Goal: Information Seeking & Learning: Learn about a topic

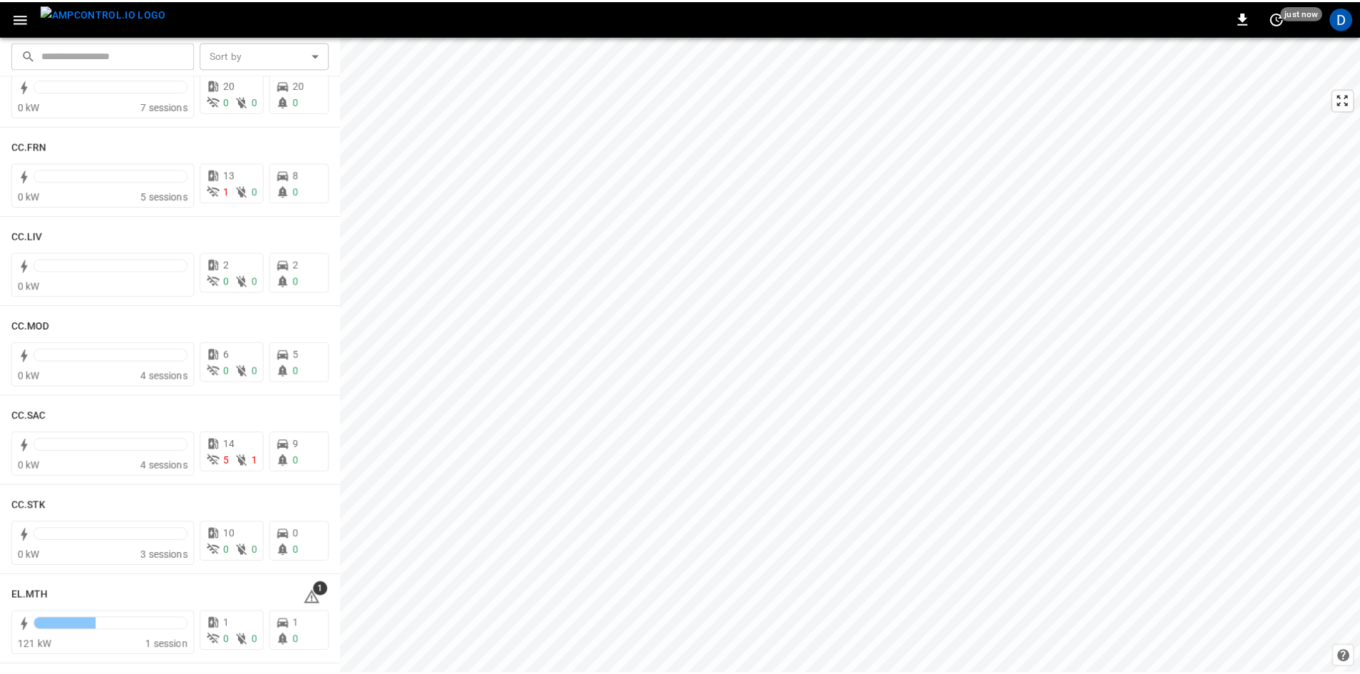
scroll to position [855, 0]
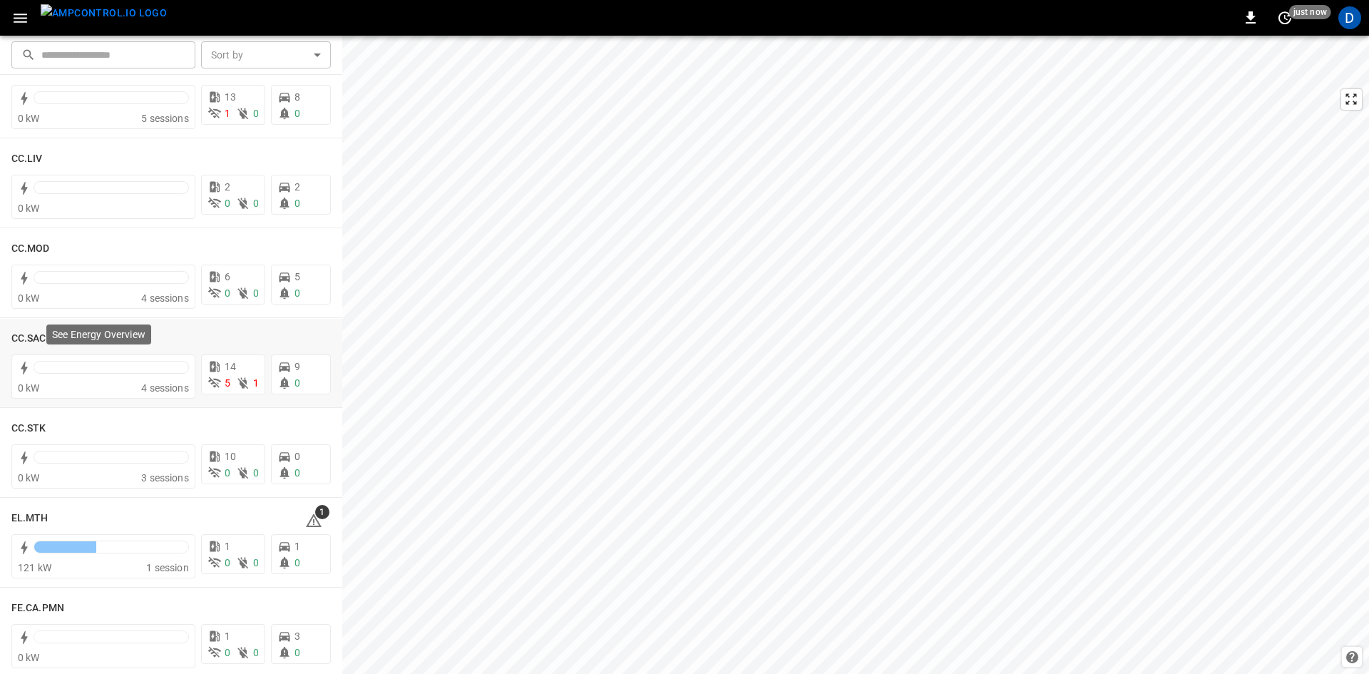
click at [52, 338] on p "See Energy Overview" at bounding box center [98, 334] width 93 height 14
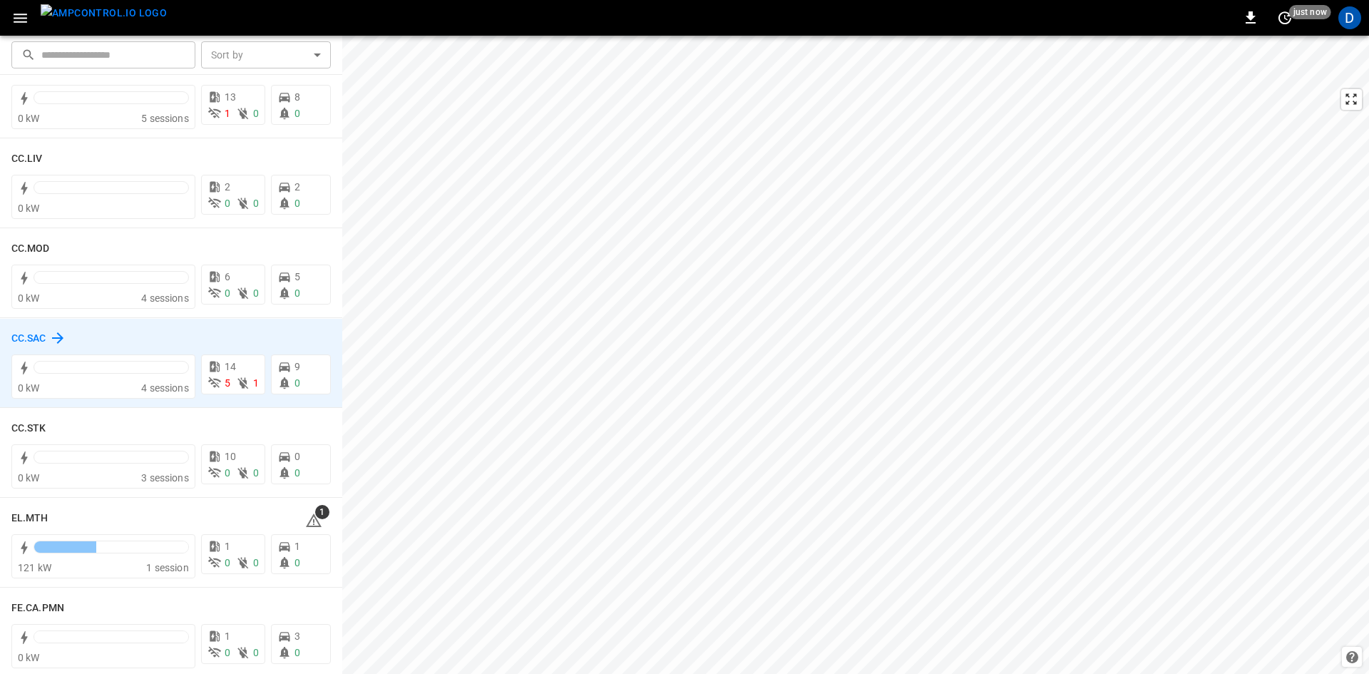
click at [32, 329] on div "CC.SAC" at bounding box center [38, 337] width 55 height 17
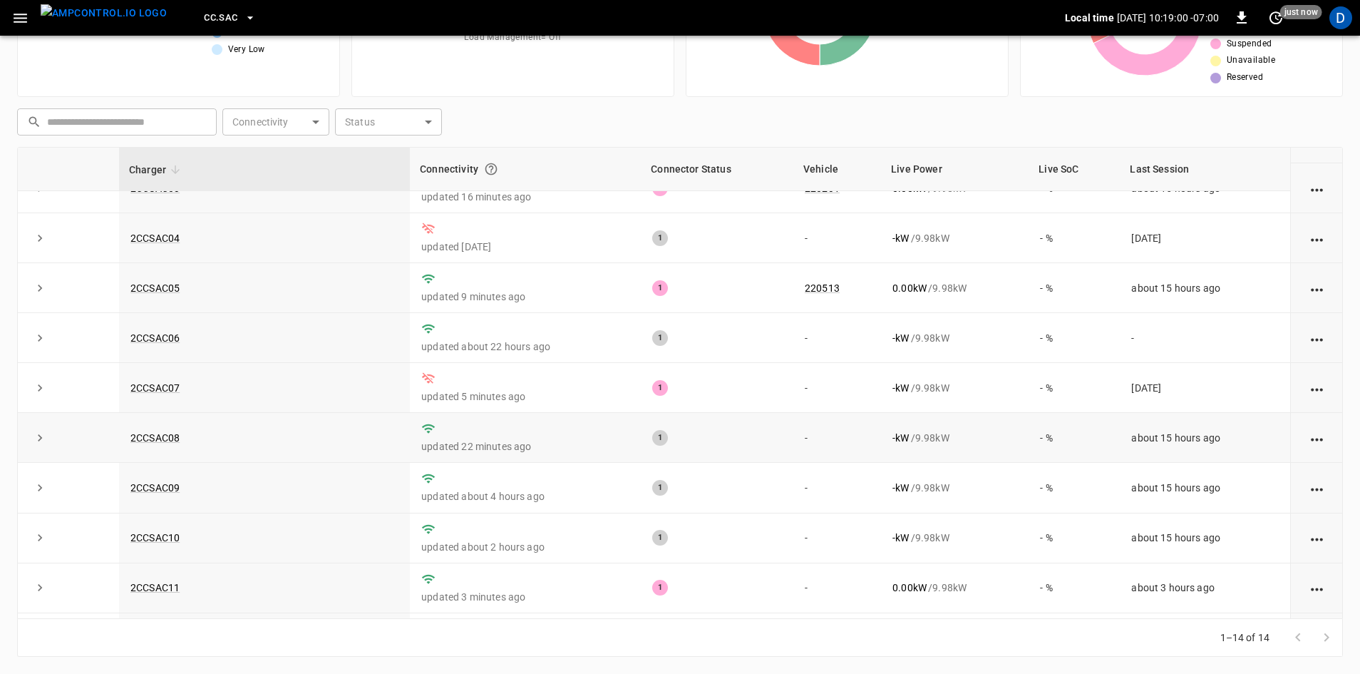
scroll to position [68, 0]
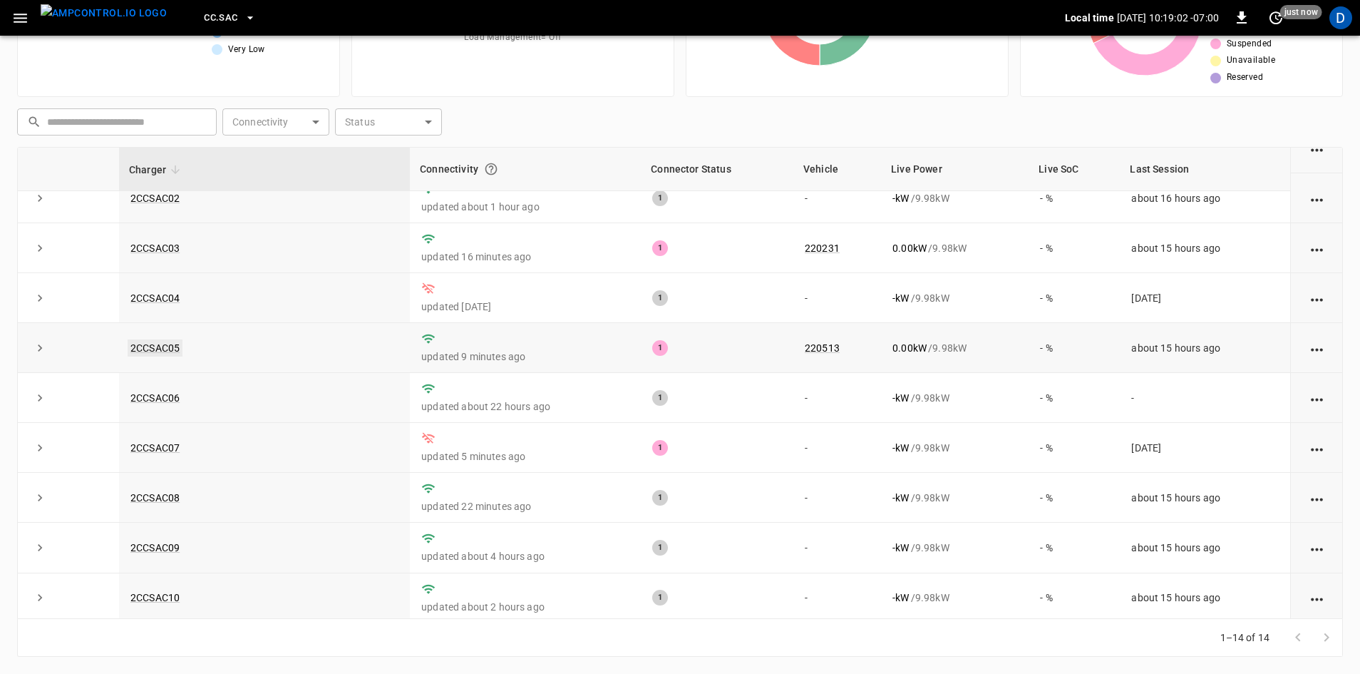
click at [169, 352] on link "2CCSAC05" at bounding box center [155, 347] width 55 height 17
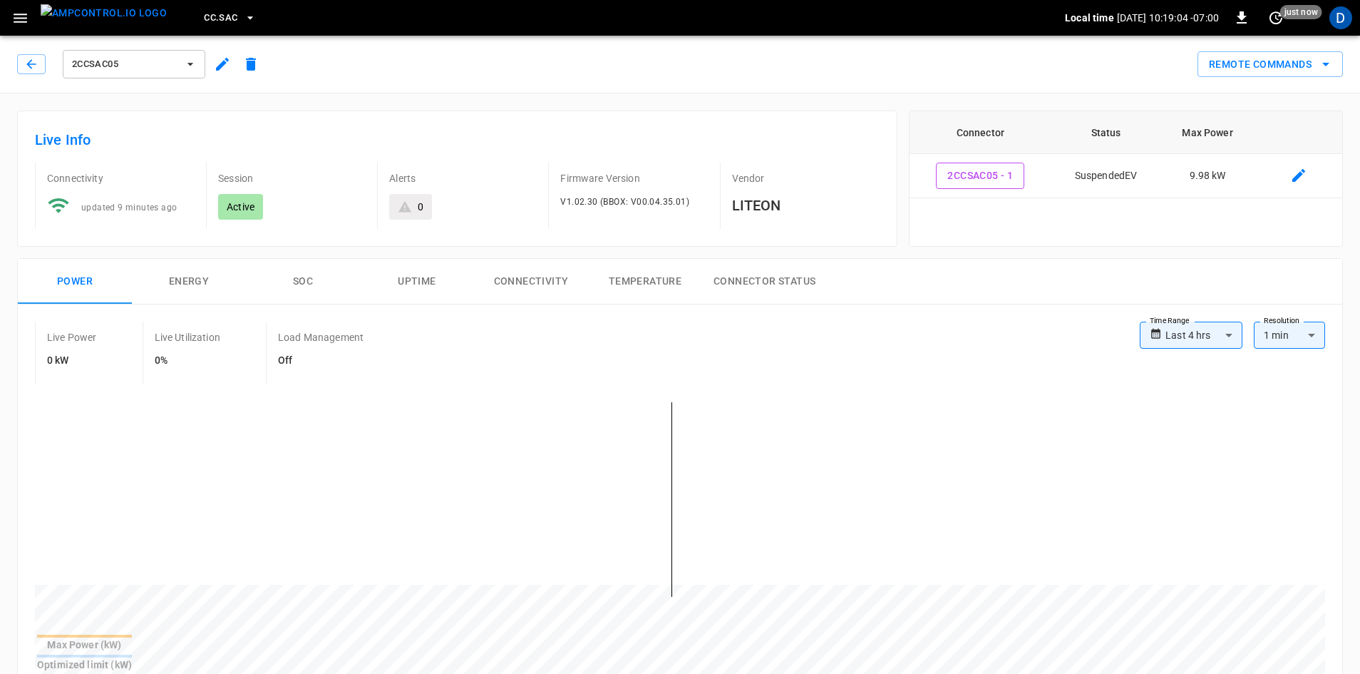
click at [541, 277] on button "Connectivity" at bounding box center [531, 282] width 114 height 46
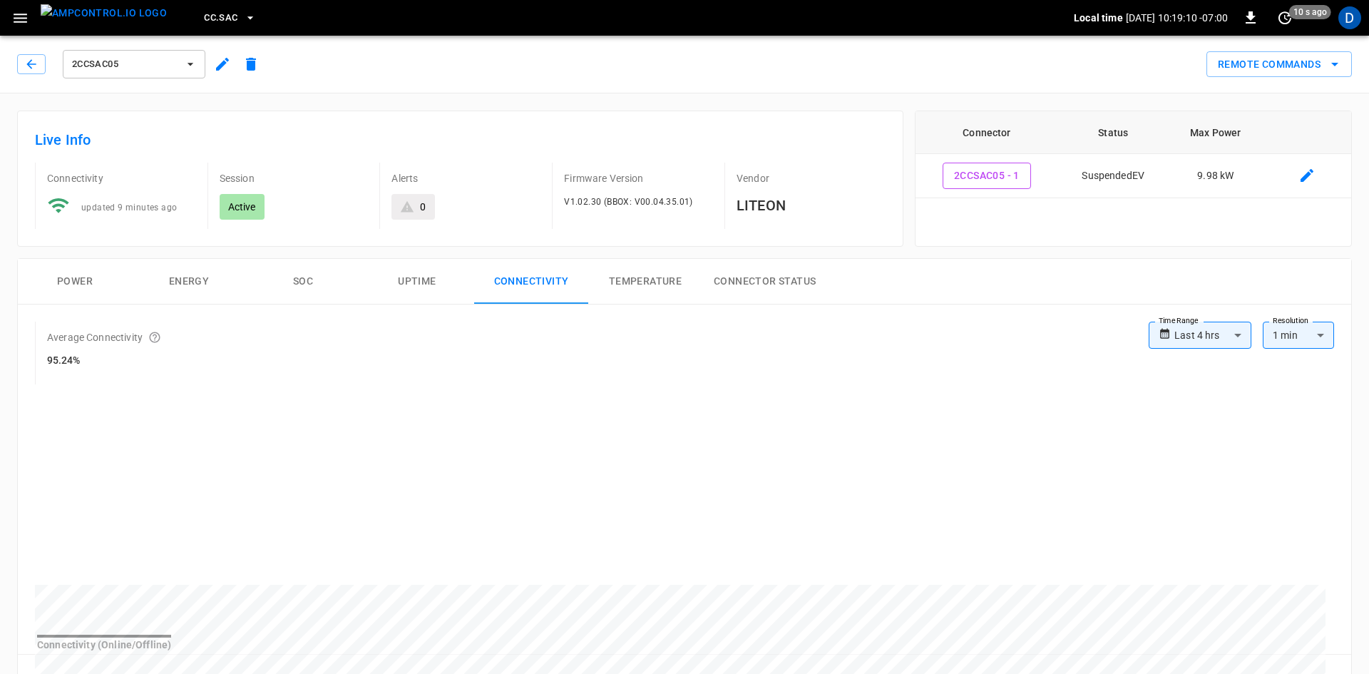
click at [1208, 338] on body "**********" at bounding box center [684, 669] width 1369 height 1338
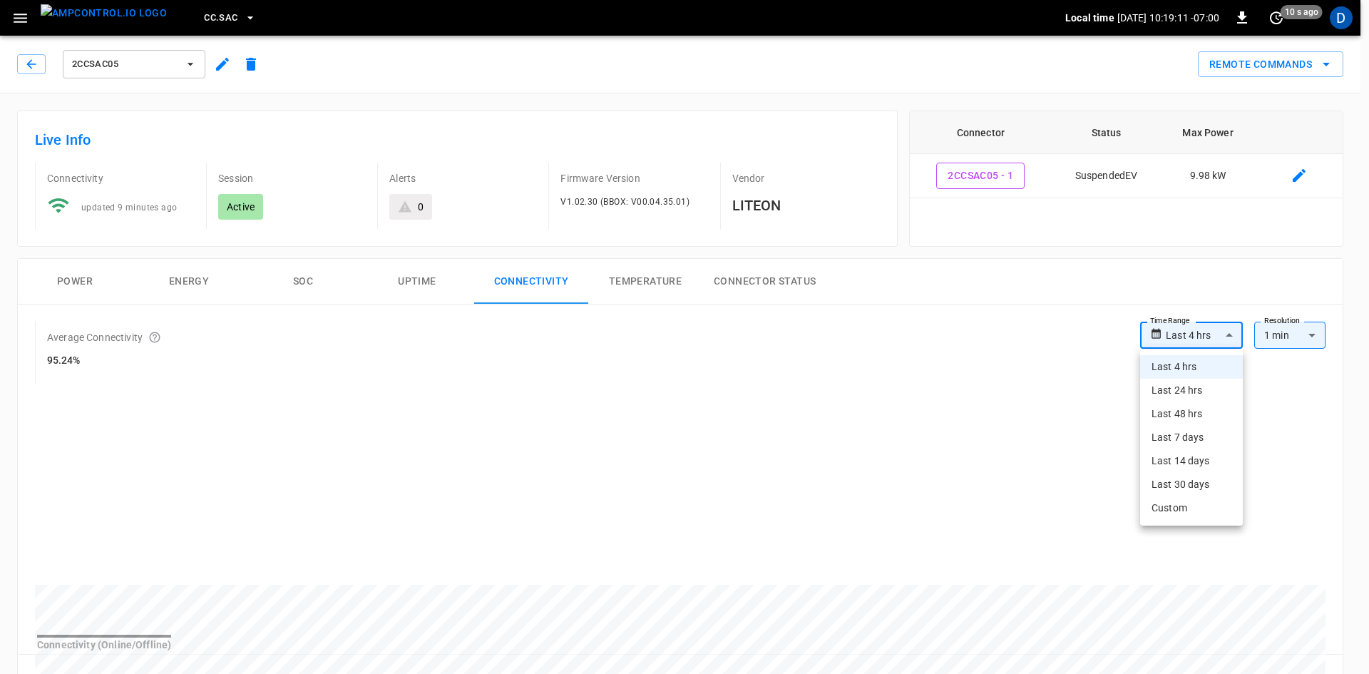
click at [1163, 431] on li "Last 7 days" at bounding box center [1191, 438] width 103 height 24
type input "**********"
type input "***"
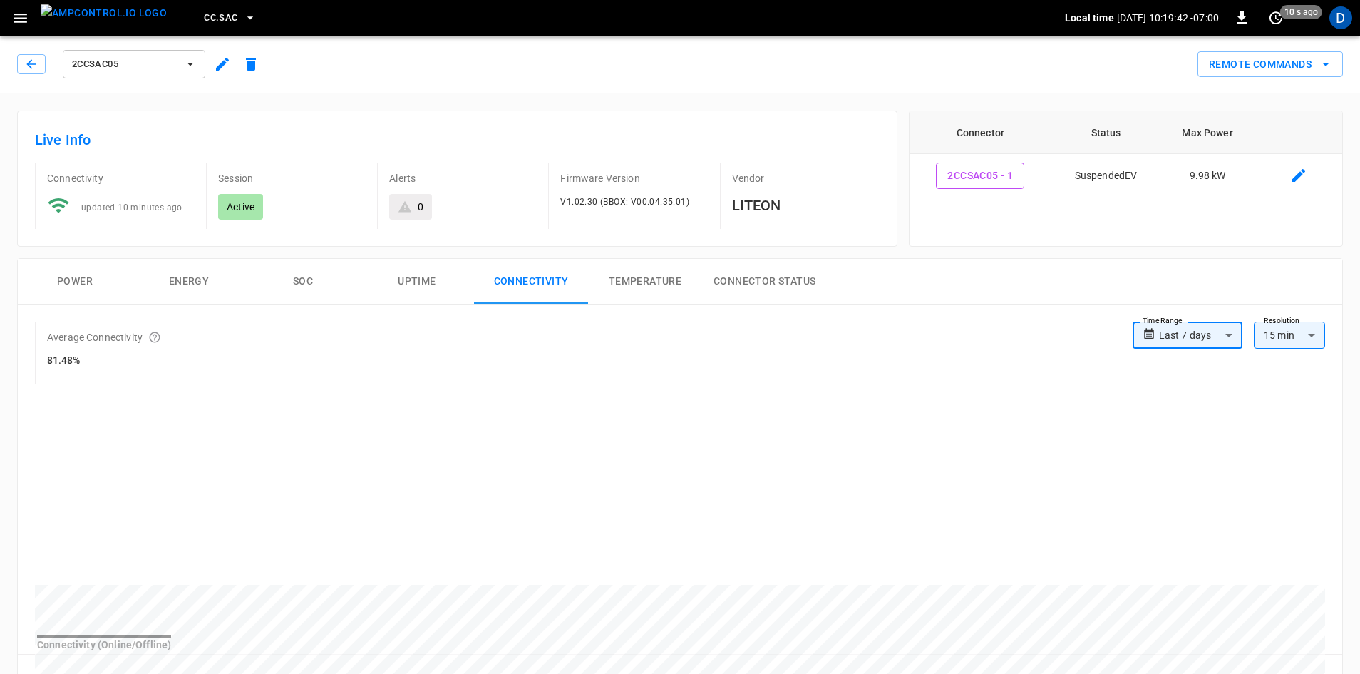
click at [117, 67] on span "2CCSAC05" at bounding box center [125, 64] width 106 height 16
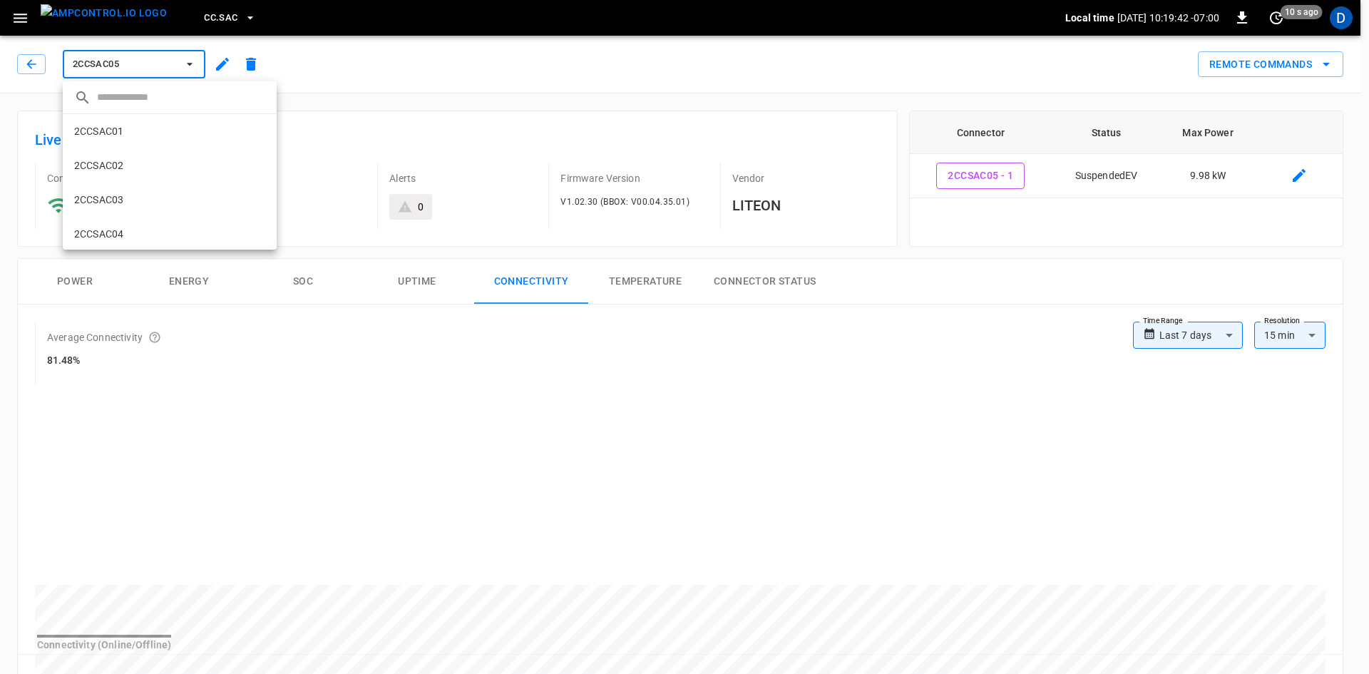
scroll to position [127, 0]
click at [126, 204] on li "2CCSAC07 c7c7 ..." at bounding box center [170, 209] width 214 height 34
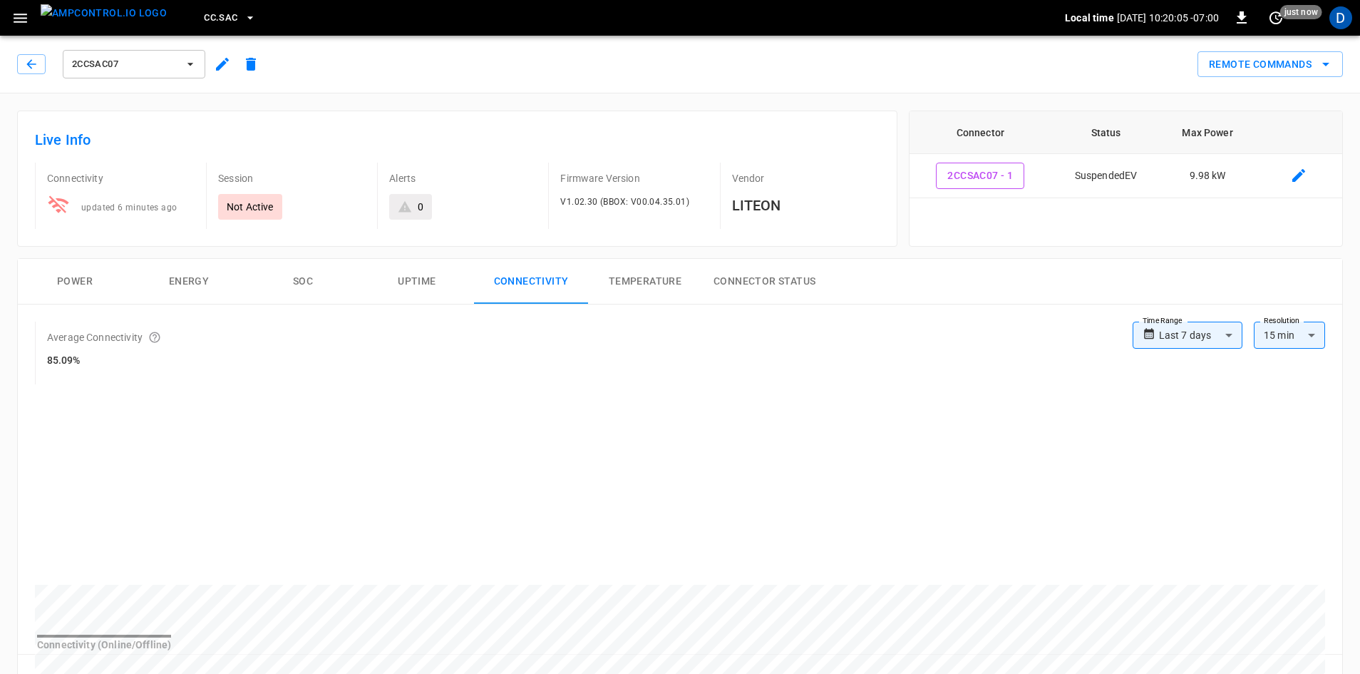
click at [145, 65] on span "2CCSAC07" at bounding box center [125, 64] width 106 height 16
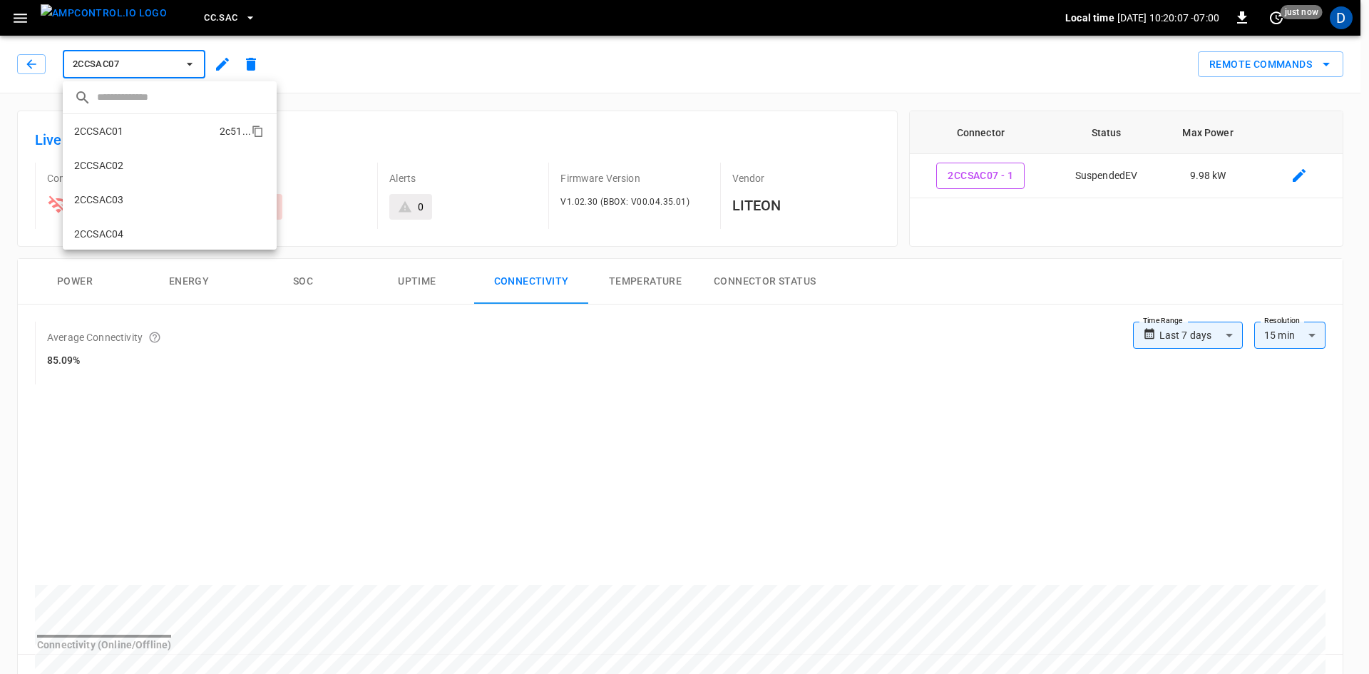
click at [148, 125] on li "2CCSAC01 2c51 ..." at bounding box center [170, 131] width 214 height 34
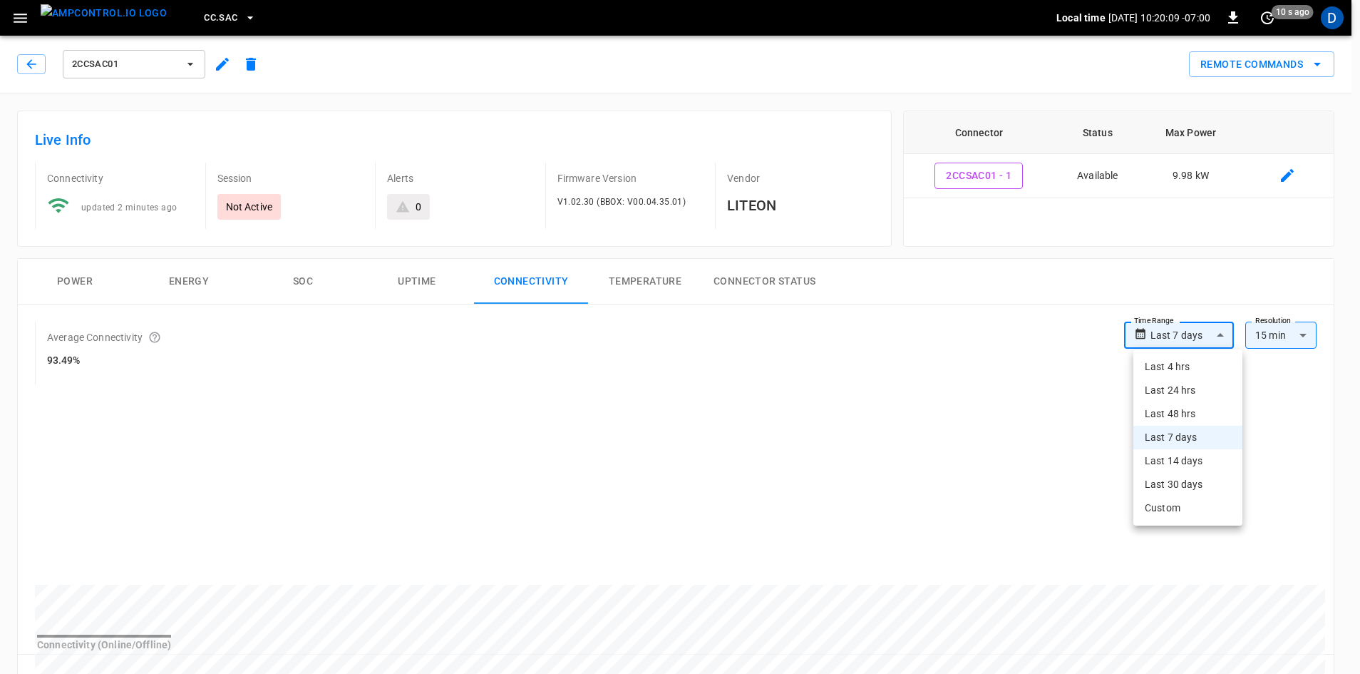
click at [1203, 343] on body "**********" at bounding box center [680, 669] width 1360 height 1338
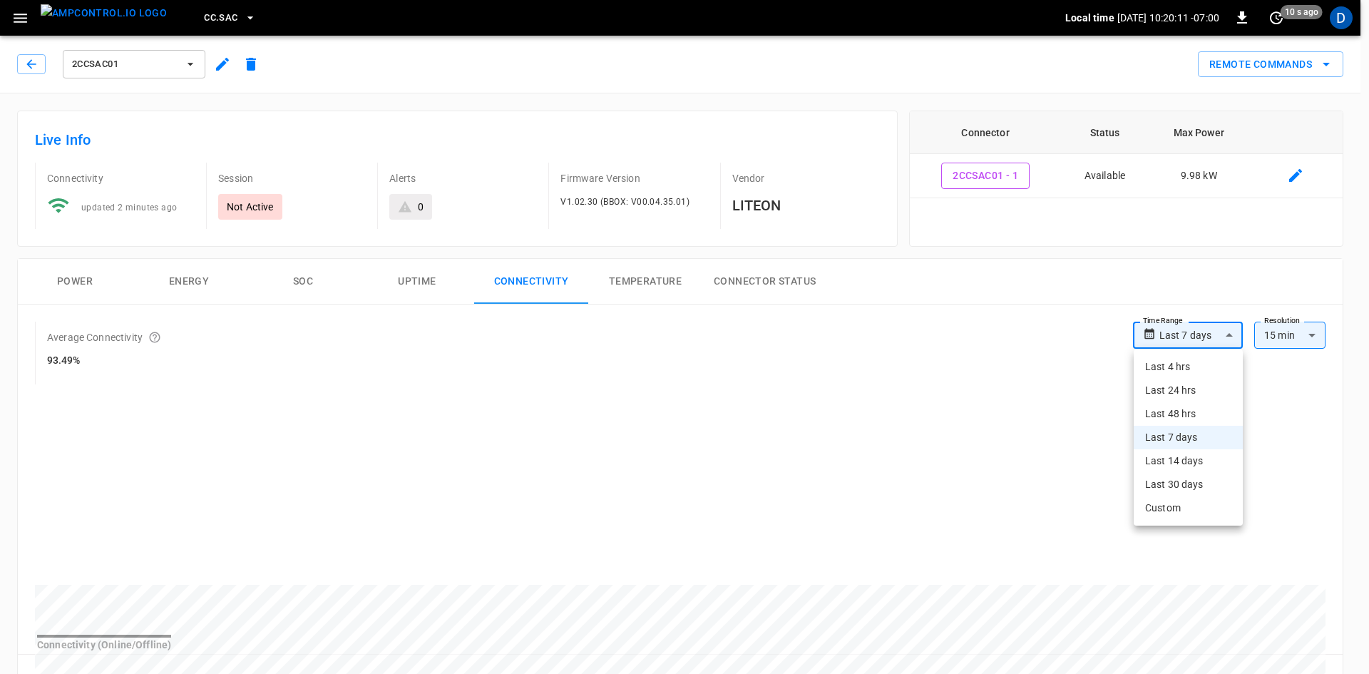
click at [1176, 481] on li "Last 30 days" at bounding box center [1187, 485] width 109 height 24
type input "**********"
type input "**"
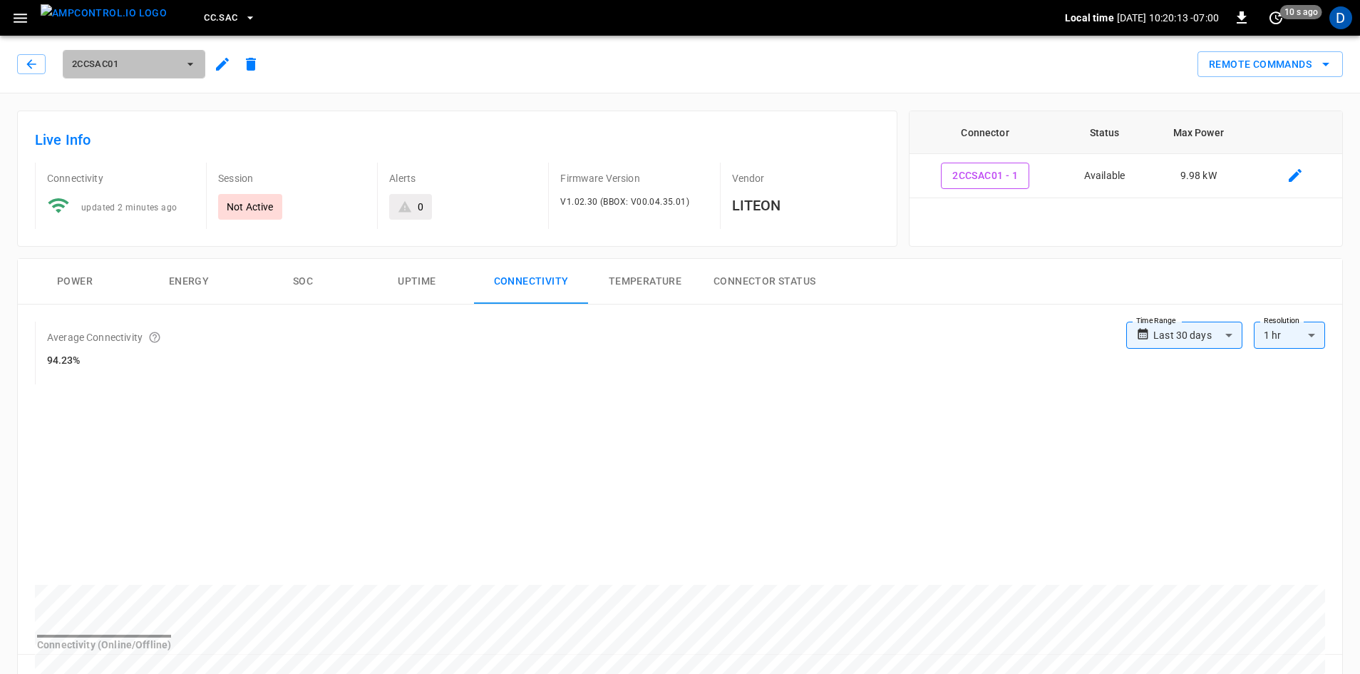
click at [170, 66] on span "2CCSAC01" at bounding box center [125, 64] width 106 height 16
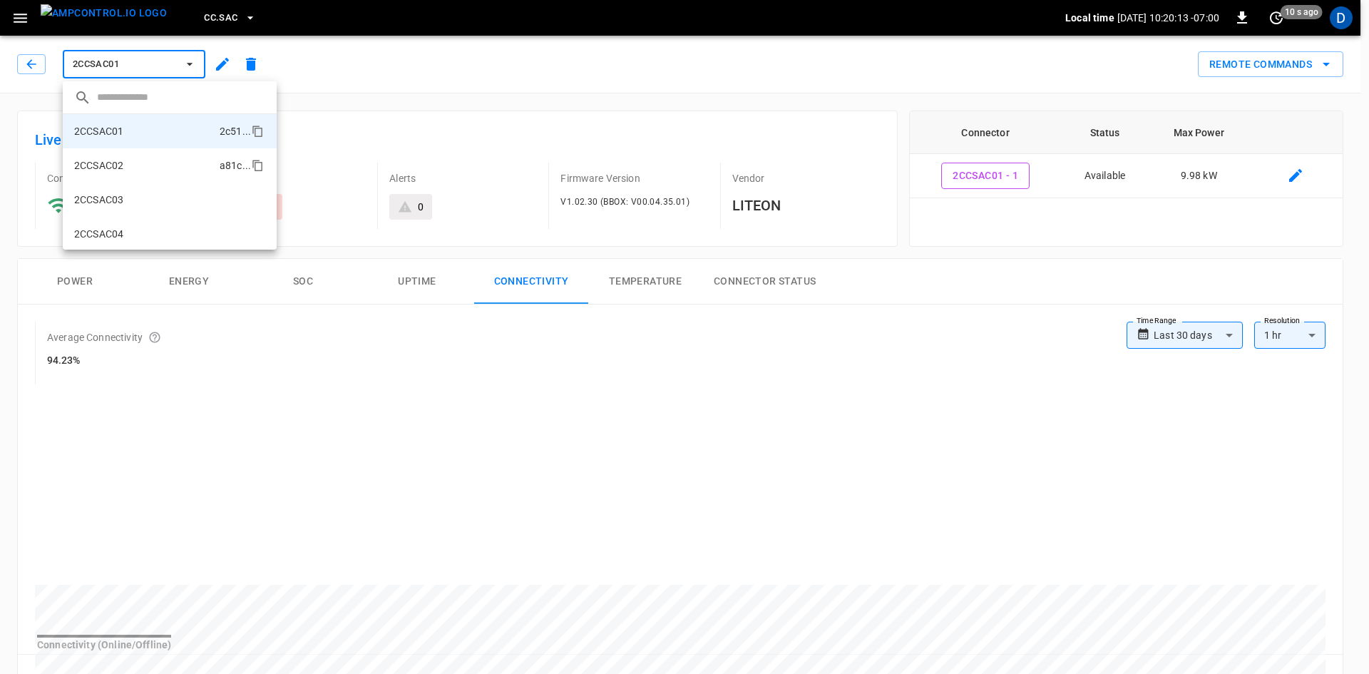
click at [127, 156] on li "2CCSAC02 a81c ..." at bounding box center [170, 165] width 214 height 34
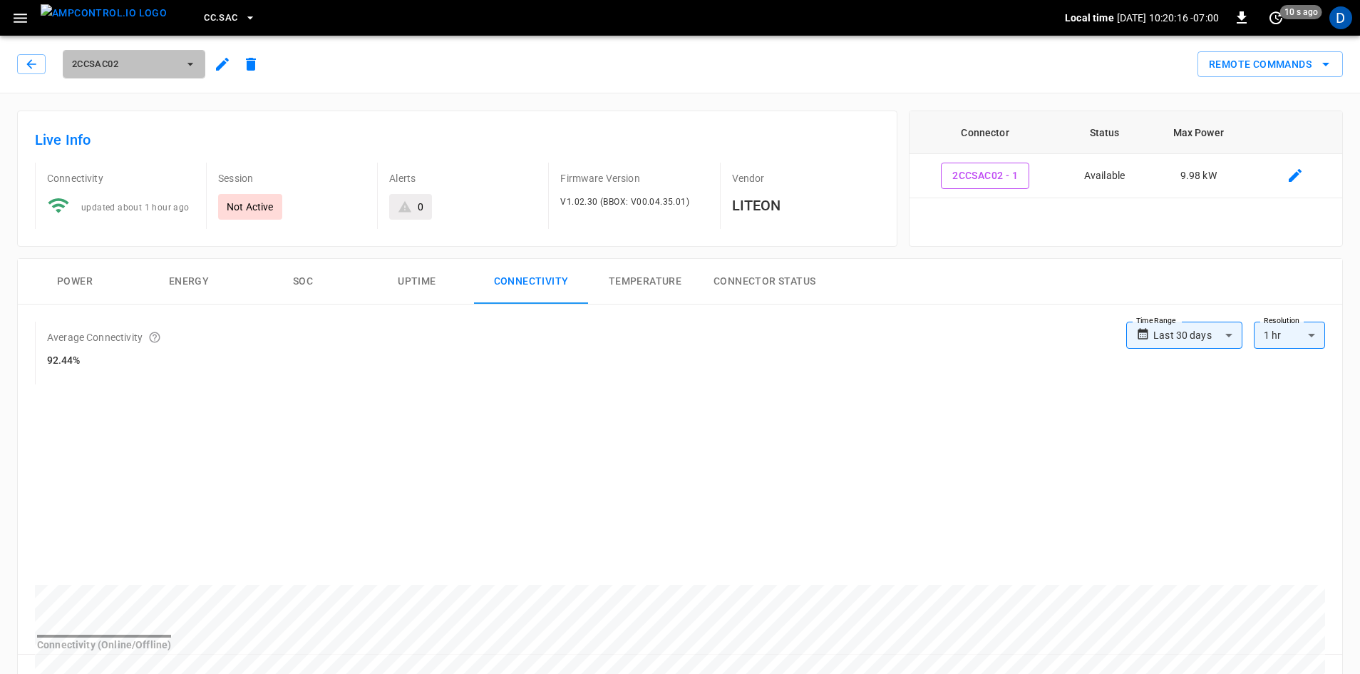
click at [130, 59] on span "2CCSAC02" at bounding box center [125, 64] width 106 height 16
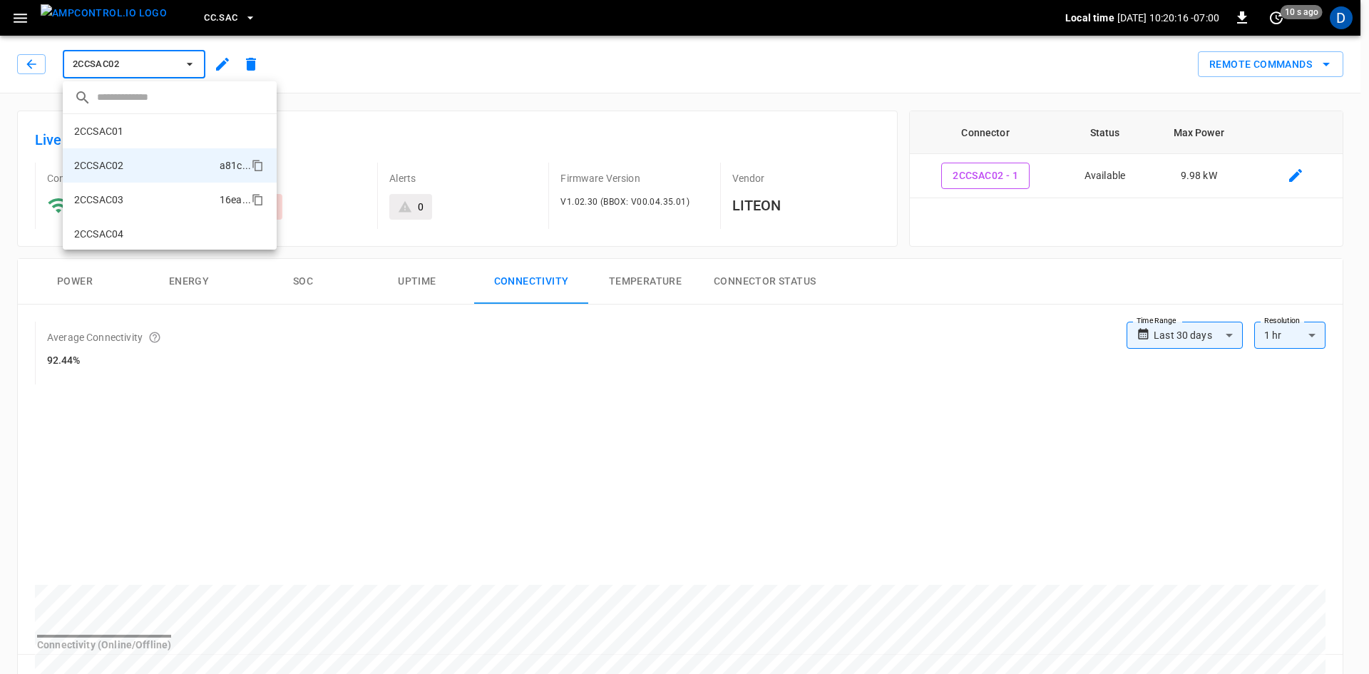
scroll to position [24, 0]
click at [109, 173] on p "2CCSAC03" at bounding box center [98, 175] width 49 height 14
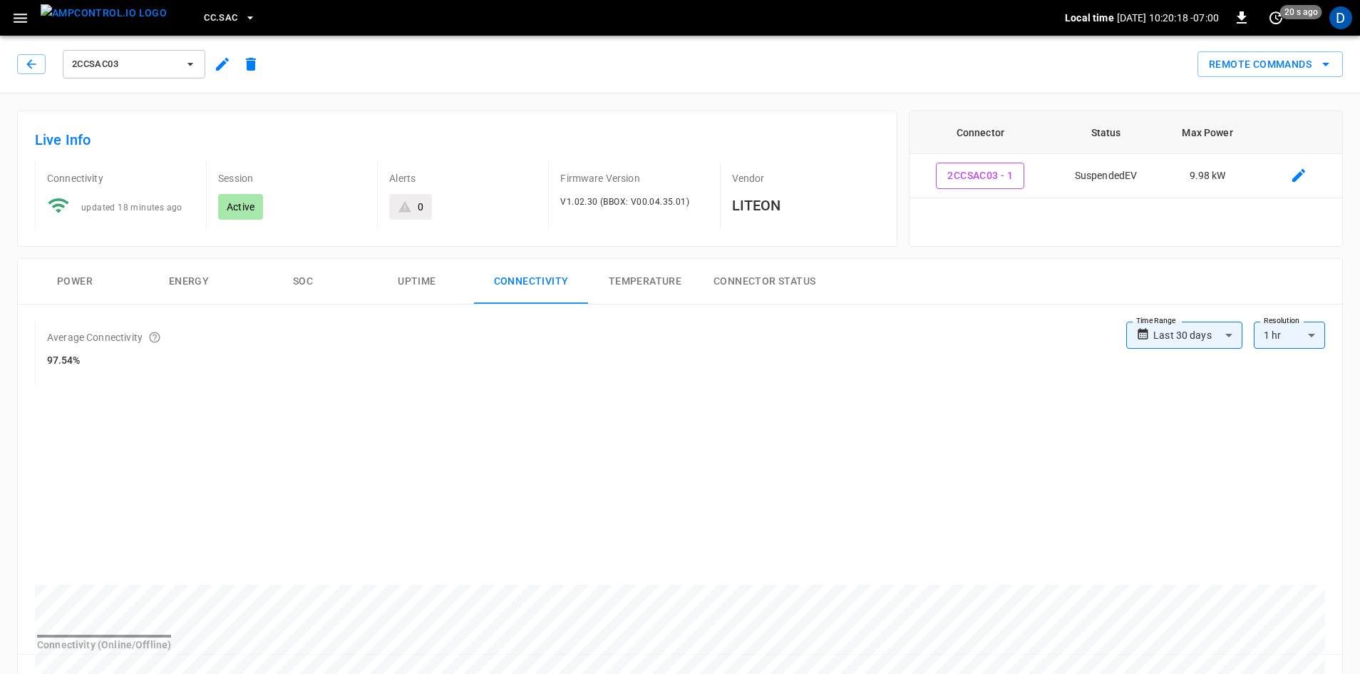
click at [139, 71] on span "2CCSAC03" at bounding box center [125, 64] width 106 height 16
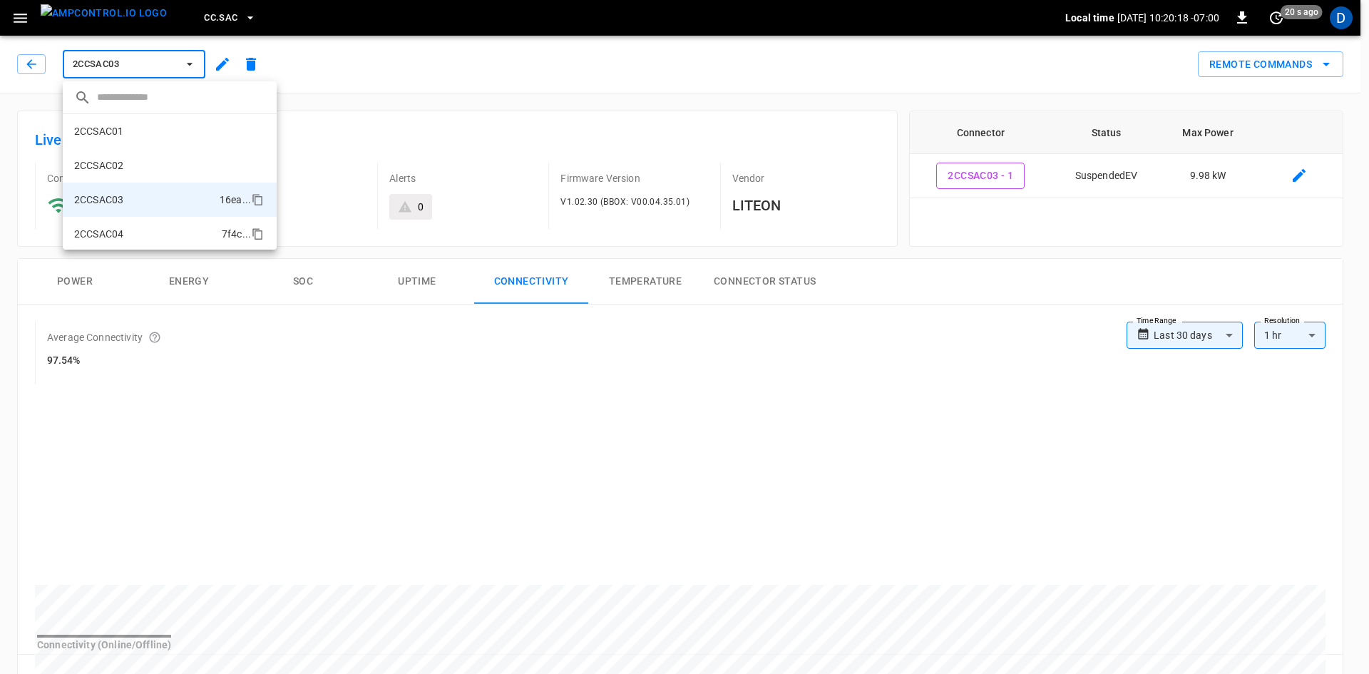
scroll to position [58, 0]
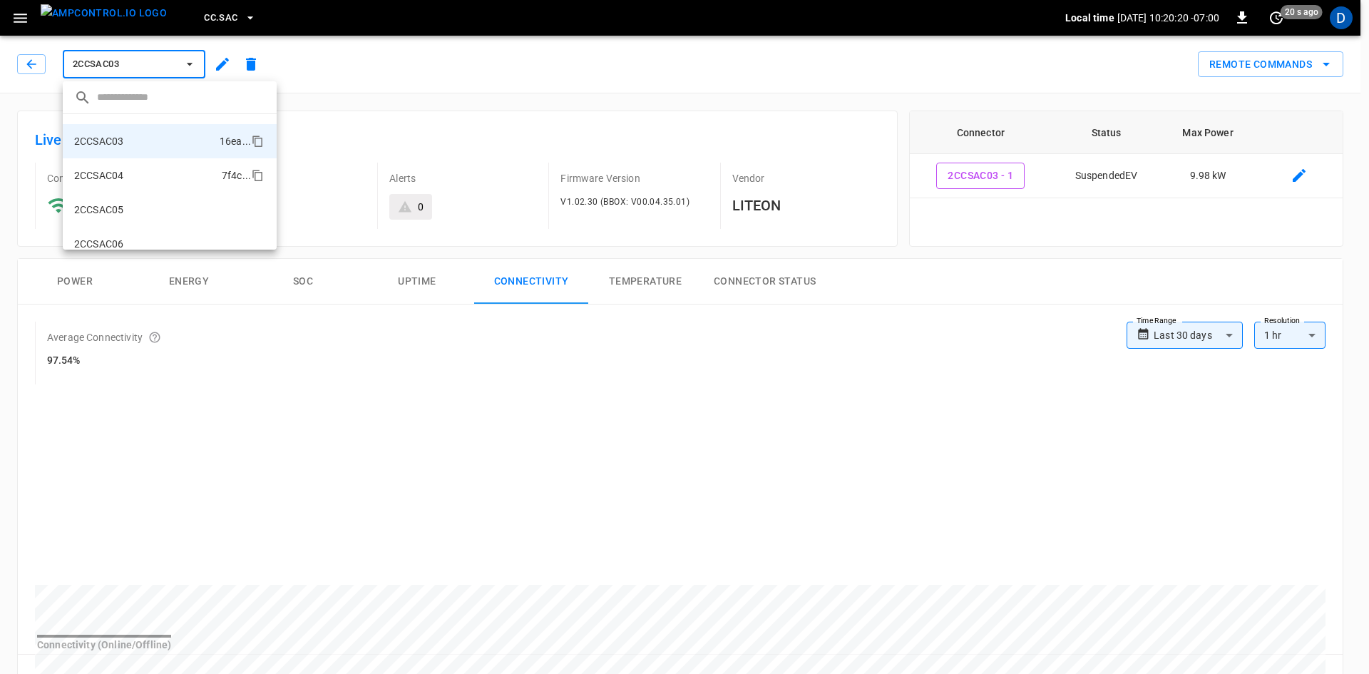
click at [124, 173] on li "2CCSAC04 7f4c ..." at bounding box center [170, 175] width 214 height 34
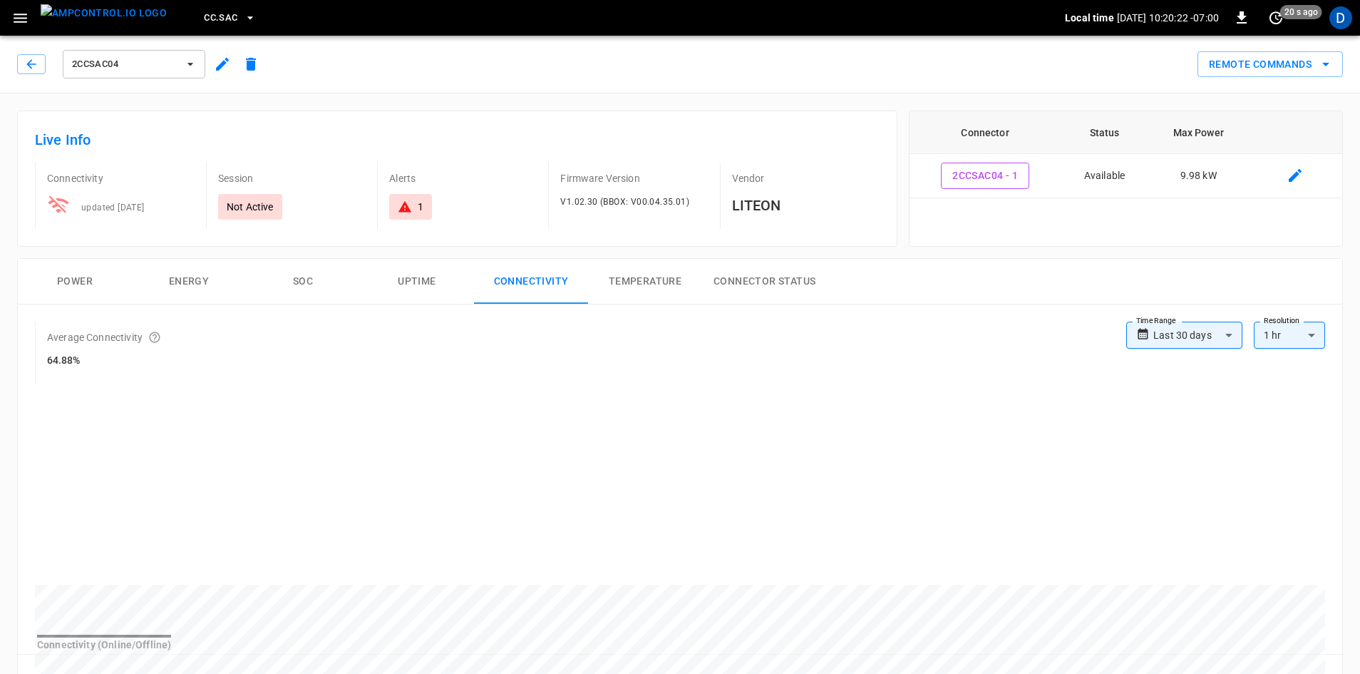
click at [104, 67] on span "2CCSAC04" at bounding box center [125, 64] width 106 height 16
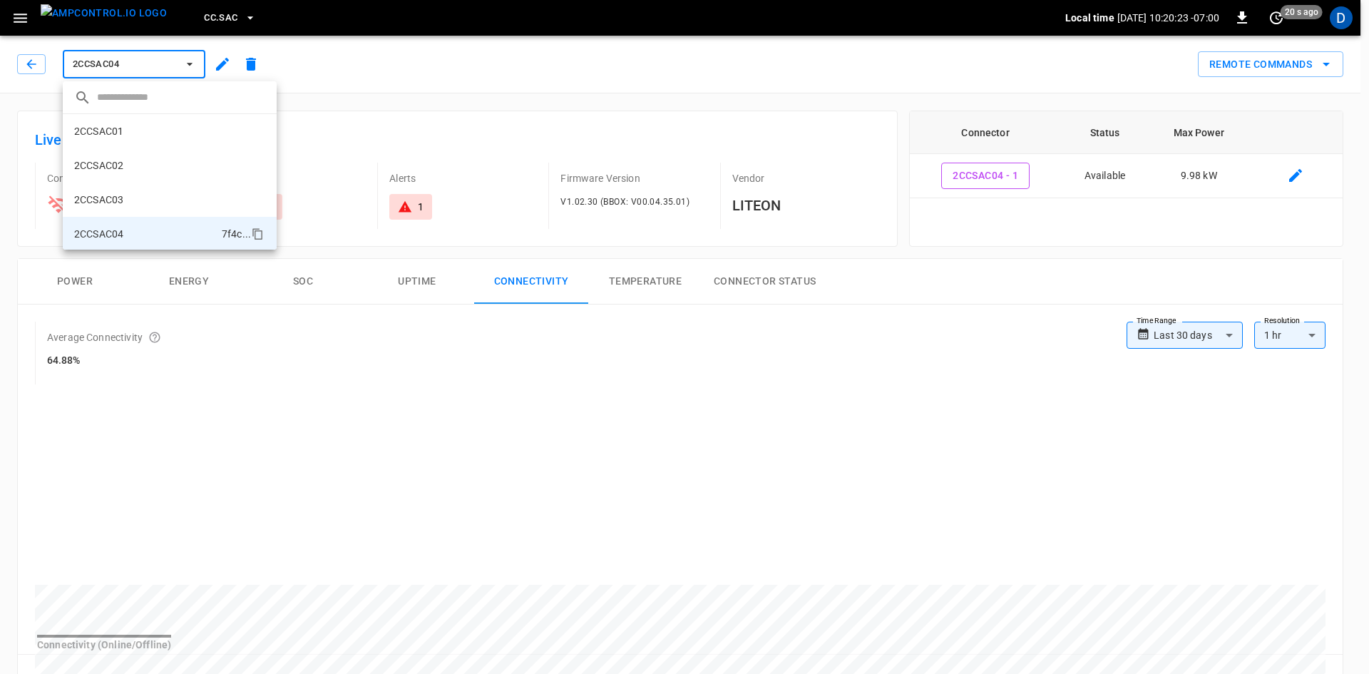
scroll to position [93, 0]
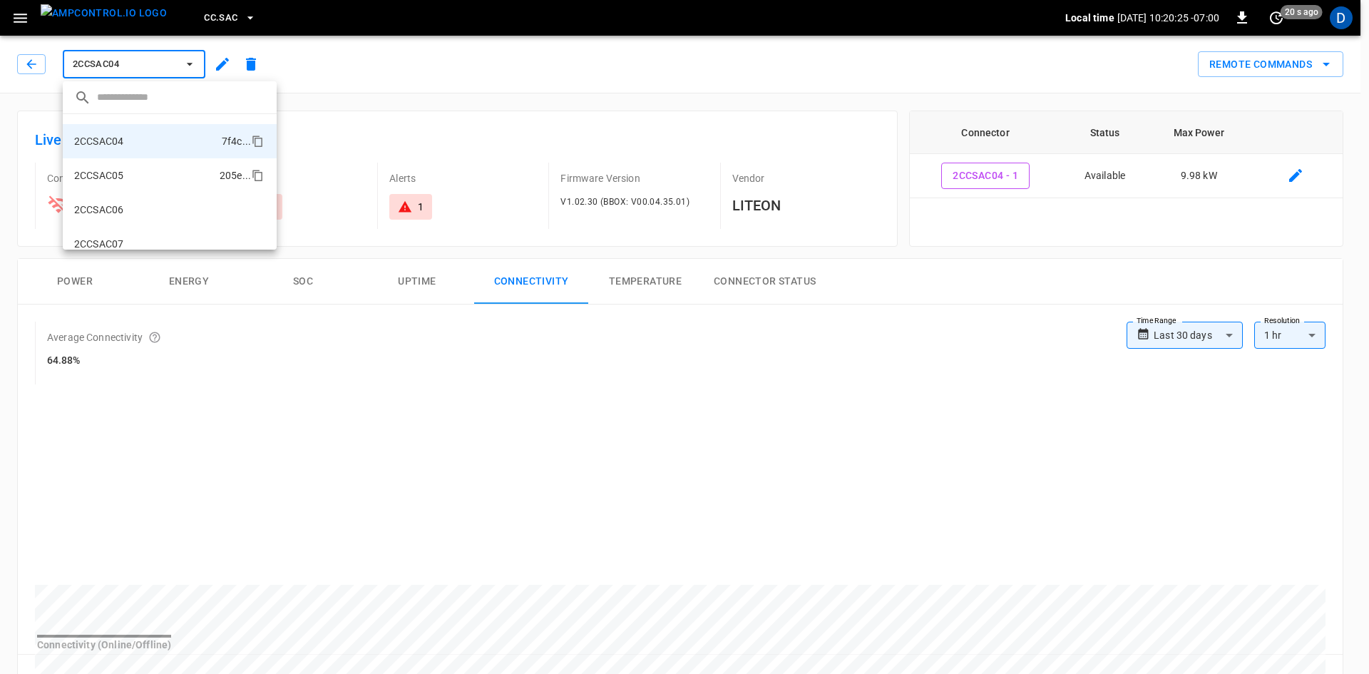
click at [118, 170] on p "2CCSAC05" at bounding box center [98, 175] width 49 height 14
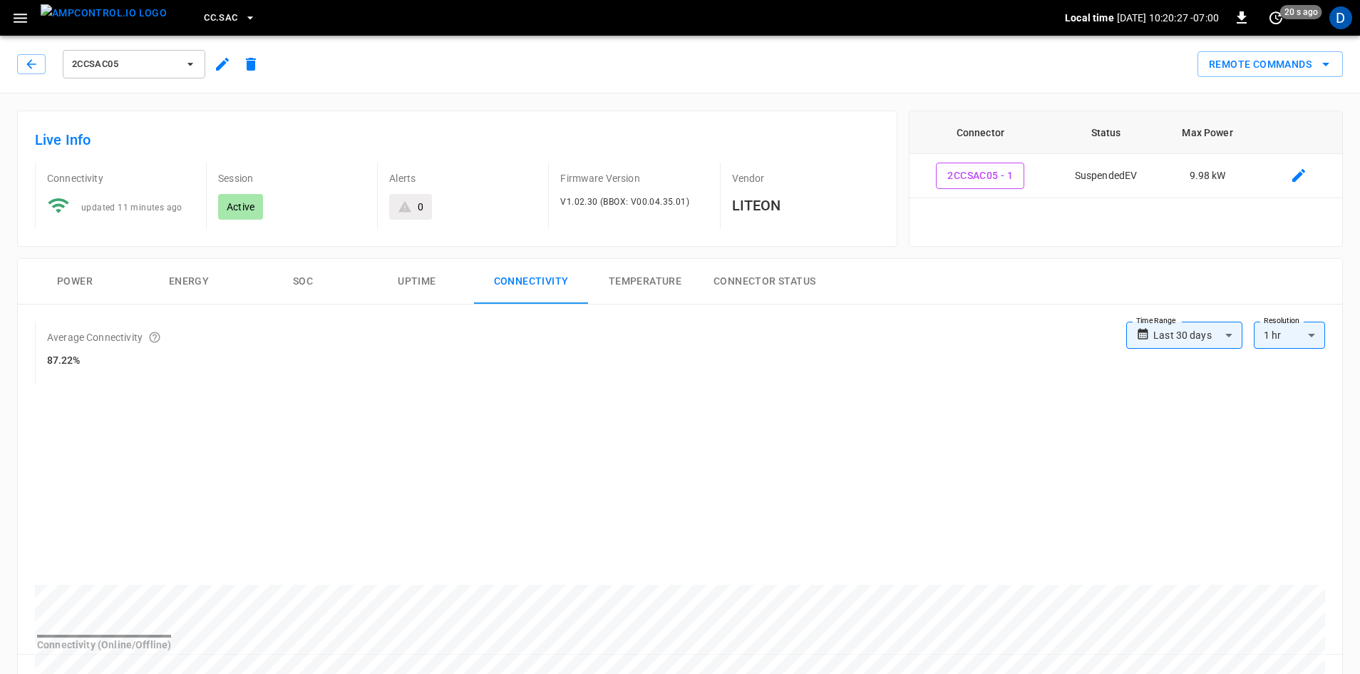
click at [143, 58] on span "2CCSAC05" at bounding box center [125, 64] width 106 height 16
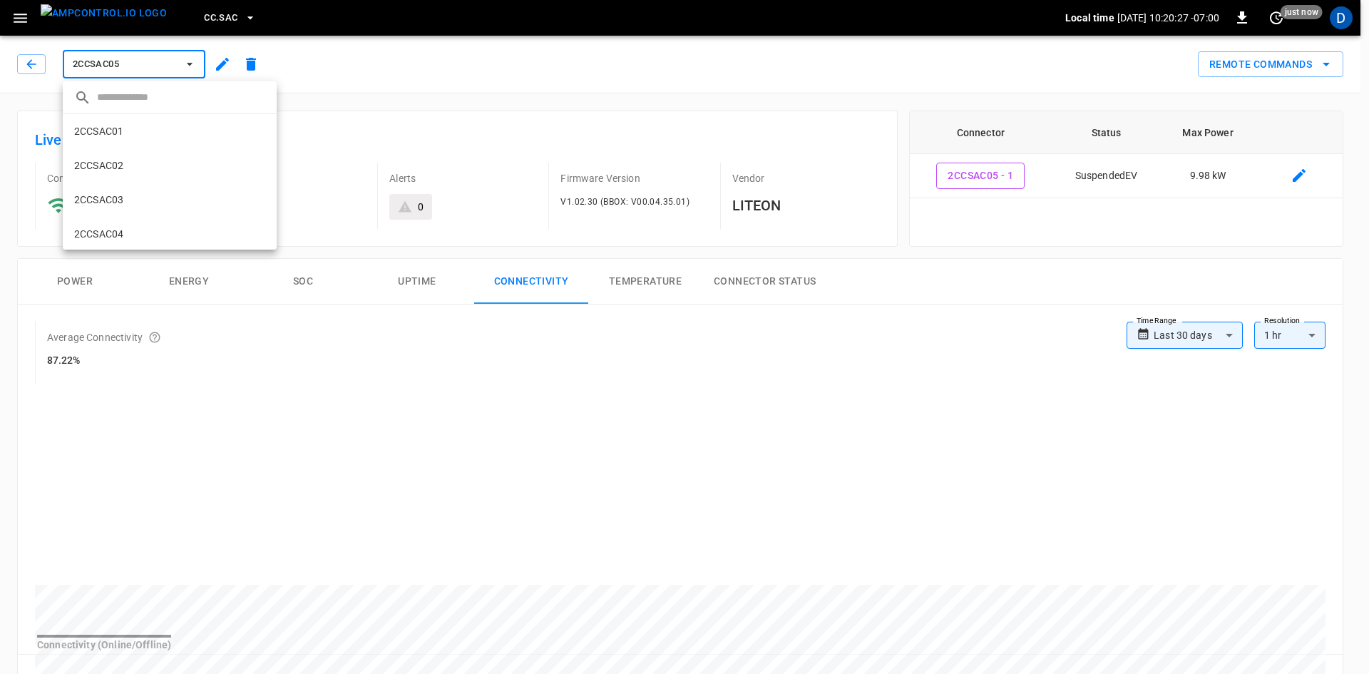
scroll to position [127, 0]
click at [123, 178] on p "2CCSAC06" at bounding box center [98, 175] width 49 height 14
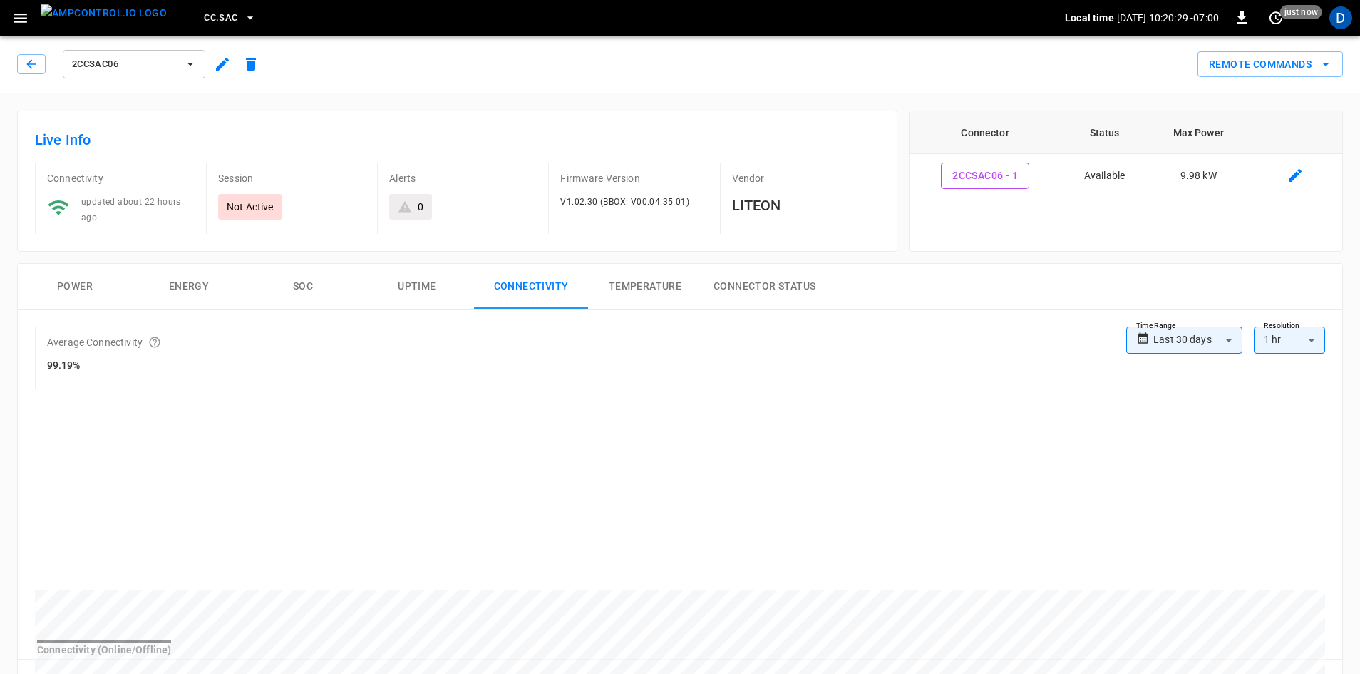
click at [147, 74] on button "2CCSAC06" at bounding box center [134, 64] width 143 height 29
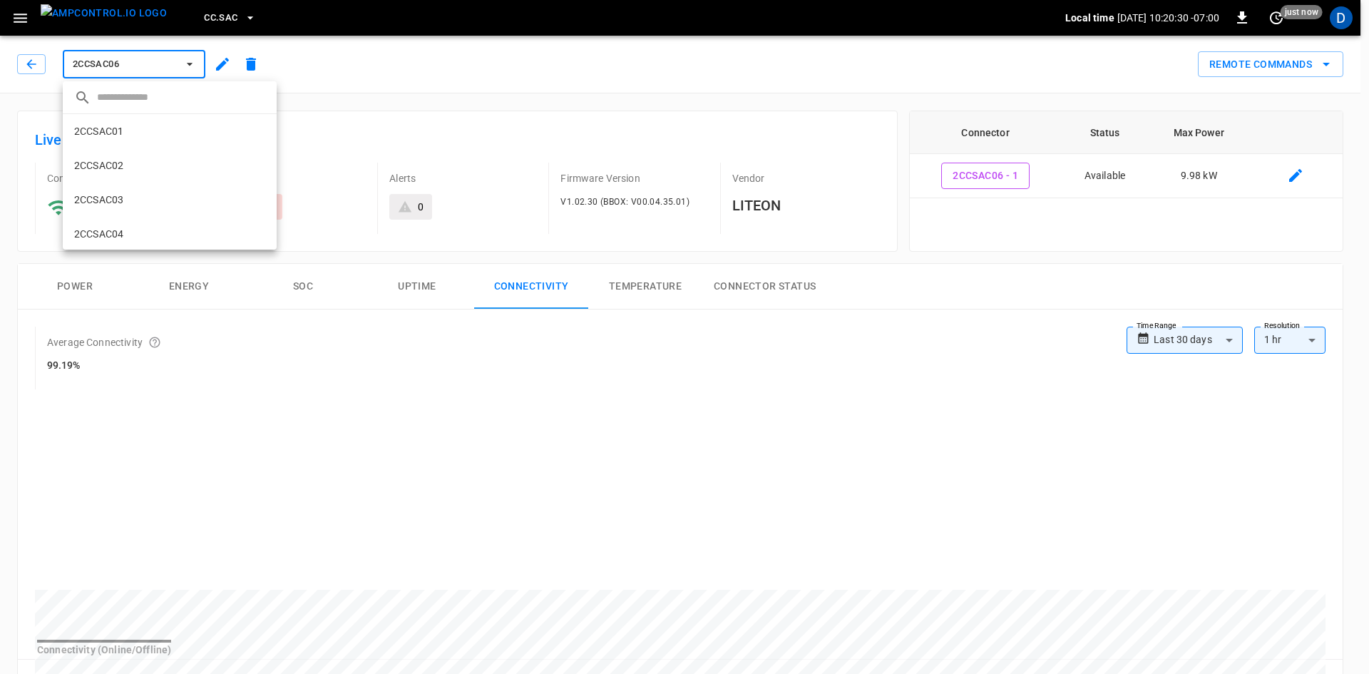
scroll to position [161, 0]
click at [124, 184] on li "2CCSAC07 c7c7 ..." at bounding box center [170, 175] width 214 height 34
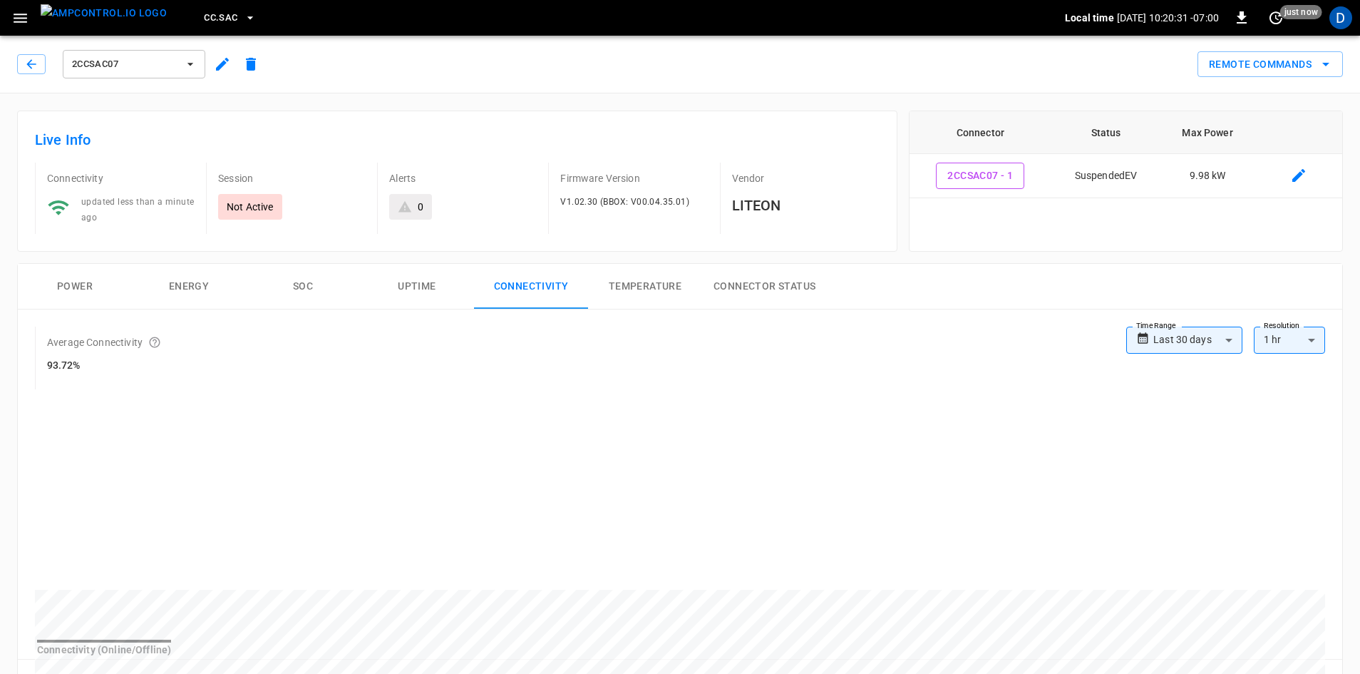
click at [142, 53] on button "2CCSAC07" at bounding box center [134, 64] width 143 height 29
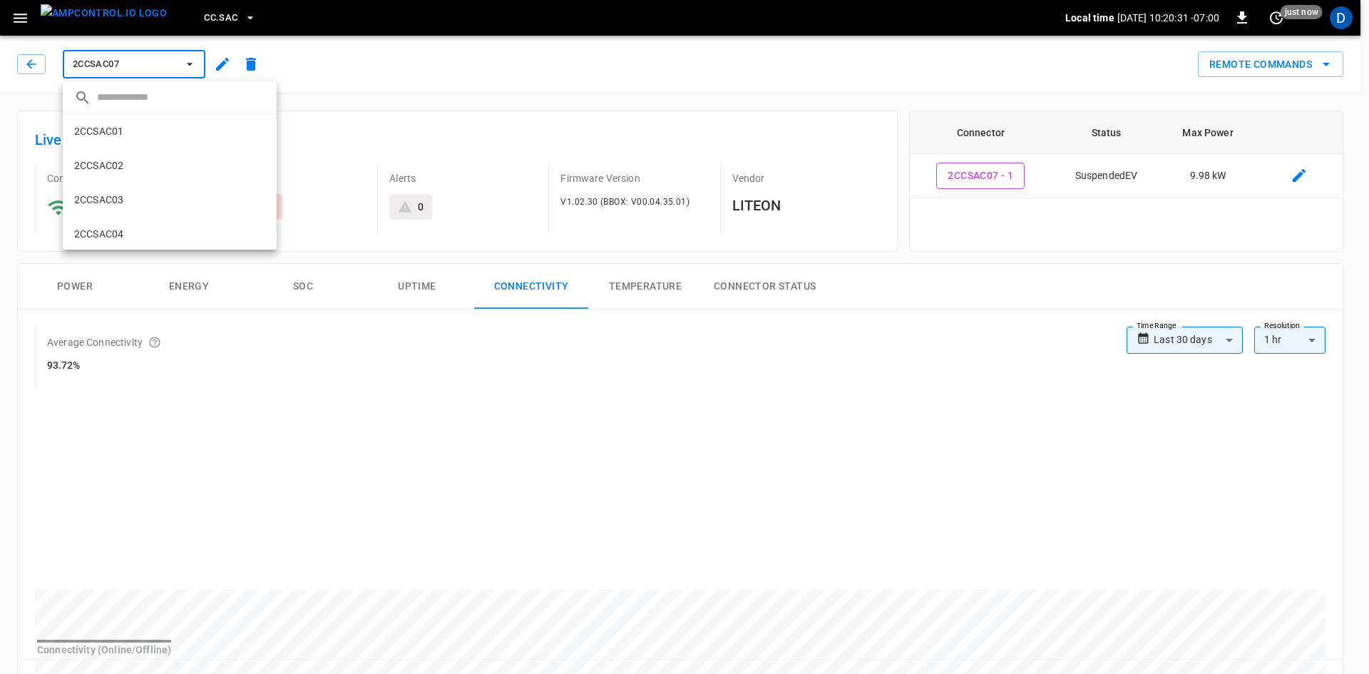
scroll to position [195, 0]
click at [127, 181] on li "2CCSAC08 24d3 ..." at bounding box center [170, 175] width 214 height 34
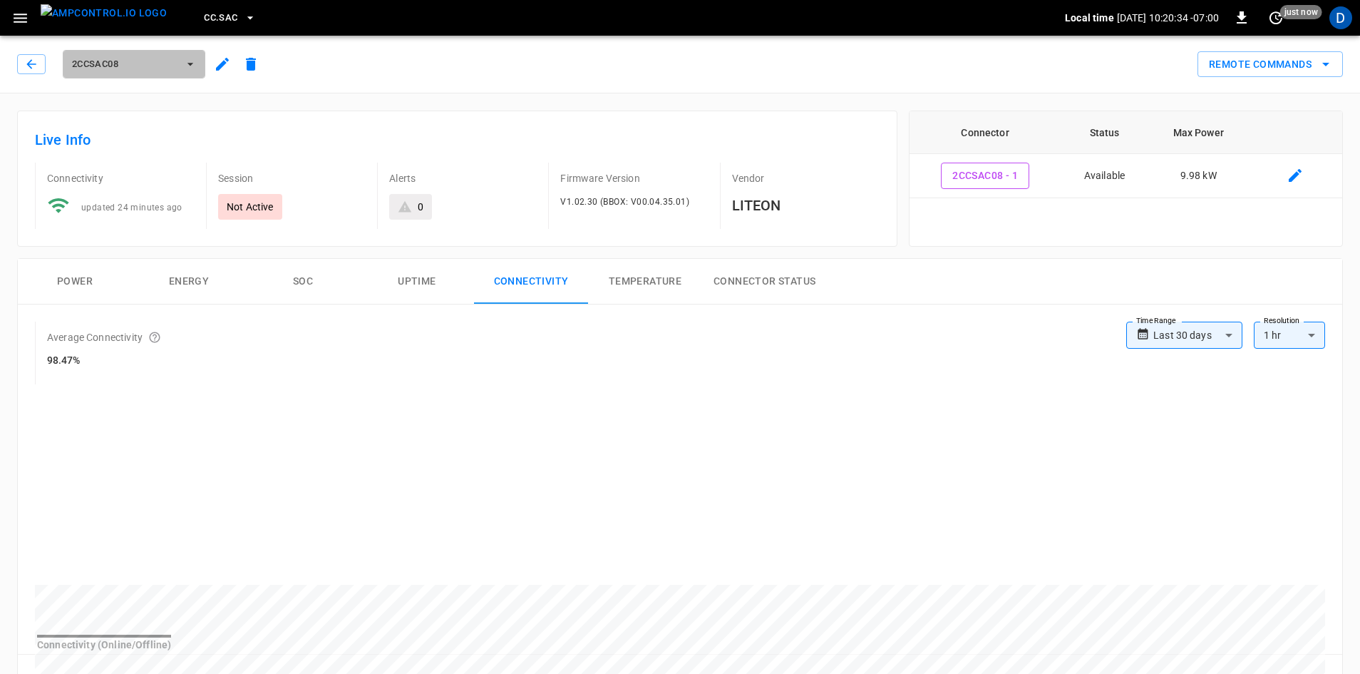
click at [150, 64] on span "2CCSAC08" at bounding box center [125, 64] width 106 height 16
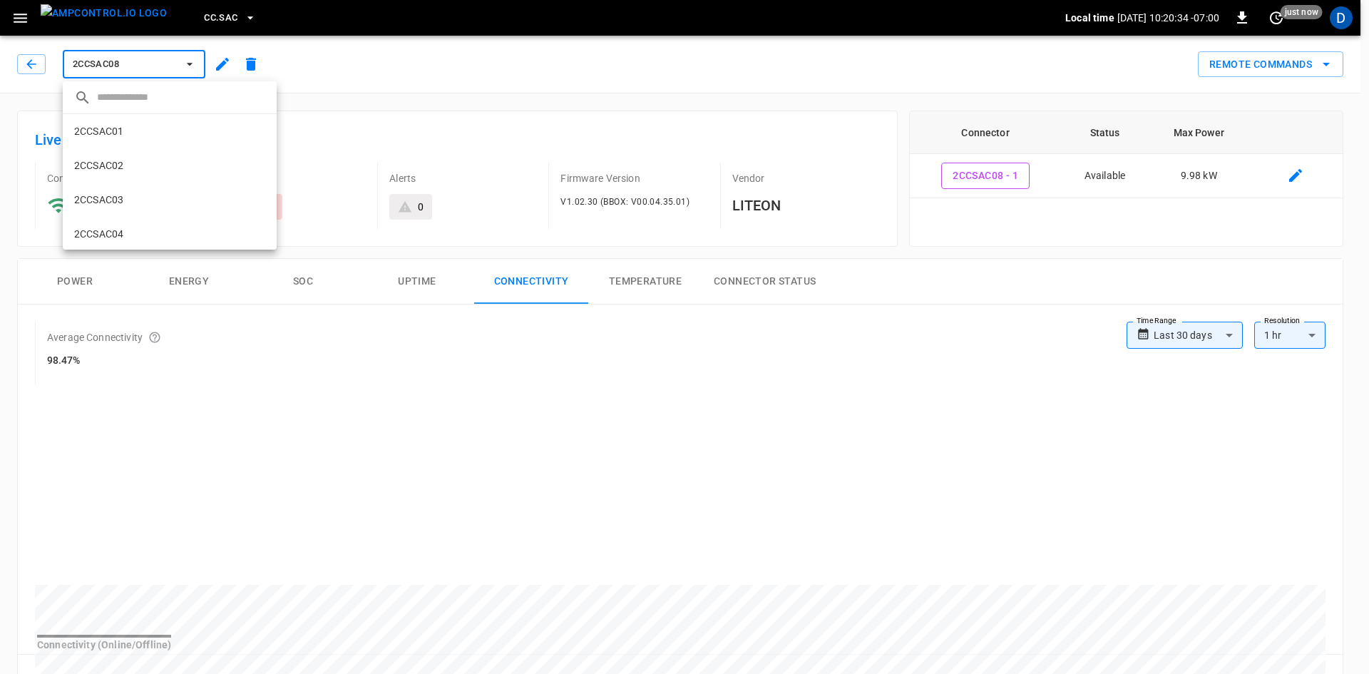
scroll to position [230, 0]
click at [128, 177] on li "2CCSAC09 36b7 ..." at bounding box center [170, 175] width 214 height 34
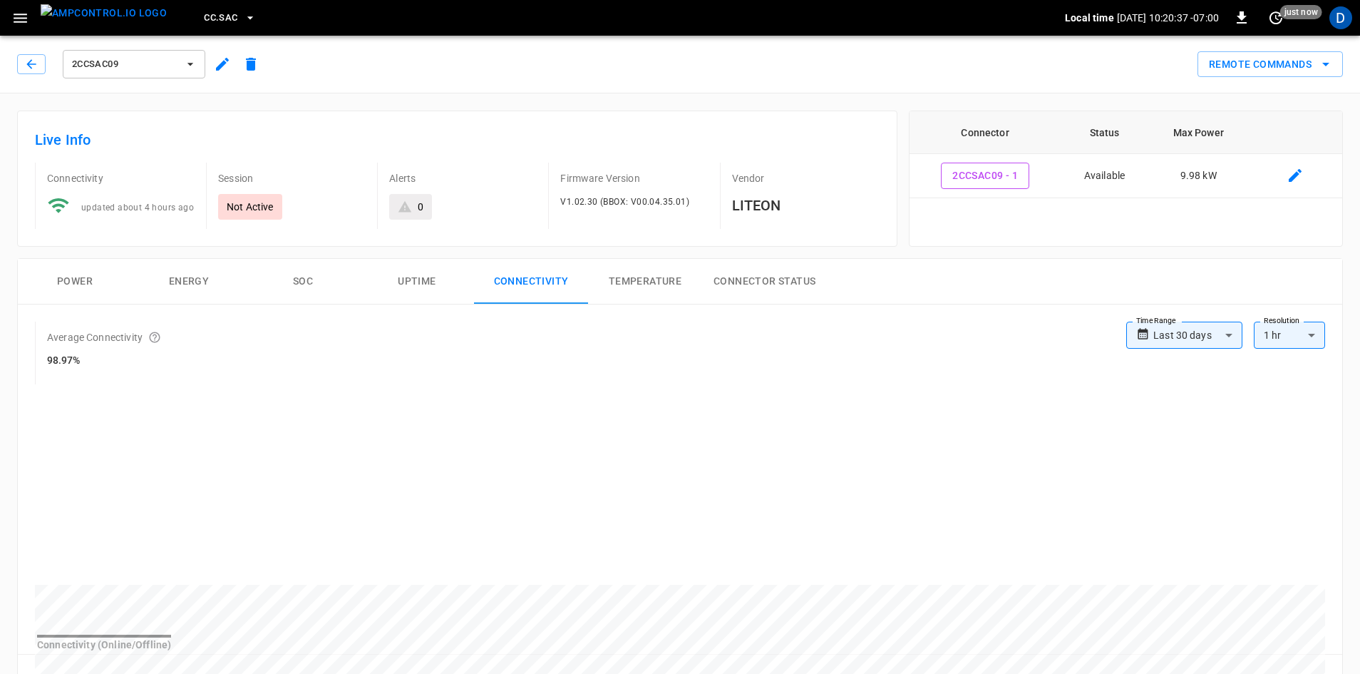
click at [130, 57] on span "2CCSAC09" at bounding box center [125, 64] width 106 height 16
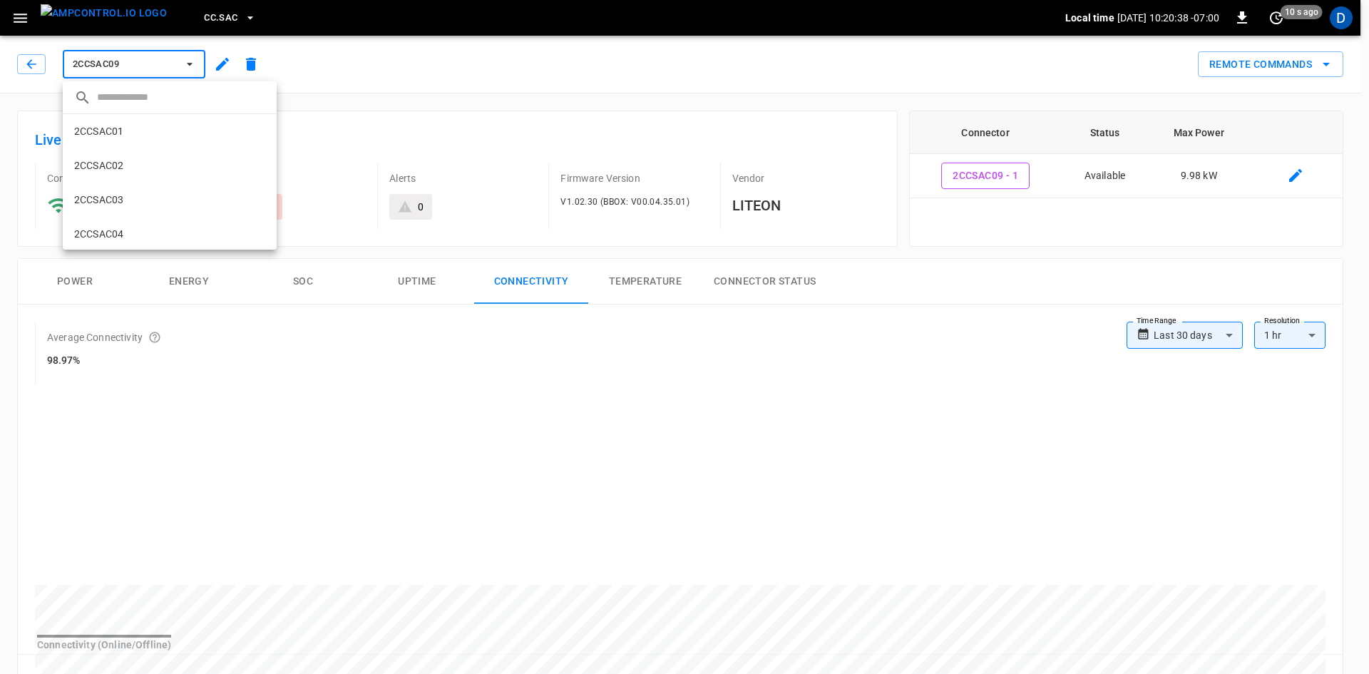
scroll to position [264, 0]
click at [97, 192] on li "2CCSAC10 9a03 ..." at bounding box center [170, 175] width 214 height 34
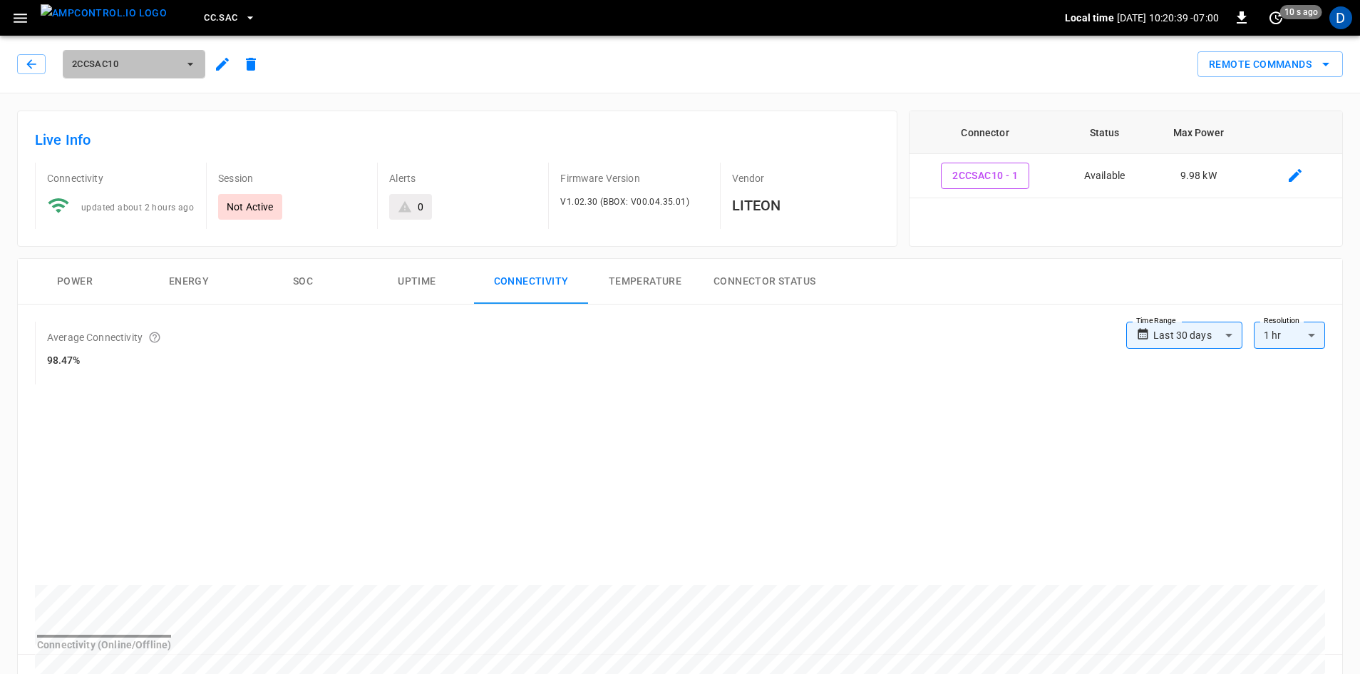
click at [123, 67] on span "2CCSAC10" at bounding box center [125, 64] width 106 height 16
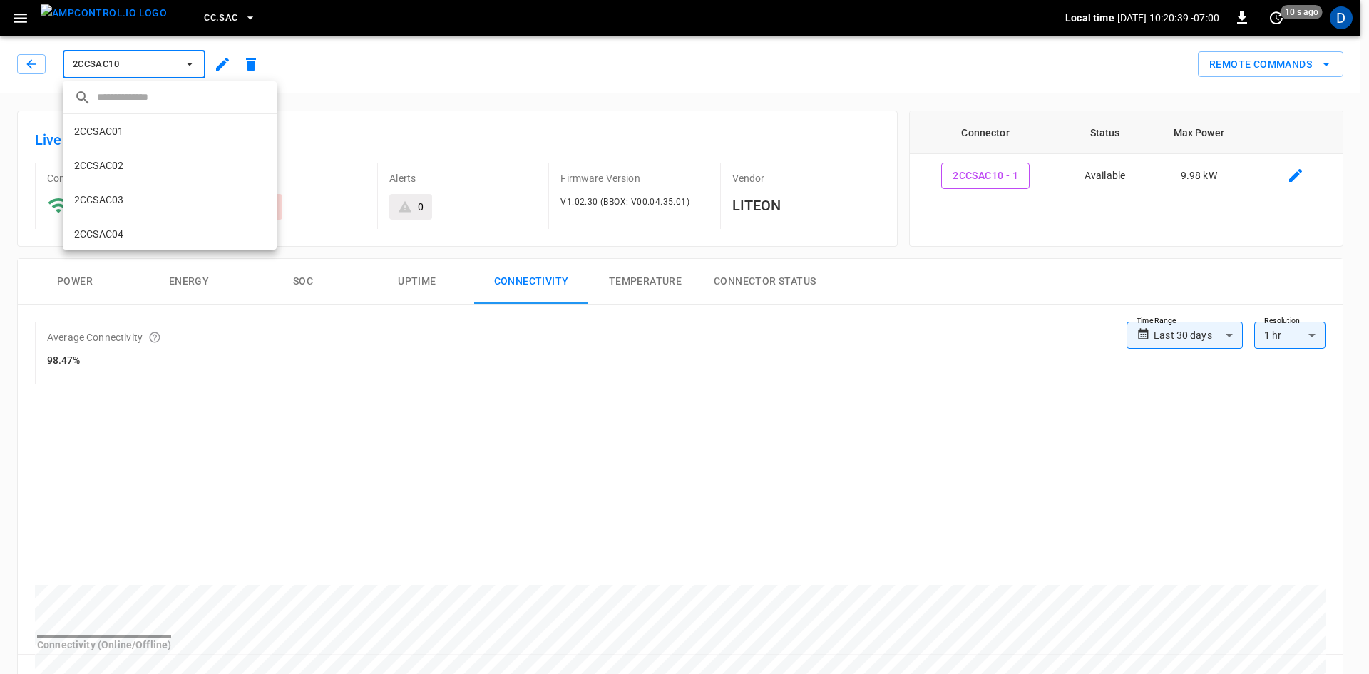
scroll to position [298, 0]
click at [118, 165] on li "2CCSAC11 476b ..." at bounding box center [170, 175] width 214 height 34
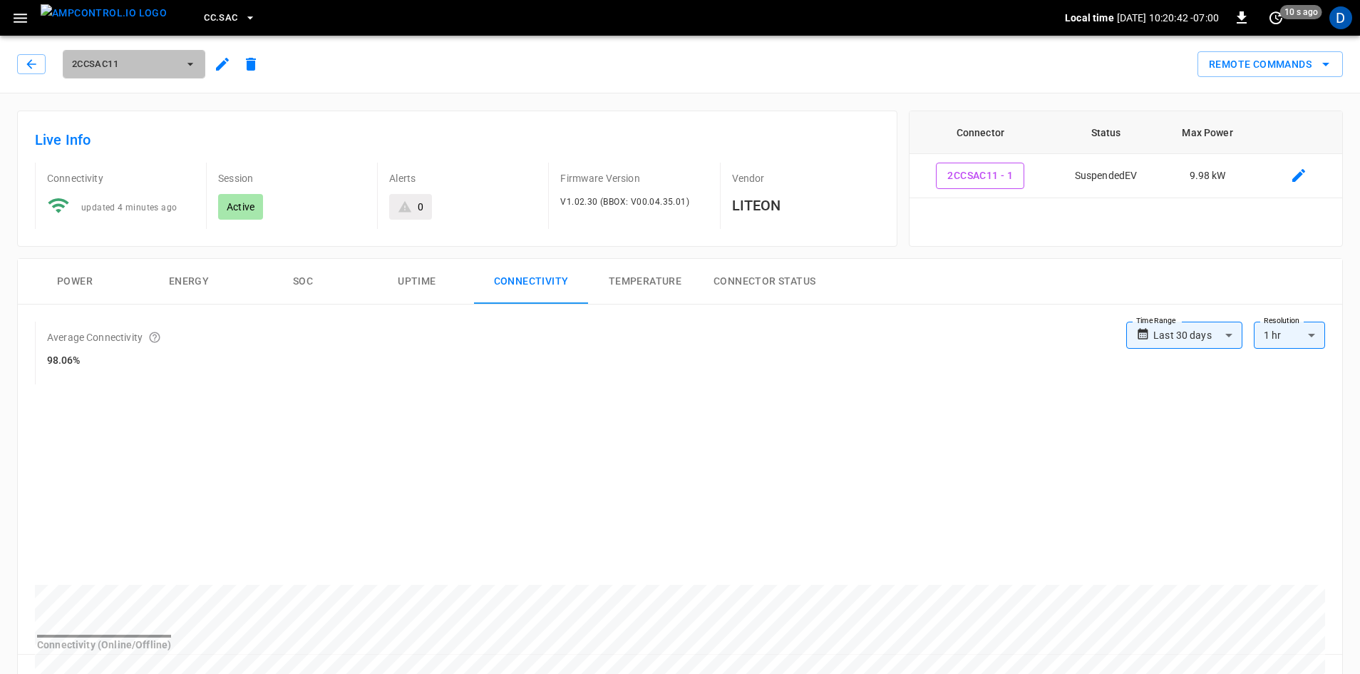
click at [121, 68] on span "2CCSAC11" at bounding box center [125, 64] width 106 height 16
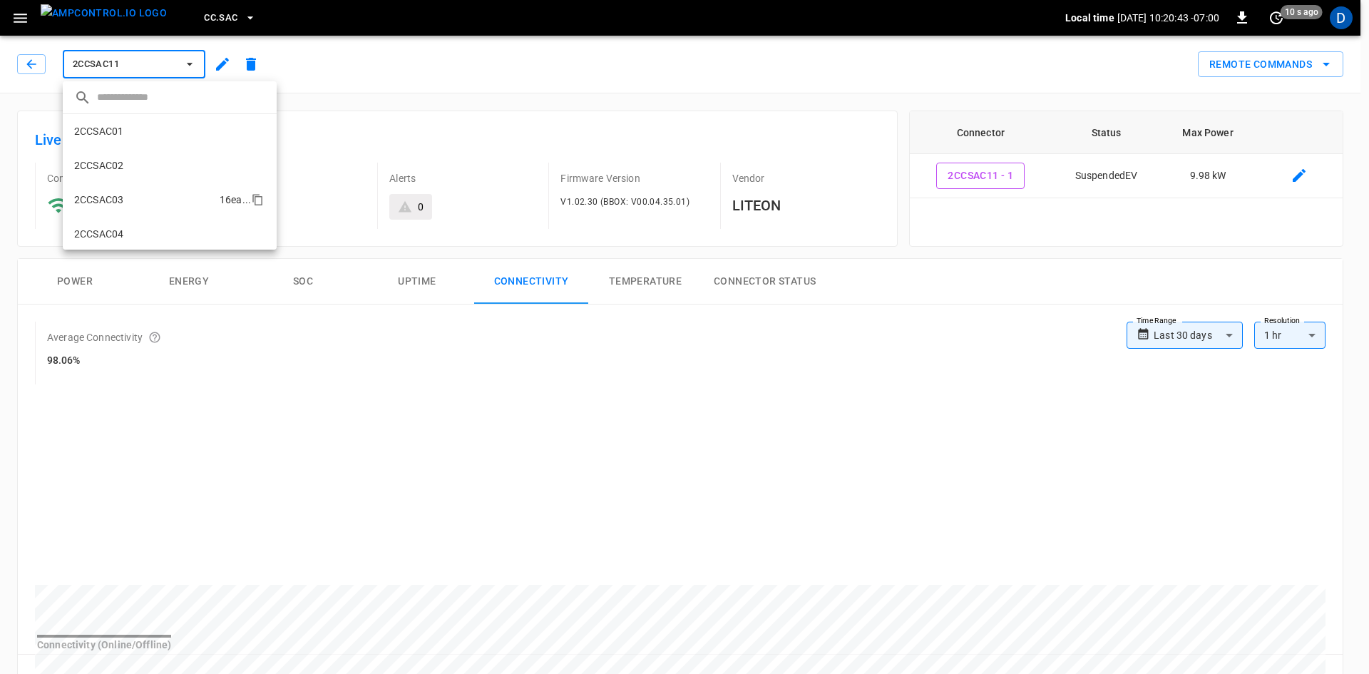
scroll to position [332, 0]
click at [106, 169] on p "2CCSAC12" at bounding box center [98, 175] width 49 height 14
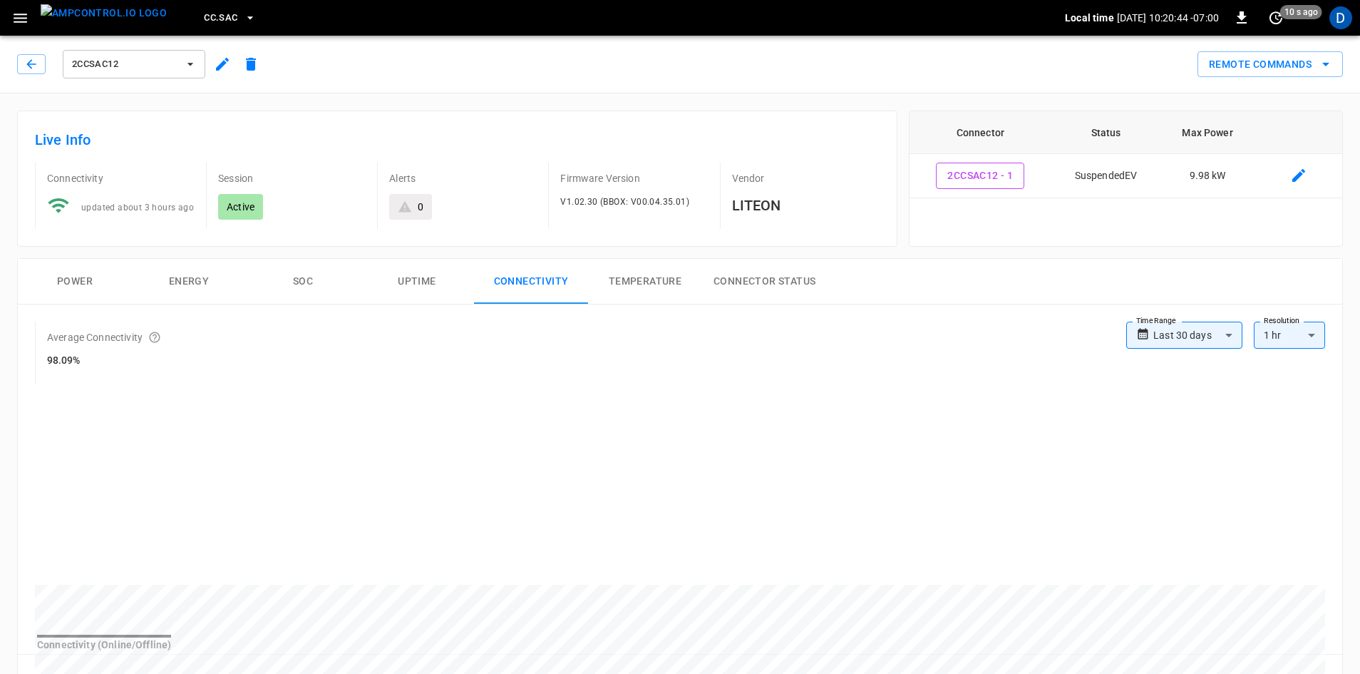
click at [143, 63] on span "2CCSAC12" at bounding box center [125, 64] width 106 height 16
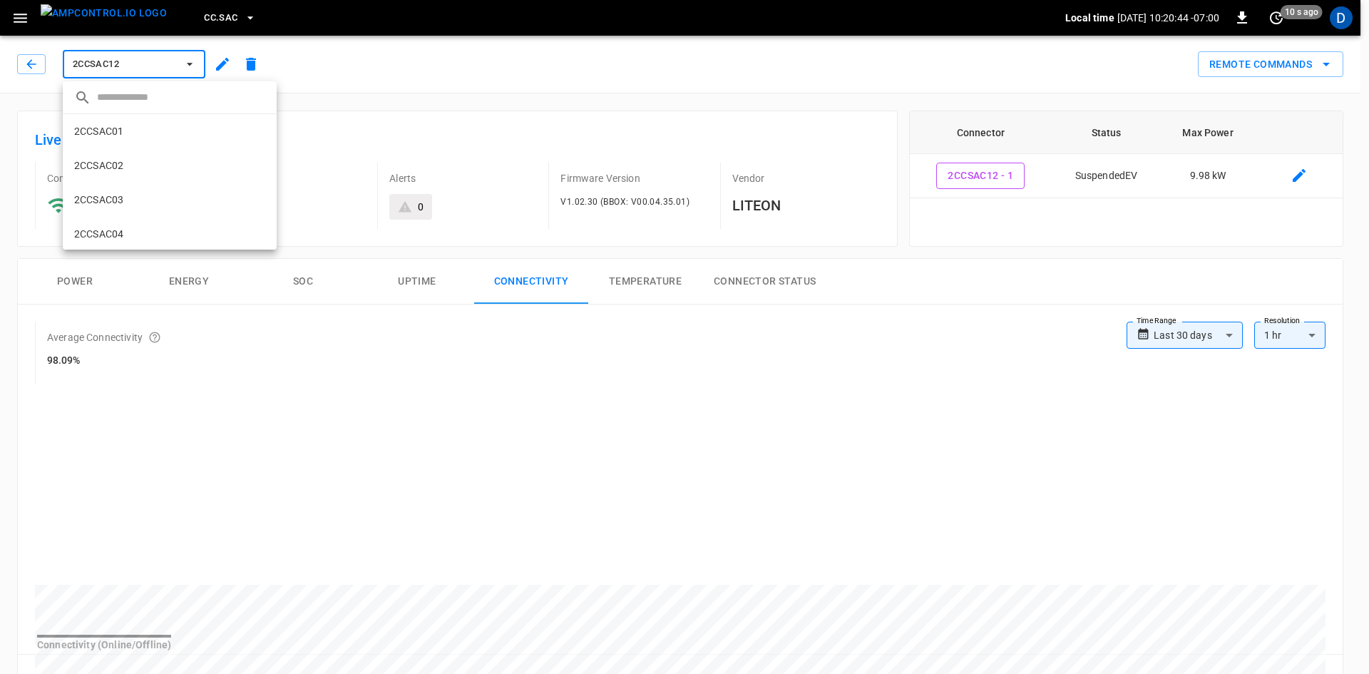
scroll to position [344, 0]
click at [121, 232] on p "2CCSAC13" at bounding box center [98, 232] width 49 height 14
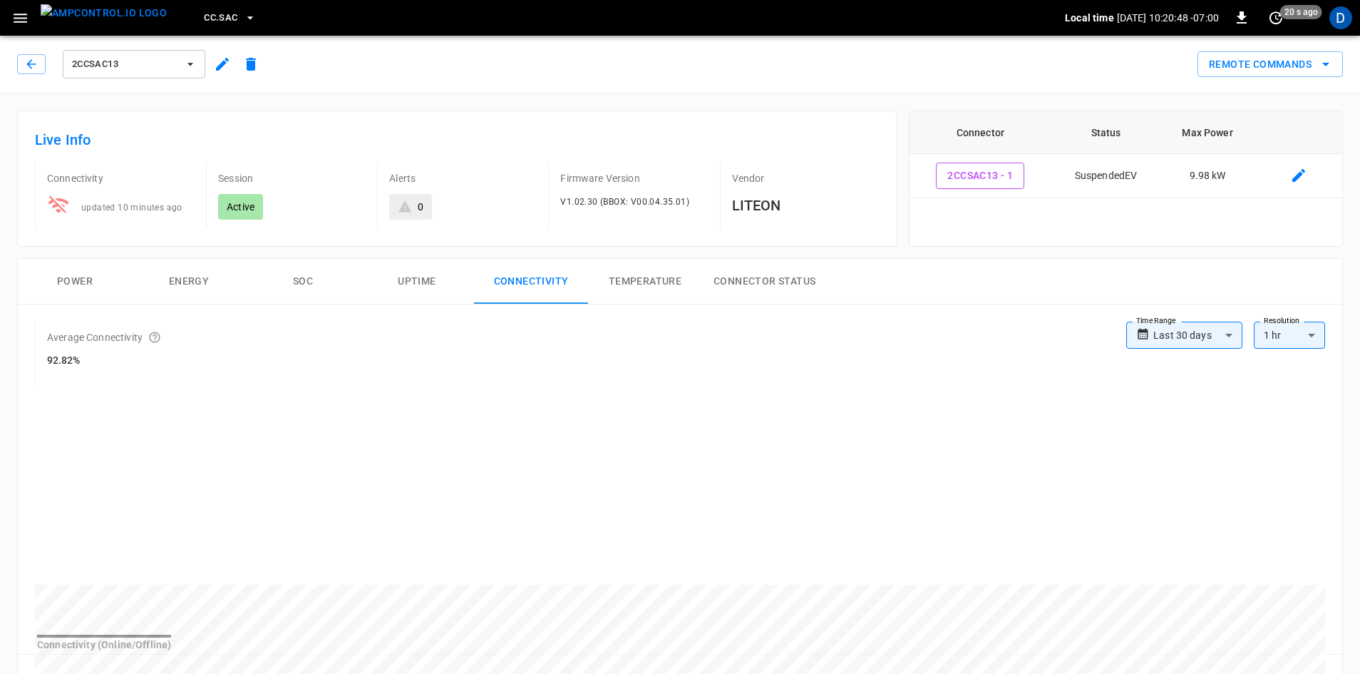
click at [133, 58] on span "2CCSAC13" at bounding box center [125, 64] width 106 height 16
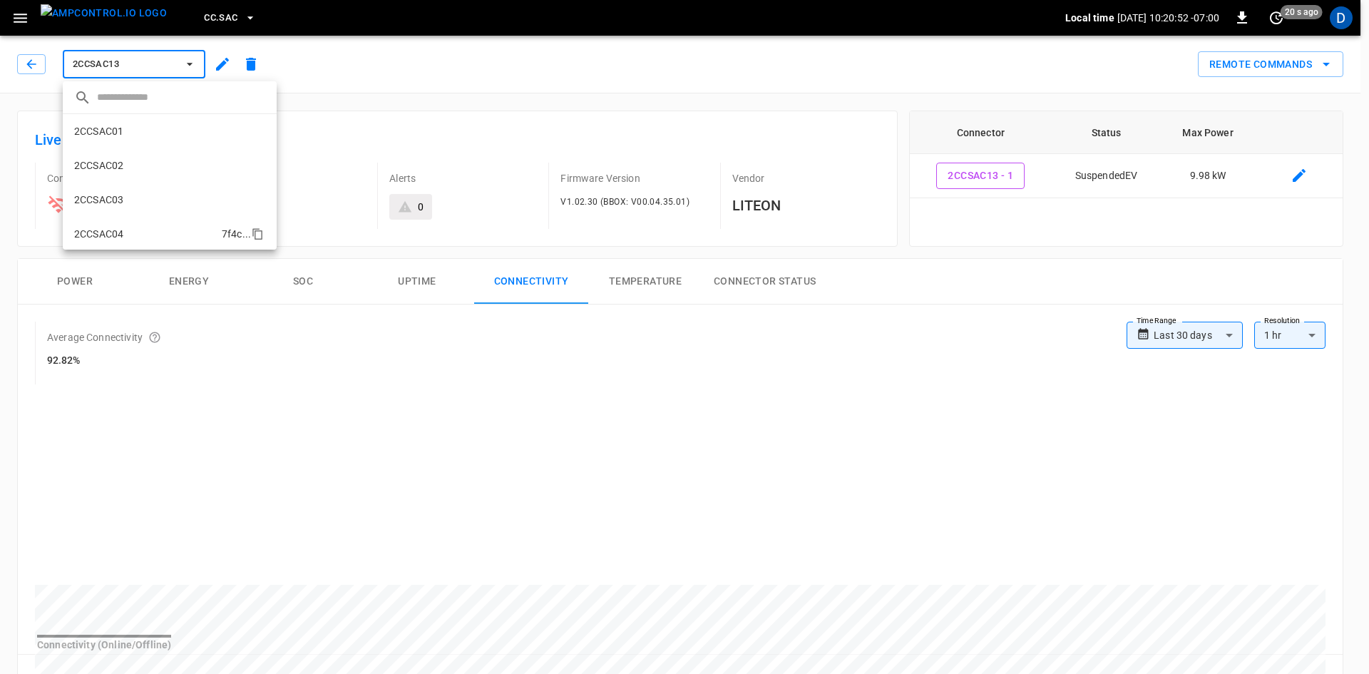
click at [115, 225] on li "2CCSAC04 7f4c ..." at bounding box center [170, 234] width 214 height 34
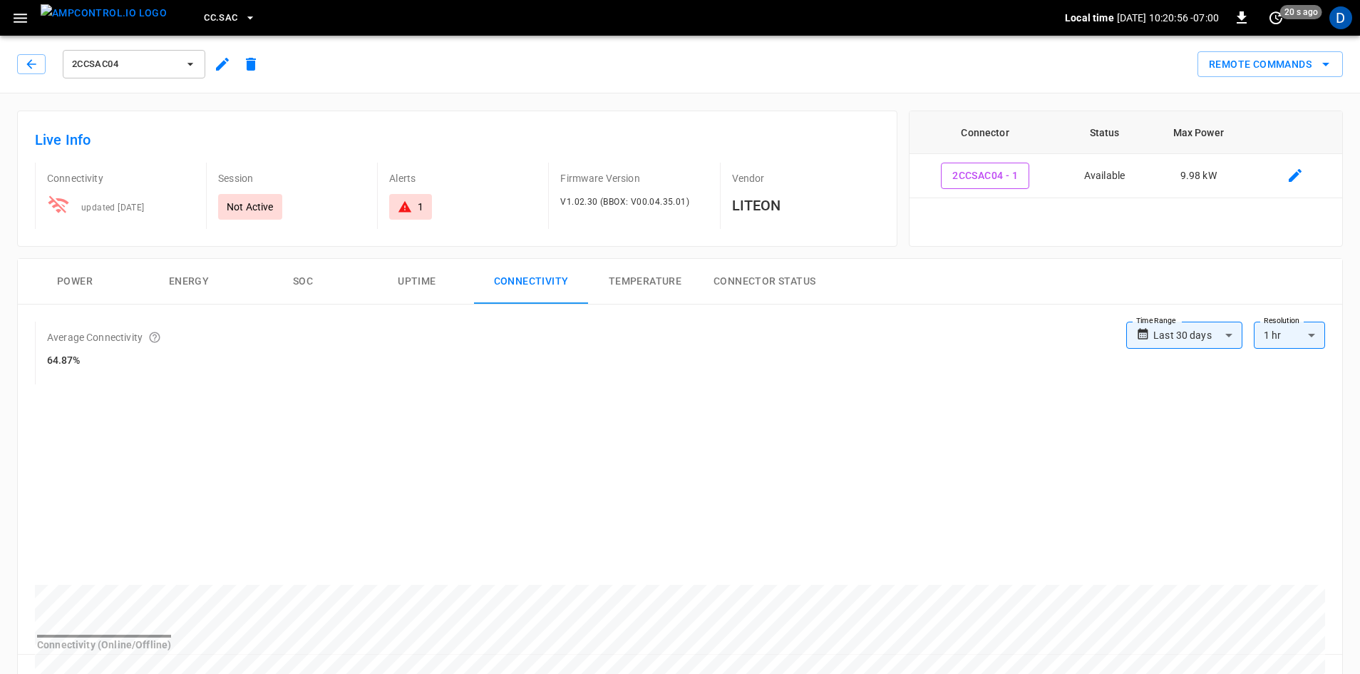
click at [110, 54] on button "2CCSAC04" at bounding box center [134, 64] width 143 height 29
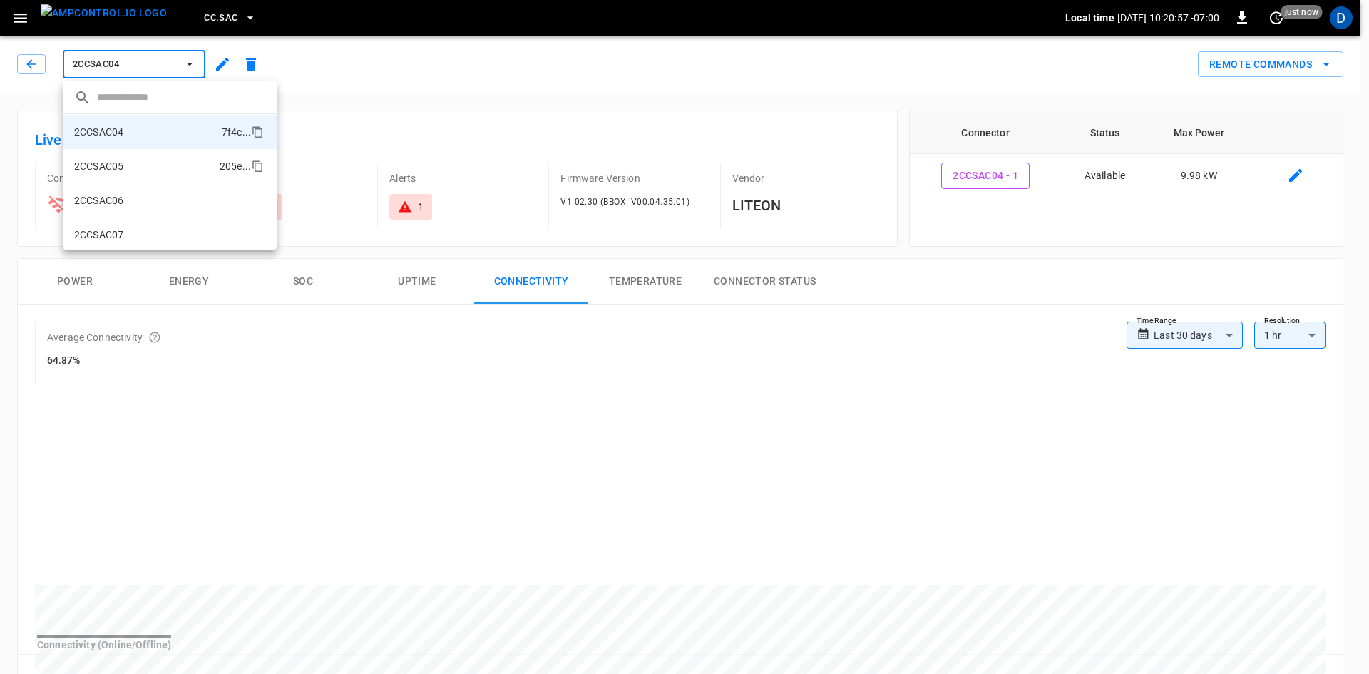
scroll to position [93, 0]
click at [116, 178] on p "2CCSAC05" at bounding box center [98, 175] width 49 height 14
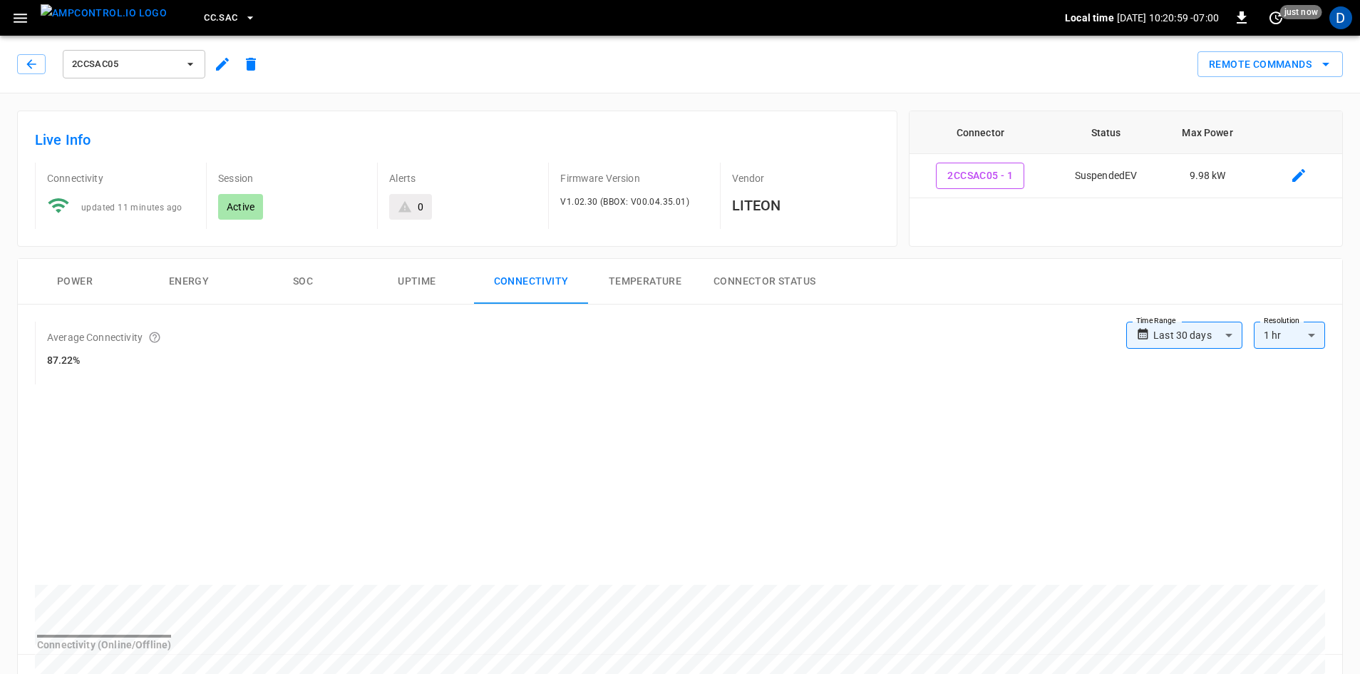
click at [124, 73] on button "2CCSAC05" at bounding box center [134, 64] width 143 height 29
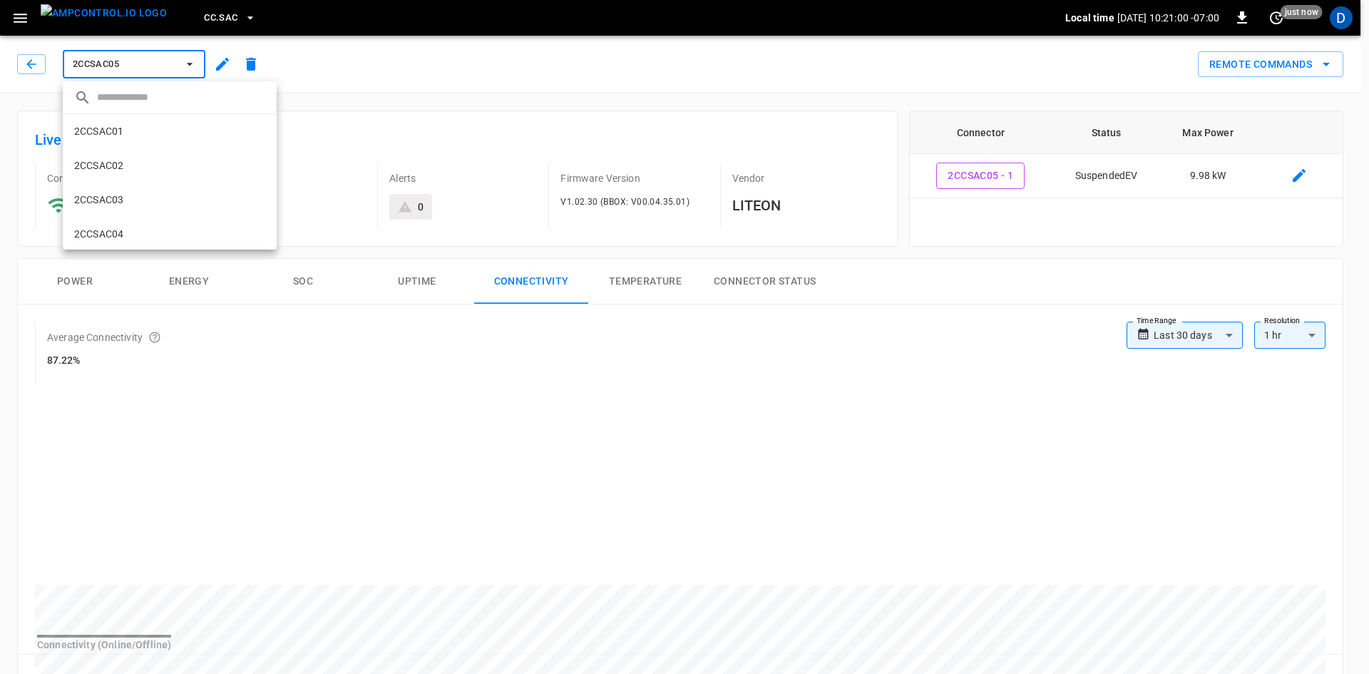
scroll to position [127, 0]
click at [133, 205] on li "2CCSAC07 c7c7 ..." at bounding box center [170, 209] width 214 height 34
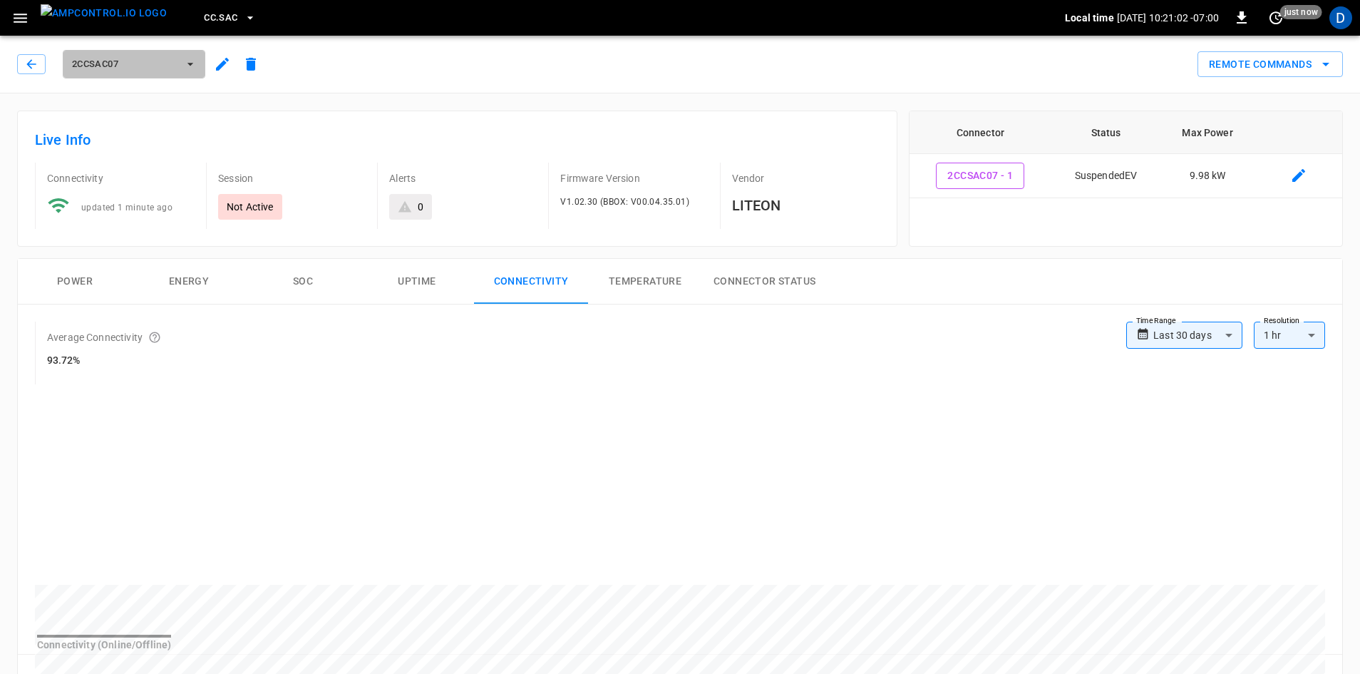
click at [130, 56] on span "2CCSAC07" at bounding box center [125, 64] width 106 height 16
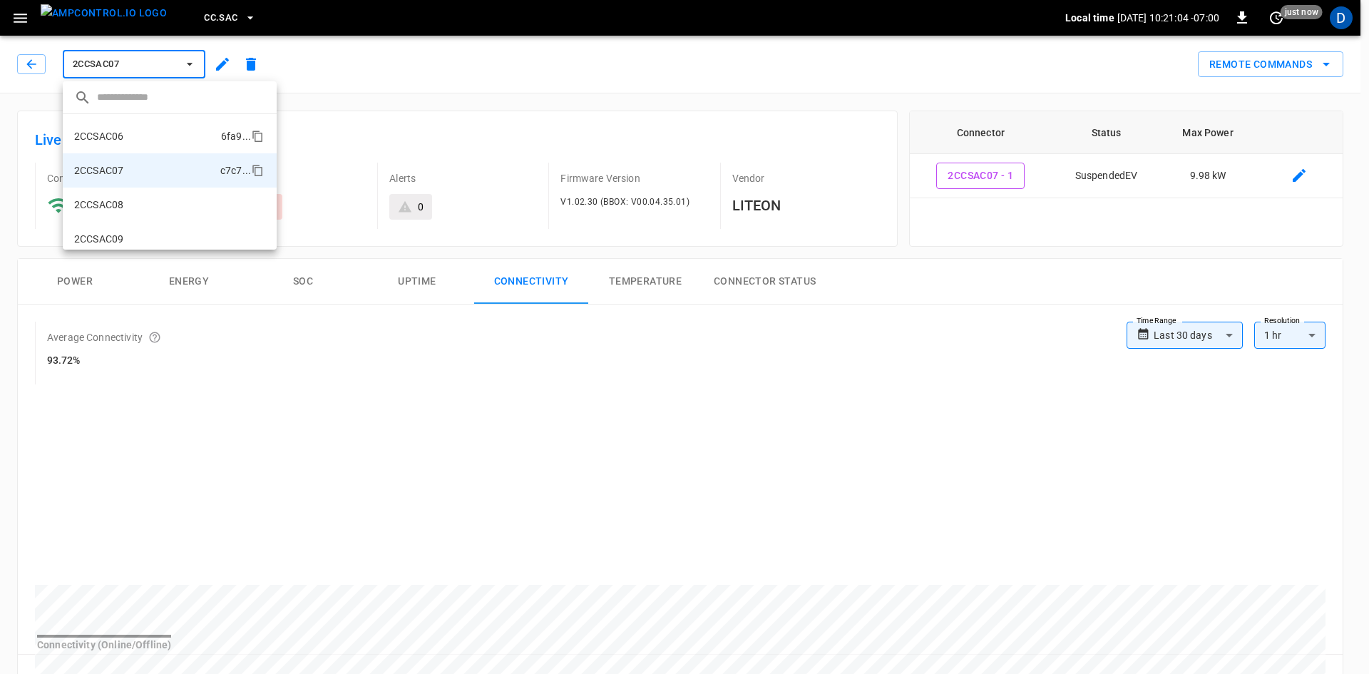
scroll to position [124, 0]
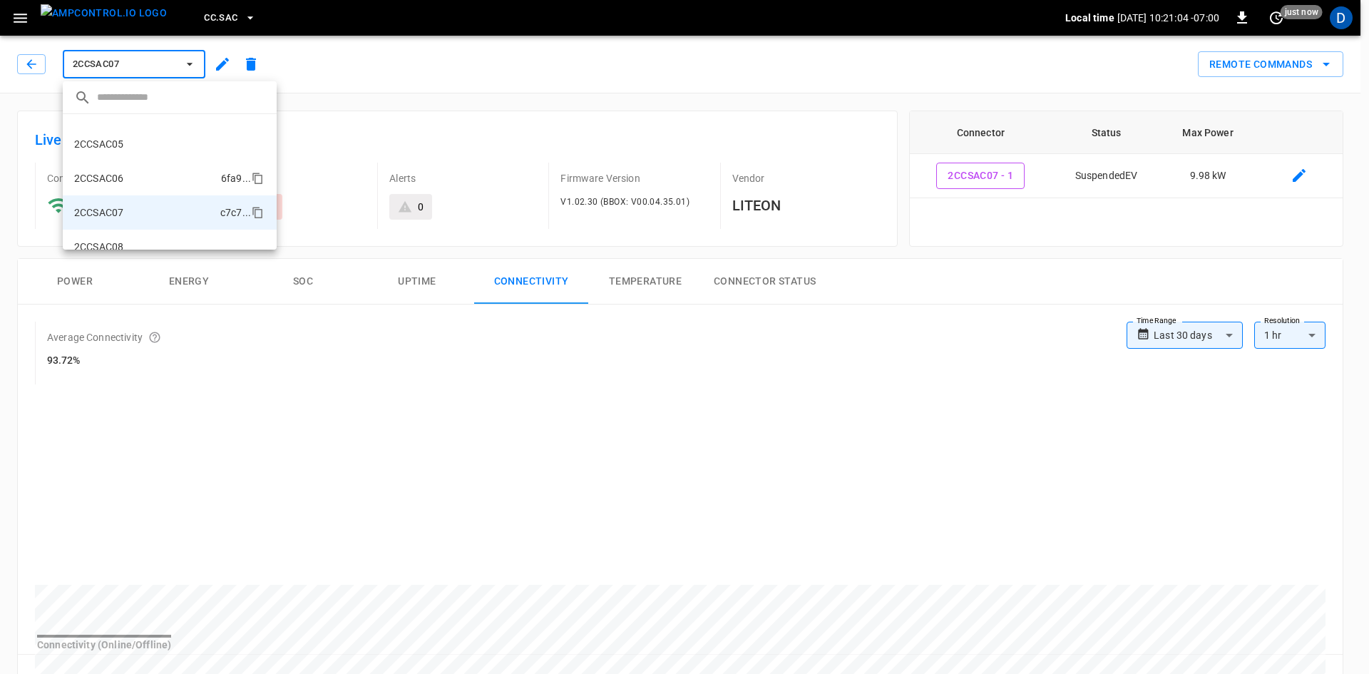
click at [124, 180] on li "2CCSAC06 6fa9 ..." at bounding box center [170, 178] width 214 height 34
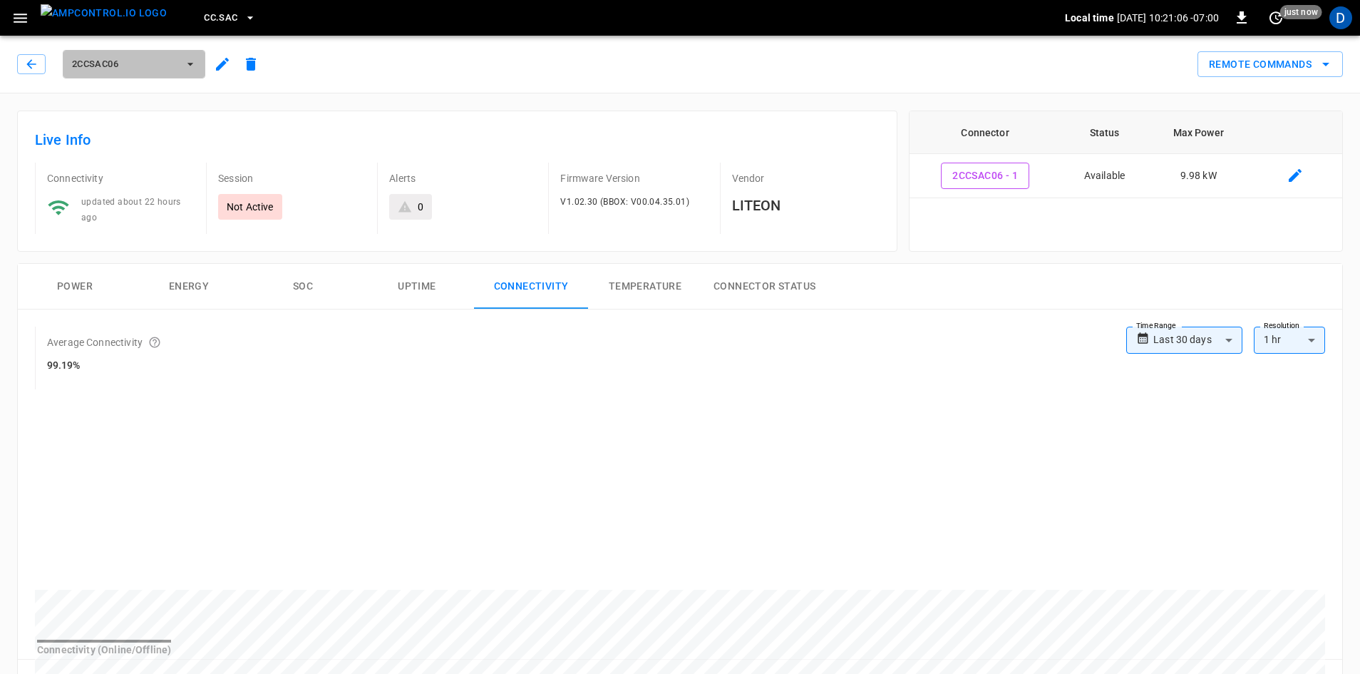
click at [133, 63] on span "2CCSAC06" at bounding box center [125, 64] width 106 height 16
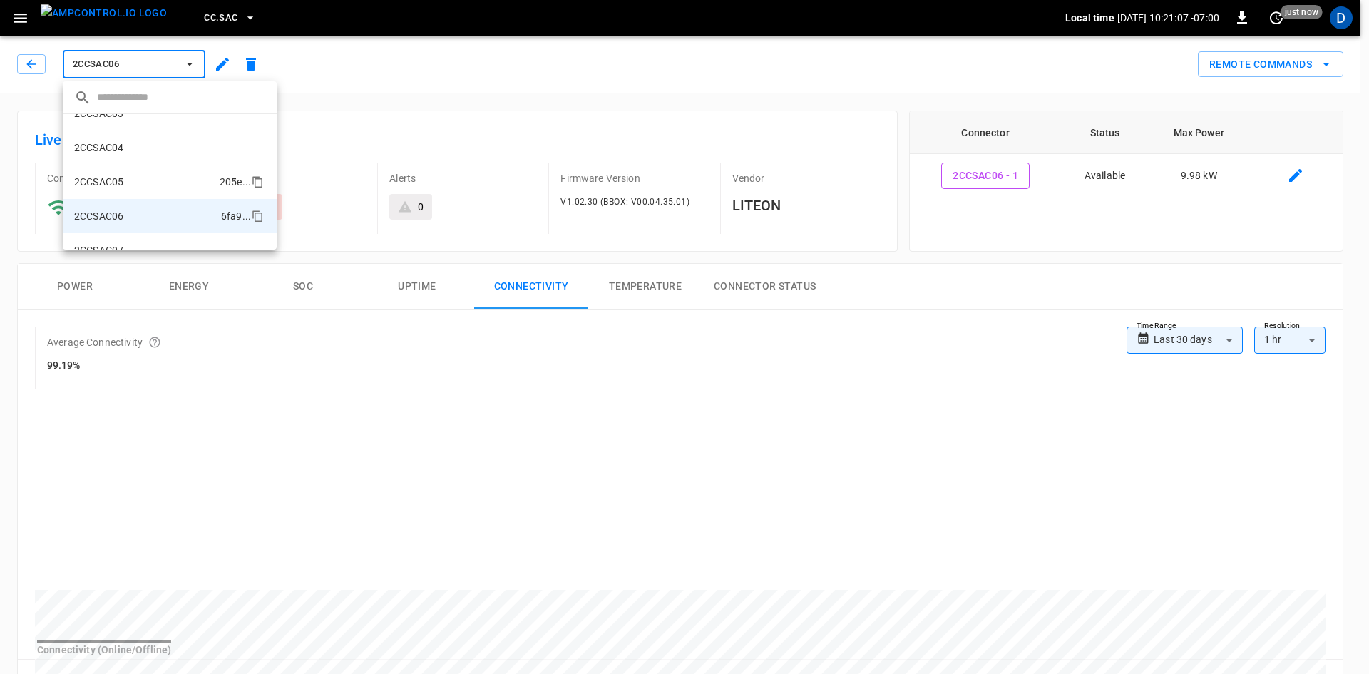
scroll to position [90, 0]
click at [114, 182] on p "2CCSAC05" at bounding box center [98, 178] width 49 height 14
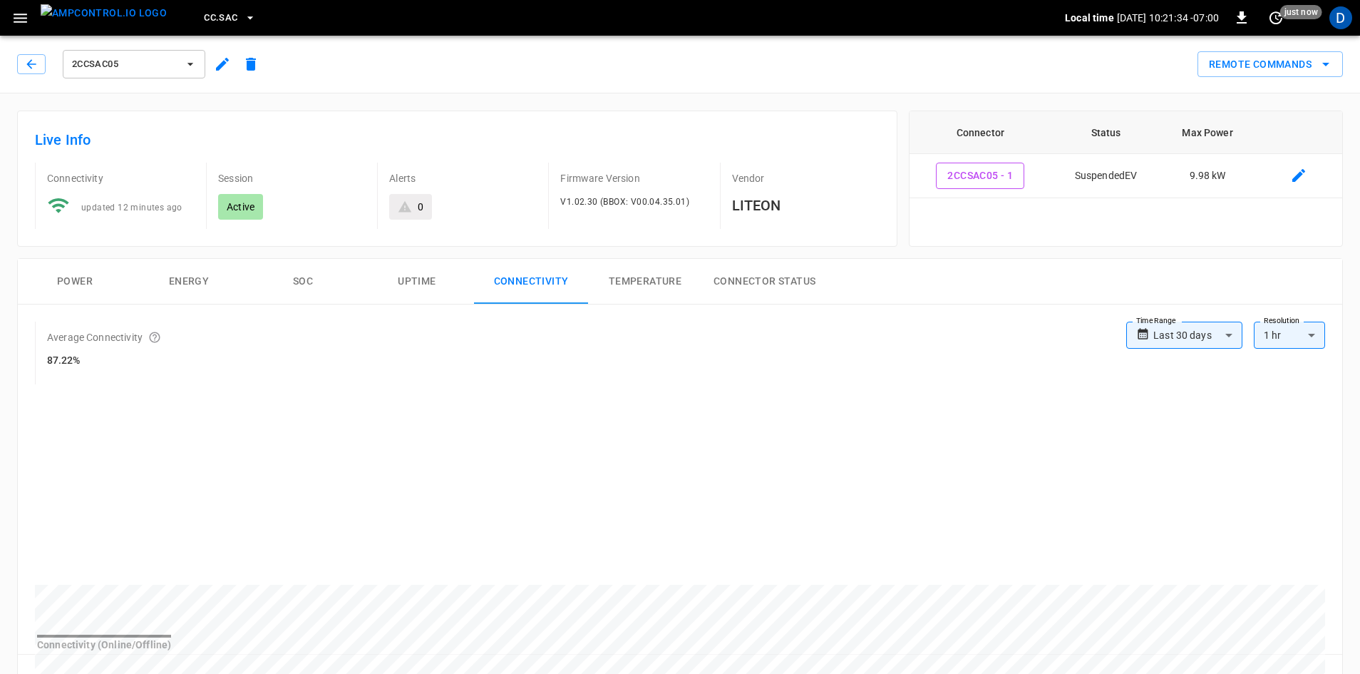
click at [164, 68] on span "2CCSAC05" at bounding box center [125, 64] width 106 height 16
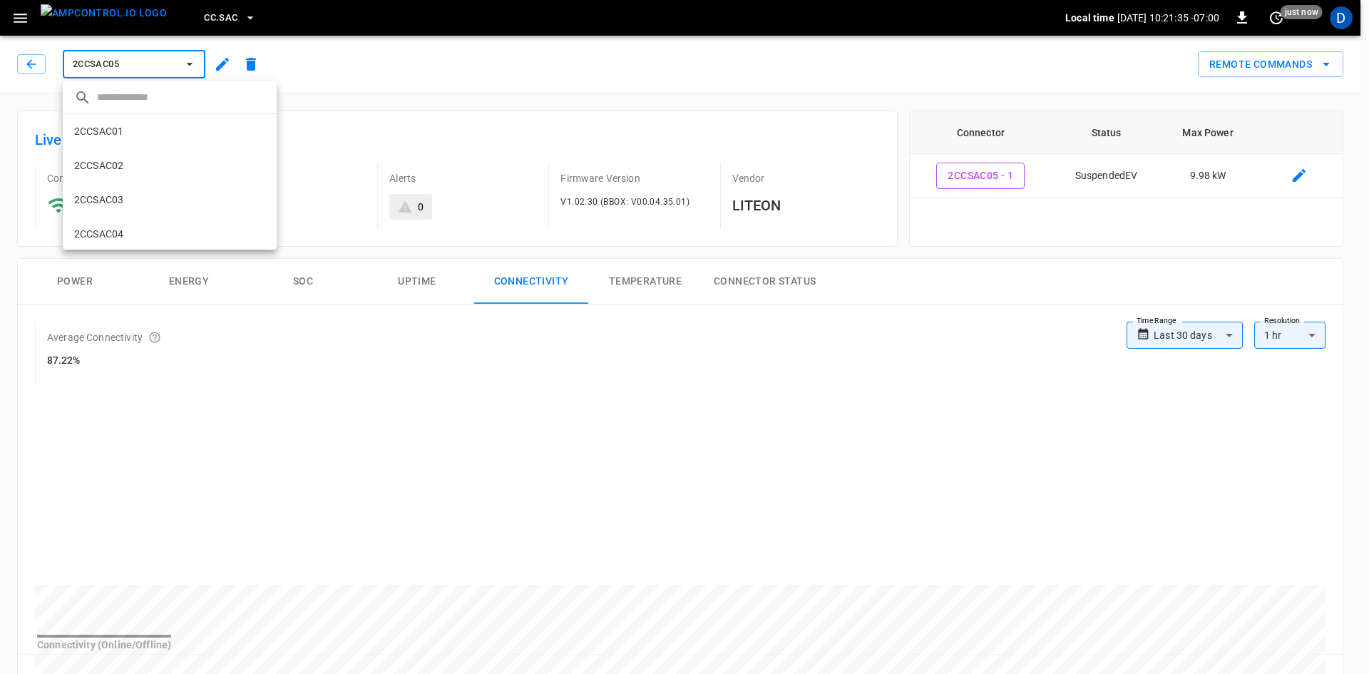
scroll to position [127, 0]
click at [140, 207] on li "2CCSAC07 c7c7 ..." at bounding box center [170, 209] width 214 height 34
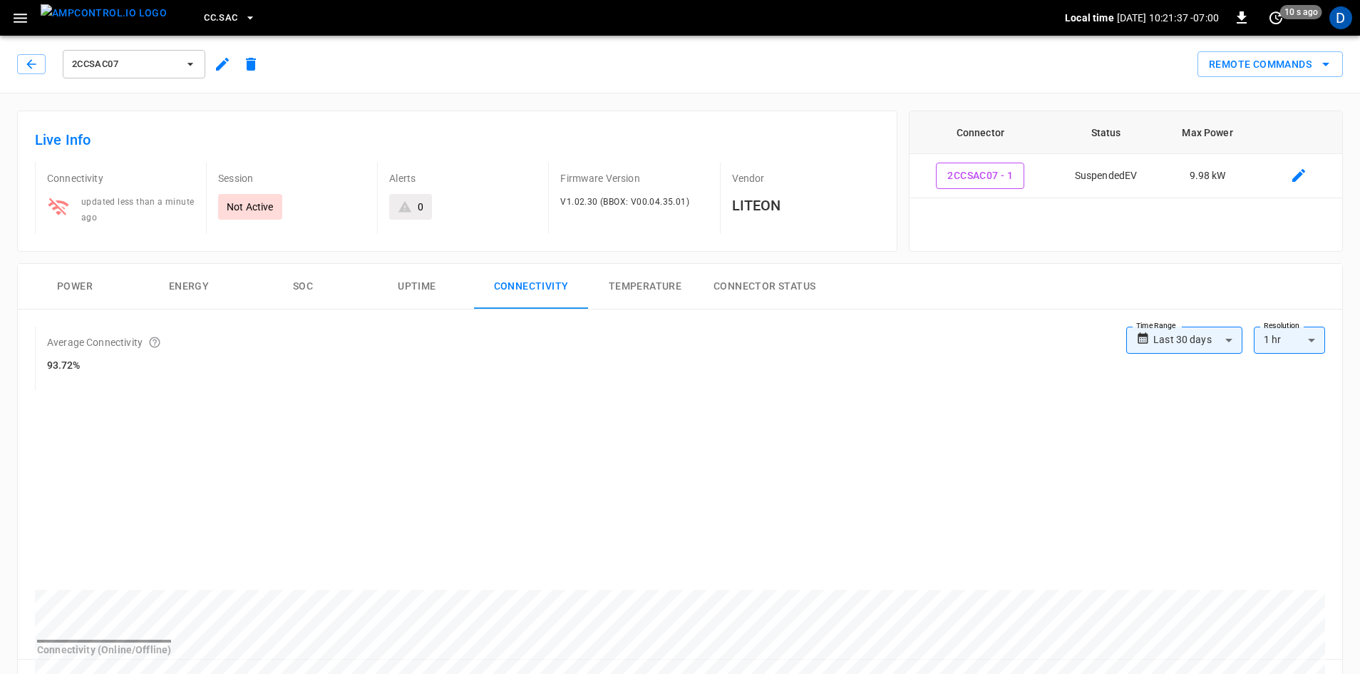
click at [113, 70] on span "2CCSAC07" at bounding box center [125, 64] width 106 height 16
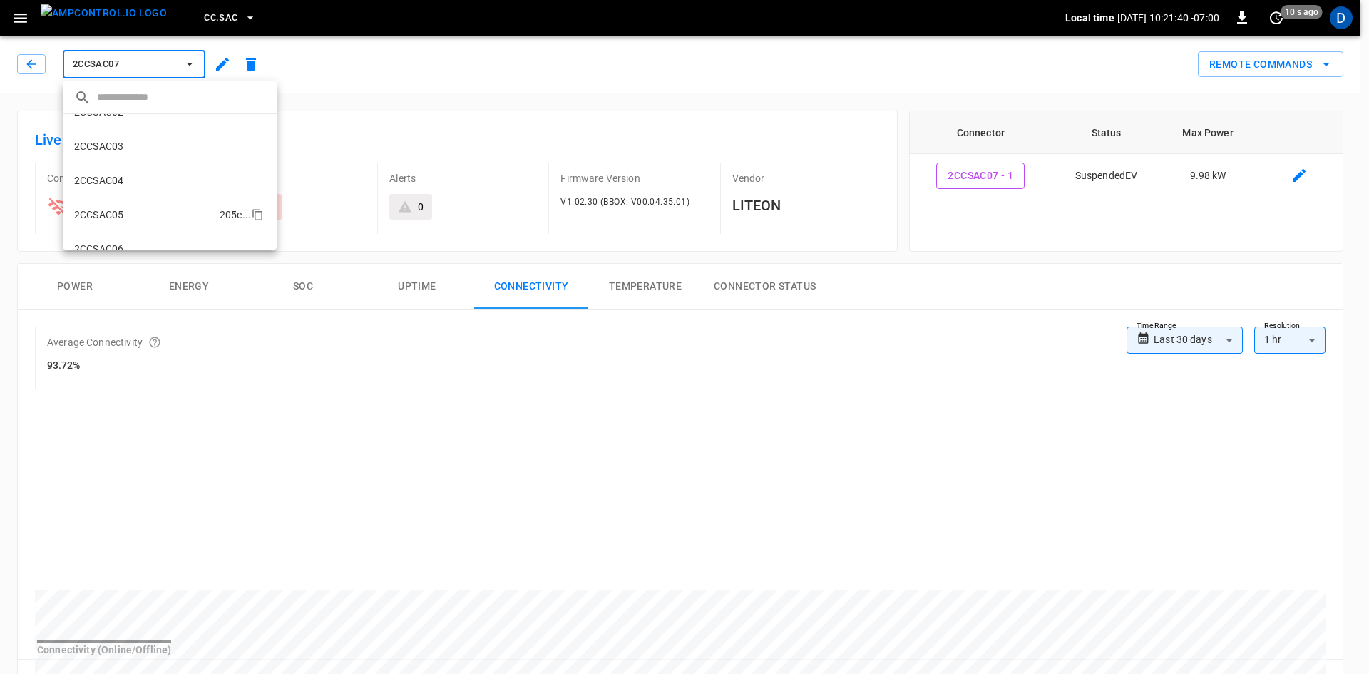
scroll to position [53, 0]
click at [105, 180] on p "2CCSAC04" at bounding box center [98, 181] width 49 height 14
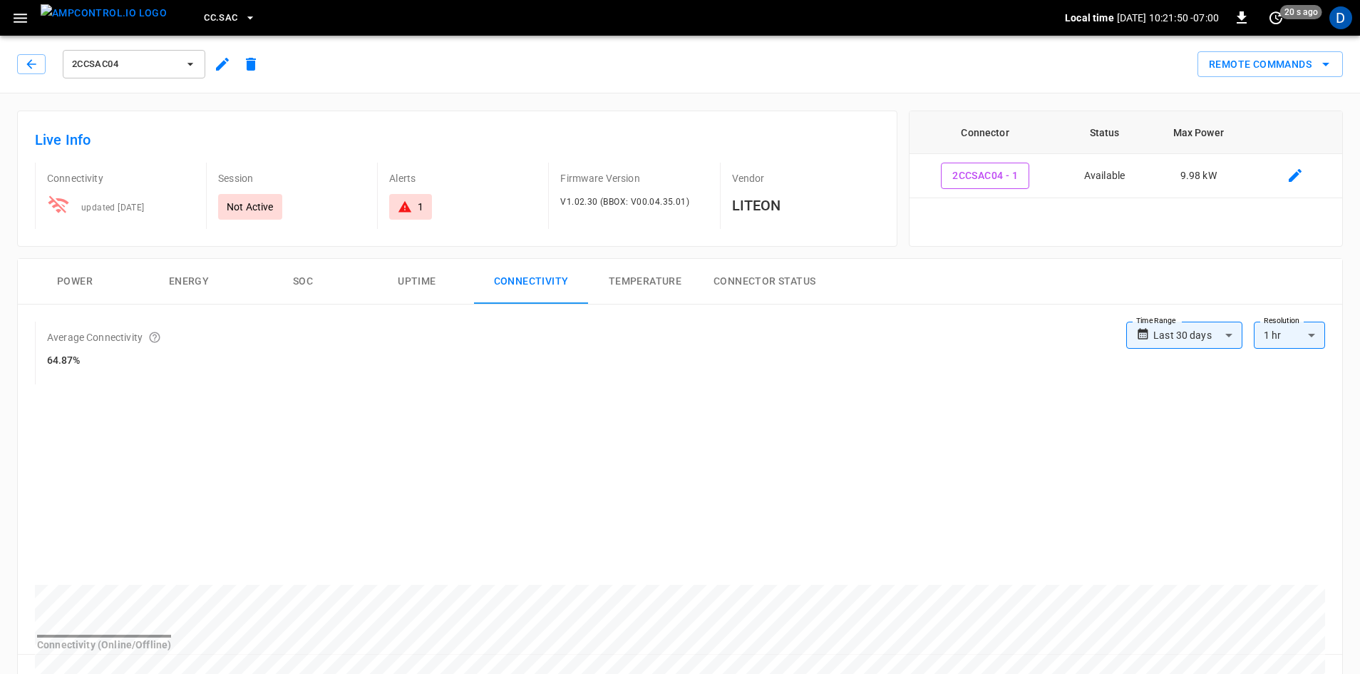
click at [123, 65] on span "2CCSAC04" at bounding box center [125, 64] width 106 height 16
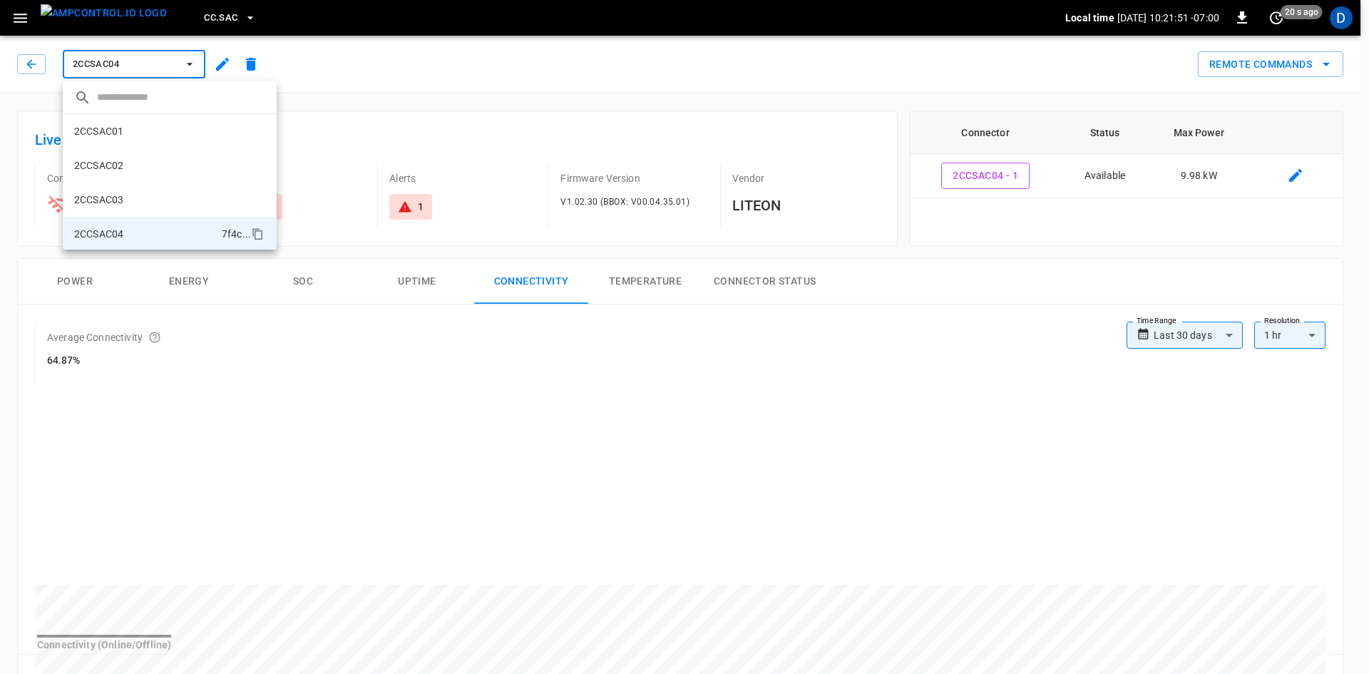
scroll to position [93, 0]
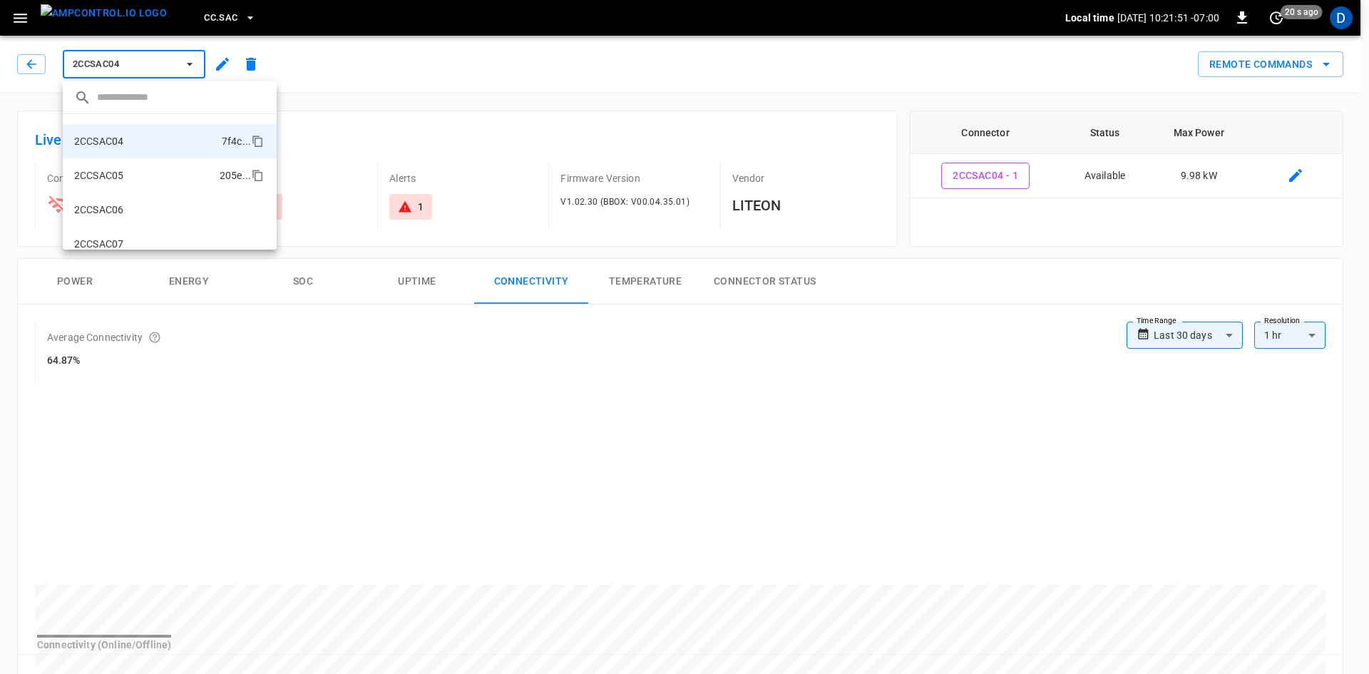
click at [121, 178] on p "2CCSAC05" at bounding box center [98, 175] width 49 height 14
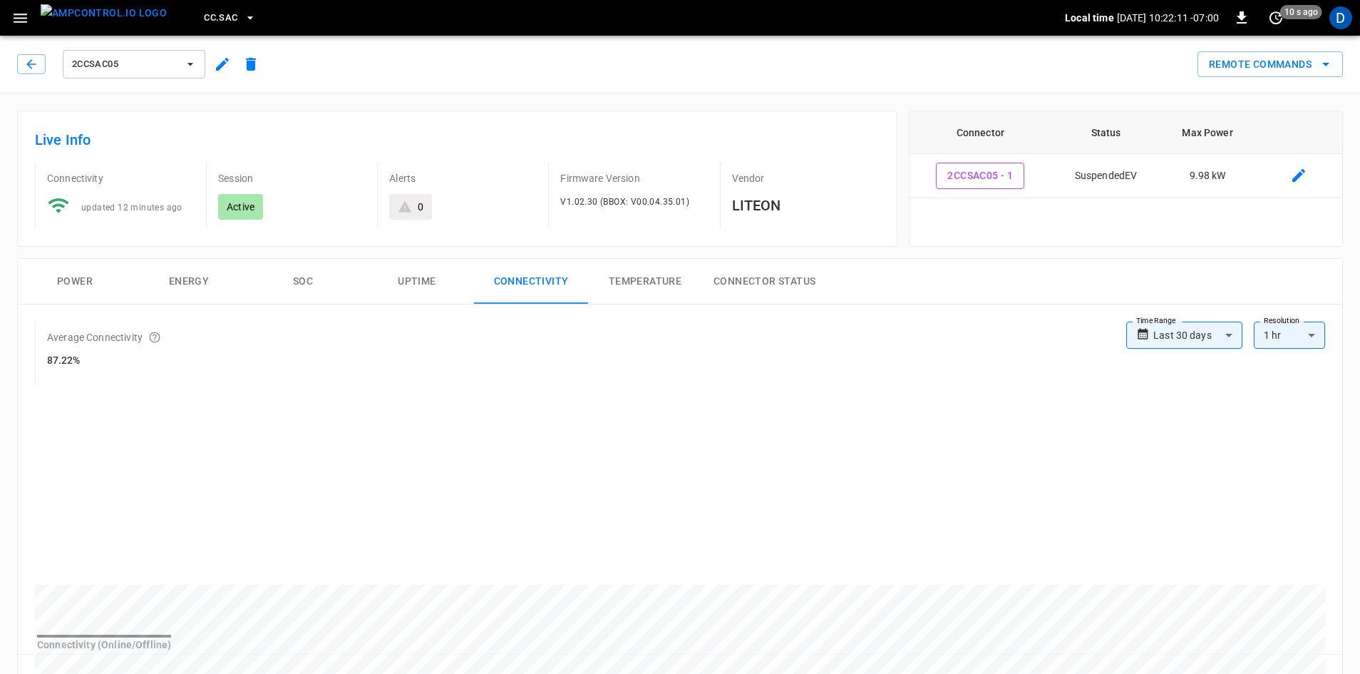
click at [76, 354] on div "Average Connectivity 87.22%" at bounding box center [121, 353] width 172 height 63
click at [158, 58] on span "2CCSAC05" at bounding box center [125, 64] width 106 height 16
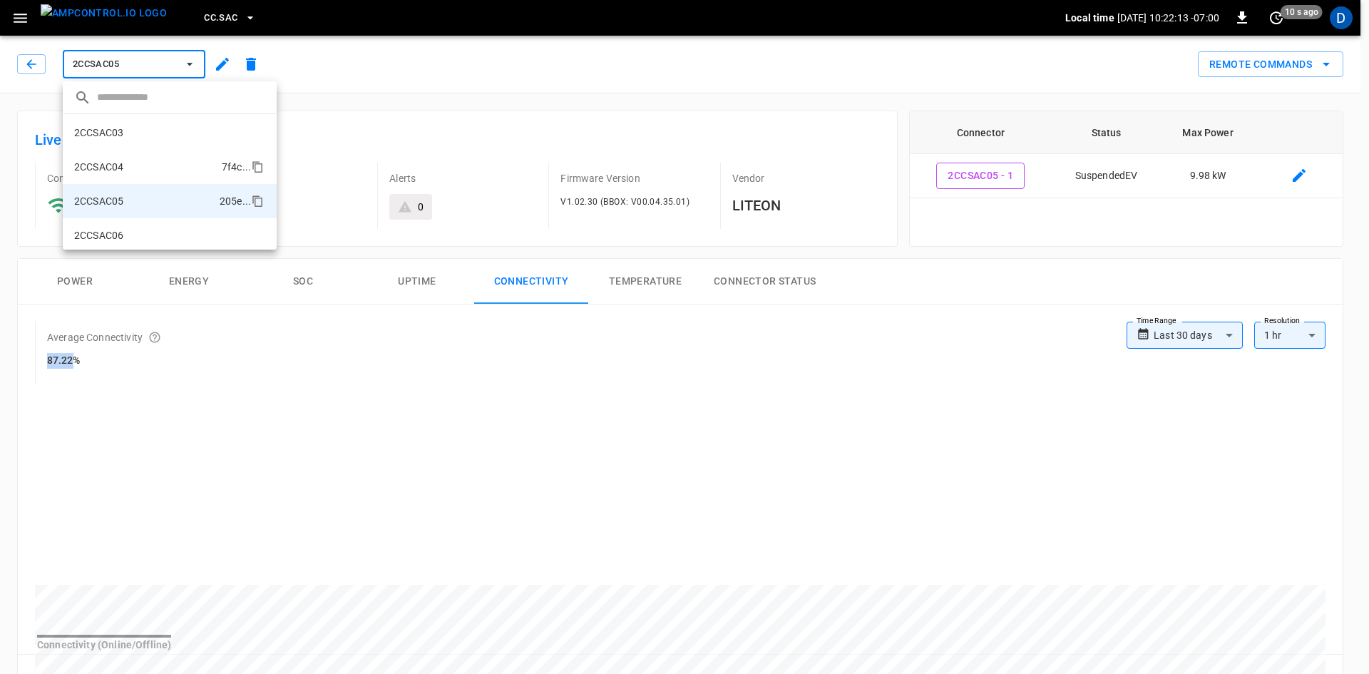
scroll to position [56, 0]
click at [121, 181] on p "2CCSAC04" at bounding box center [98, 178] width 49 height 14
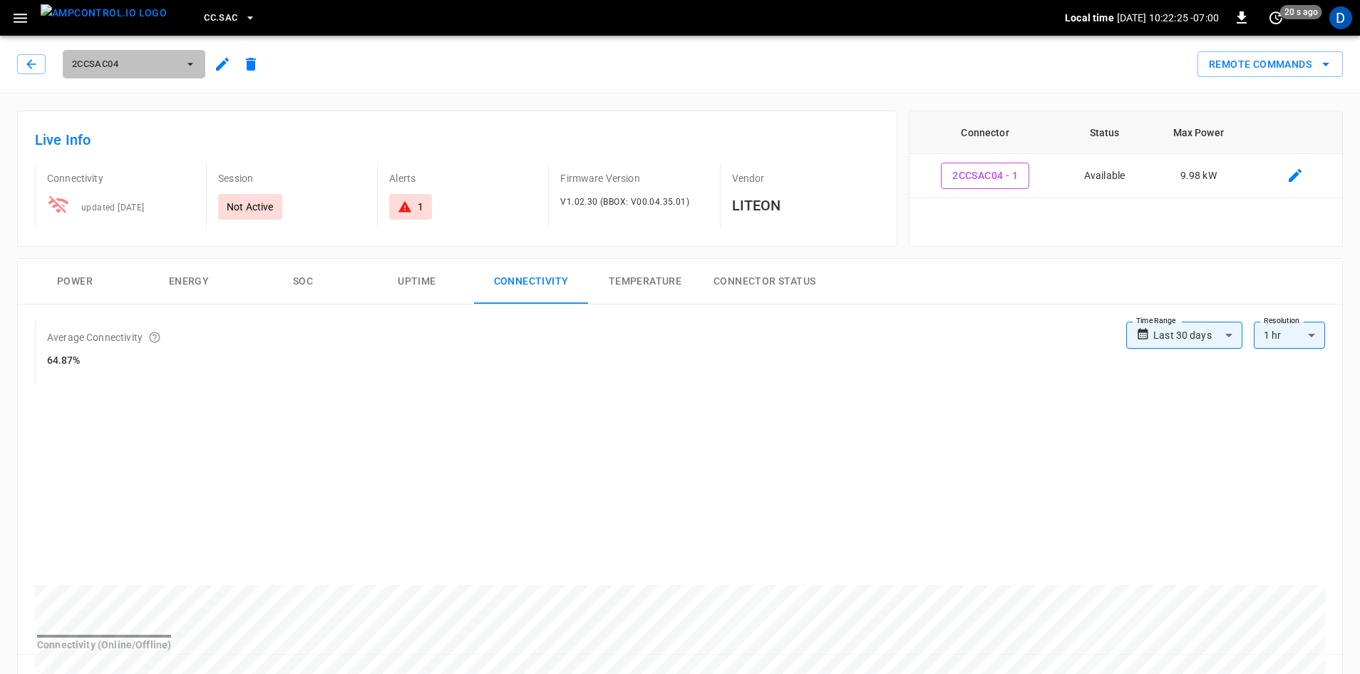
click at [152, 68] on span "2CCSAC04" at bounding box center [125, 64] width 106 height 16
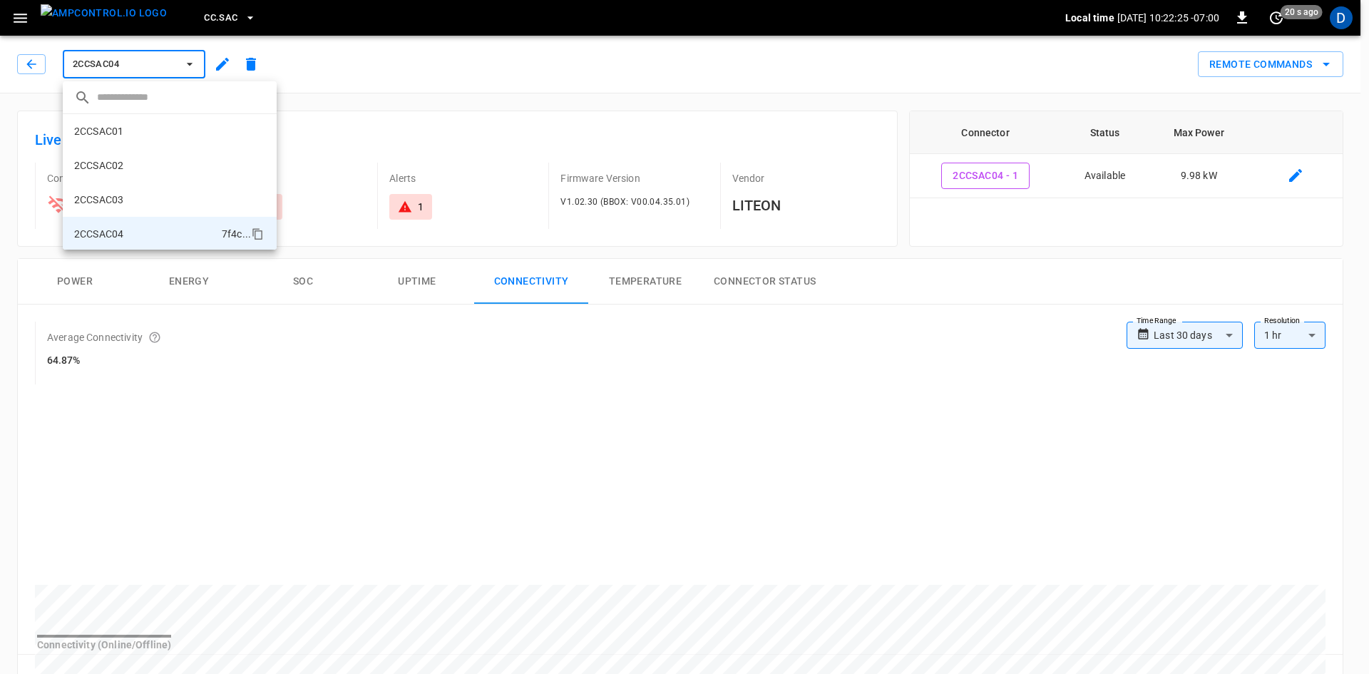
scroll to position [93, 0]
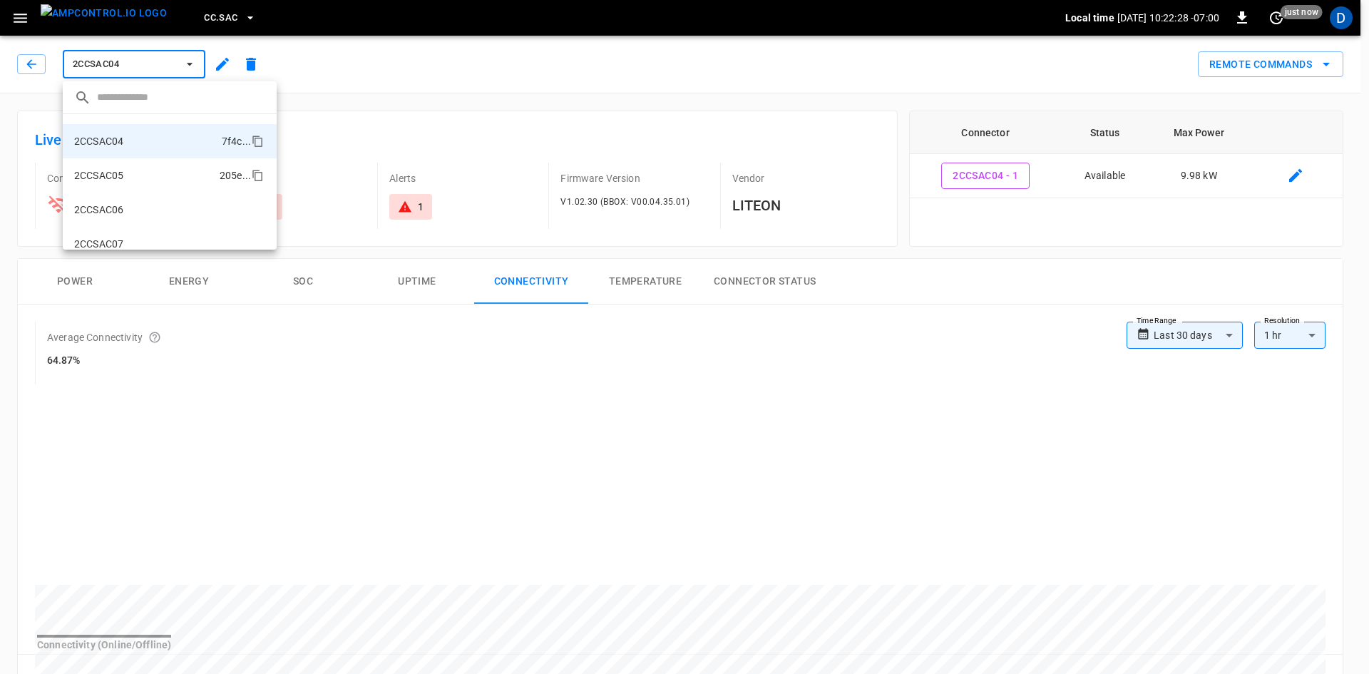
click at [137, 165] on li "2CCSAC05 205e ..." at bounding box center [170, 175] width 214 height 34
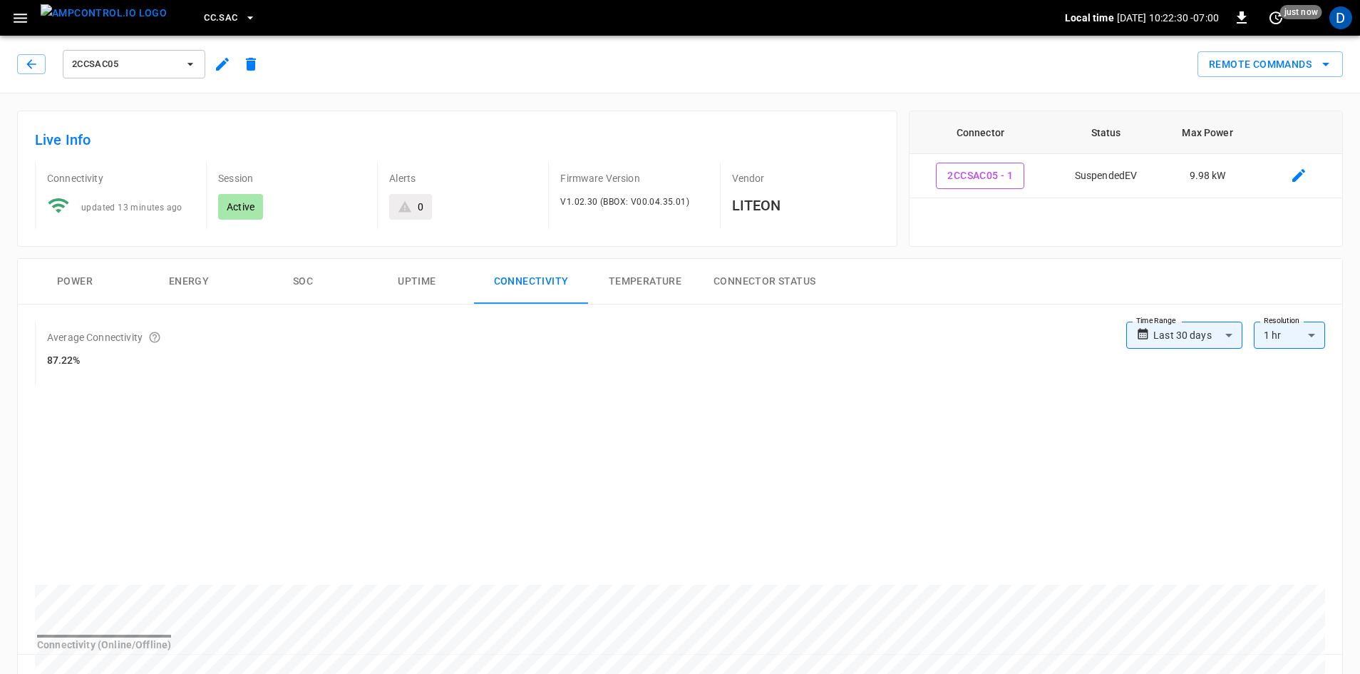
click at [144, 58] on span "2CCSAC05" at bounding box center [125, 64] width 106 height 16
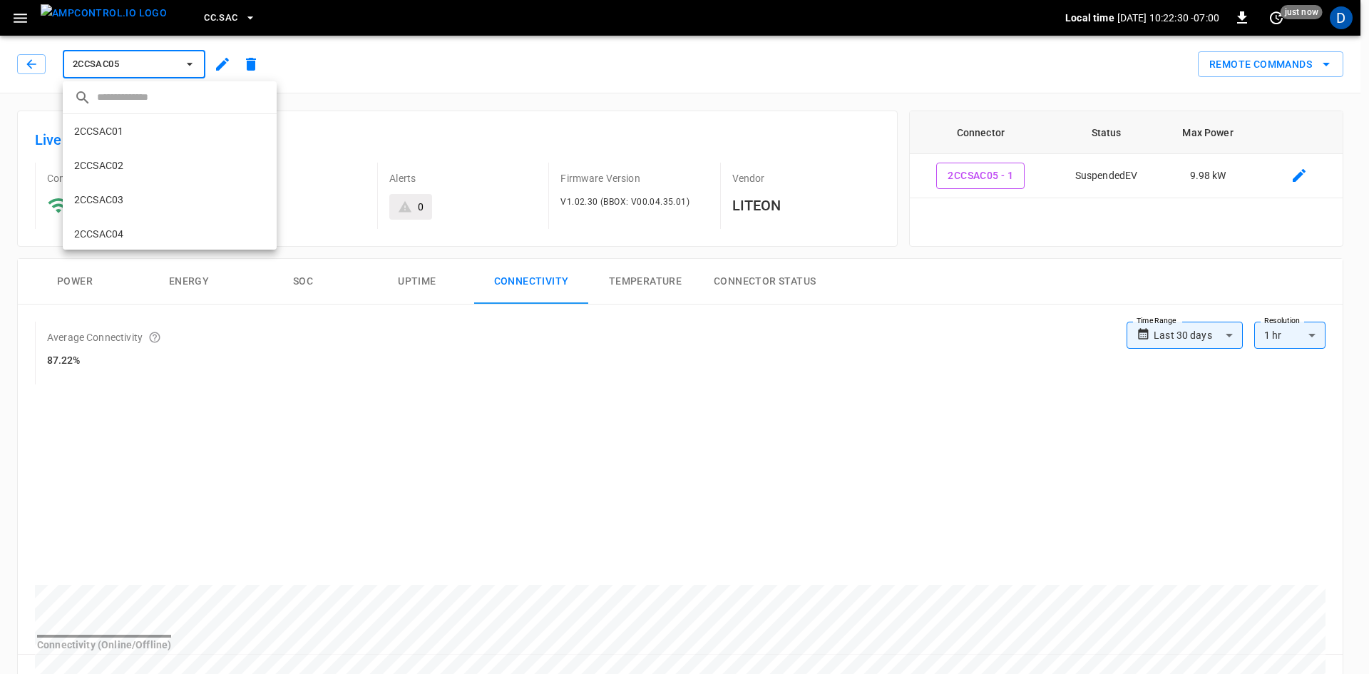
scroll to position [127, 0]
click at [122, 202] on li "2CCSAC07 c7c7 ..." at bounding box center [170, 209] width 214 height 34
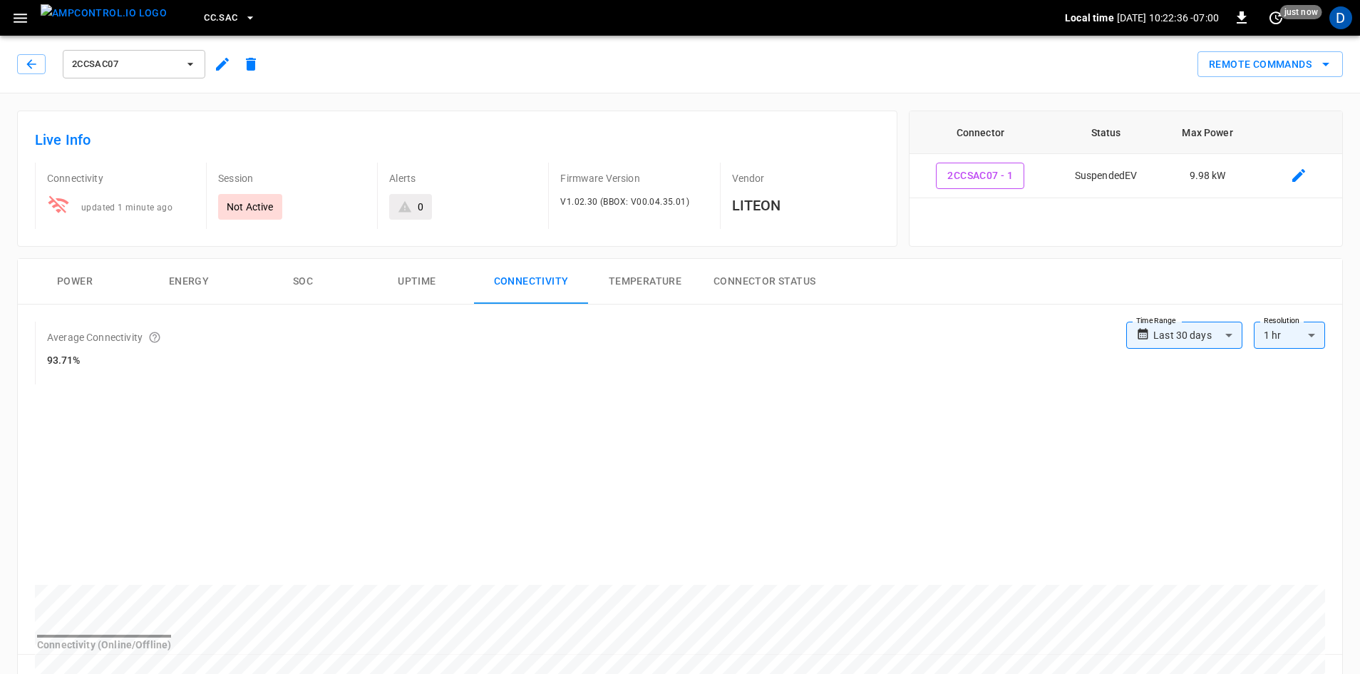
drag, startPoint x: 1051, startPoint y: 520, endPoint x: 1335, endPoint y: 575, distance: 289.7
click at [1335, 575] on div "Connectivity (Online/Offline)" at bounding box center [680, 522] width 1325 height 264
click at [135, 73] on button "2CCSAC07" at bounding box center [134, 64] width 143 height 29
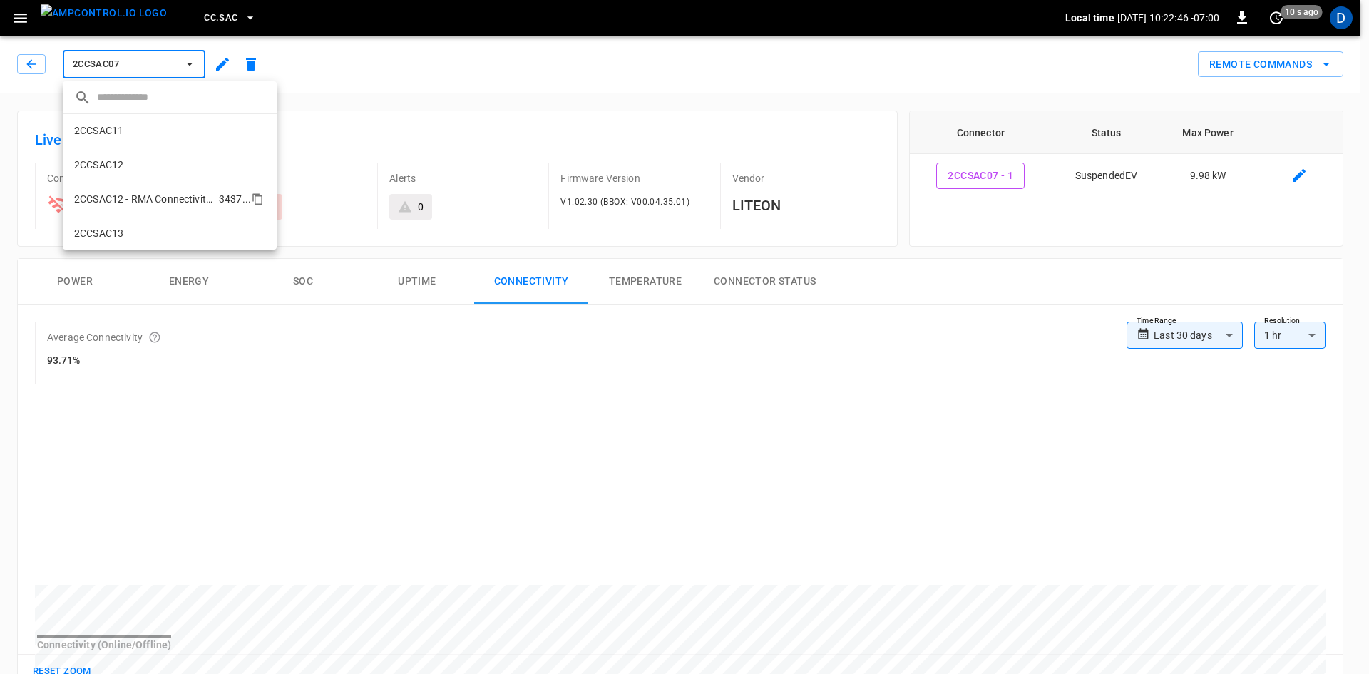
scroll to position [344, 0]
click at [128, 232] on li "2CCSAC13 fd62 ..." at bounding box center [170, 232] width 214 height 34
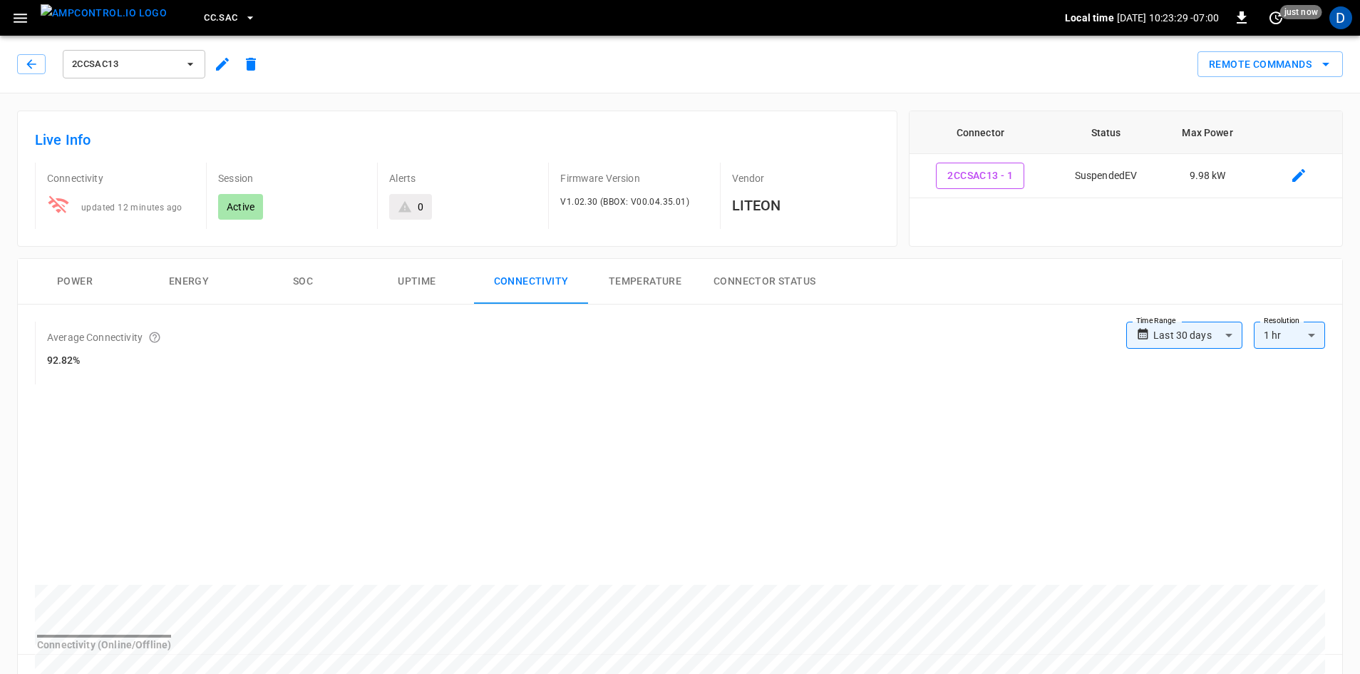
click at [204, 21] on span "CC.SAC" at bounding box center [221, 18] width 34 height 16
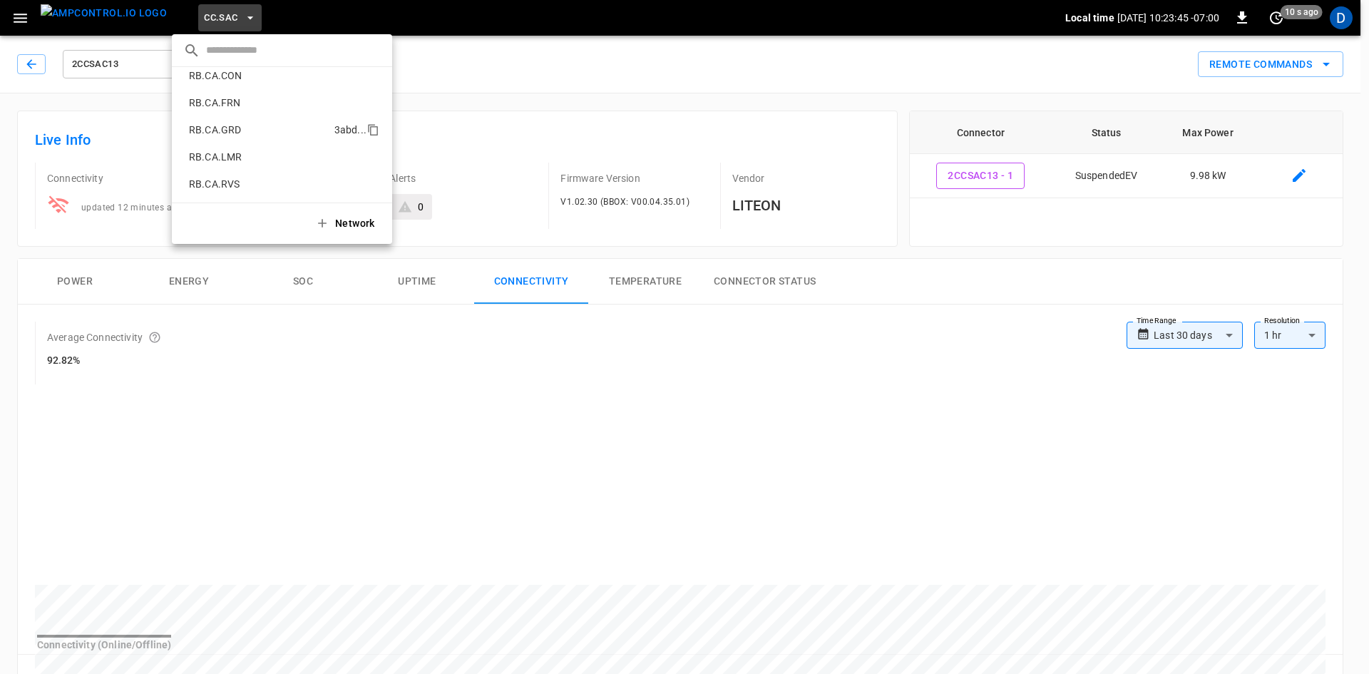
scroll to position [746, 0]
click at [207, 103] on p "RB.CA.FRN" at bounding box center [259, 99] width 153 height 14
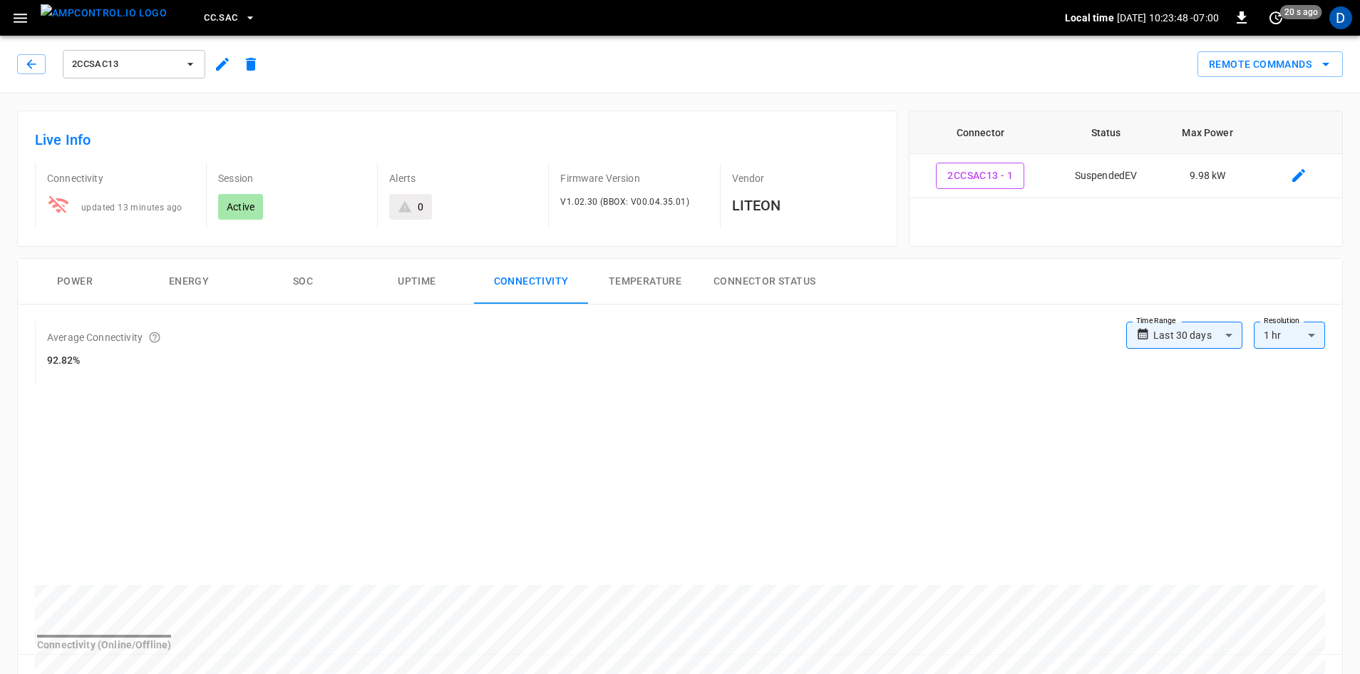
click at [204, 15] on span "CC.SAC" at bounding box center [221, 18] width 34 height 16
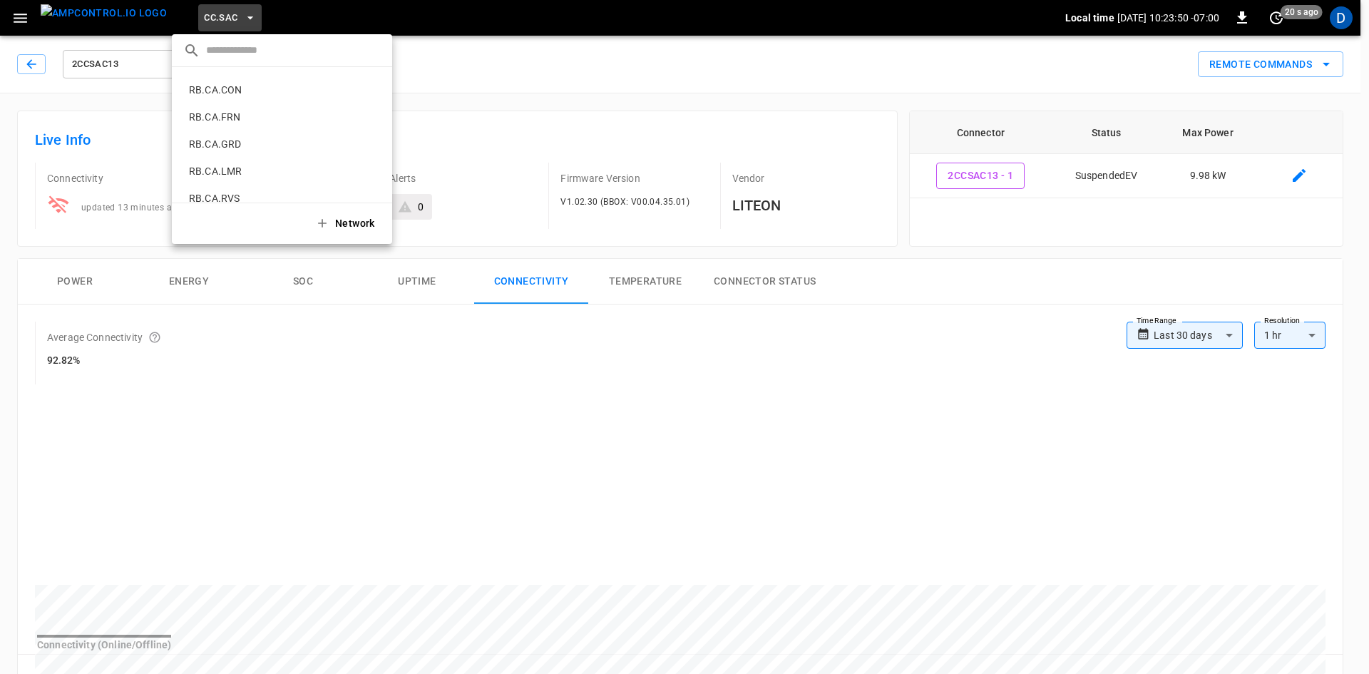
scroll to position [731, 0]
click at [225, 110] on p "RB.CA.FRN" at bounding box center [259, 113] width 153 height 14
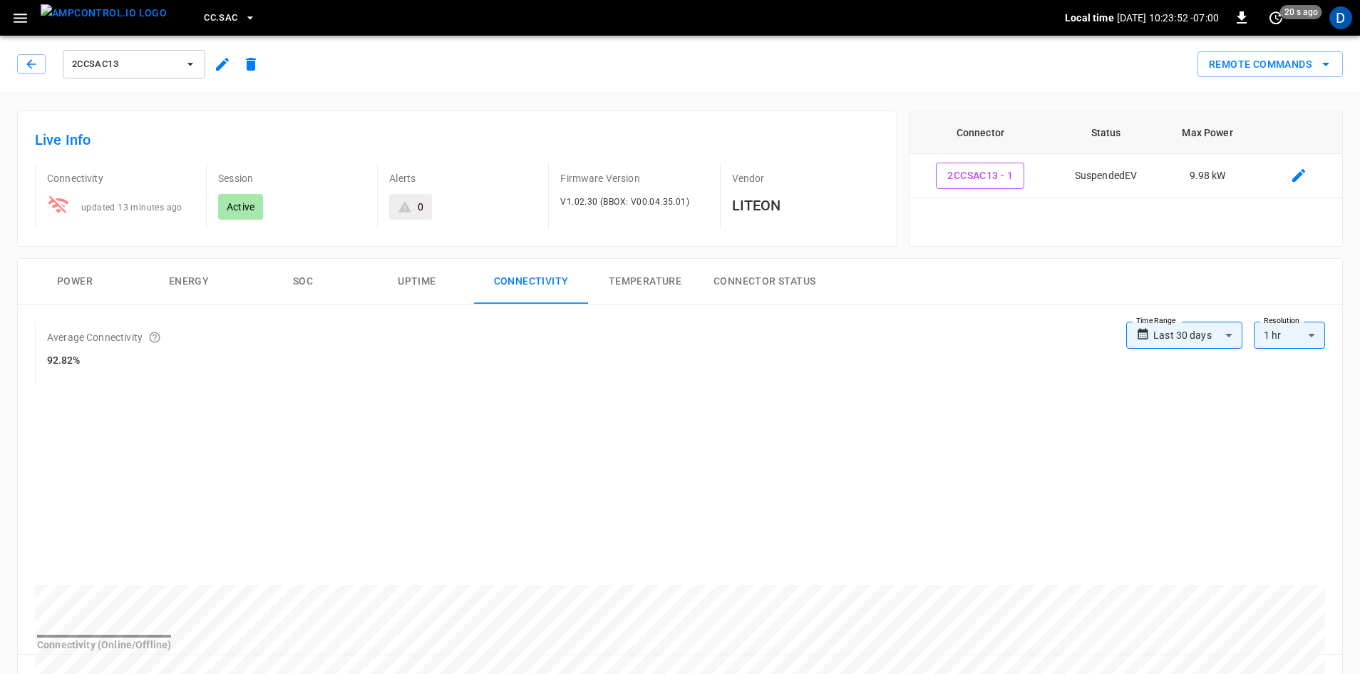
click at [19, 16] on icon "button" at bounding box center [20, 18] width 18 height 18
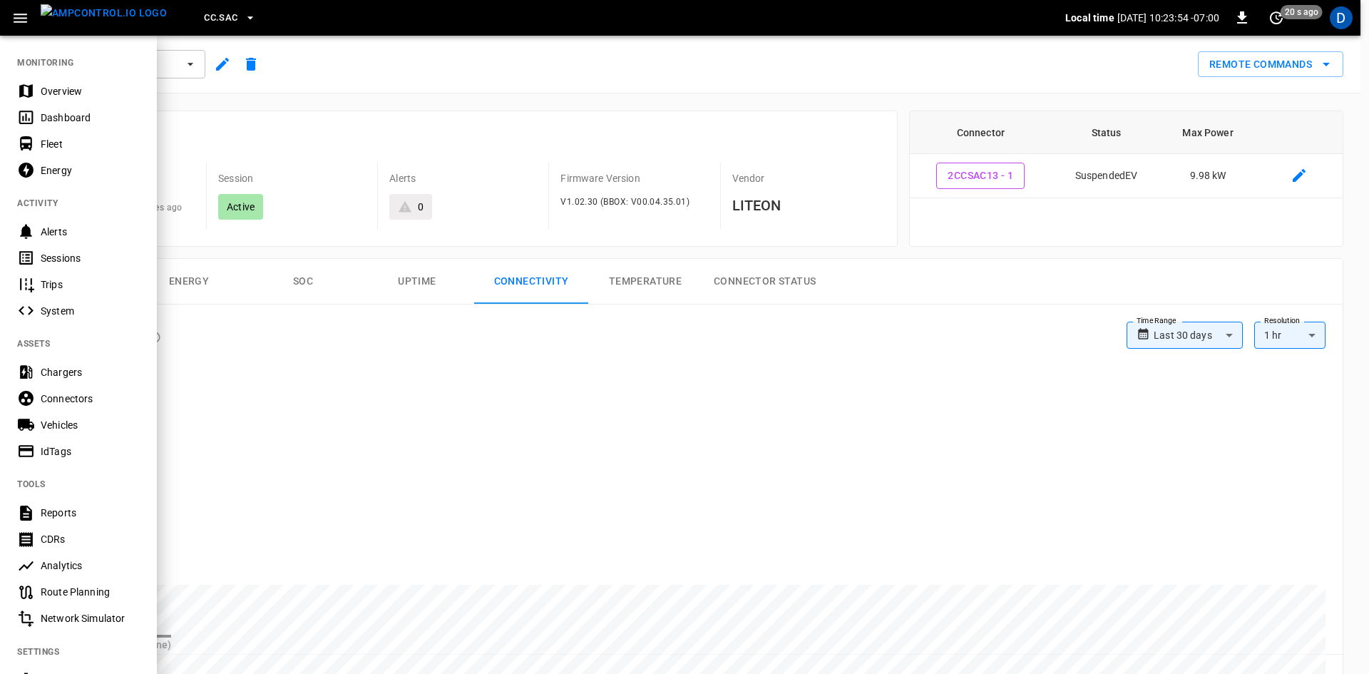
click at [55, 93] on div "Overview" at bounding box center [90, 91] width 99 height 14
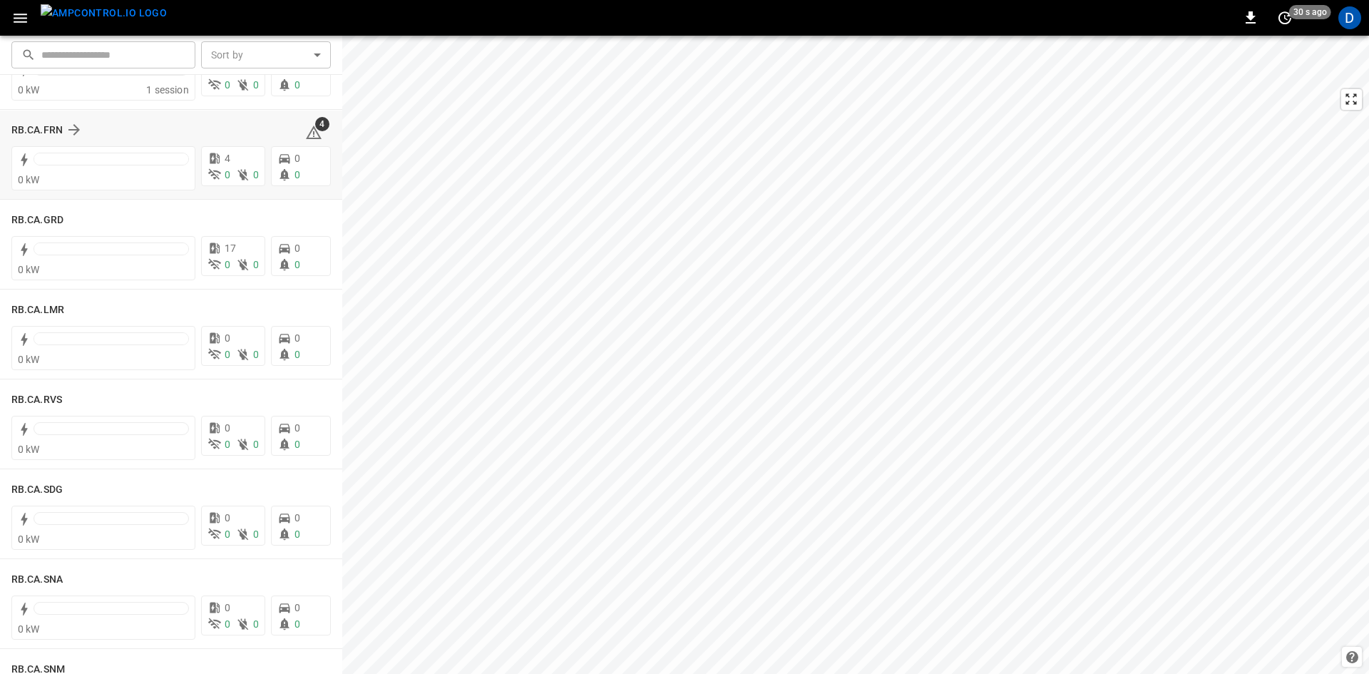
scroll to position [1925, 0]
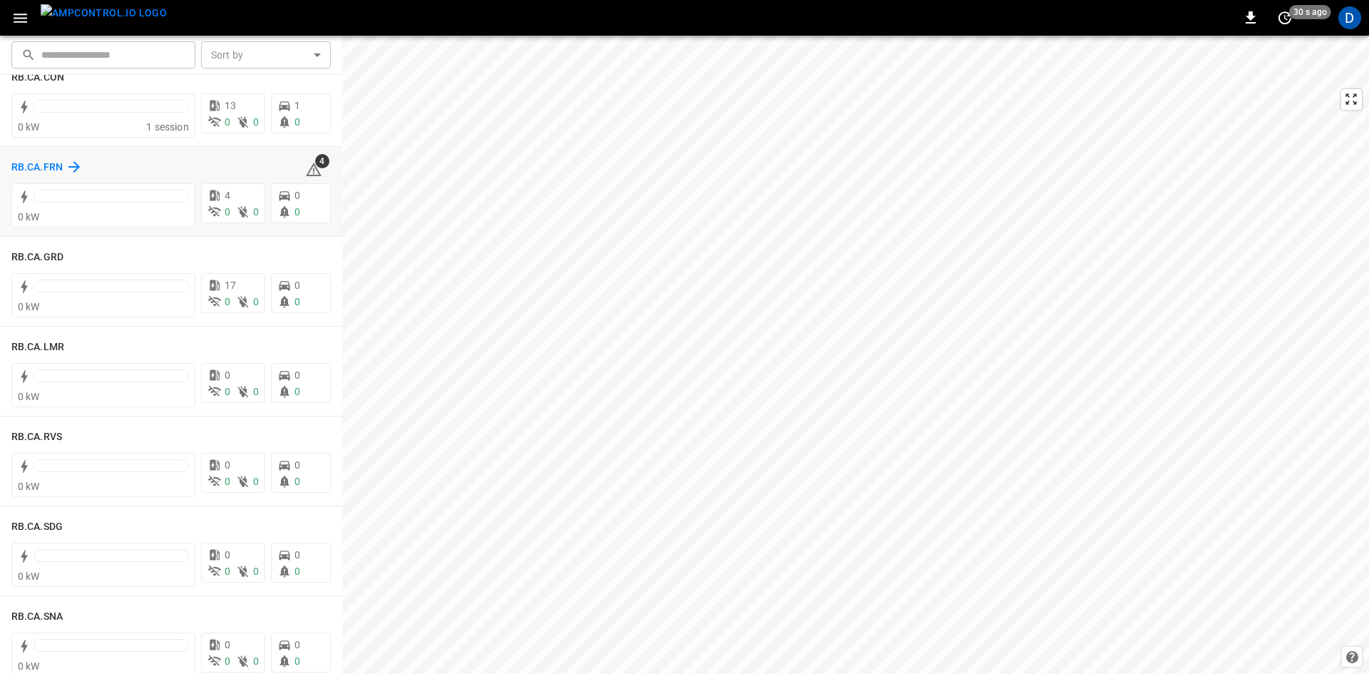
click at [54, 164] on h6 "RB.CA.FRN" at bounding box center [36, 168] width 51 height 16
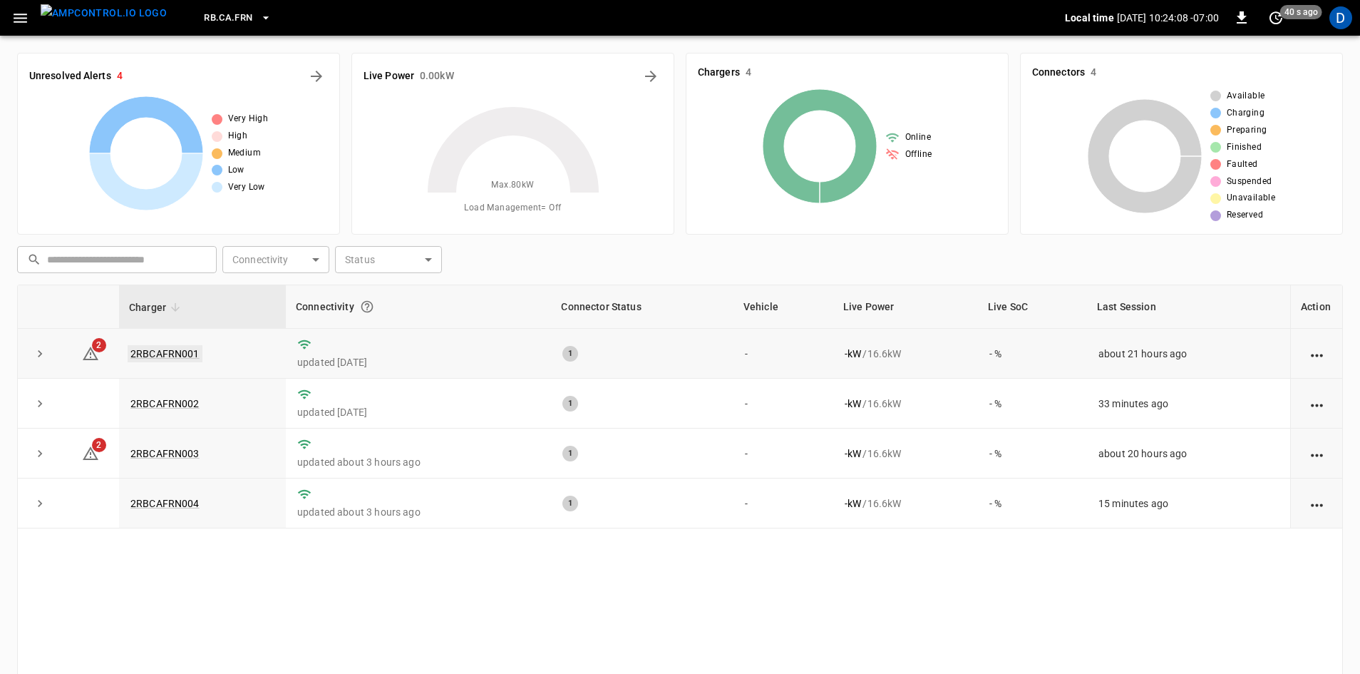
click at [192, 356] on link "2RBCAFRN001" at bounding box center [165, 353] width 75 height 17
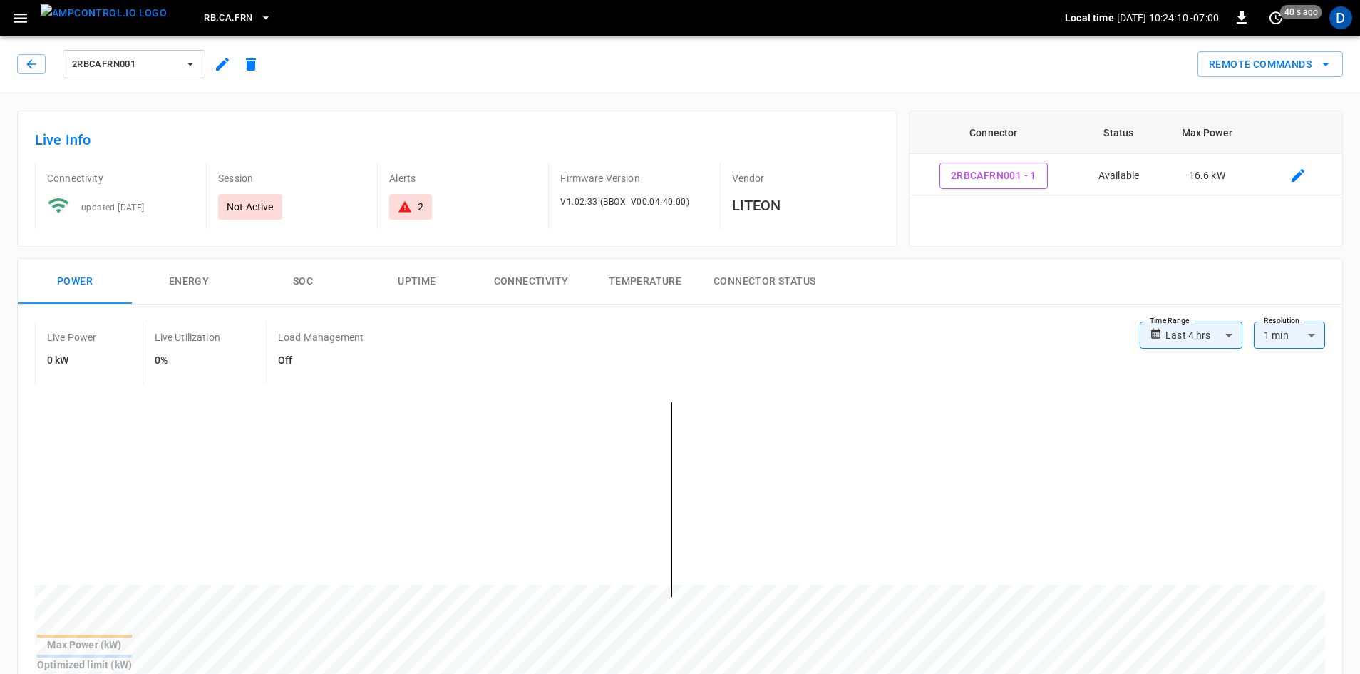
click at [535, 278] on button "Connectivity" at bounding box center [531, 282] width 114 height 46
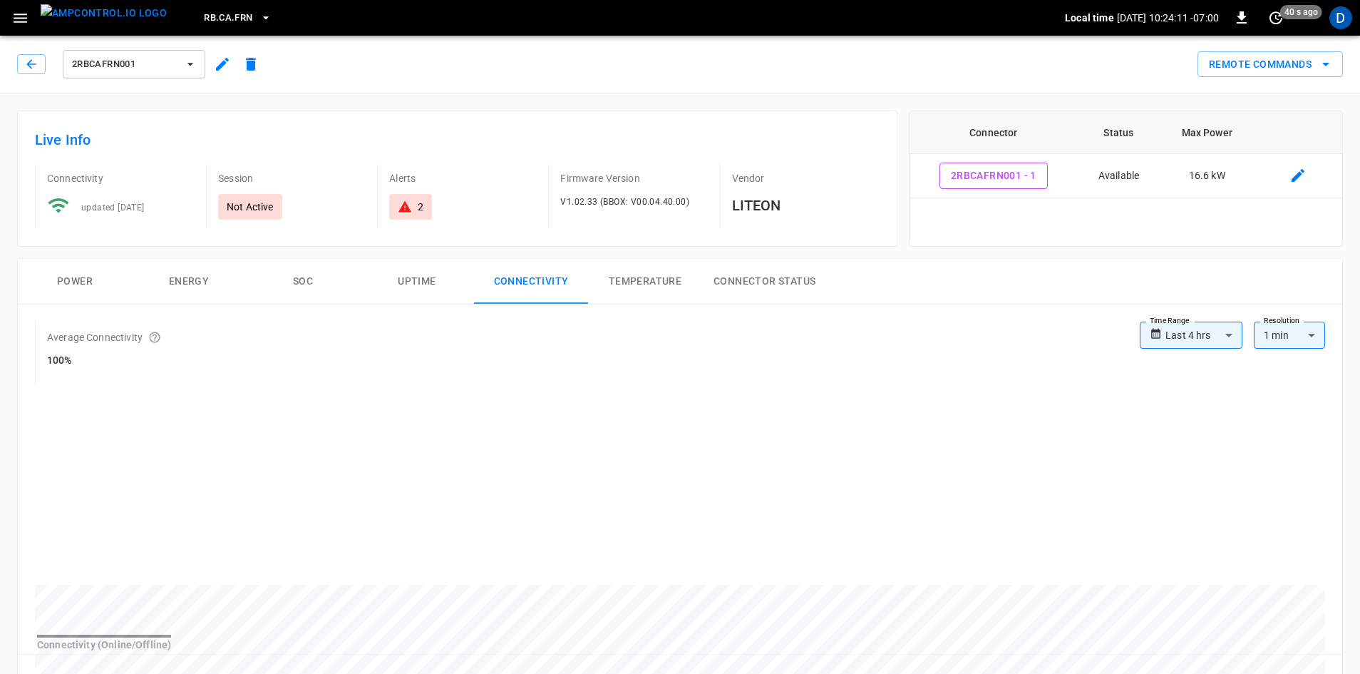
click at [1195, 337] on body "**********" at bounding box center [680, 669] width 1360 height 1338
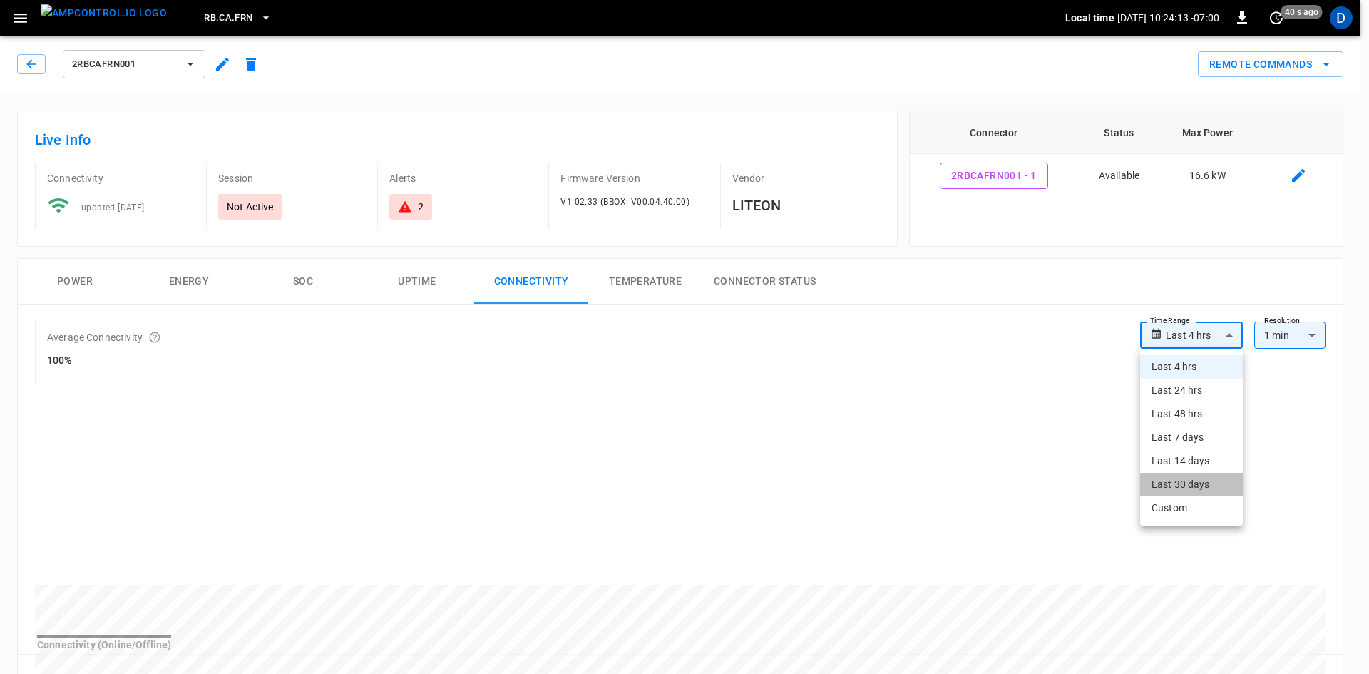
click at [1183, 482] on li "Last 30 days" at bounding box center [1191, 485] width 103 height 24
type input "**********"
type input "**"
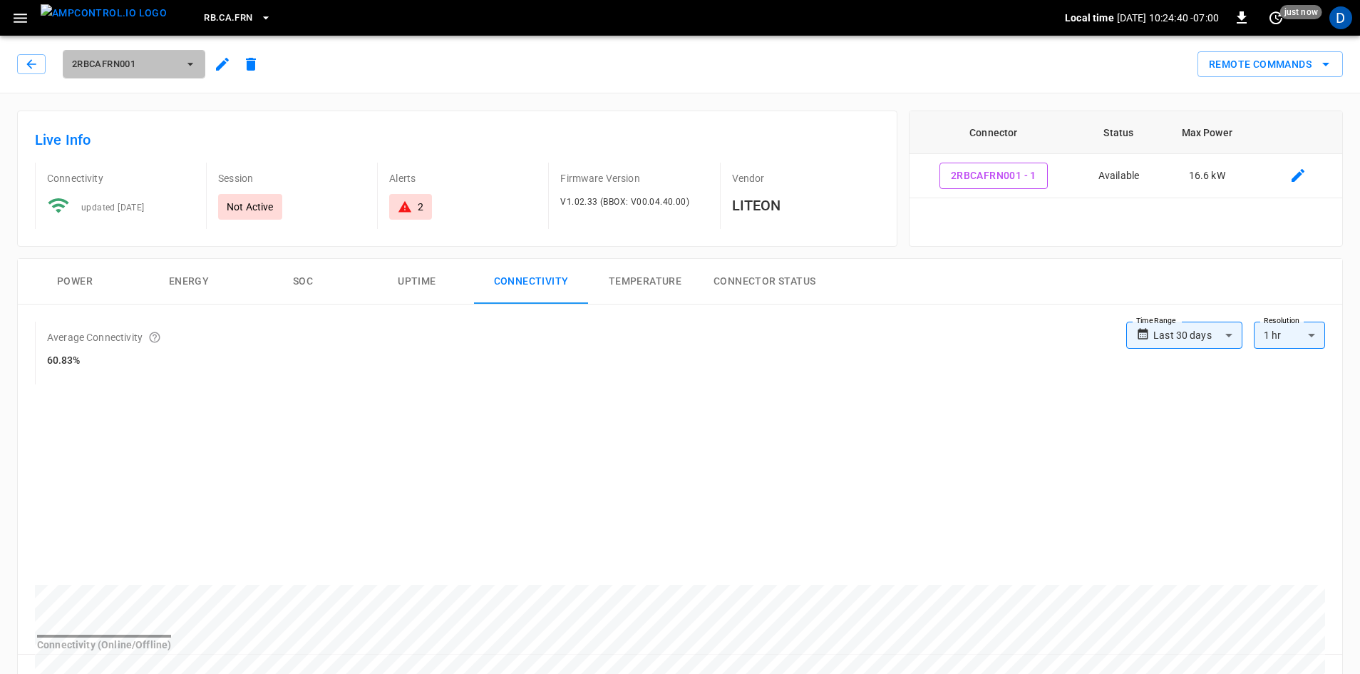
click at [143, 66] on span "2RBCAFRN001" at bounding box center [125, 64] width 106 height 16
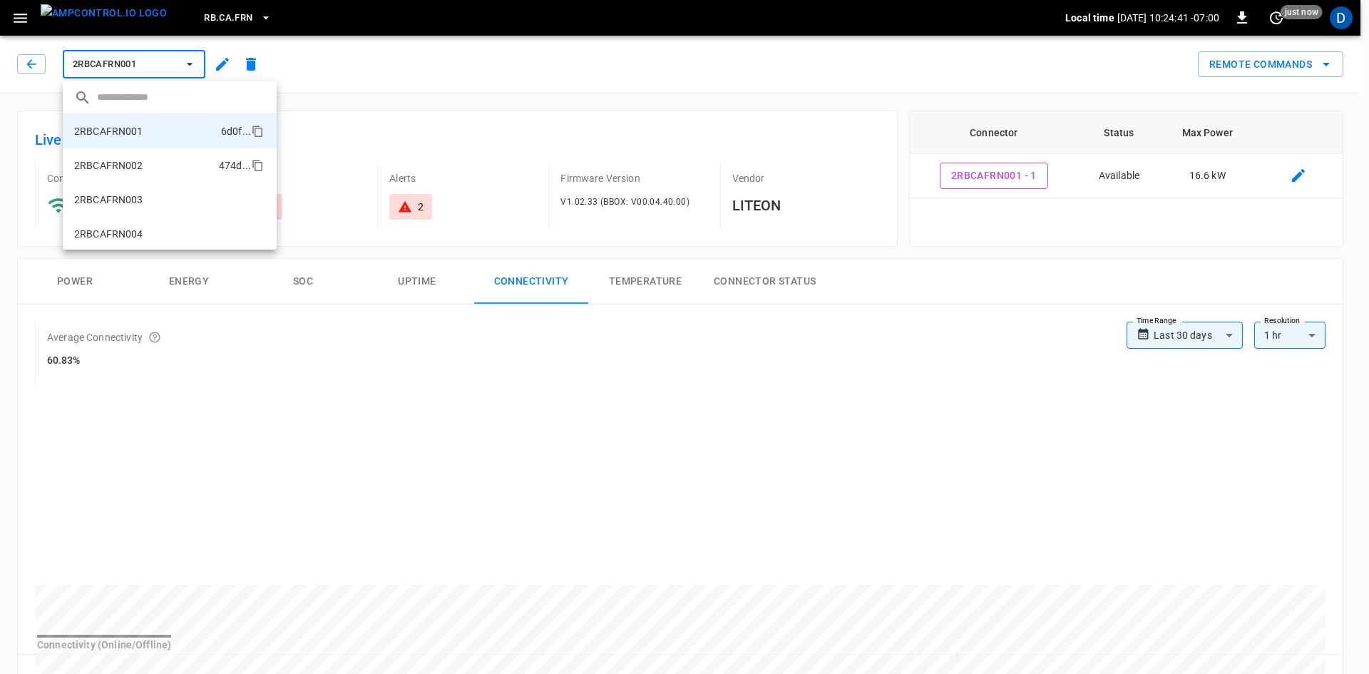
click at [145, 166] on li "2RBCAFRN002 474d ..." at bounding box center [170, 165] width 214 height 34
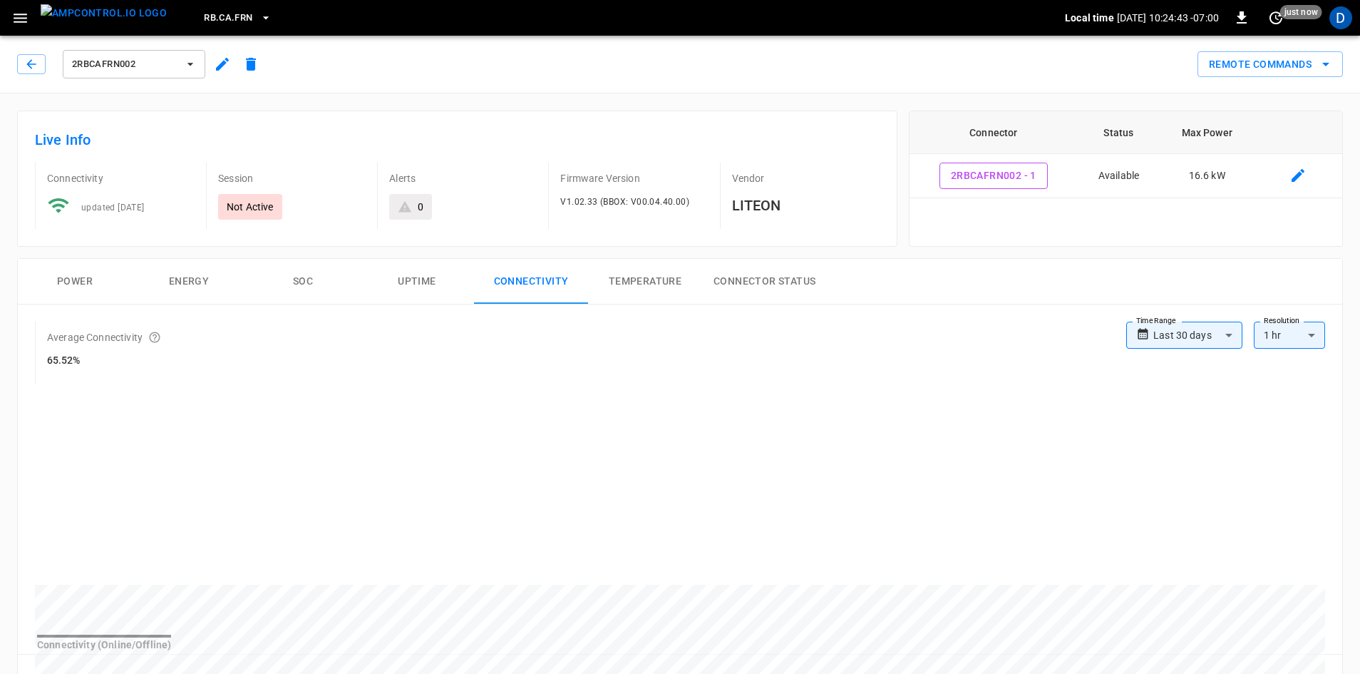
click at [180, 69] on button "2RBCAFRN002" at bounding box center [134, 64] width 143 height 29
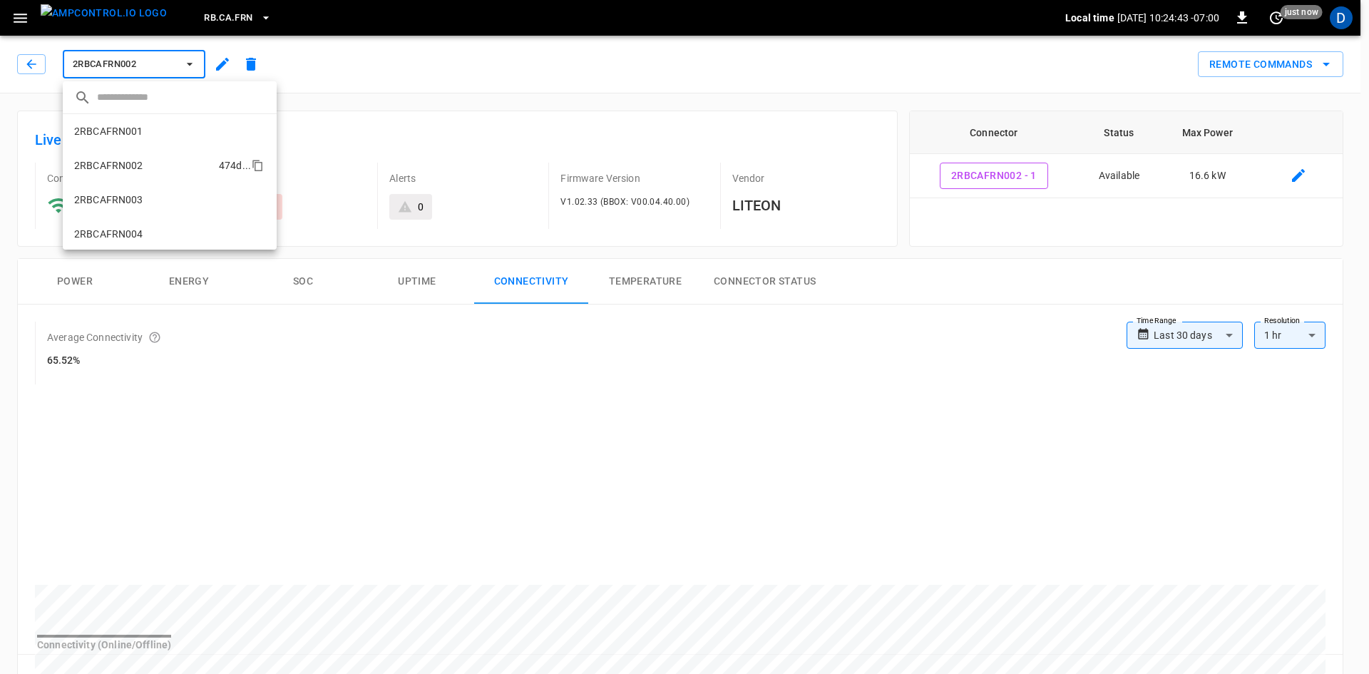
scroll to position [1, 0]
click at [123, 198] on p "2RBCAFRN003" at bounding box center [108, 198] width 69 height 14
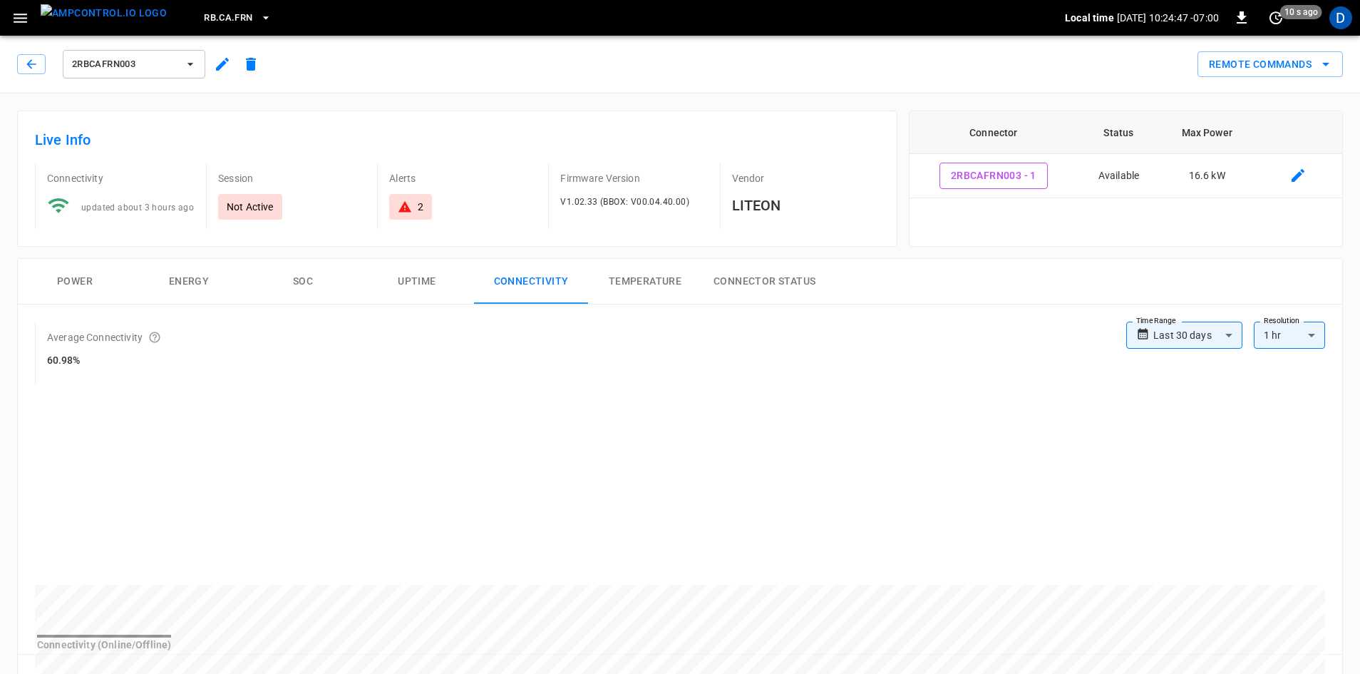
click at [173, 57] on span "2RBCAFRN003" at bounding box center [125, 64] width 106 height 16
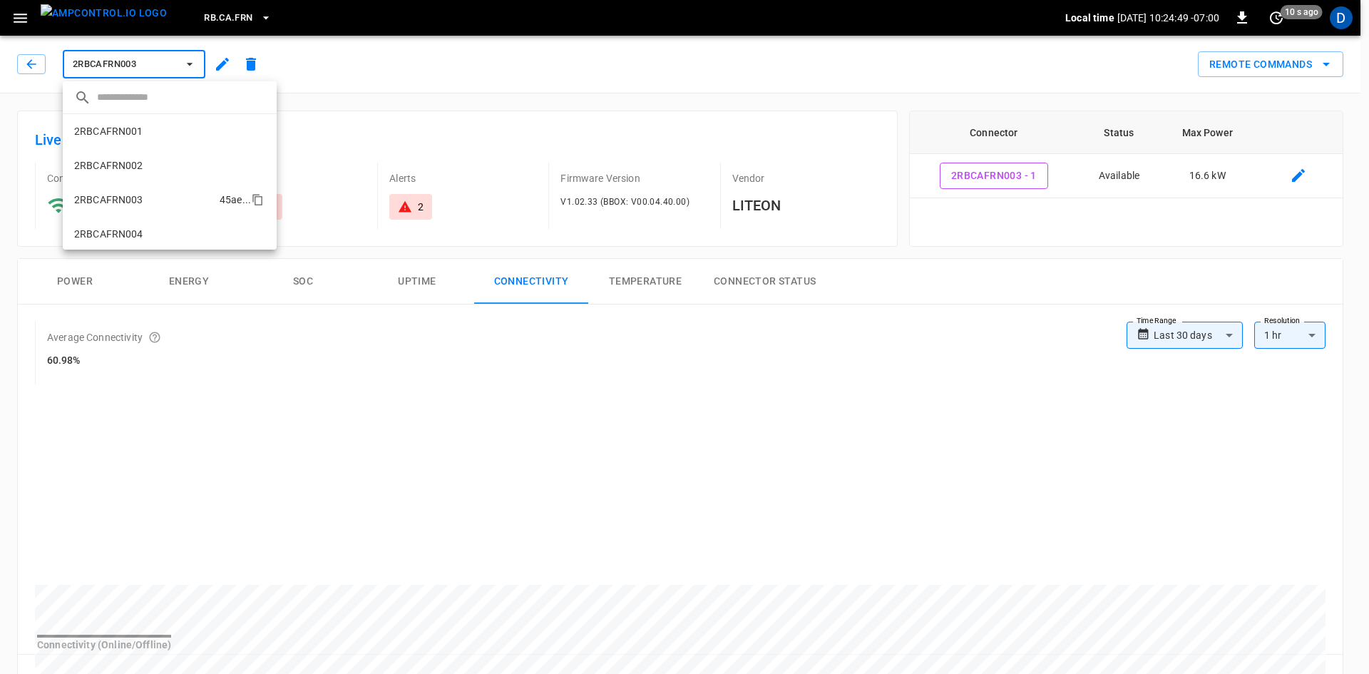
scroll to position [1, 0]
click at [170, 233] on li "2RBCAFRN004 a865 ..." at bounding box center [170, 232] width 214 height 34
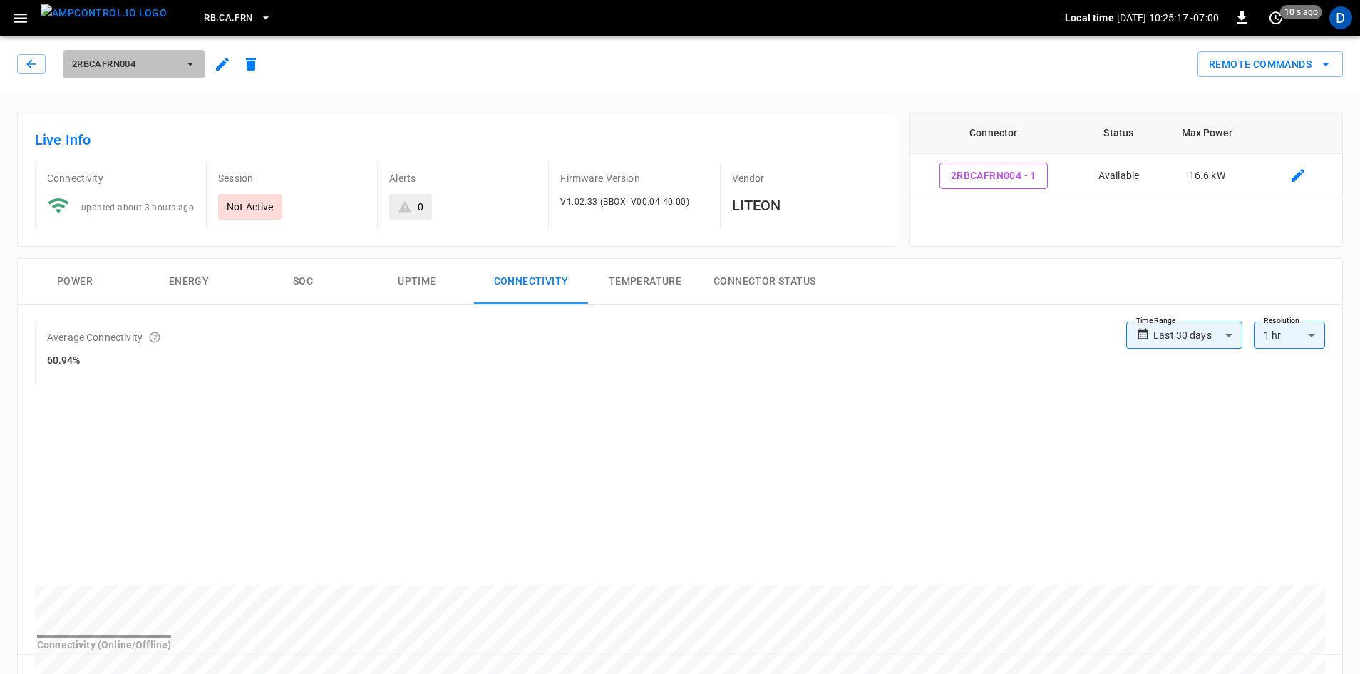
click at [130, 61] on span "2RBCAFRN004" at bounding box center [125, 64] width 106 height 16
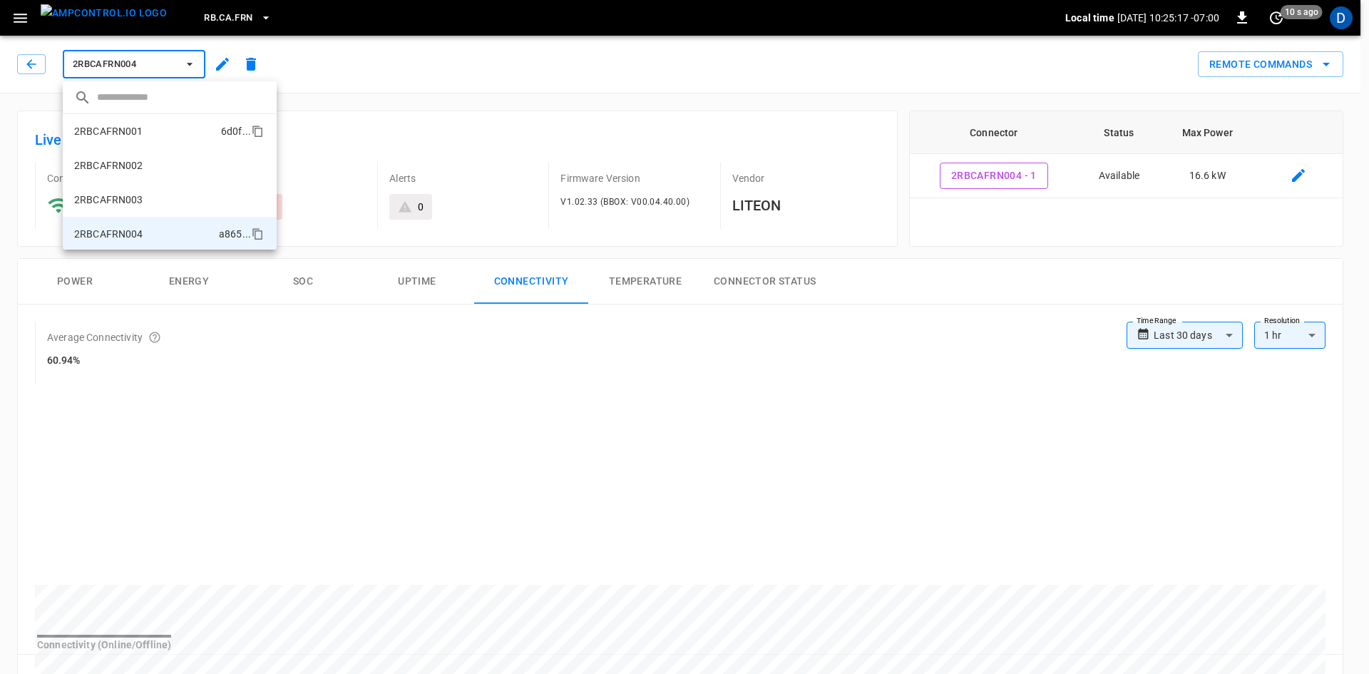
scroll to position [1, 0]
click at [125, 205] on p "2RBCAFRN003" at bounding box center [108, 198] width 69 height 14
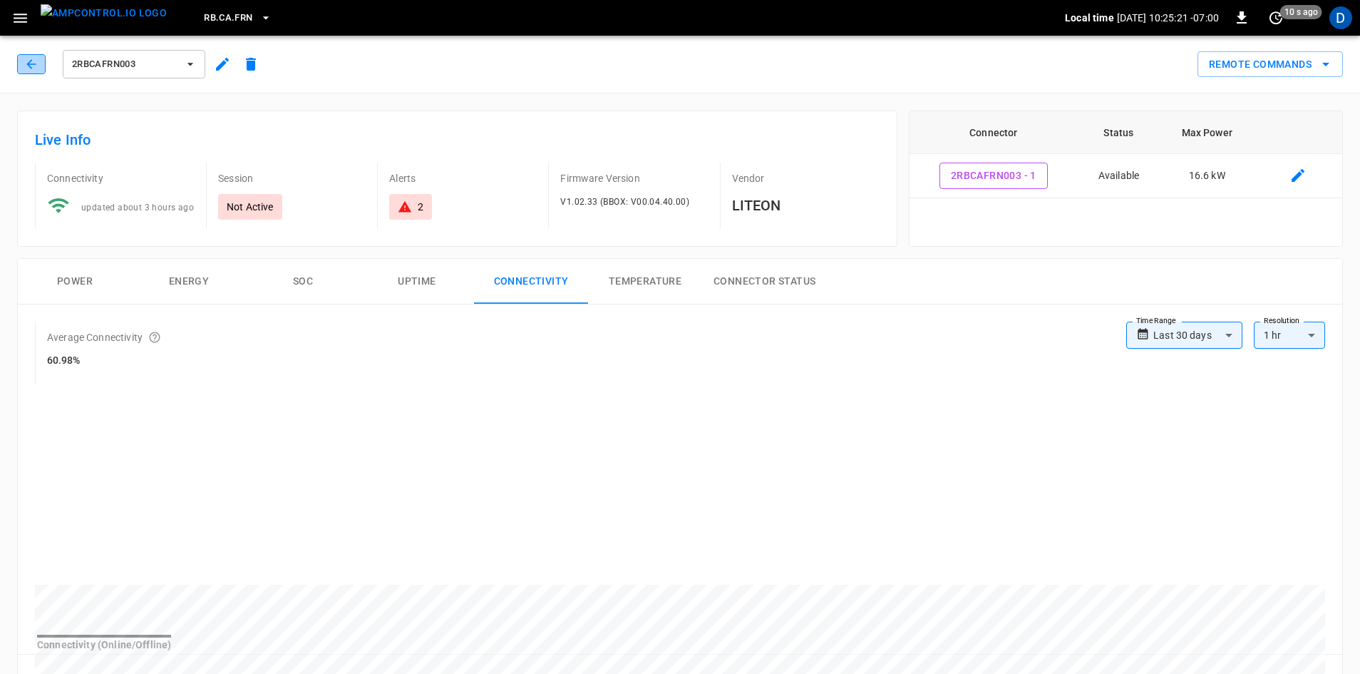
click at [26, 59] on icon "button" at bounding box center [31, 64] width 14 height 14
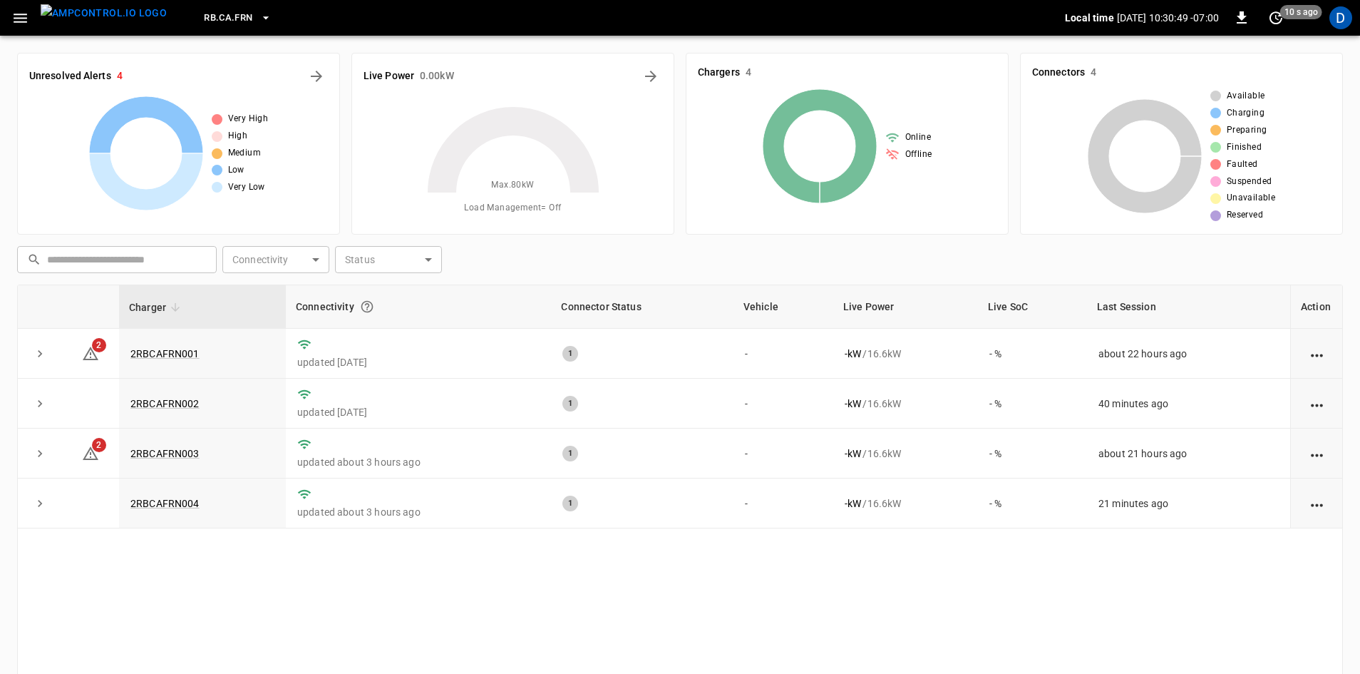
click at [223, 24] on span "RB.CA.FRN" at bounding box center [228, 18] width 48 height 16
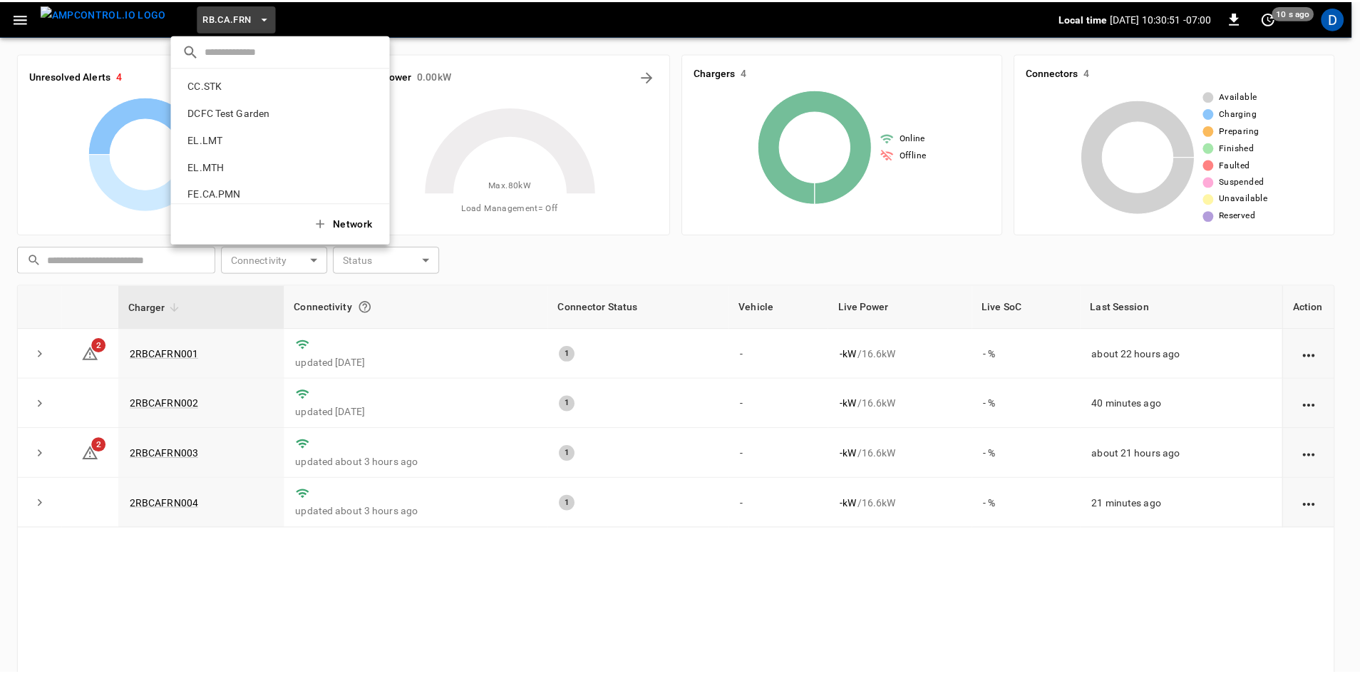
scroll to position [318, 0]
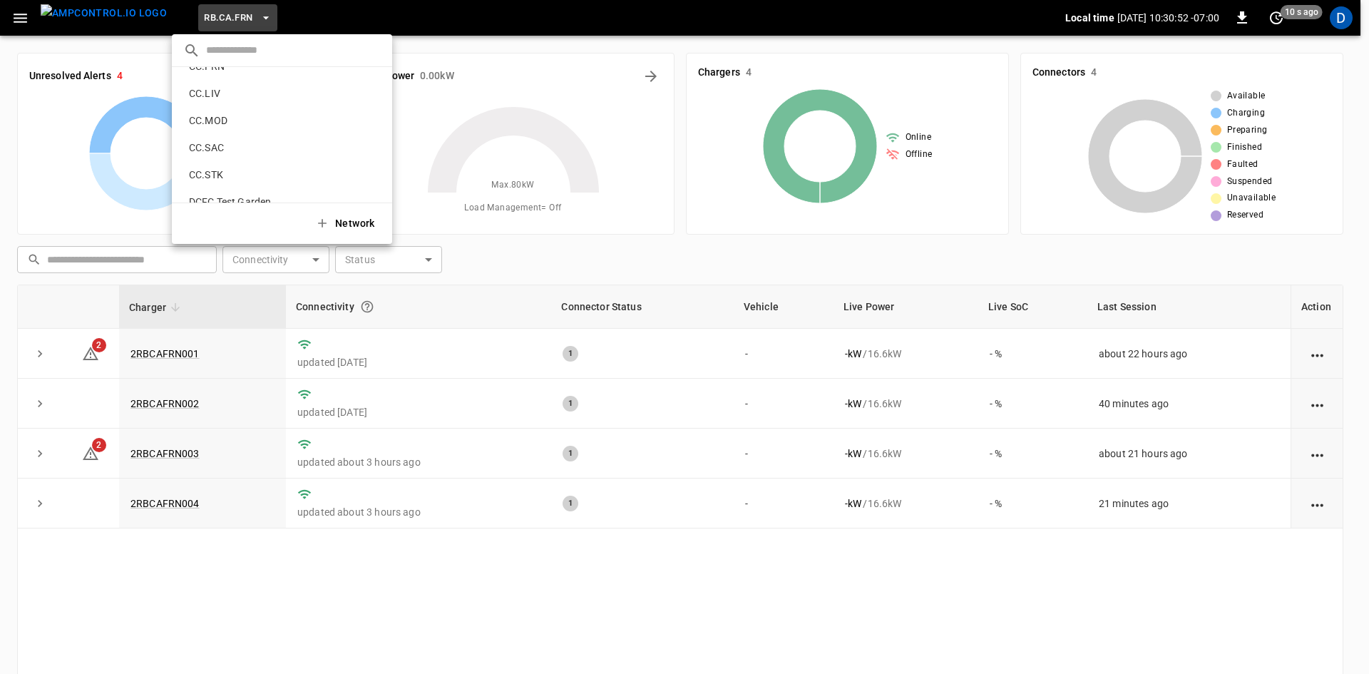
click at [231, 148] on p "CC.SAC" at bounding box center [259, 147] width 152 height 14
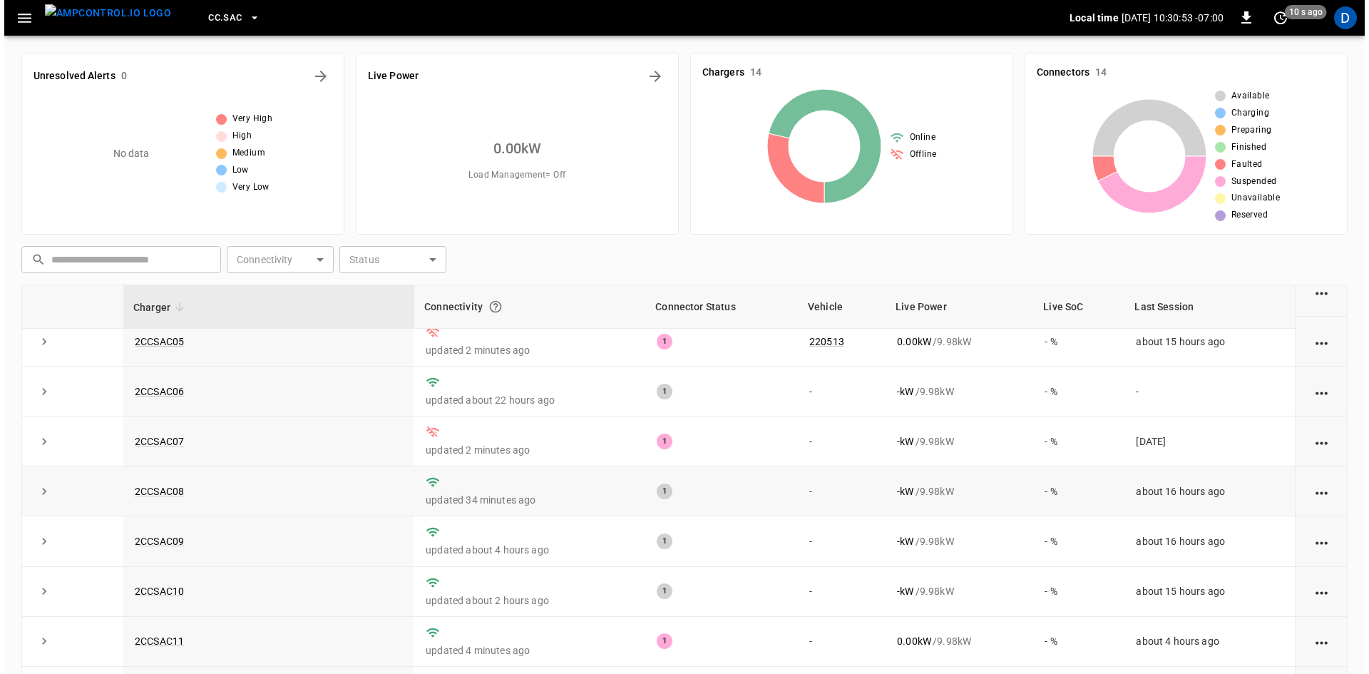
scroll to position [214, 0]
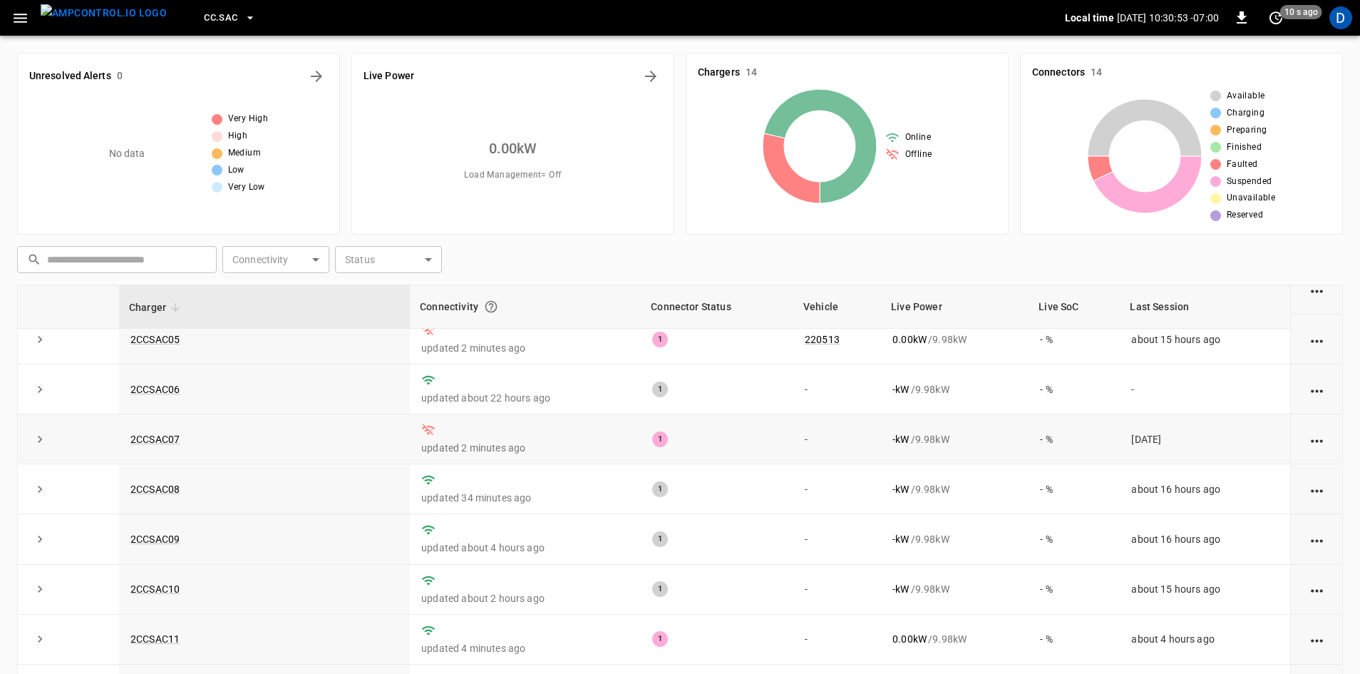
click at [163, 450] on td "2CCSAC07" at bounding box center [264, 439] width 291 height 50
click at [159, 443] on link "2CCSAC07" at bounding box center [155, 439] width 55 height 17
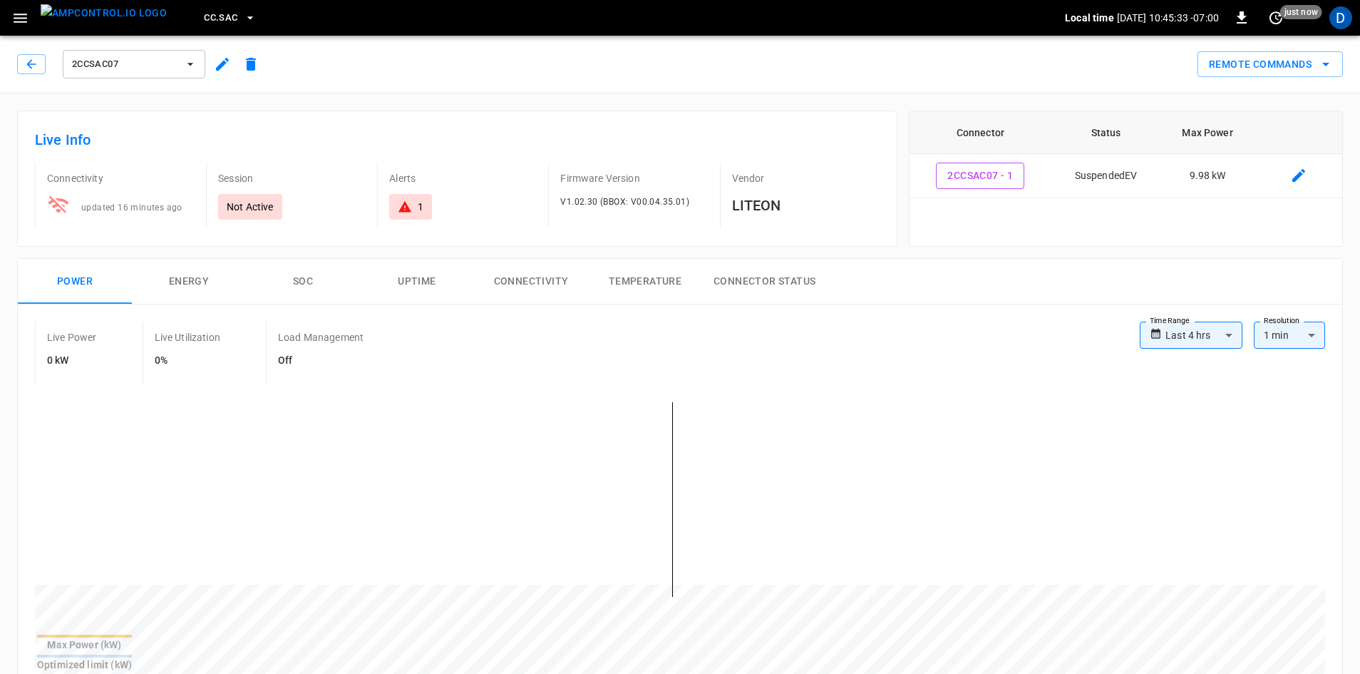
click at [204, 19] on span "CC.SAC" at bounding box center [221, 18] width 34 height 16
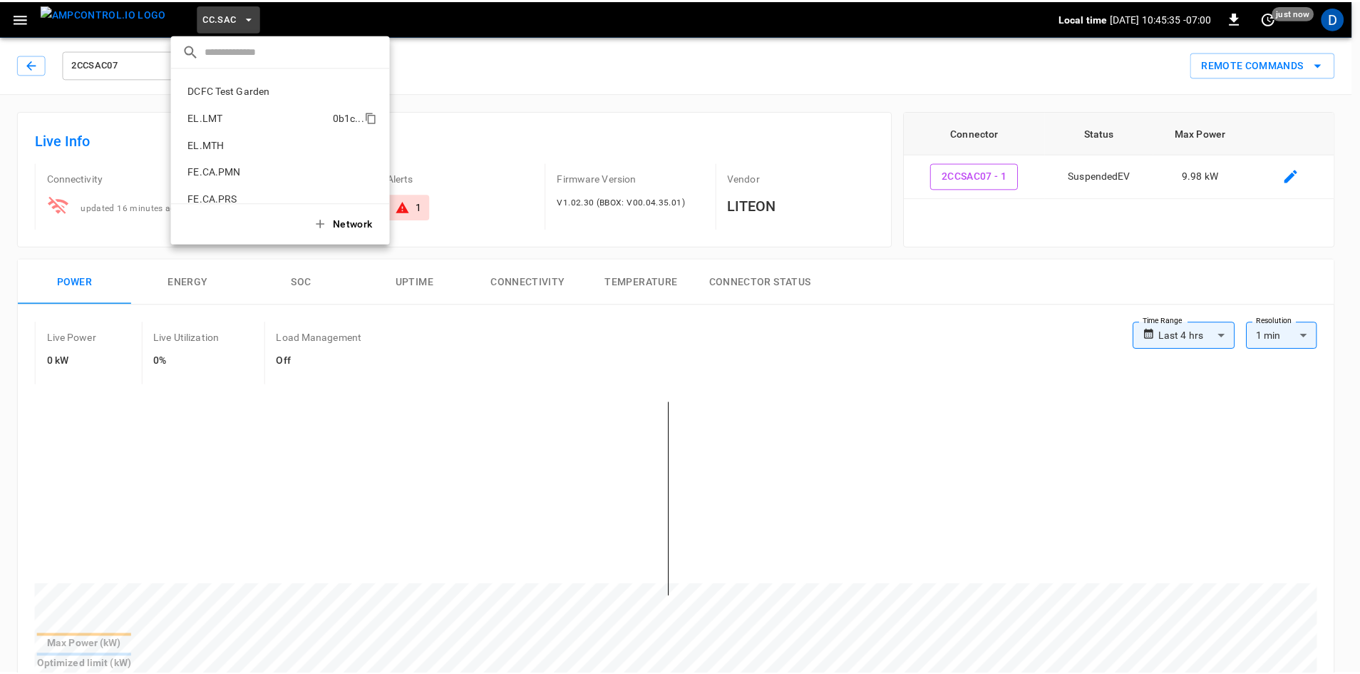
scroll to position [446, 0]
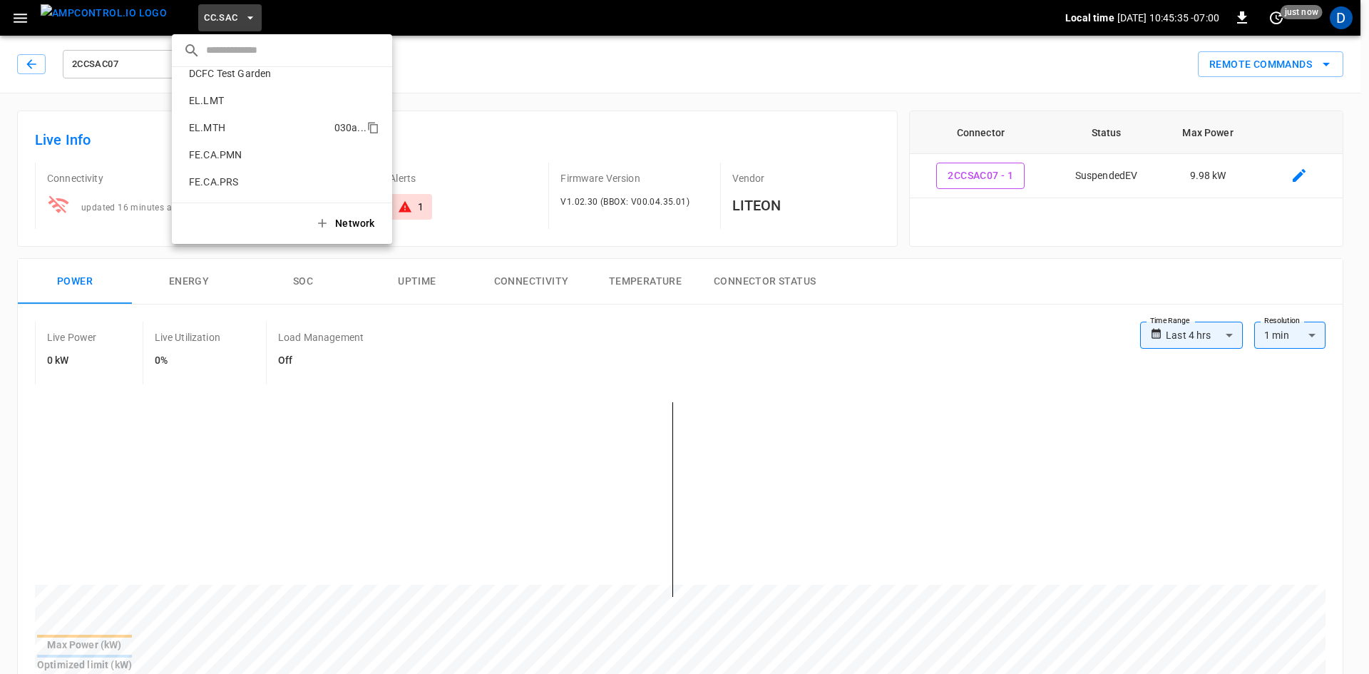
click at [230, 129] on p "EL.MTH" at bounding box center [258, 127] width 151 height 14
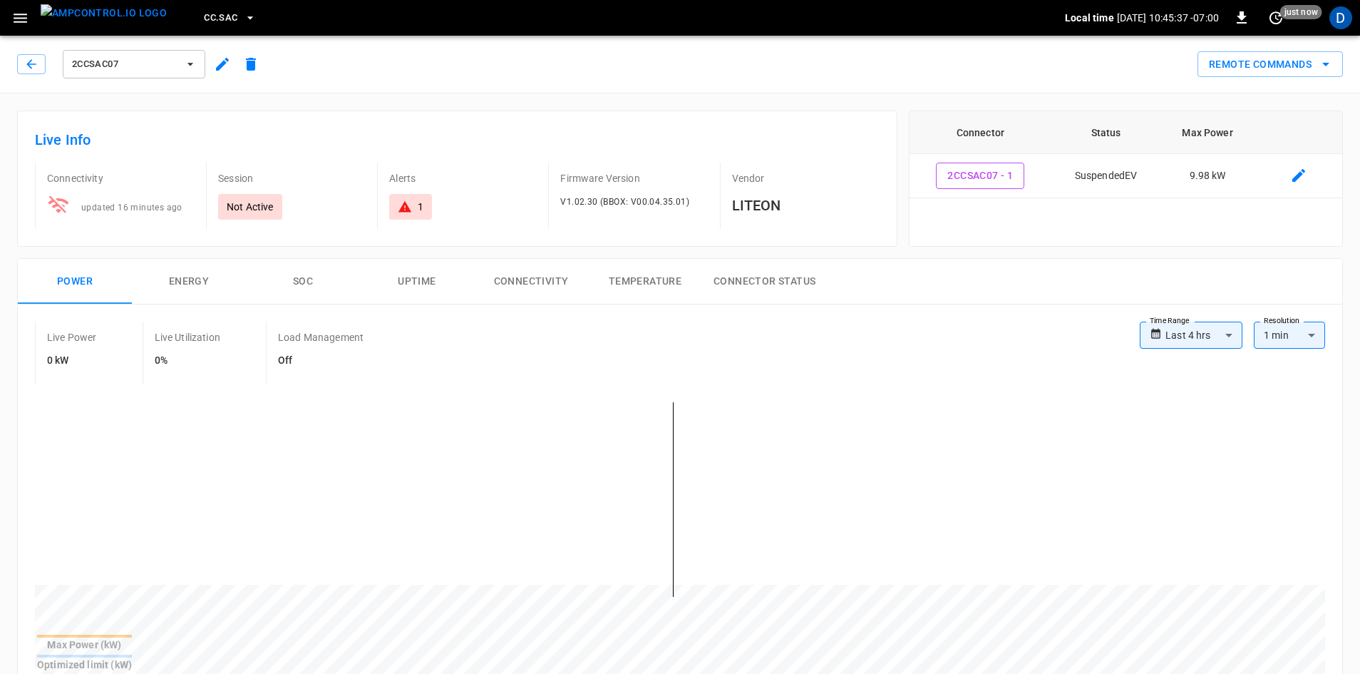
click at [23, 16] on icon "button" at bounding box center [20, 18] width 18 height 18
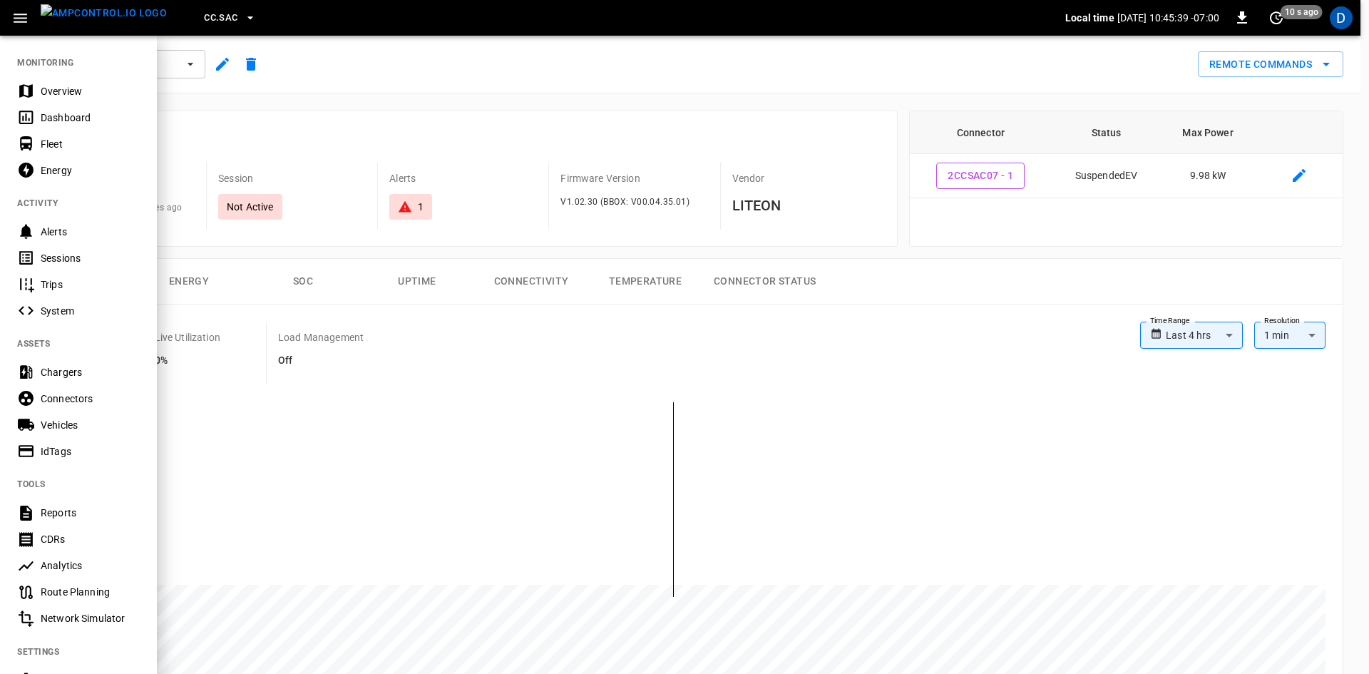
click at [58, 117] on div "Dashboard" at bounding box center [90, 117] width 99 height 14
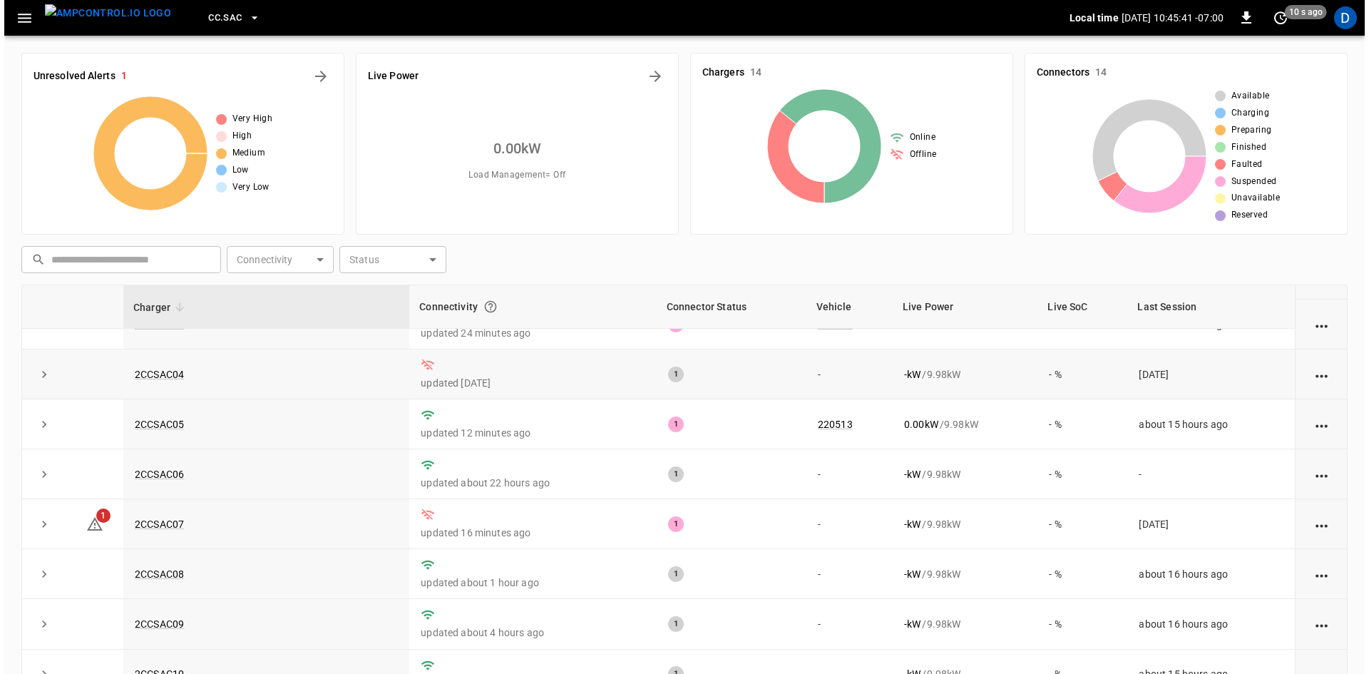
scroll to position [143, 0]
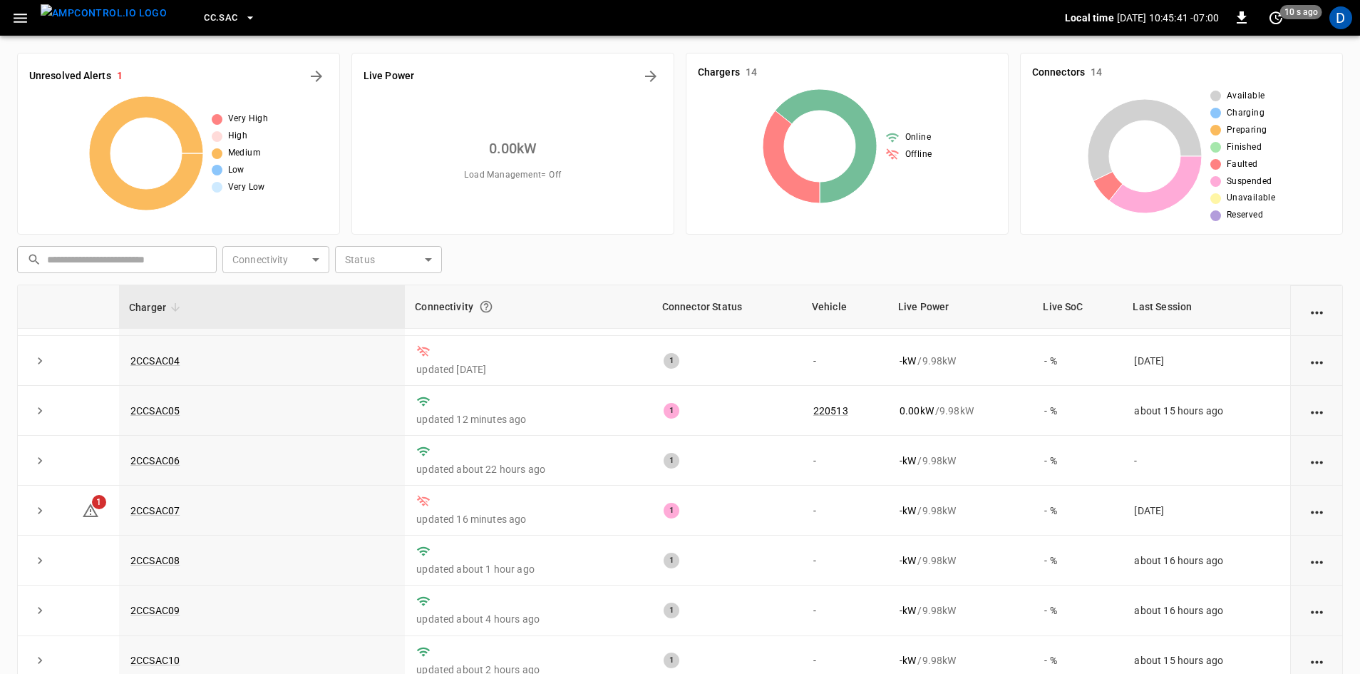
click at [26, 14] on icon "button" at bounding box center [21, 18] width 14 height 9
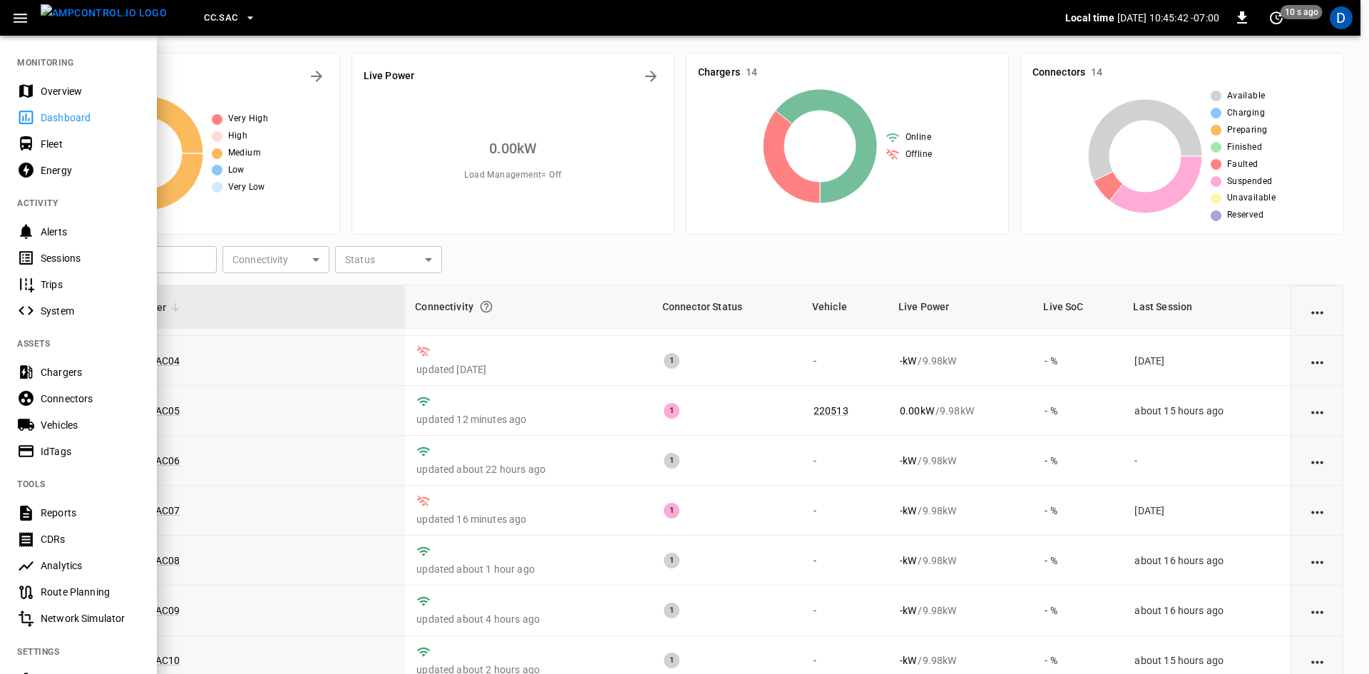
click at [50, 95] on div "Overview" at bounding box center [90, 91] width 99 height 14
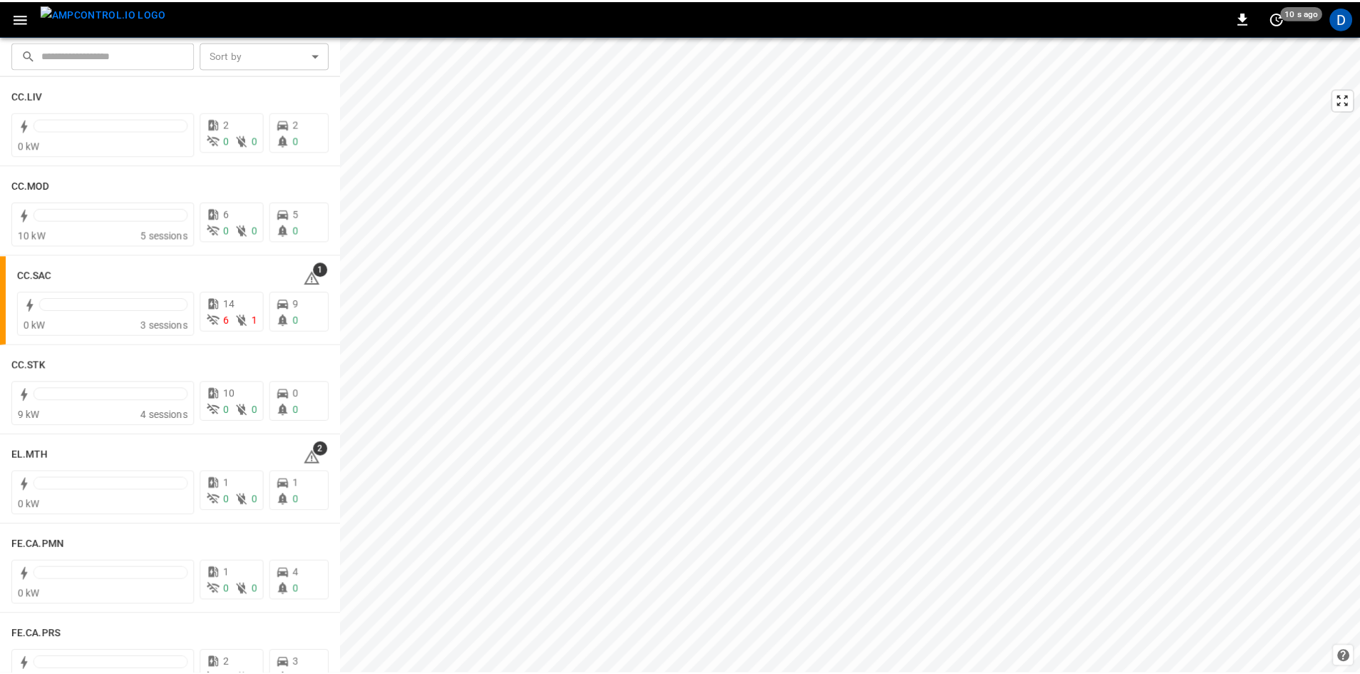
scroll to position [927, 0]
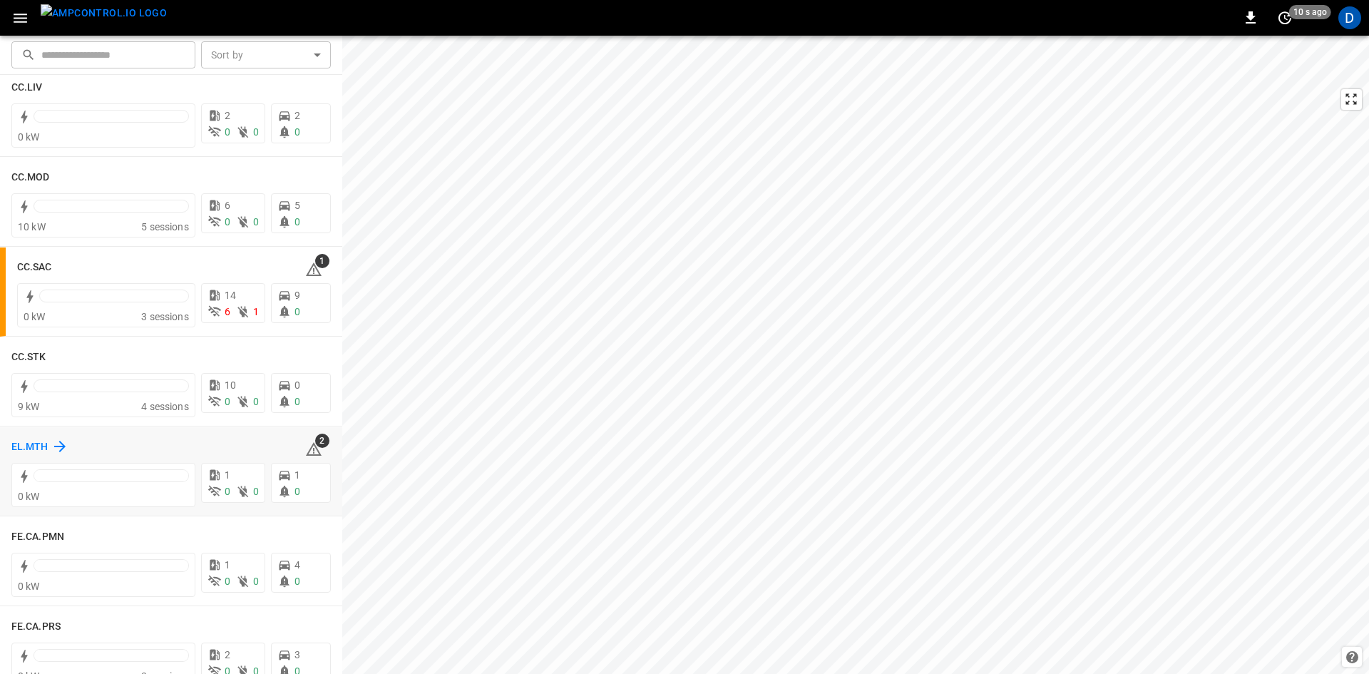
click at [40, 447] on h6 "EL.MTH" at bounding box center [29, 447] width 37 height 16
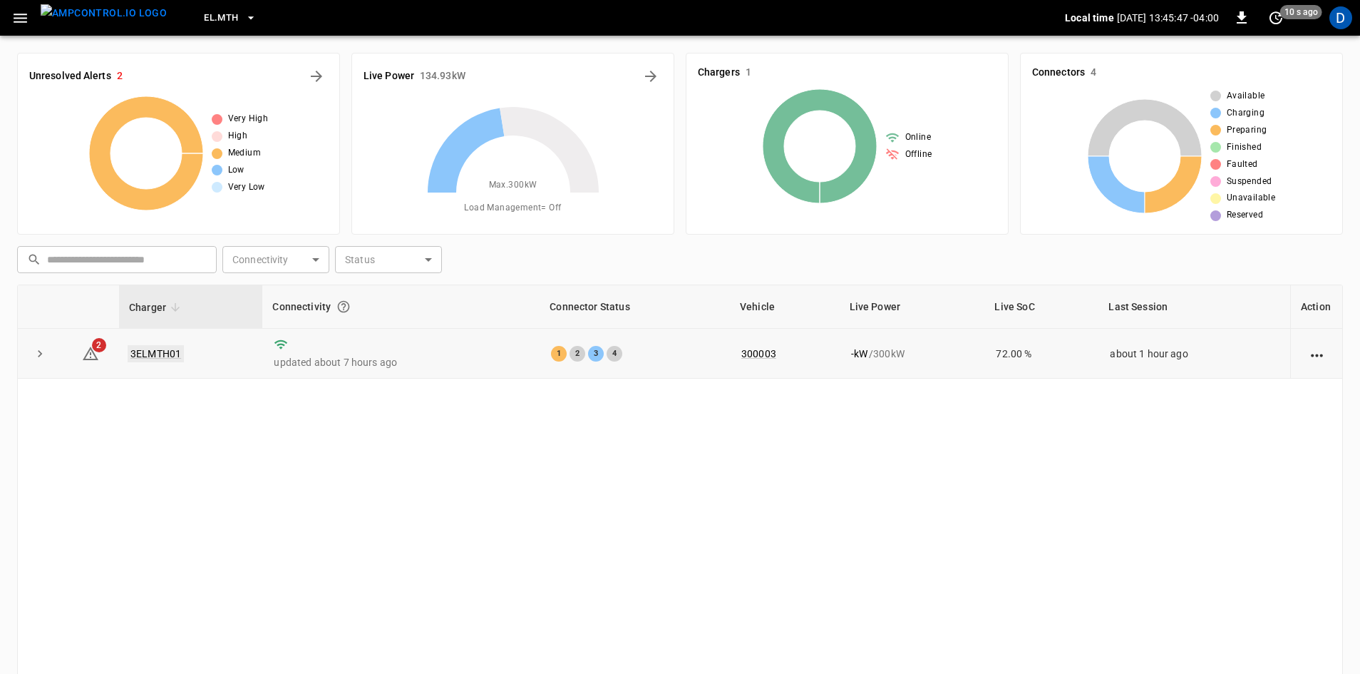
click at [155, 354] on link "3ELMTH01" at bounding box center [156, 353] width 56 height 17
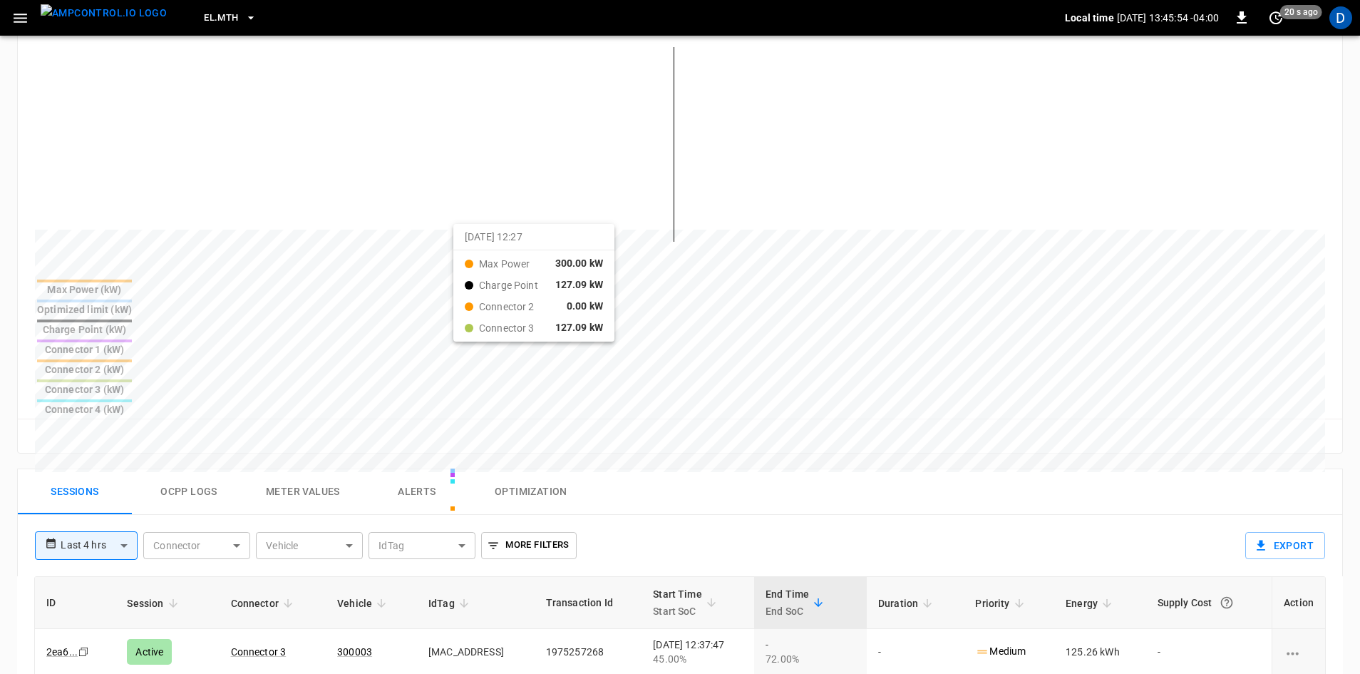
scroll to position [356, 0]
click at [428, 470] on button "Alerts" at bounding box center [417, 493] width 114 height 46
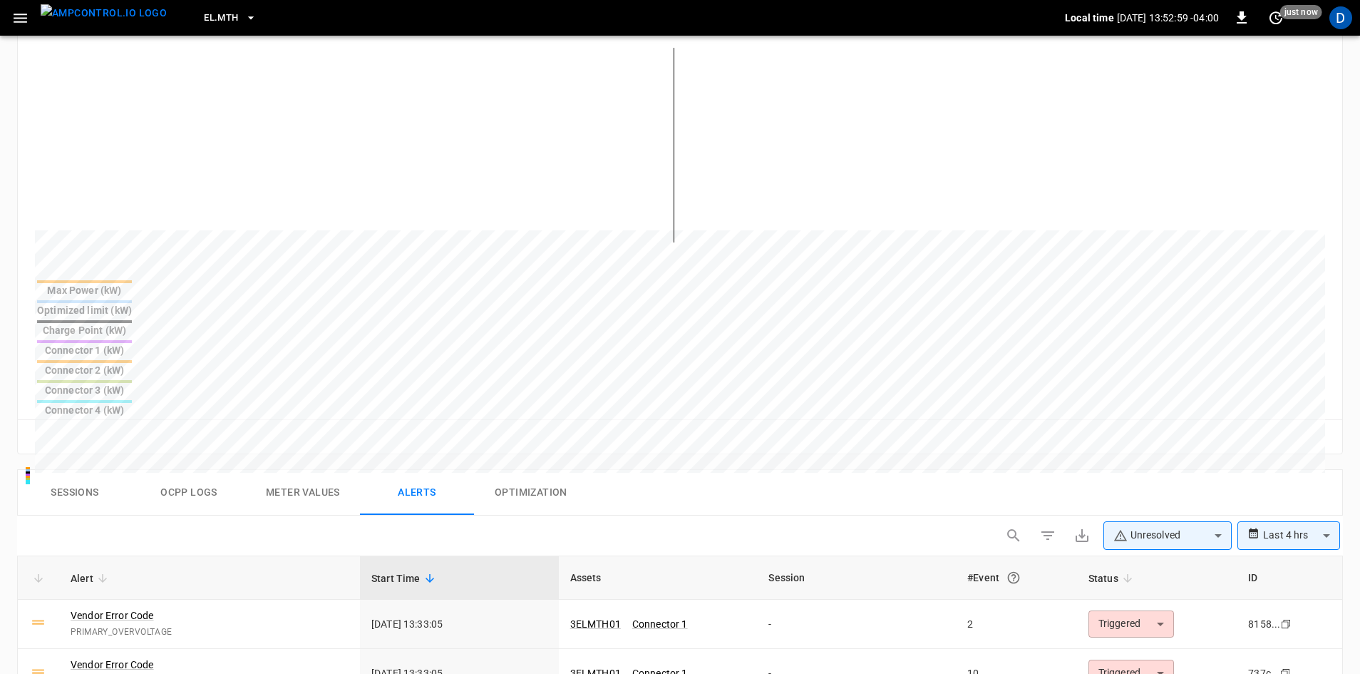
click at [306, 470] on button "Meter Values" at bounding box center [303, 493] width 114 height 46
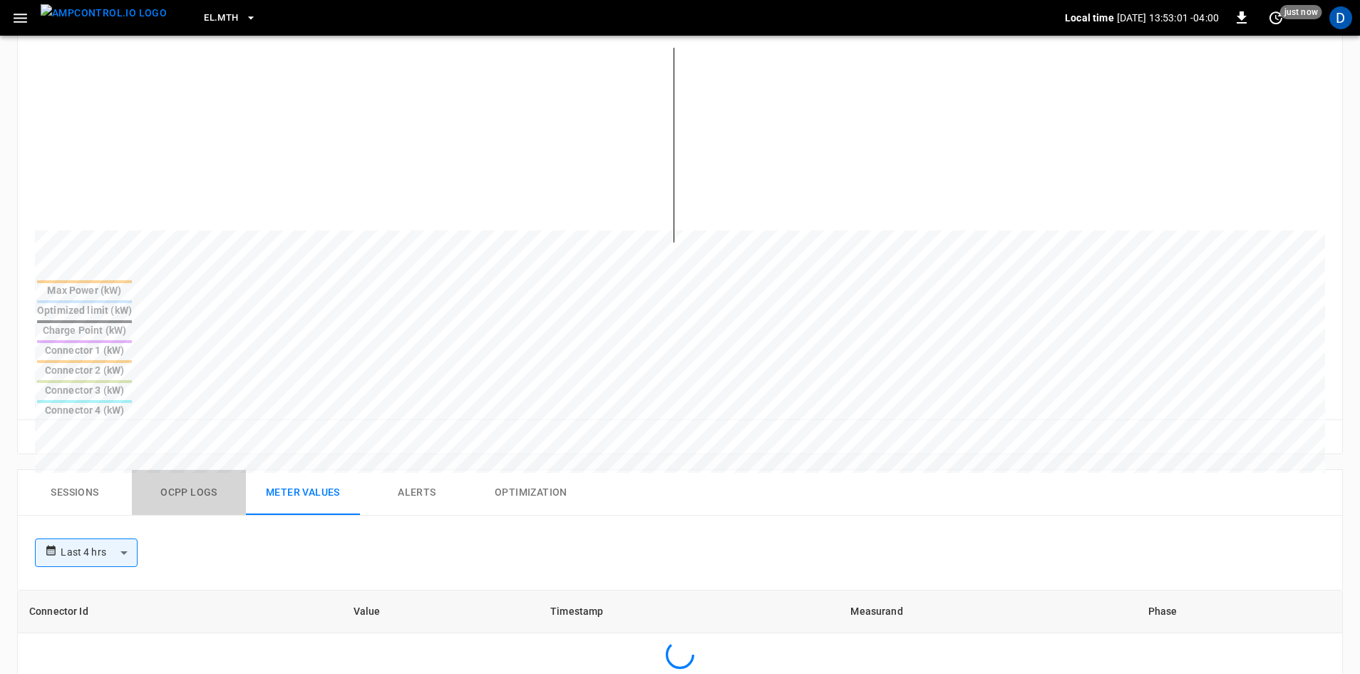
click at [171, 470] on button "Ocpp logs" at bounding box center [189, 493] width 114 height 46
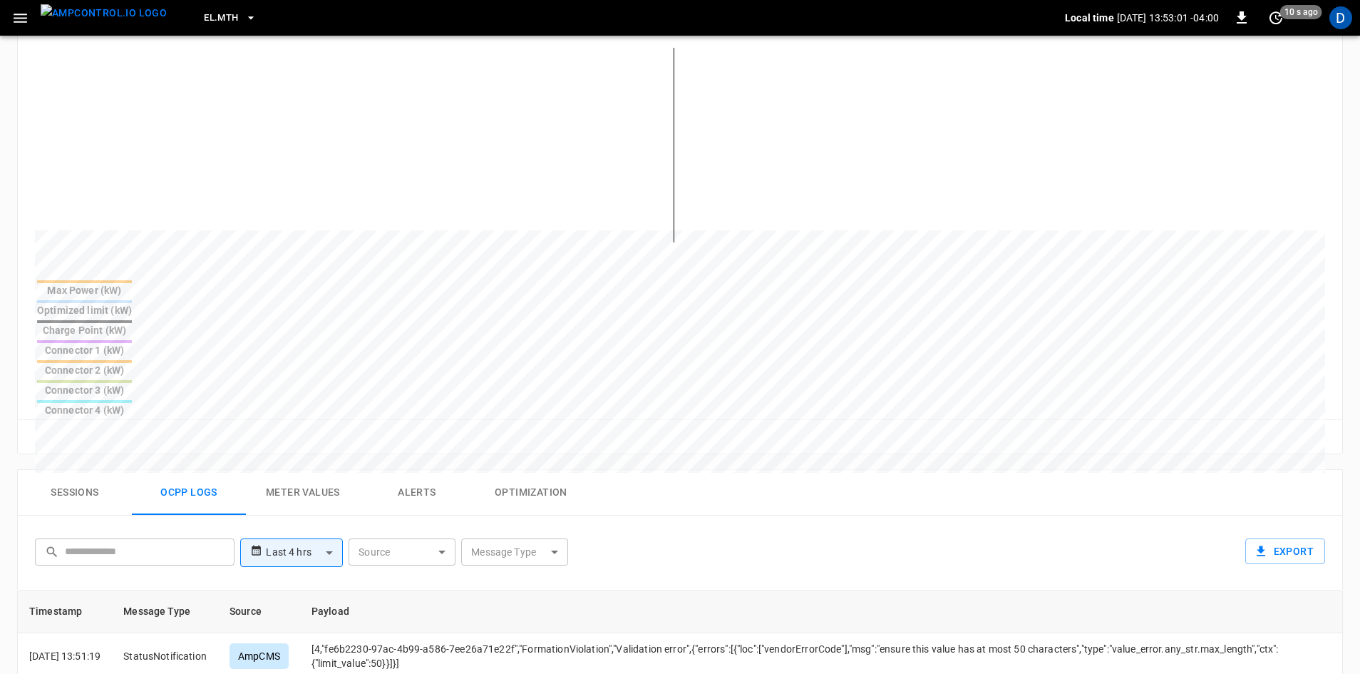
click at [99, 470] on button "Sessions" at bounding box center [75, 493] width 114 height 46
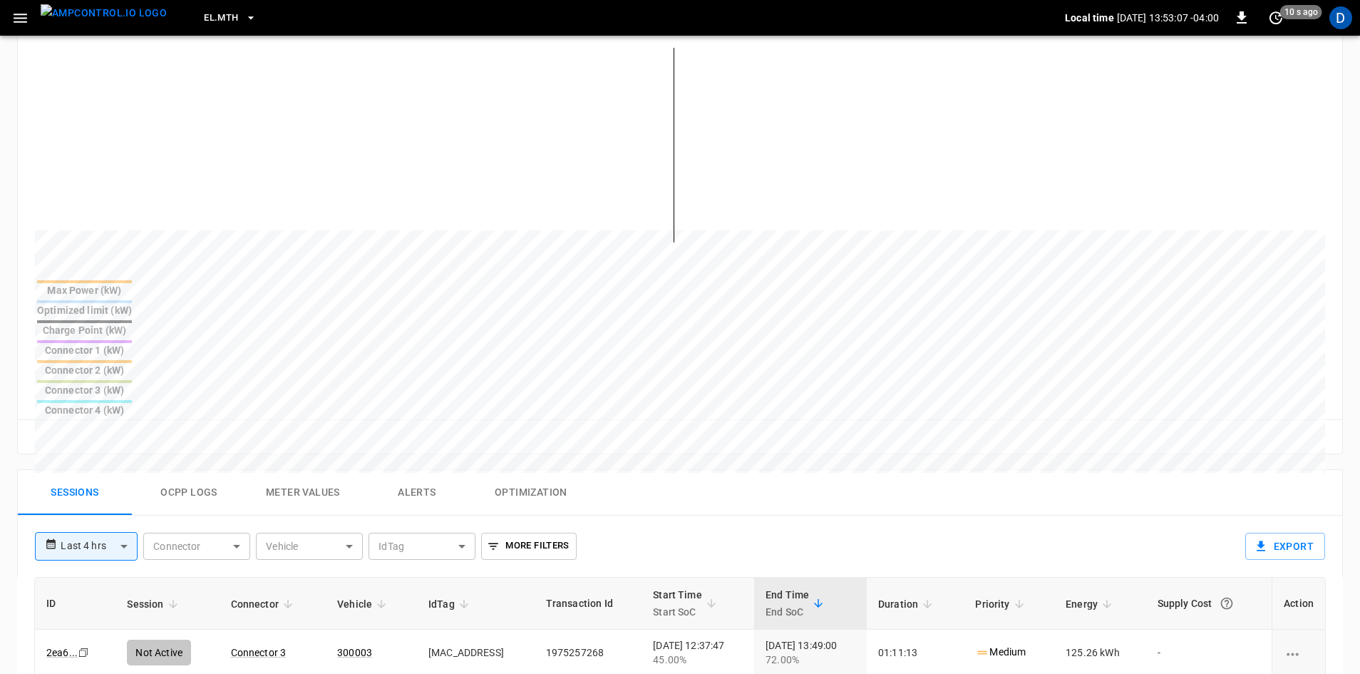
click at [418, 470] on button "Alerts" at bounding box center [417, 493] width 114 height 46
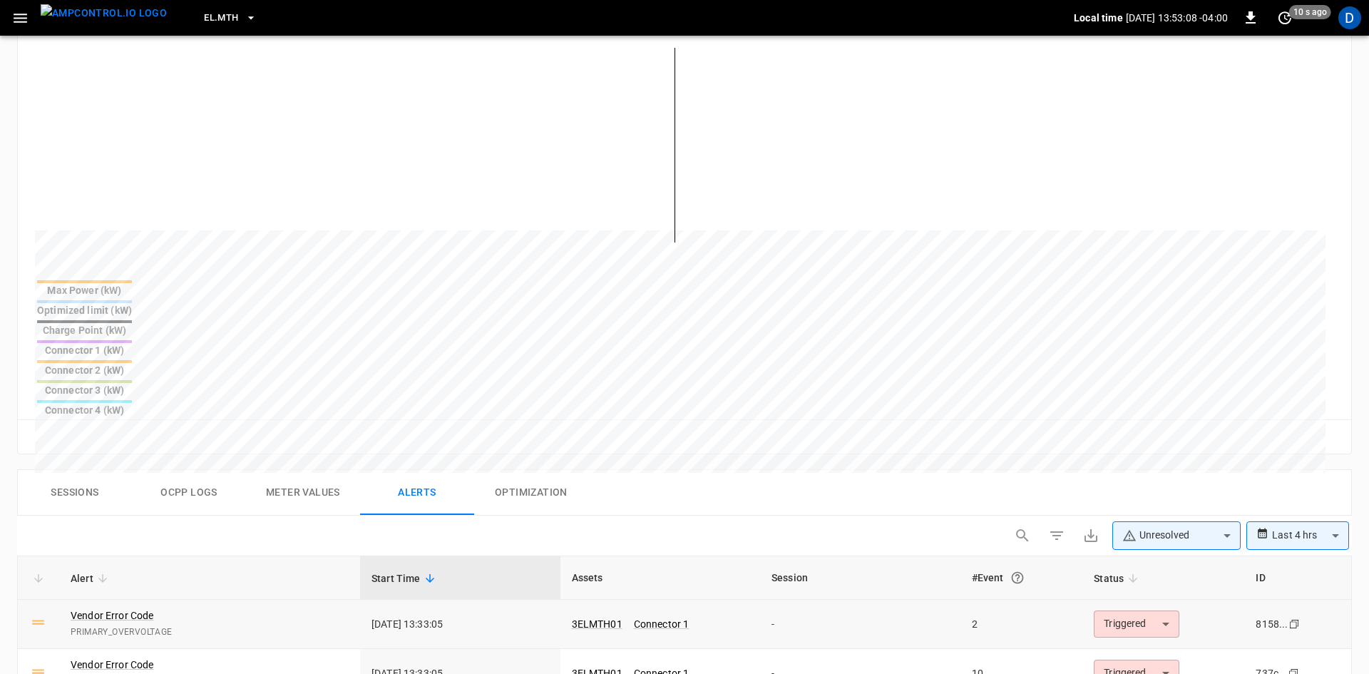
click at [1166, 506] on body "**********" at bounding box center [684, 384] width 1369 height 1481
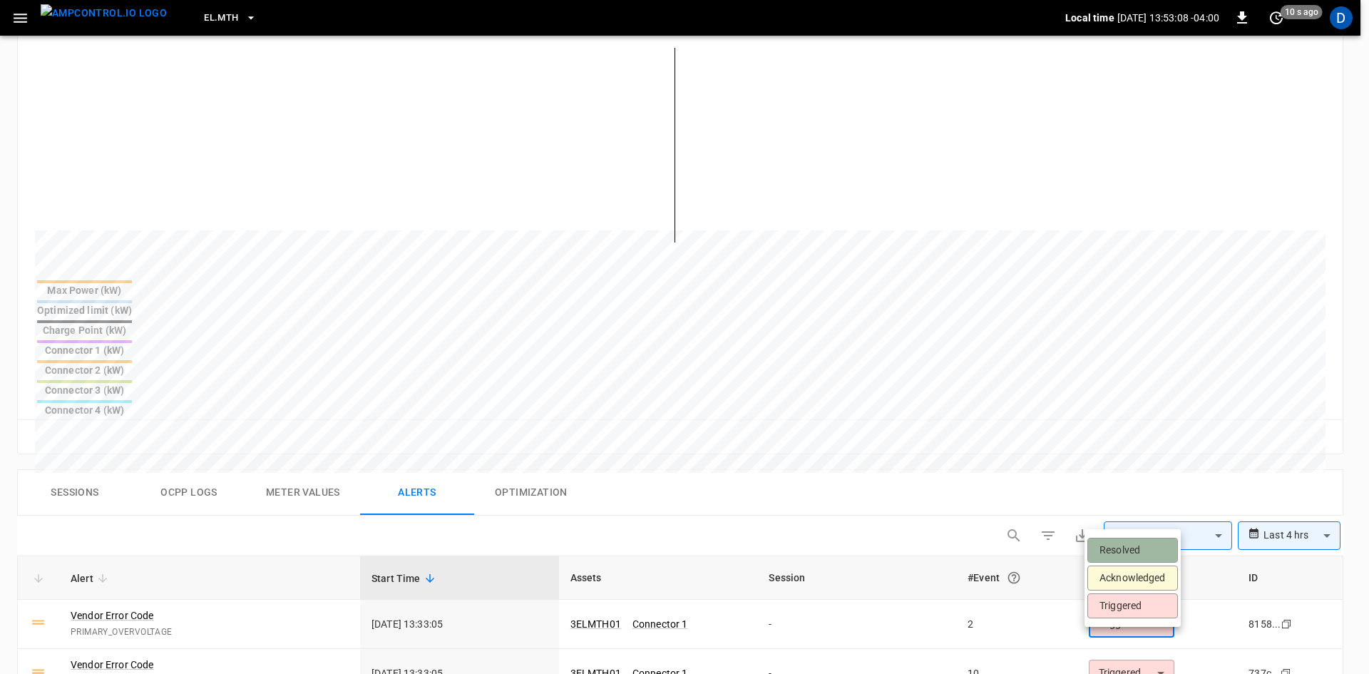
click at [1117, 547] on li "Resolved" at bounding box center [1132, 550] width 91 height 25
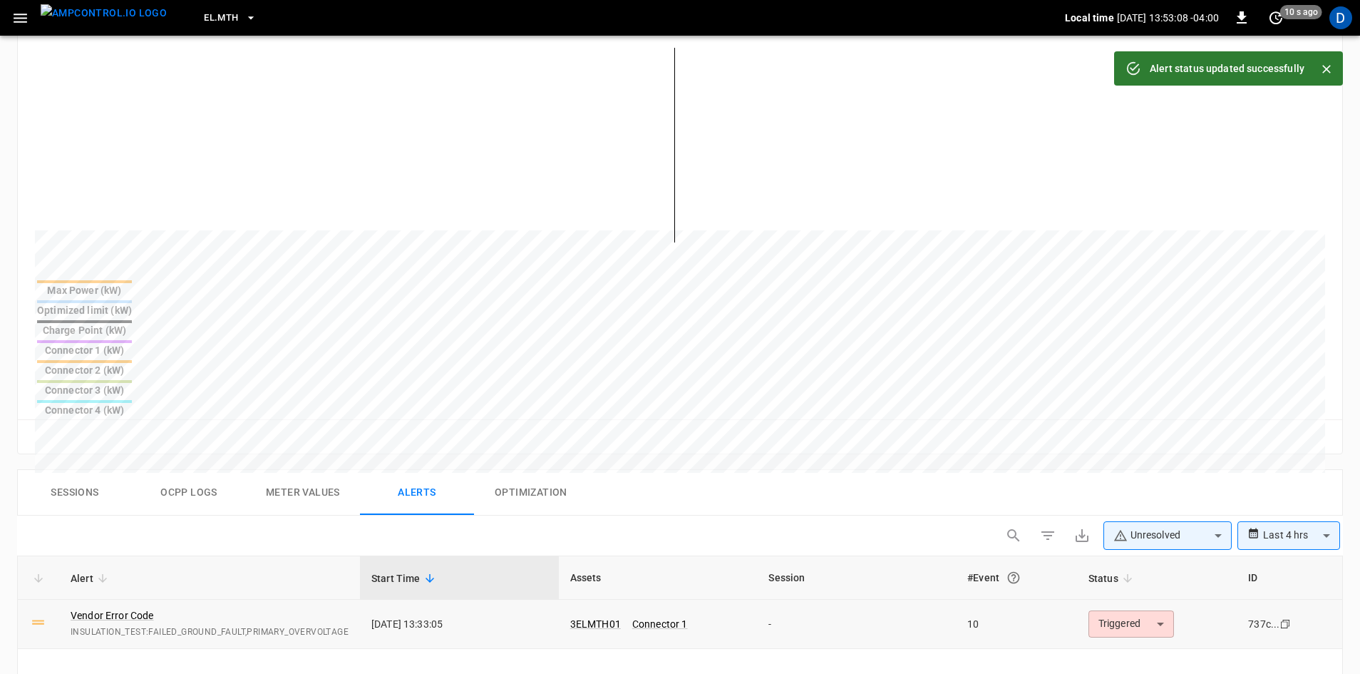
click at [1126, 519] on body "**********" at bounding box center [680, 384] width 1360 height 1481
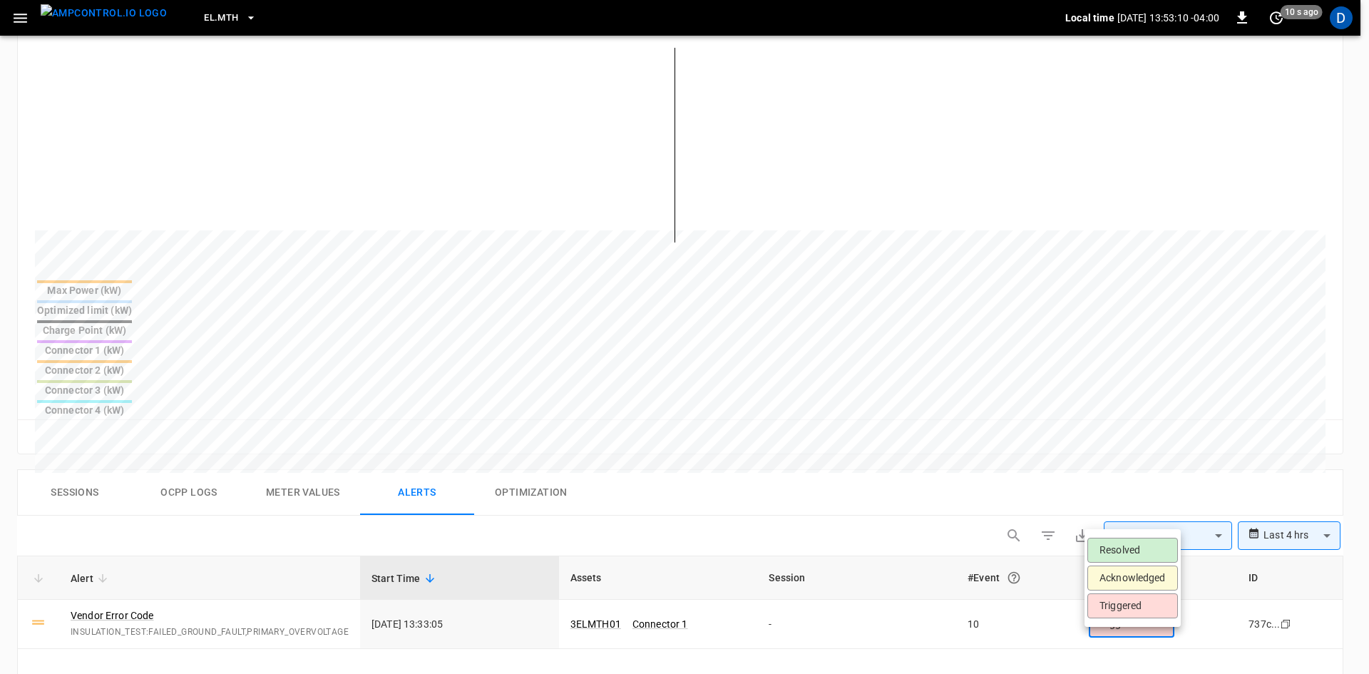
click at [1126, 547] on li "Resolved" at bounding box center [1132, 550] width 91 height 25
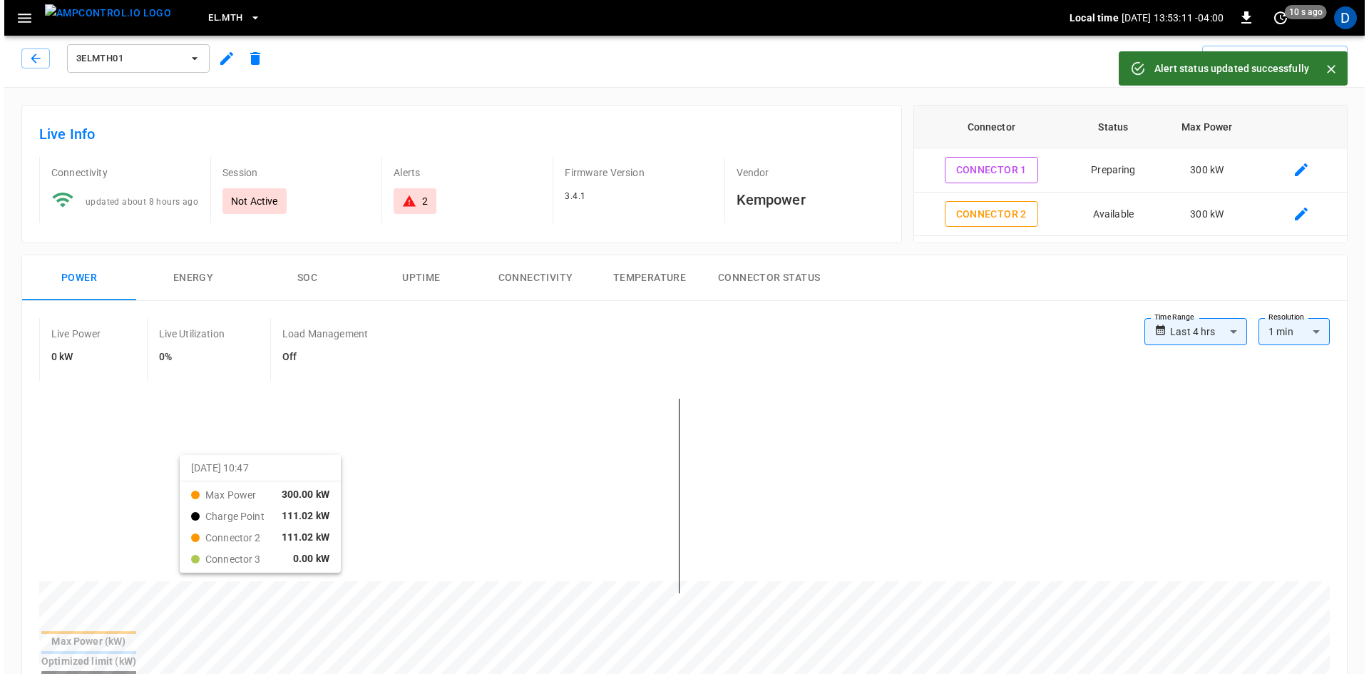
scroll to position [0, 0]
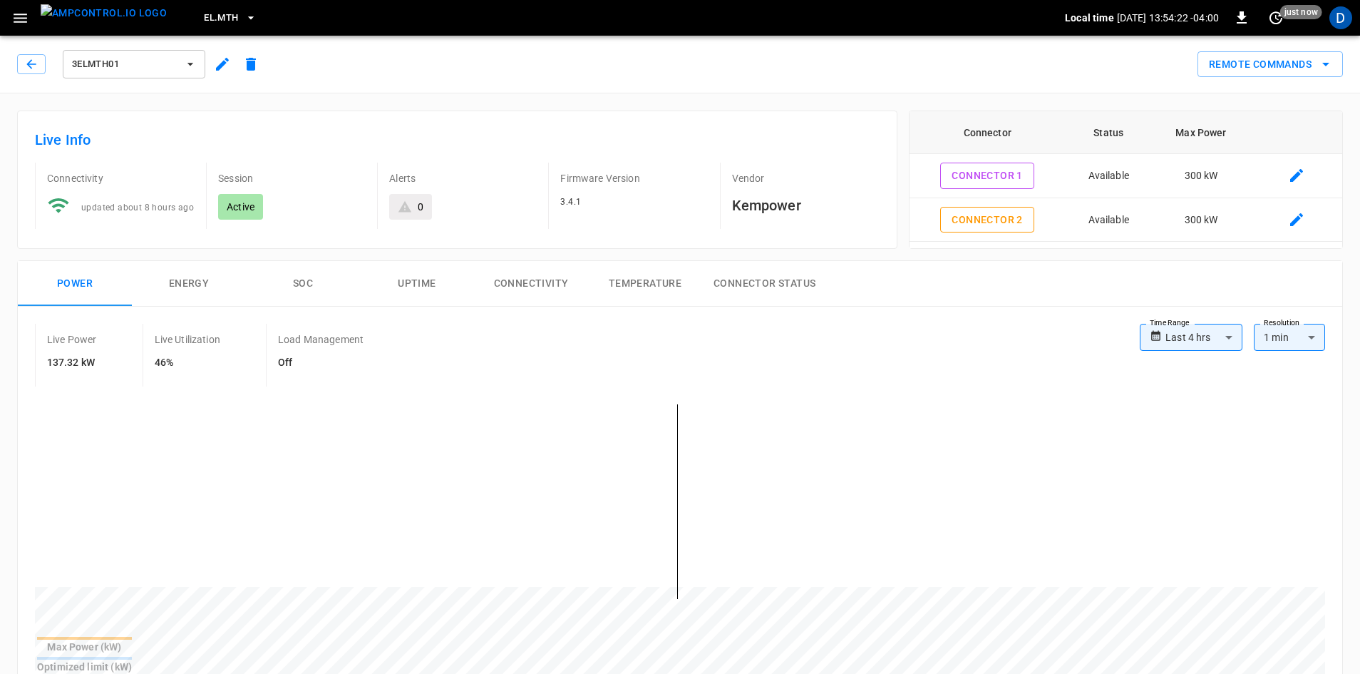
click at [13, 13] on icon "button" at bounding box center [20, 18] width 18 height 18
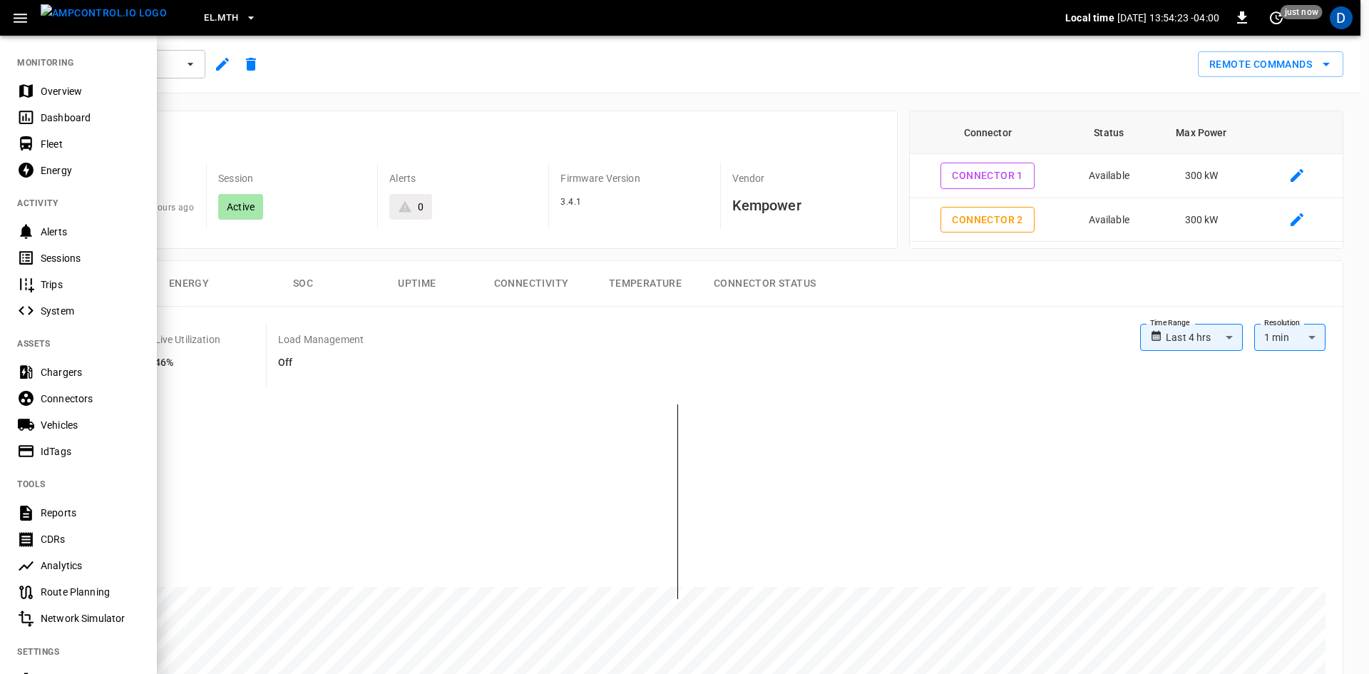
click at [59, 86] on div "Overview" at bounding box center [90, 91] width 99 height 14
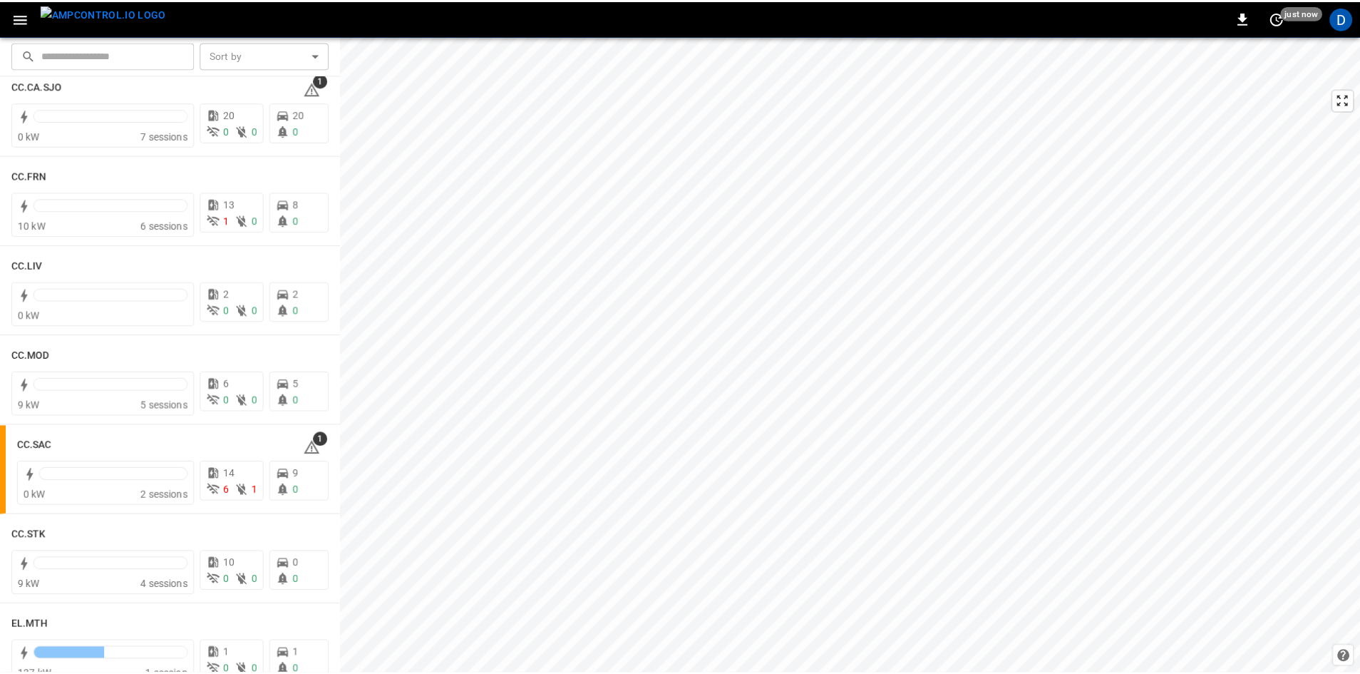
scroll to position [855, 0]
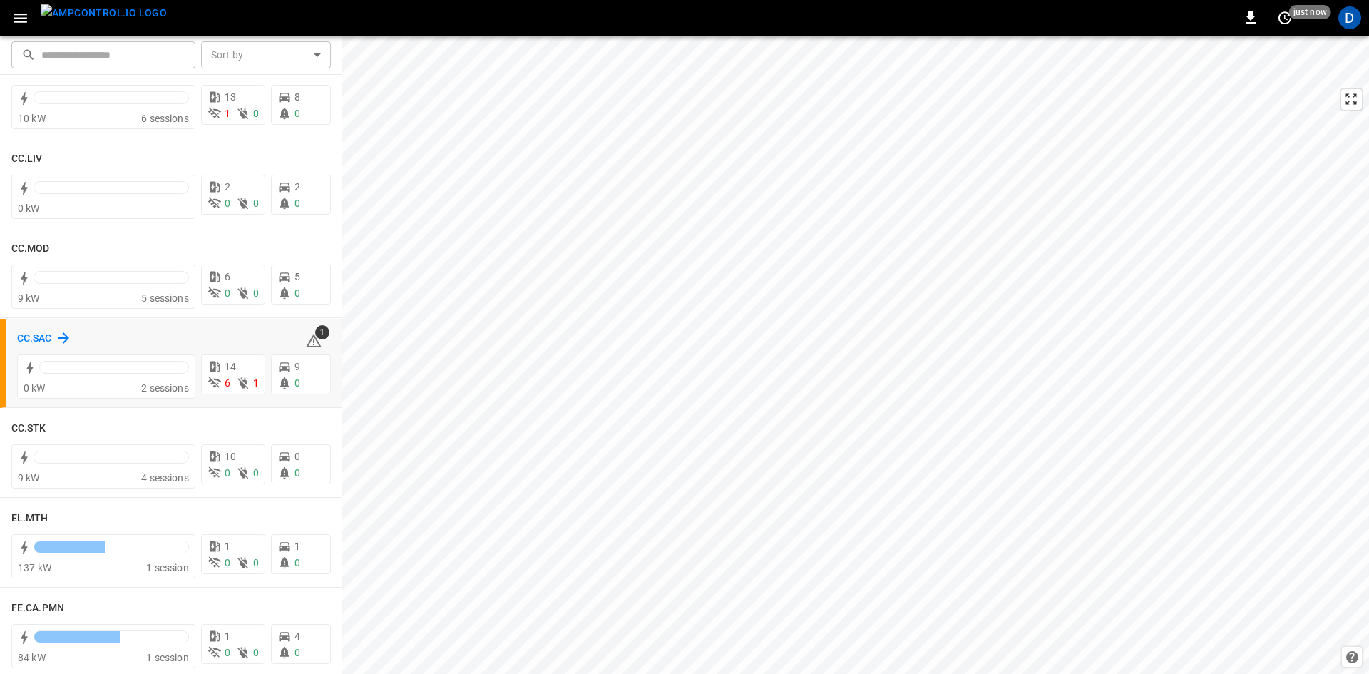
click at [48, 339] on h6 "CC.SAC" at bounding box center [34, 339] width 35 height 16
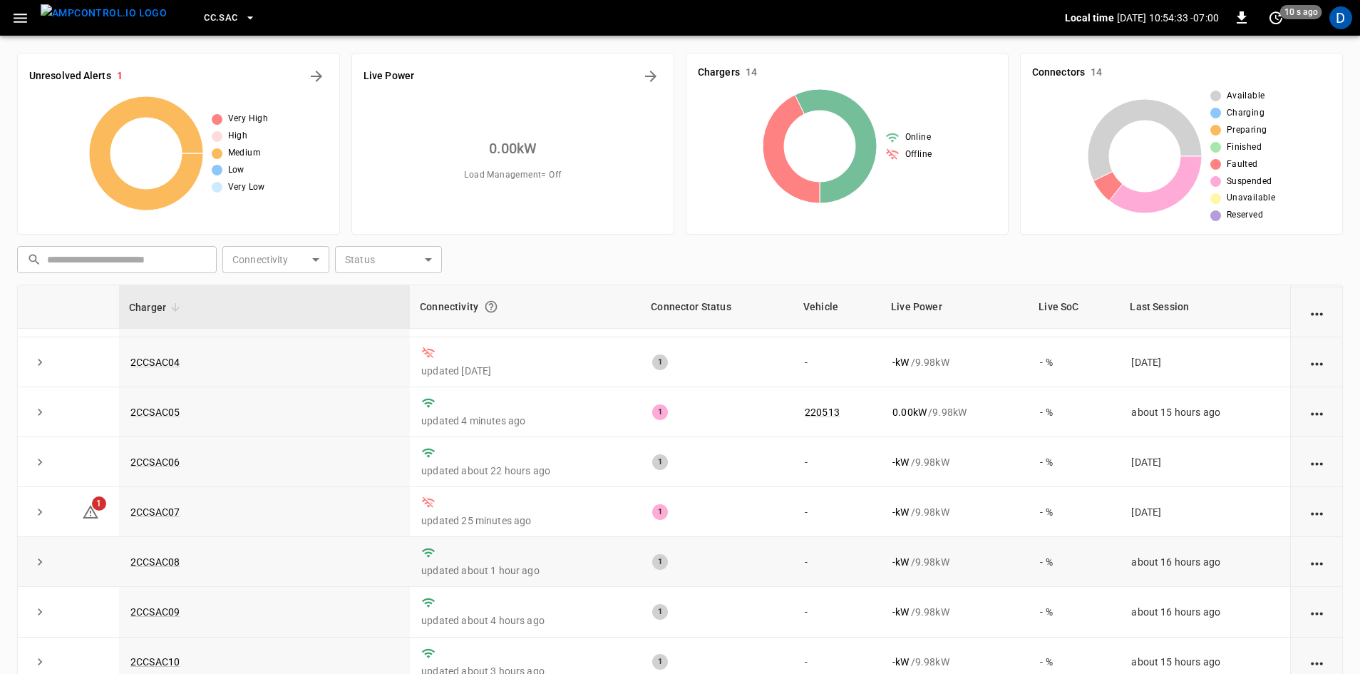
scroll to position [143, 0]
click at [158, 515] on link "2CCSAC07" at bounding box center [155, 510] width 55 height 17
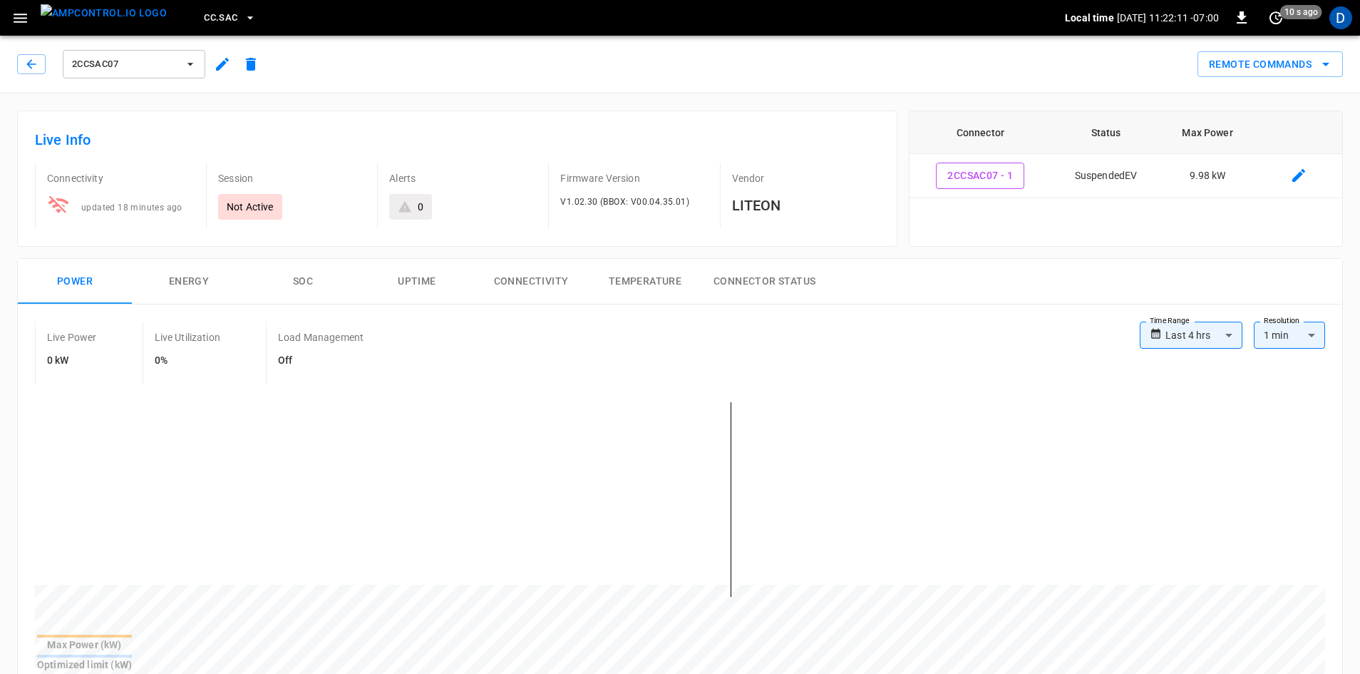
click at [163, 63] on span "2CCSAC07" at bounding box center [125, 64] width 106 height 16
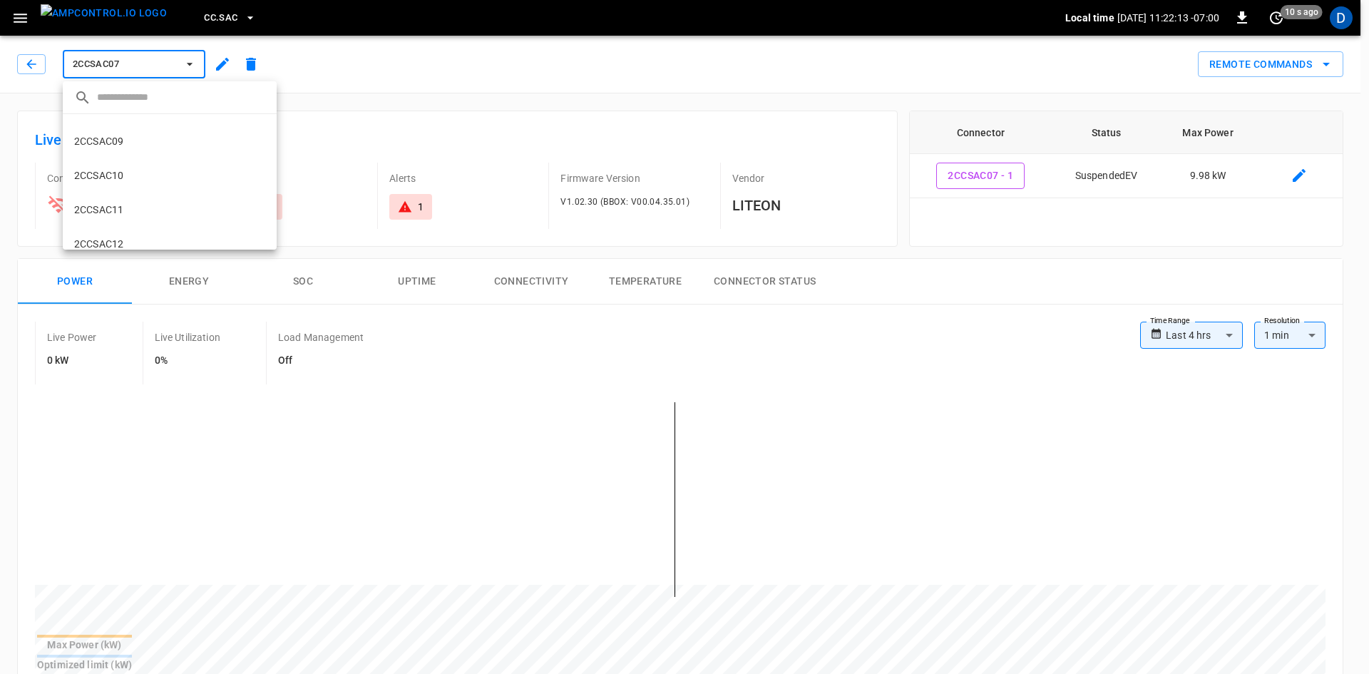
scroll to position [338, 0]
click at [124, 128] on li "2CCSAC11 476b ..." at bounding box center [170, 135] width 214 height 34
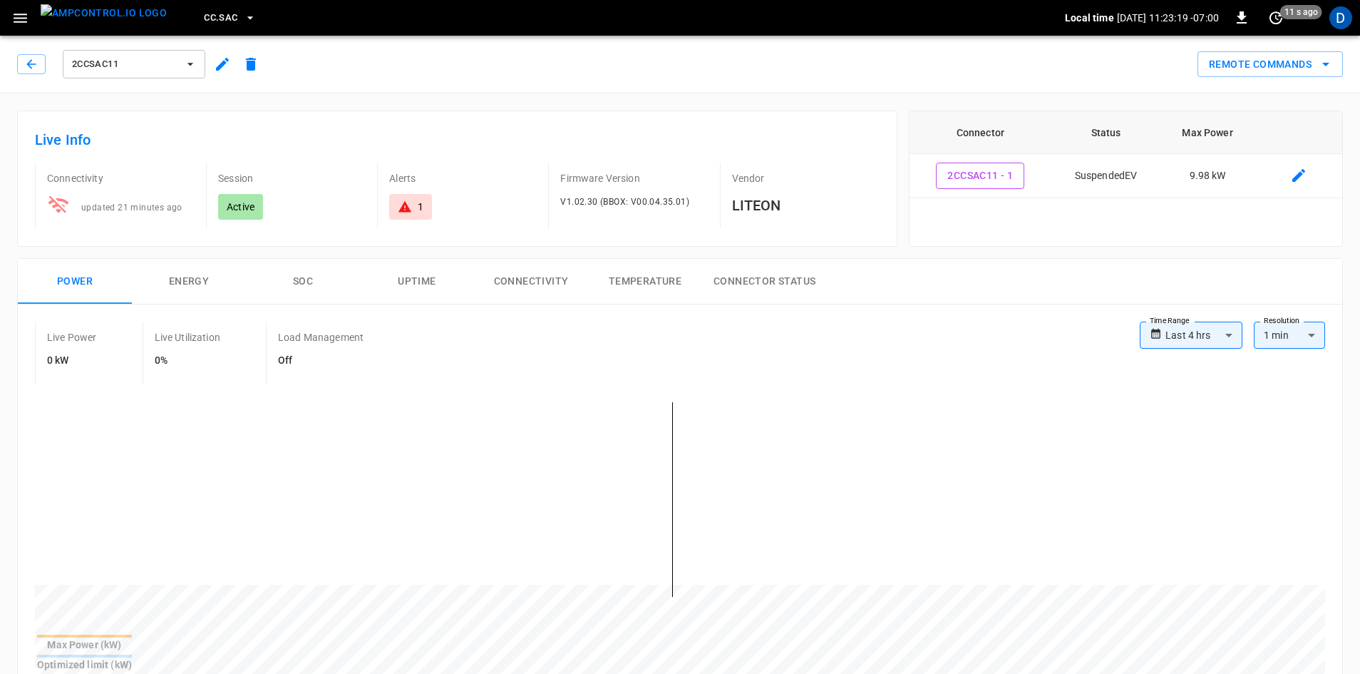
click at [204, 11] on span "CC.SAC" at bounding box center [221, 18] width 34 height 16
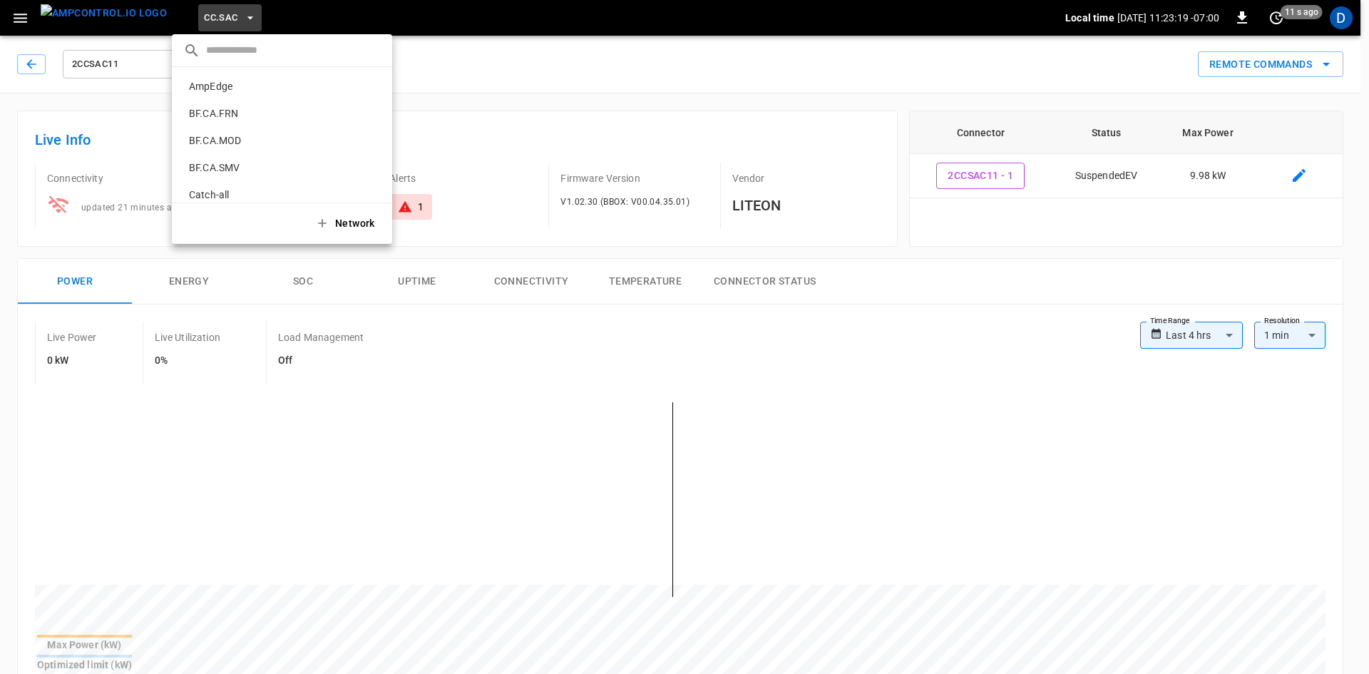
scroll to position [375, 0]
click at [71, 45] on div at bounding box center [684, 337] width 1369 height 674
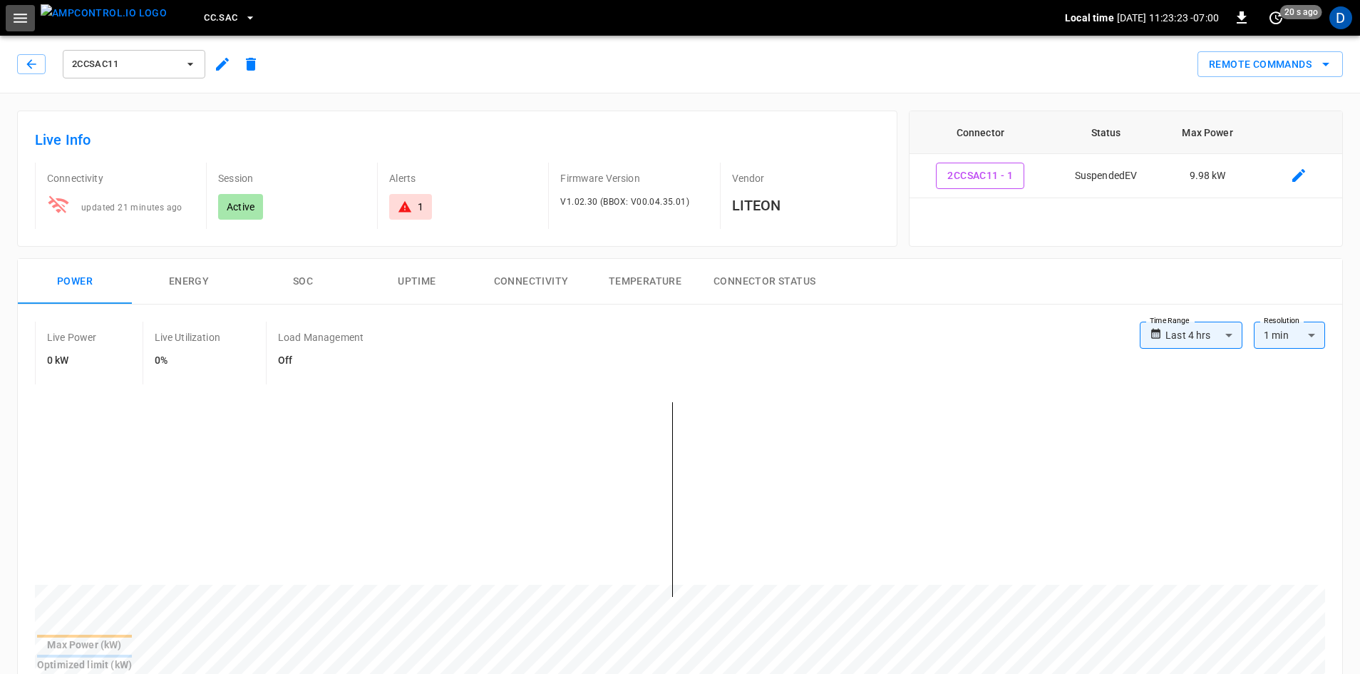
click at [27, 19] on icon "button" at bounding box center [20, 18] width 18 height 18
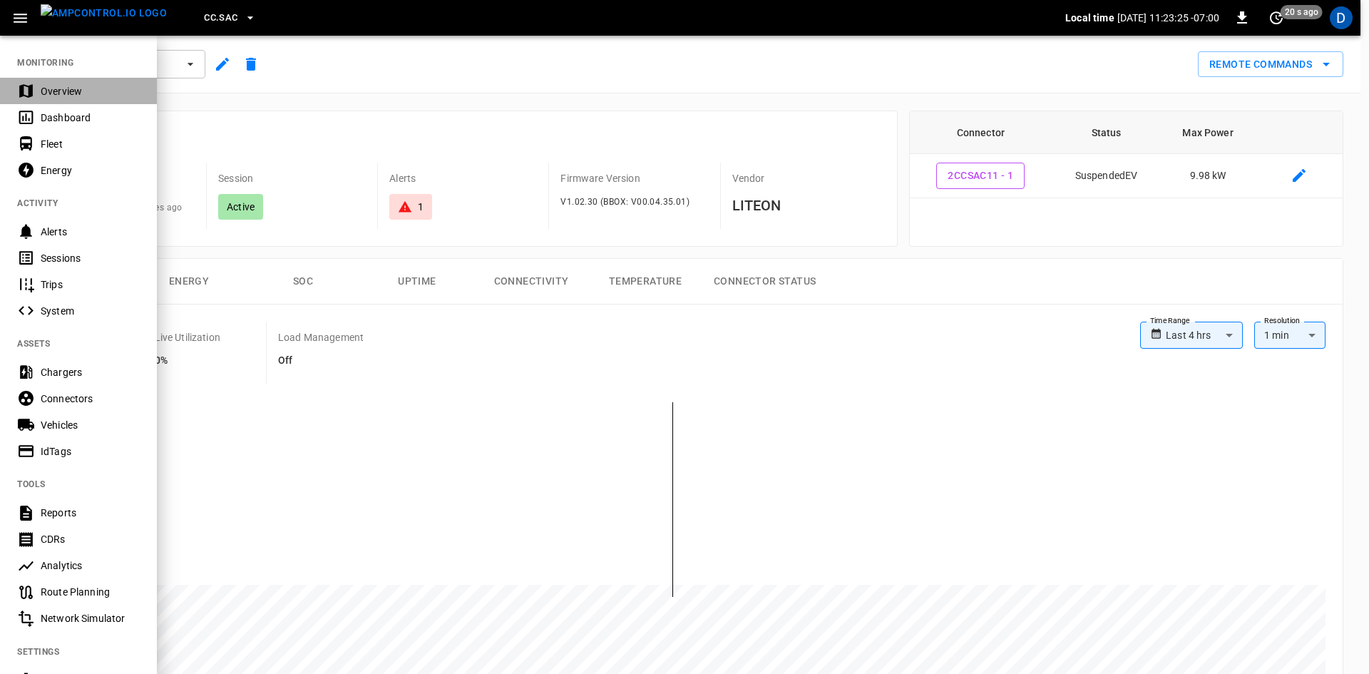
click at [58, 89] on div "Overview" at bounding box center [90, 91] width 99 height 14
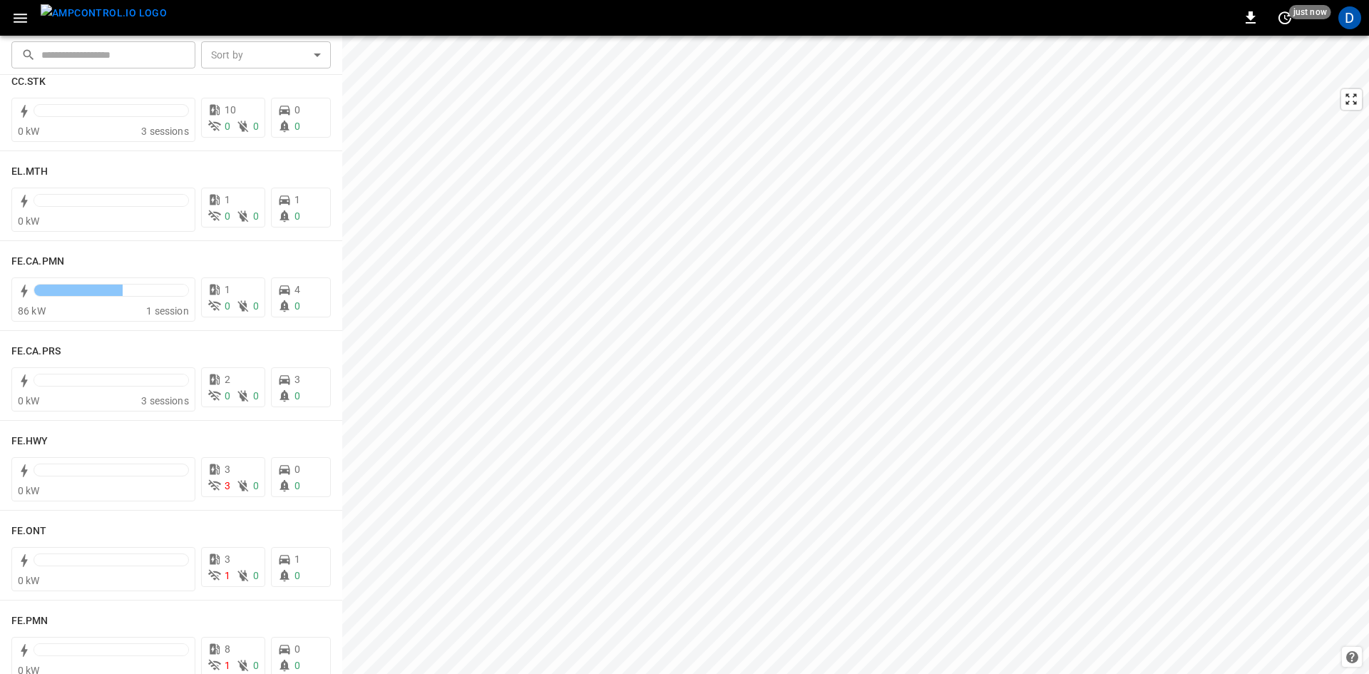
scroll to position [1354, 0]
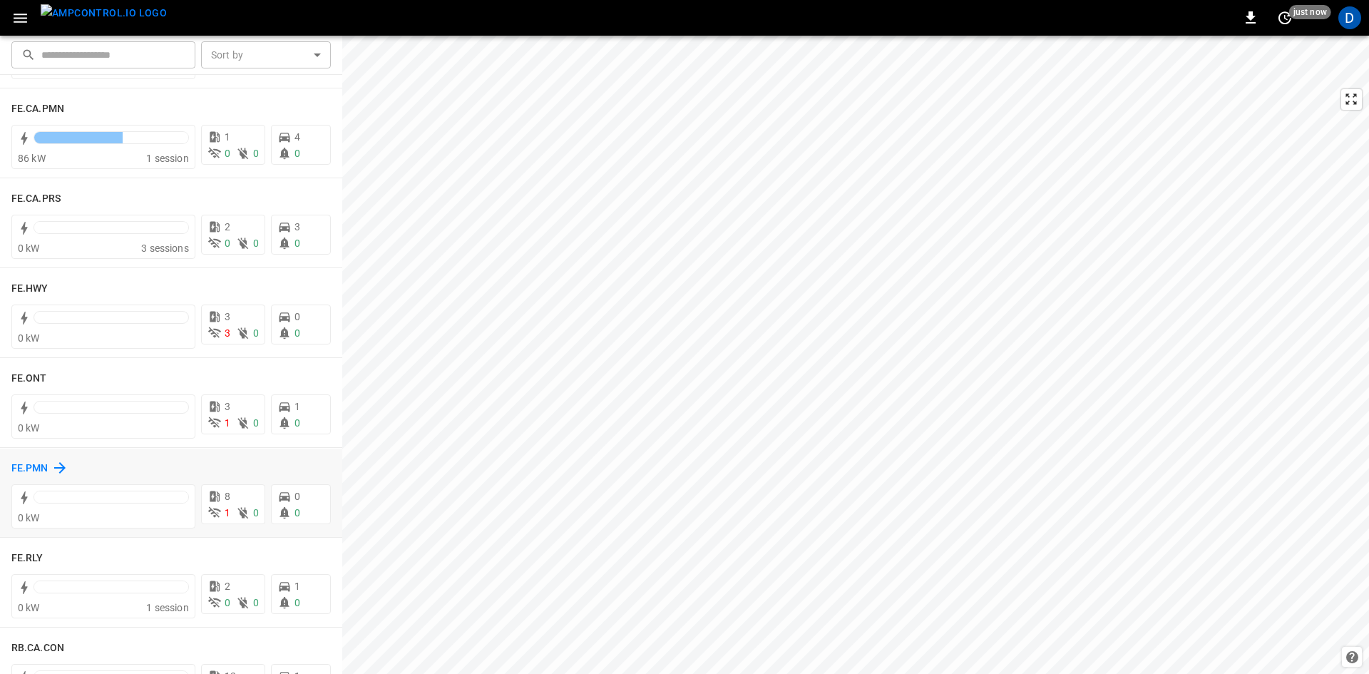
click at [24, 473] on h6 "FE.PMN" at bounding box center [29, 469] width 37 height 16
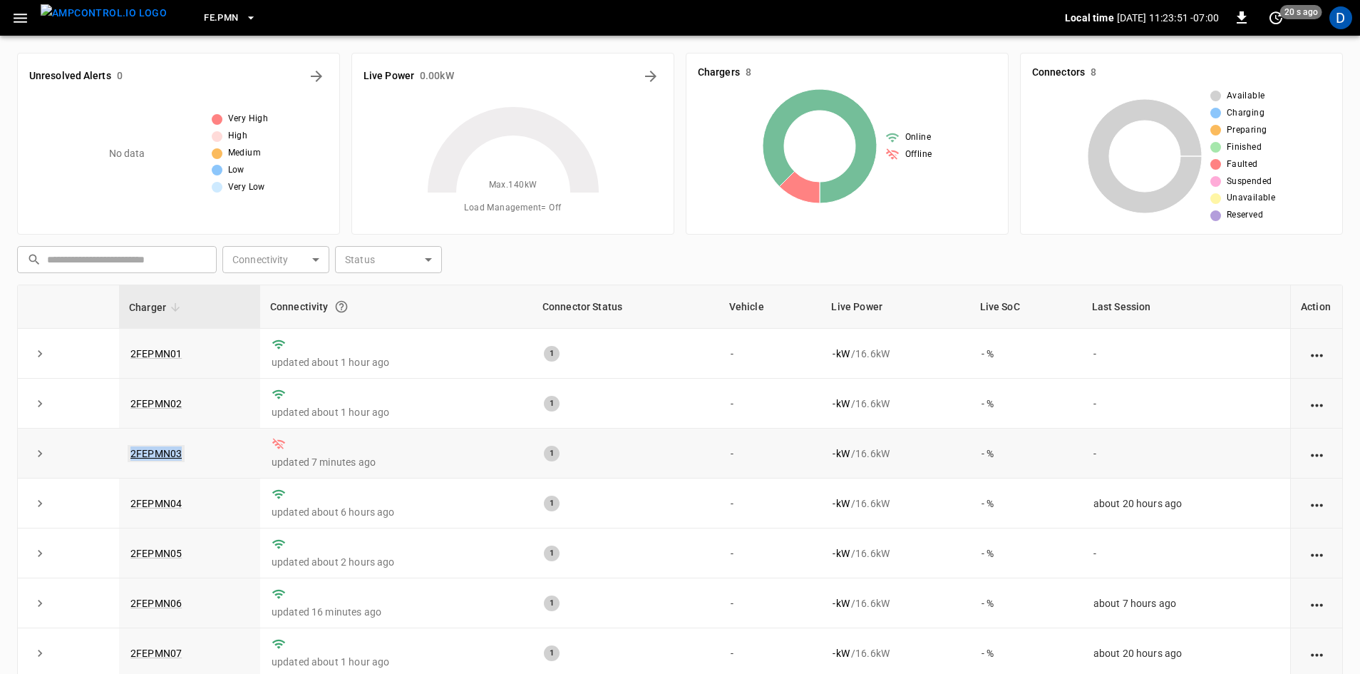
drag, startPoint x: 202, startPoint y: 452, endPoint x: 130, endPoint y: 448, distance: 72.1
click at [130, 448] on td "2FEPMN03" at bounding box center [189, 453] width 141 height 50
copy link "2FEPMN03"
click at [206, 10] on span "FE.PMN" at bounding box center [221, 18] width 34 height 16
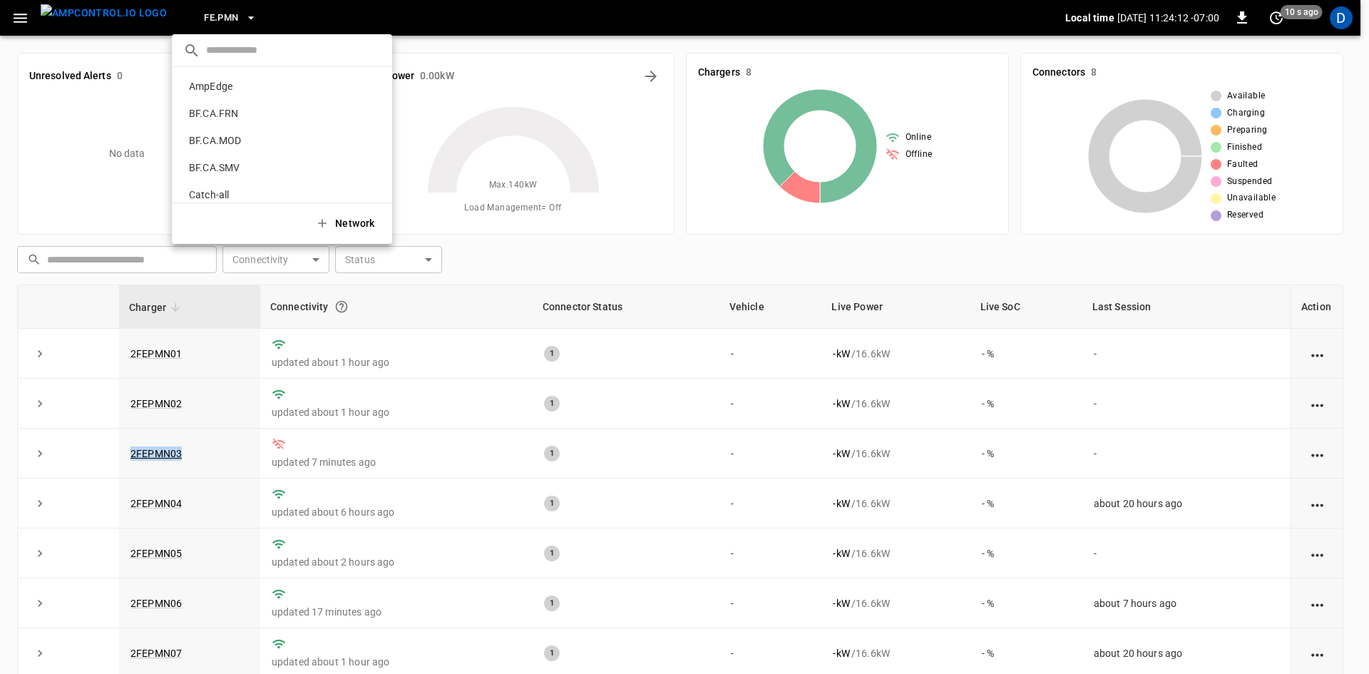
scroll to position [619, 0]
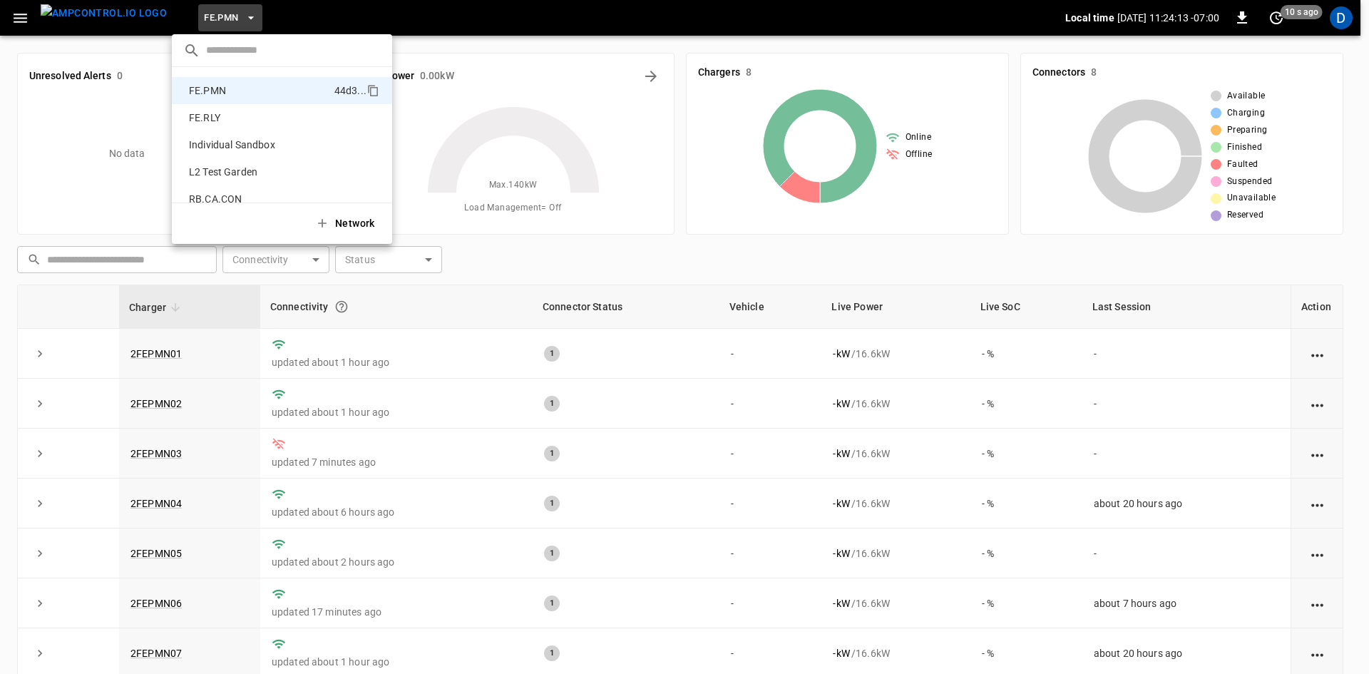
click at [24, 26] on div at bounding box center [684, 337] width 1369 height 674
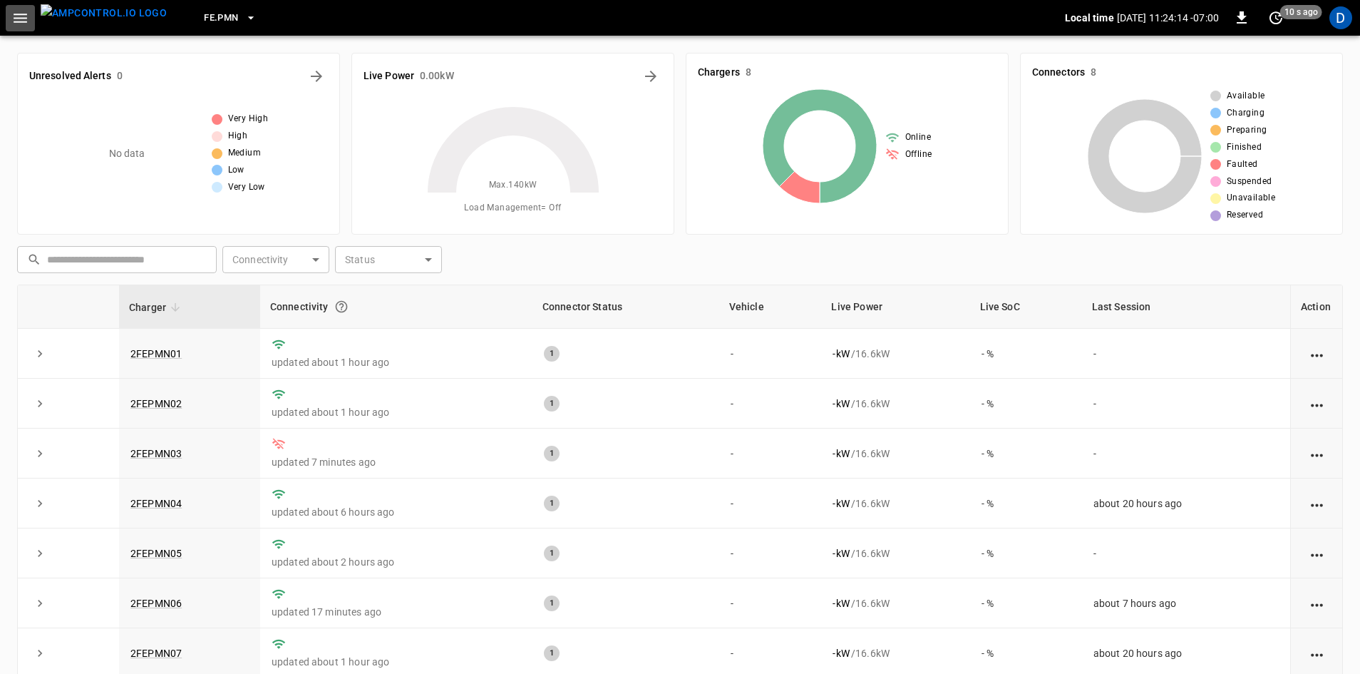
click at [23, 23] on icon "button" at bounding box center [20, 18] width 18 height 18
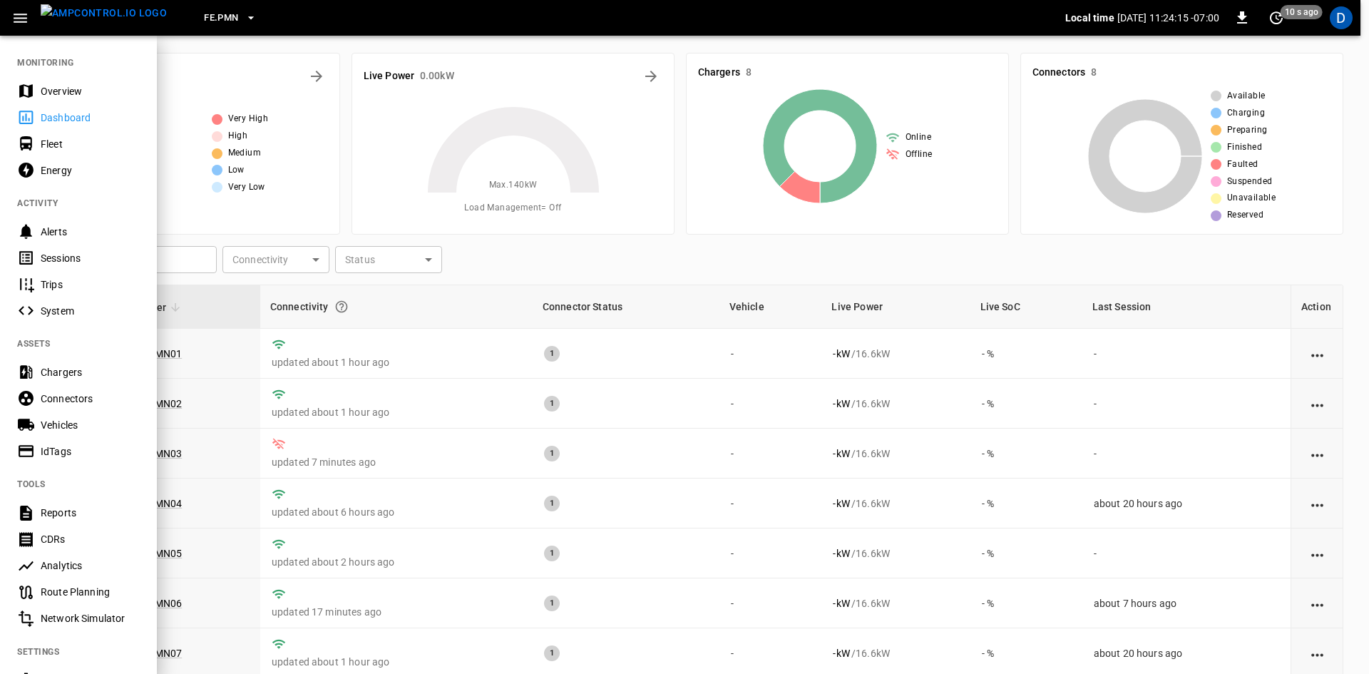
click at [48, 85] on div "Overview" at bounding box center [90, 91] width 99 height 14
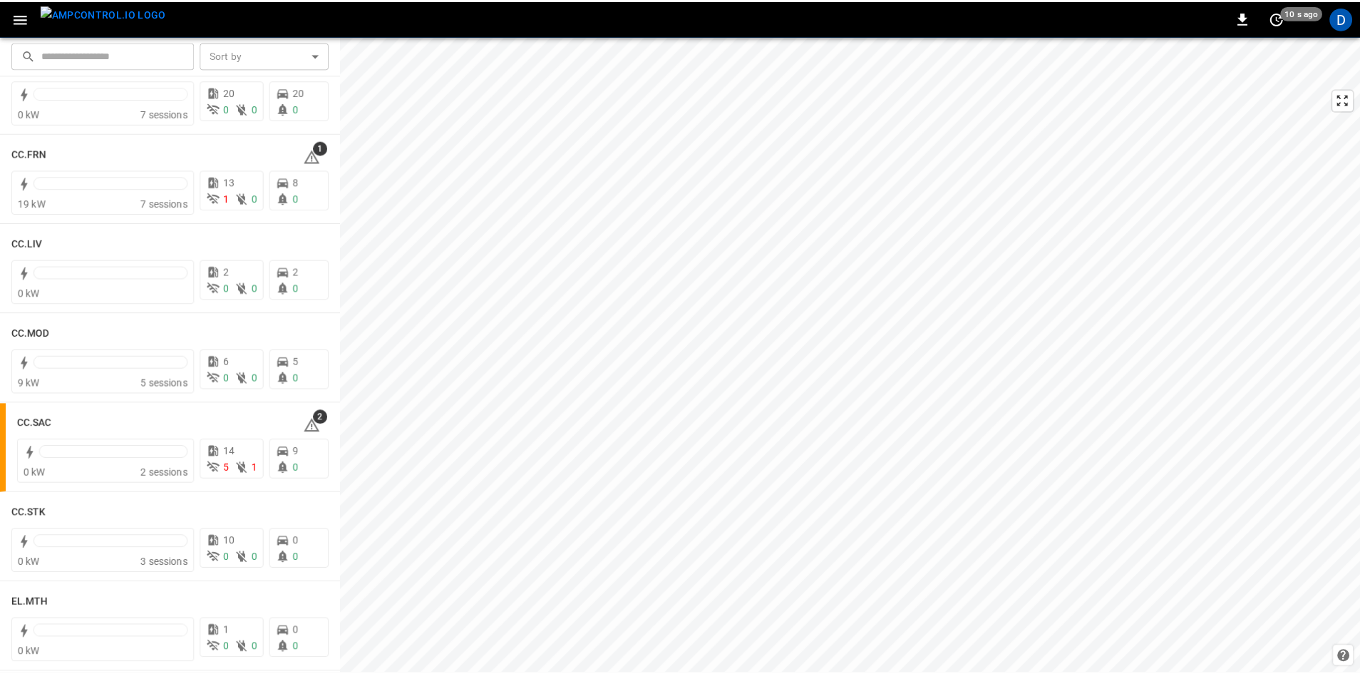
scroll to position [784, 0]
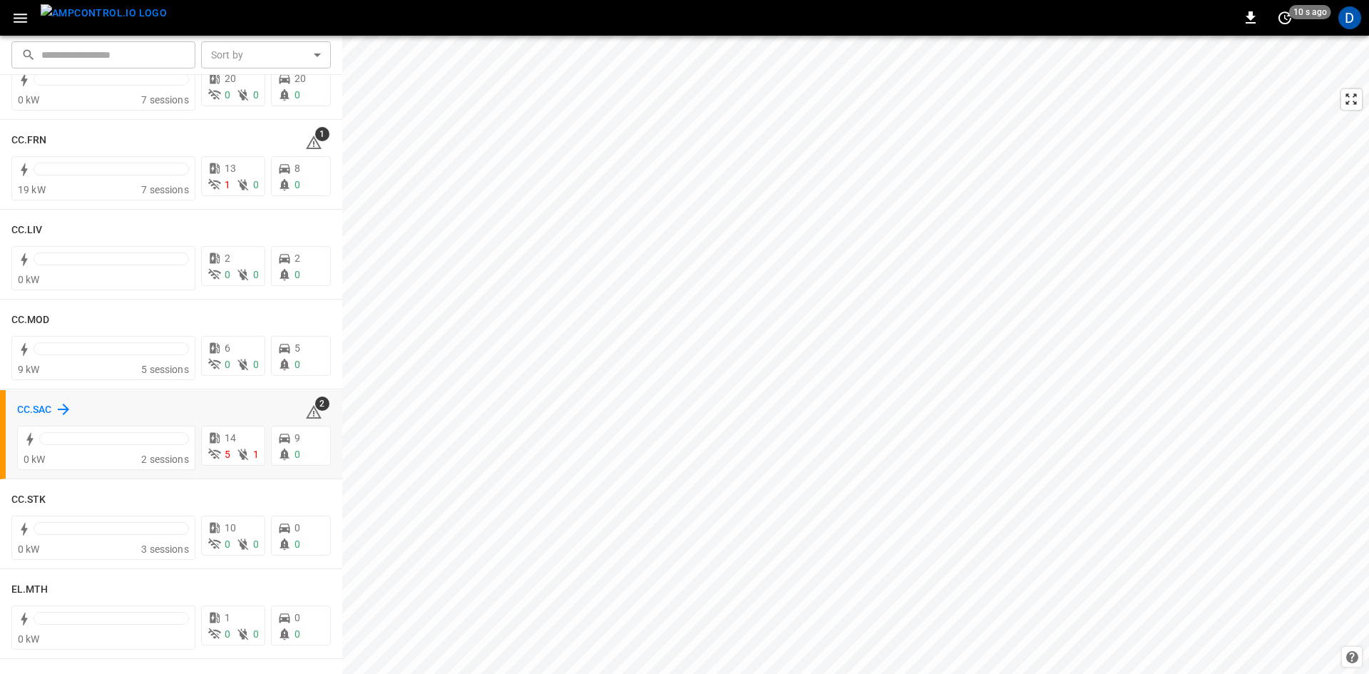
click at [38, 407] on h6 "CC.SAC" at bounding box center [34, 410] width 35 height 16
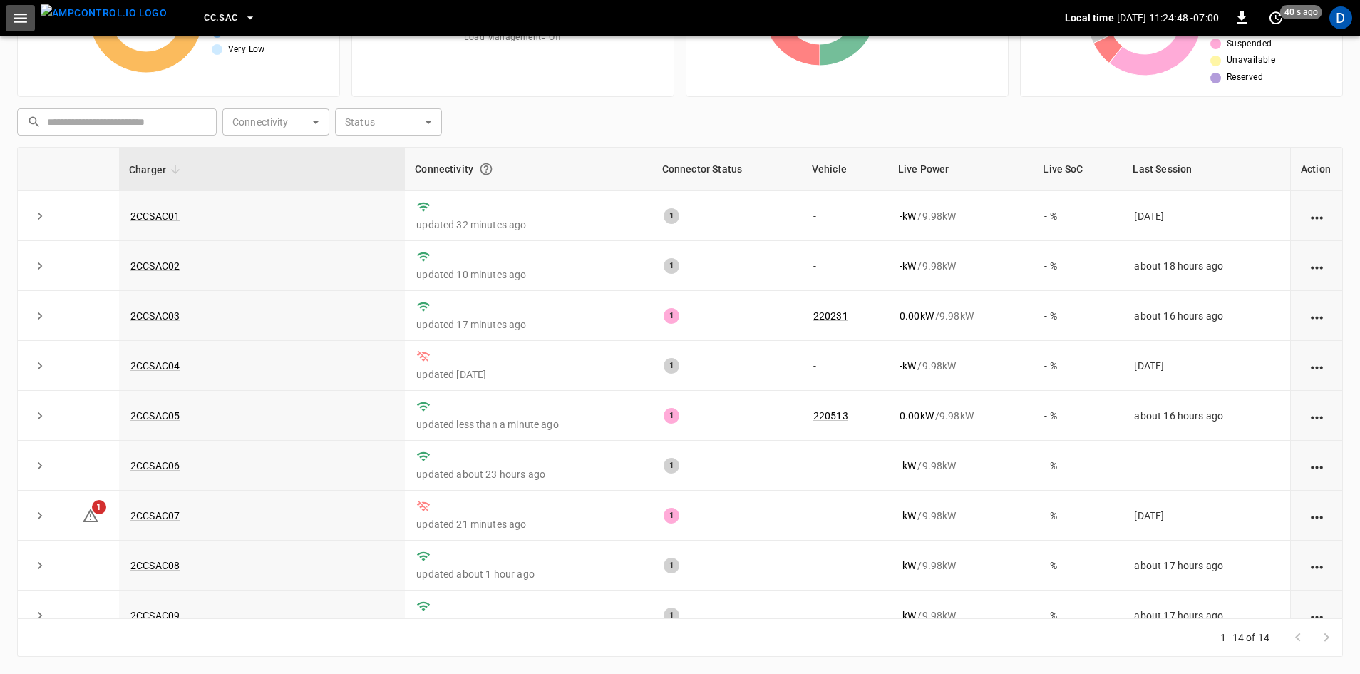
click at [26, 19] on icon "button" at bounding box center [21, 18] width 14 height 9
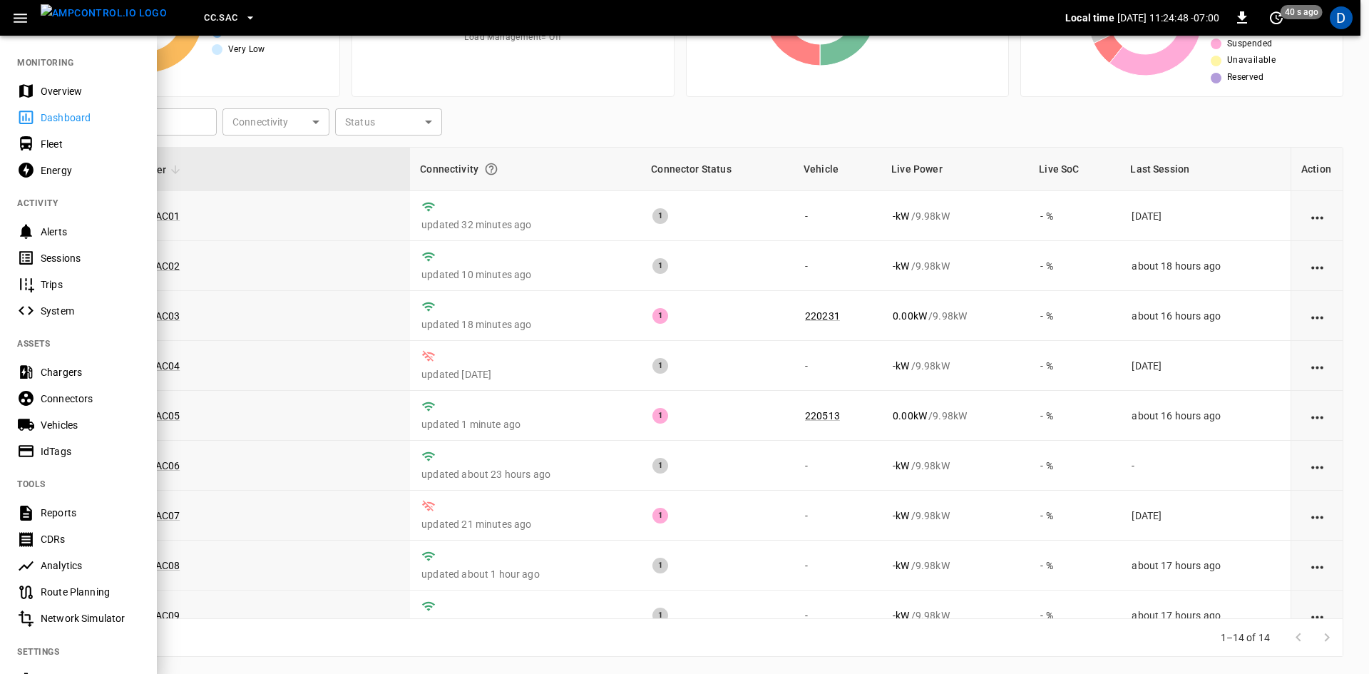
click at [53, 81] on div "Overview" at bounding box center [78, 91] width 157 height 26
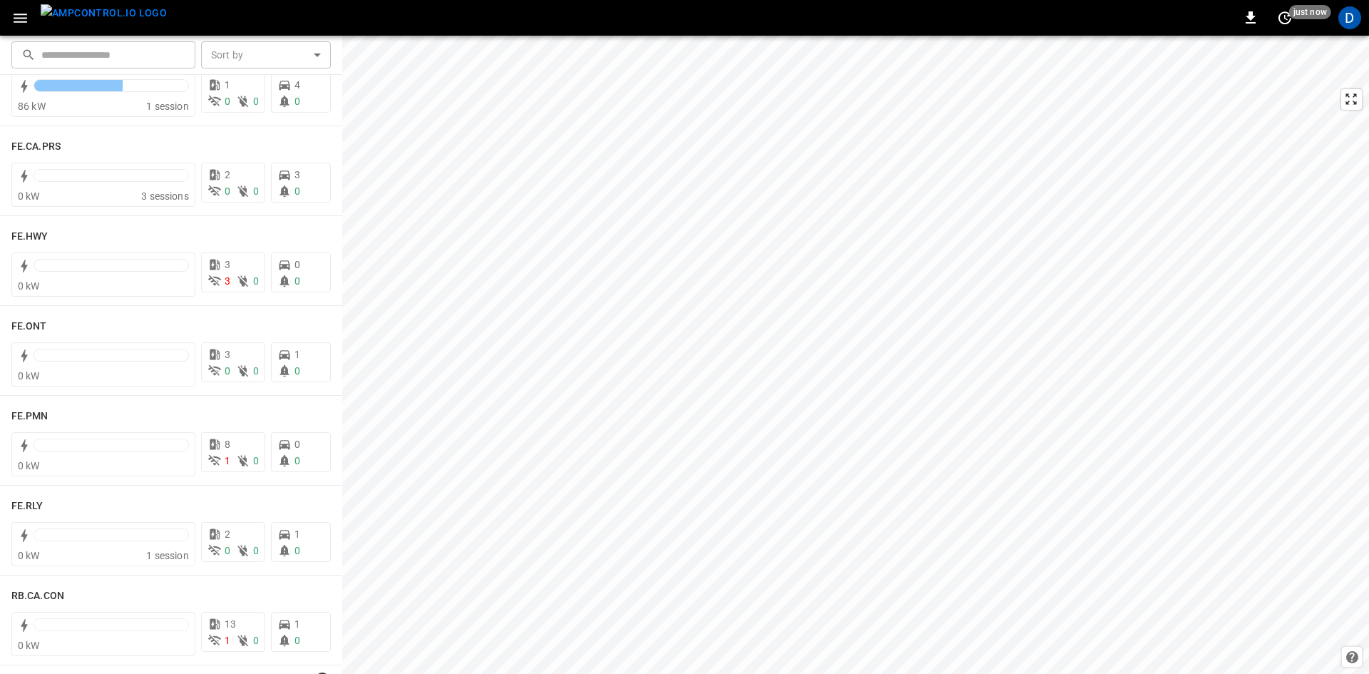
scroll to position [1426, 0]
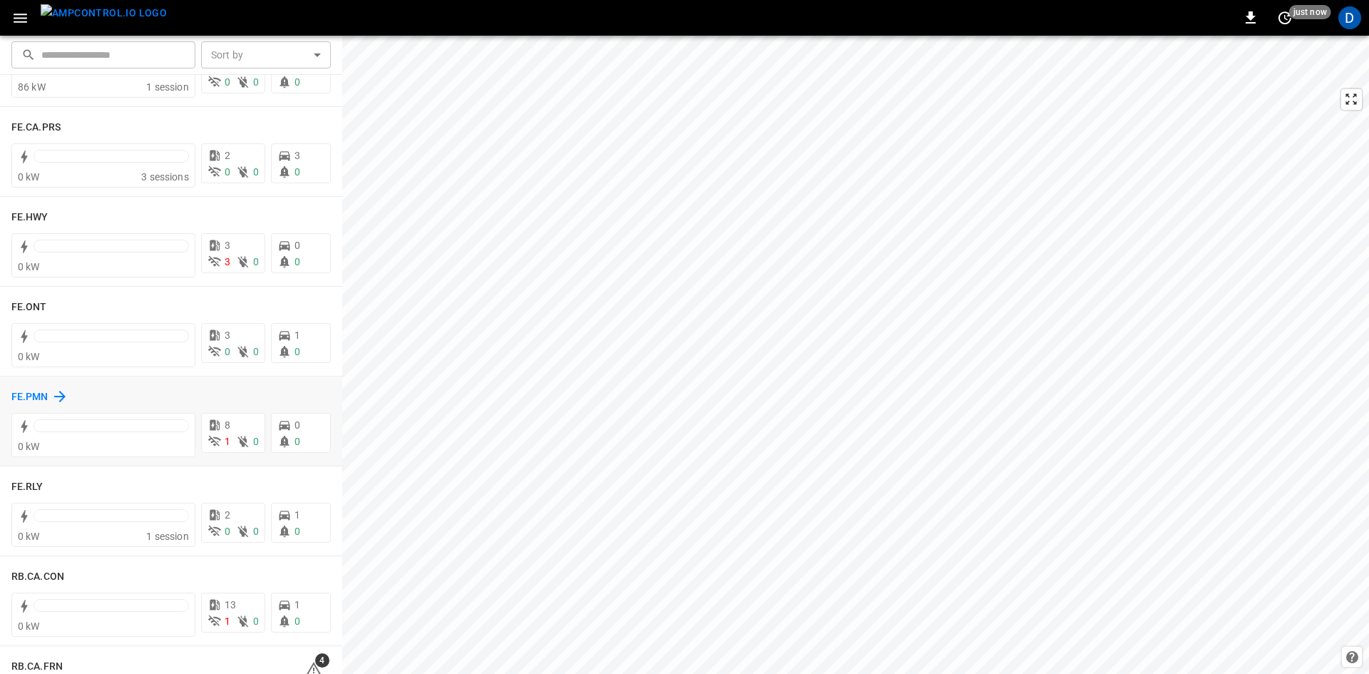
click at [22, 398] on h6 "FE.PMN" at bounding box center [29, 397] width 37 height 16
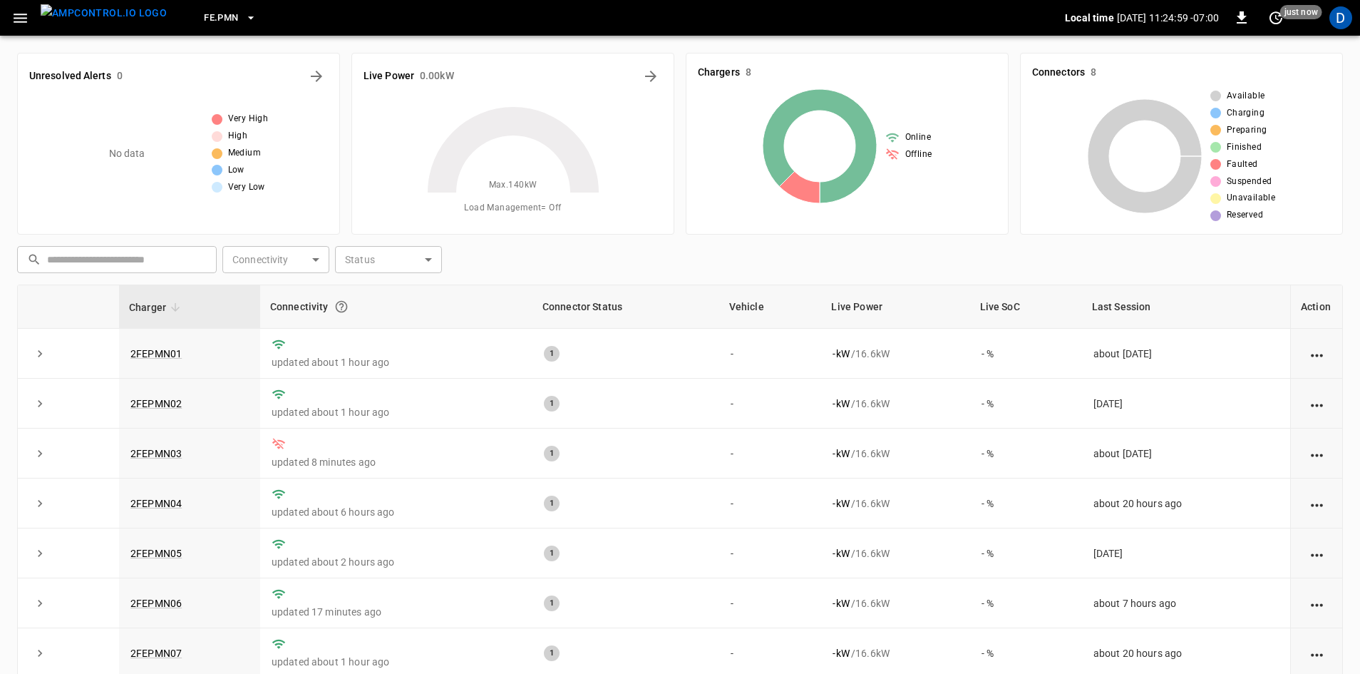
click at [22, 19] on icon "button" at bounding box center [20, 18] width 18 height 18
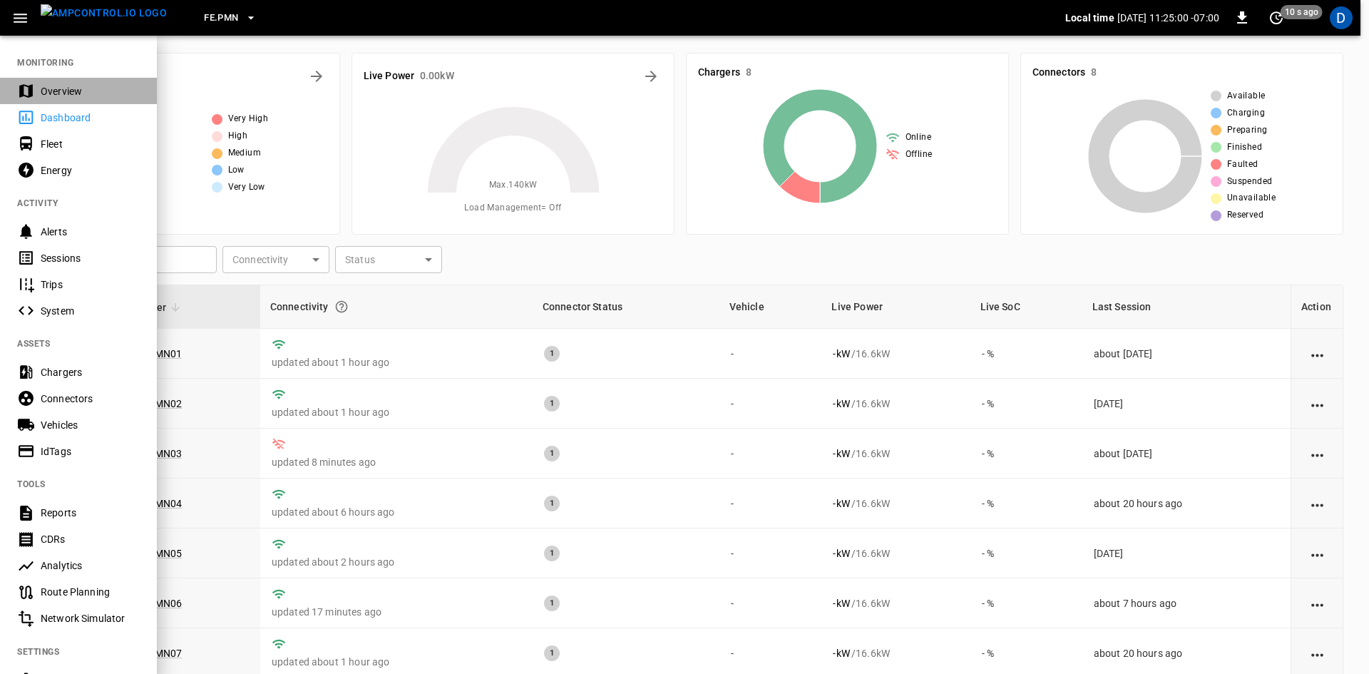
click at [60, 94] on div "Overview" at bounding box center [90, 91] width 99 height 14
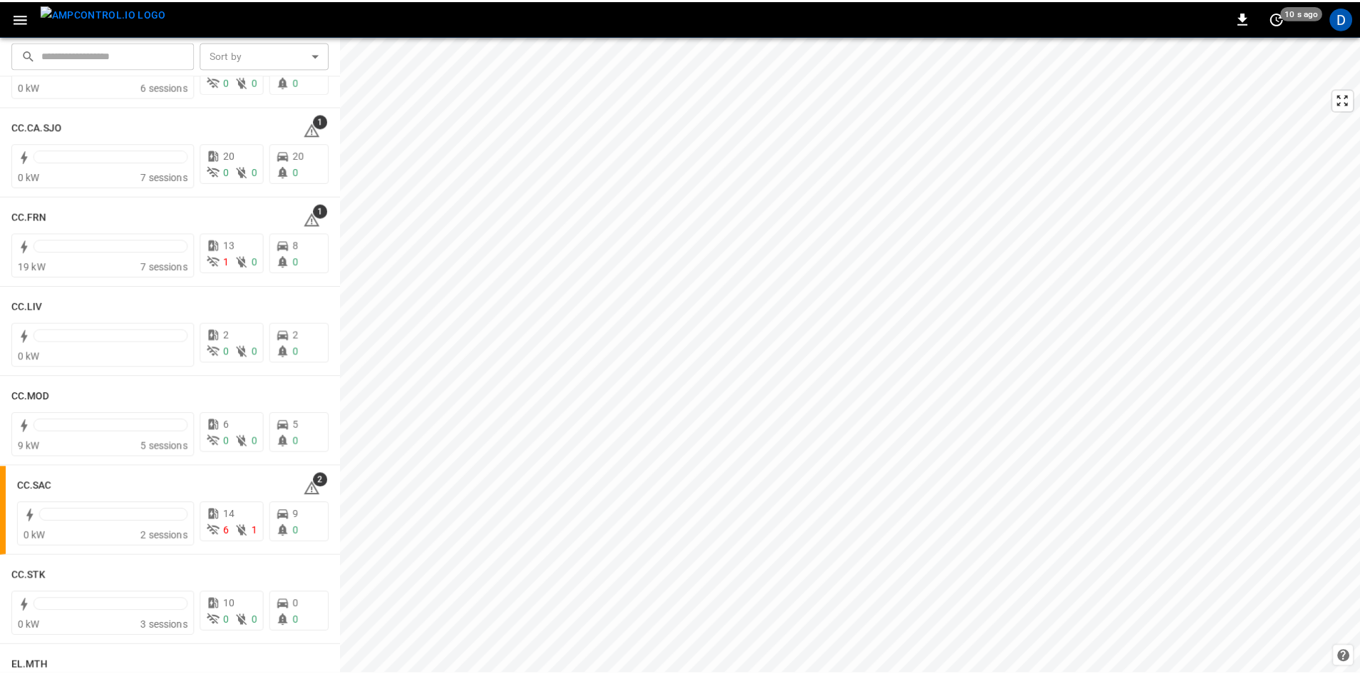
scroll to position [713, 0]
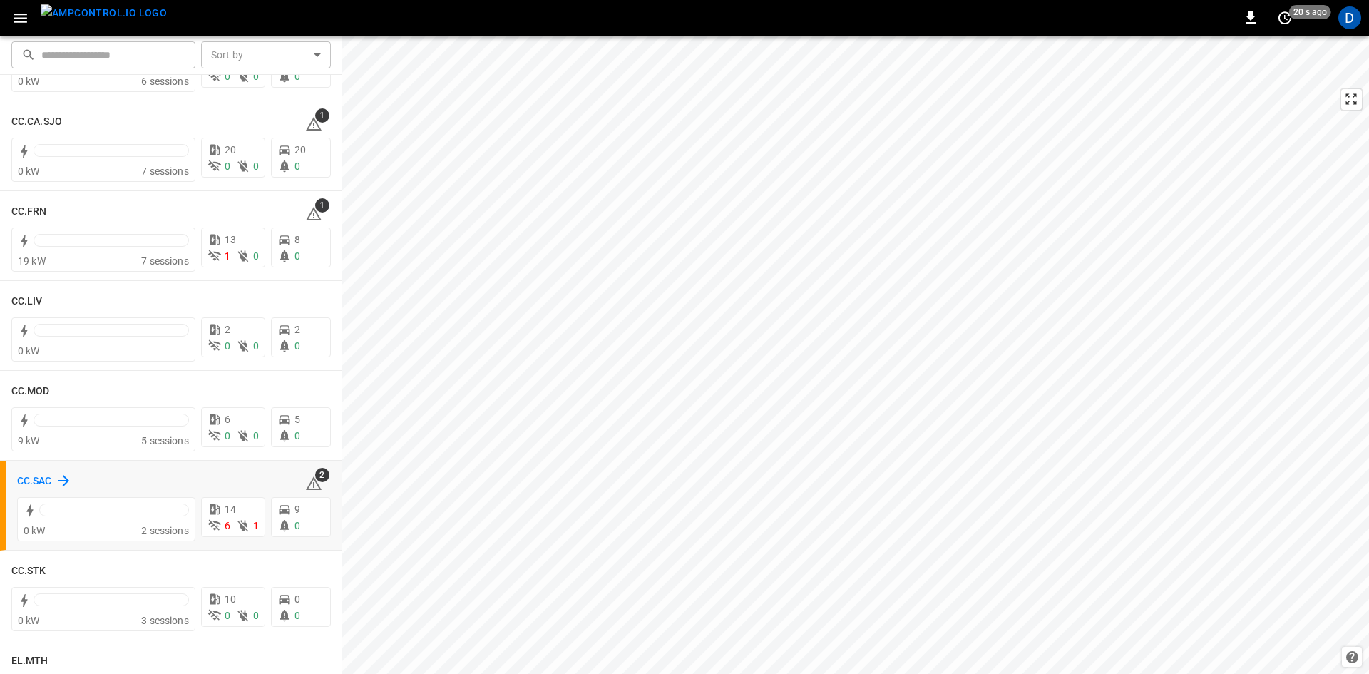
click at [34, 479] on h6 "CC.SAC" at bounding box center [34, 481] width 35 height 16
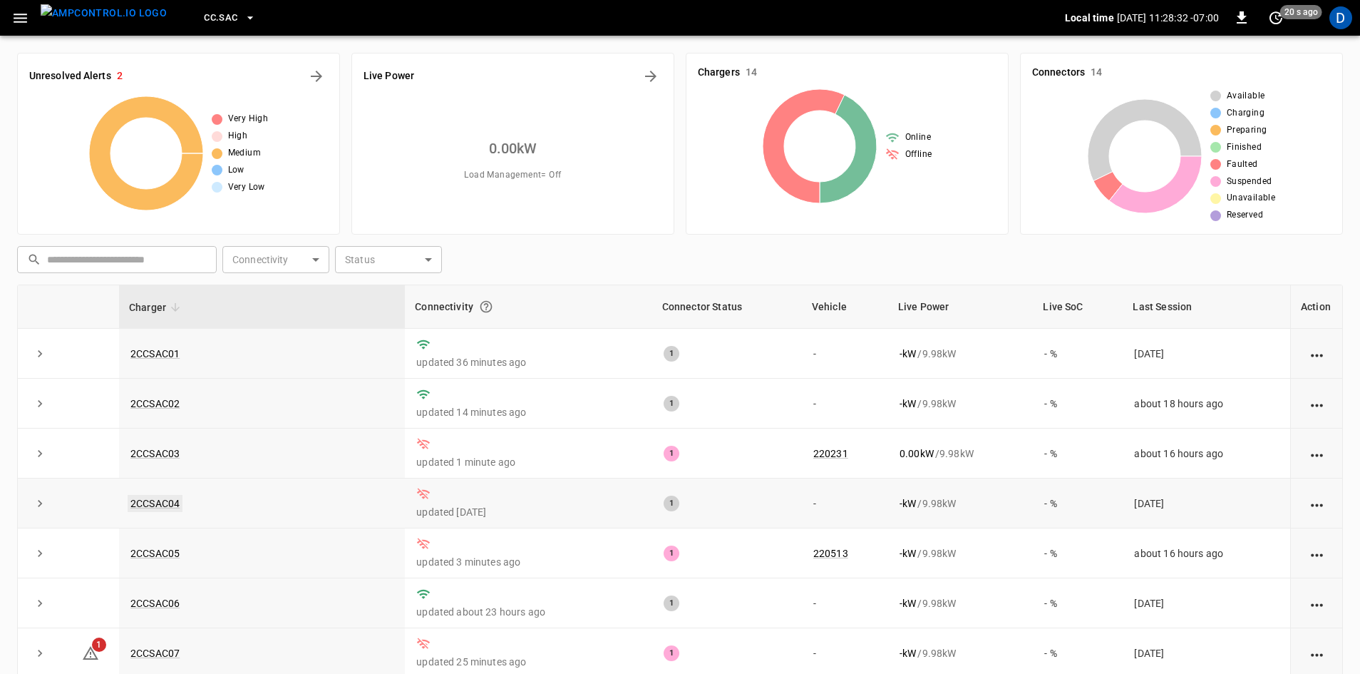
click at [156, 506] on link "2CCSAC04" at bounding box center [155, 503] width 55 height 17
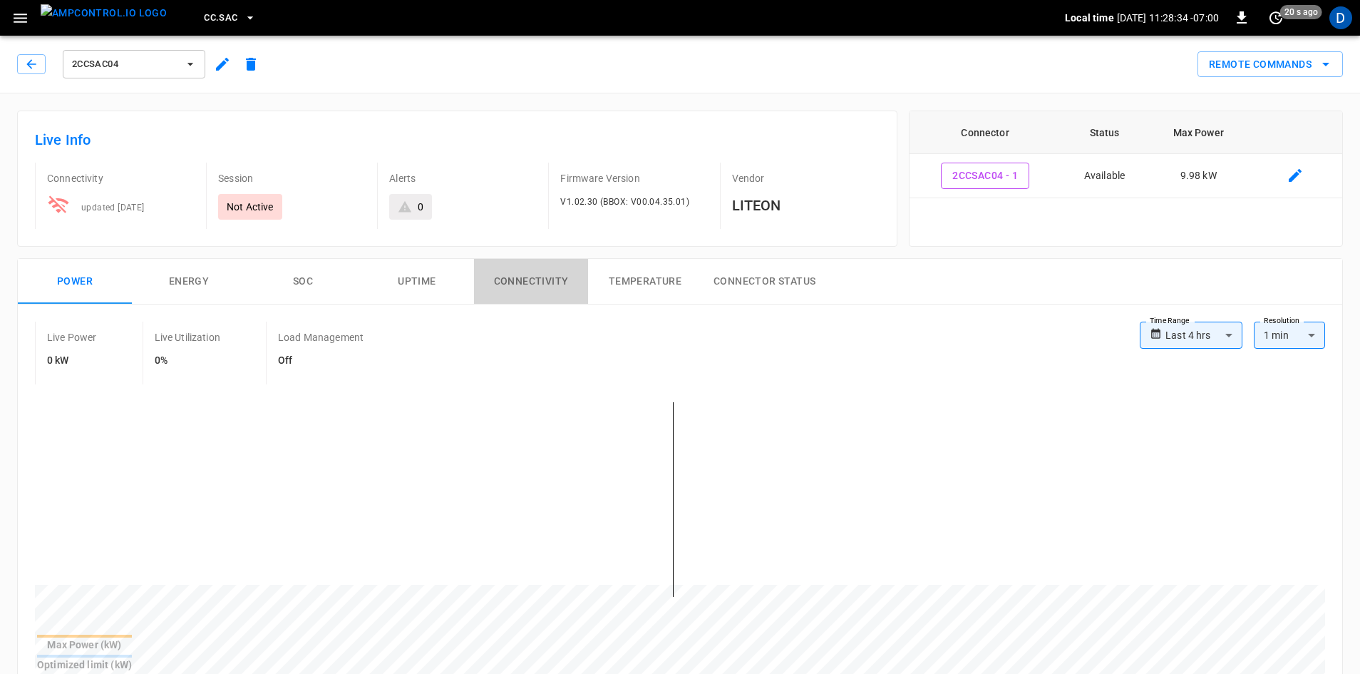
click at [547, 283] on button "Connectivity" at bounding box center [531, 282] width 114 height 46
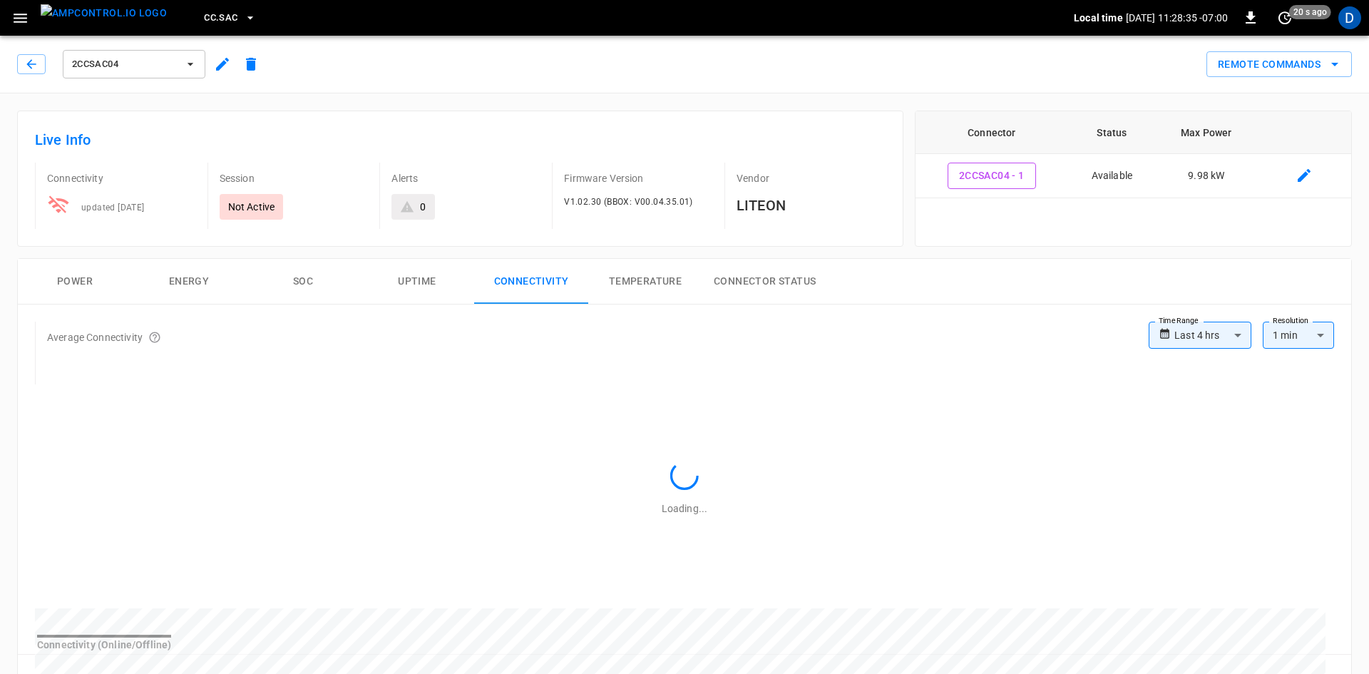
click at [1210, 334] on body "**********" at bounding box center [684, 669] width 1369 height 1338
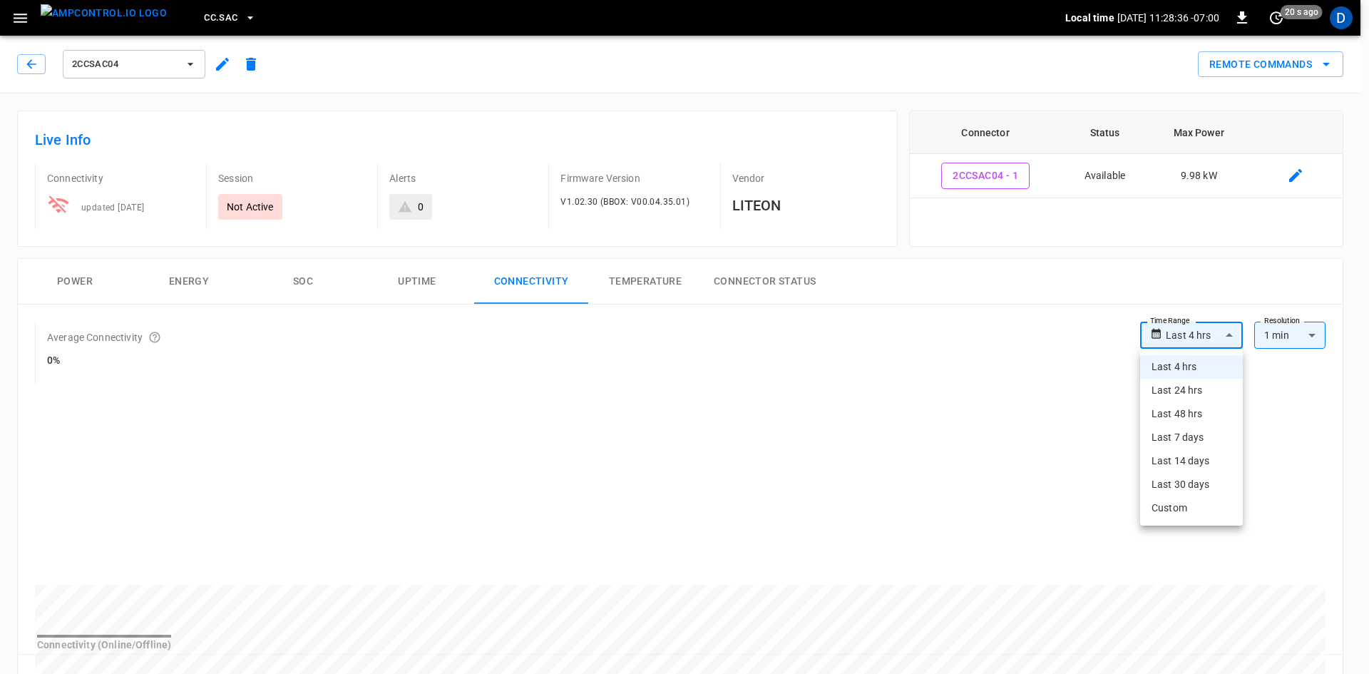
click at [1193, 483] on li "Last 30 days" at bounding box center [1191, 485] width 103 height 24
type input "**********"
type input "**"
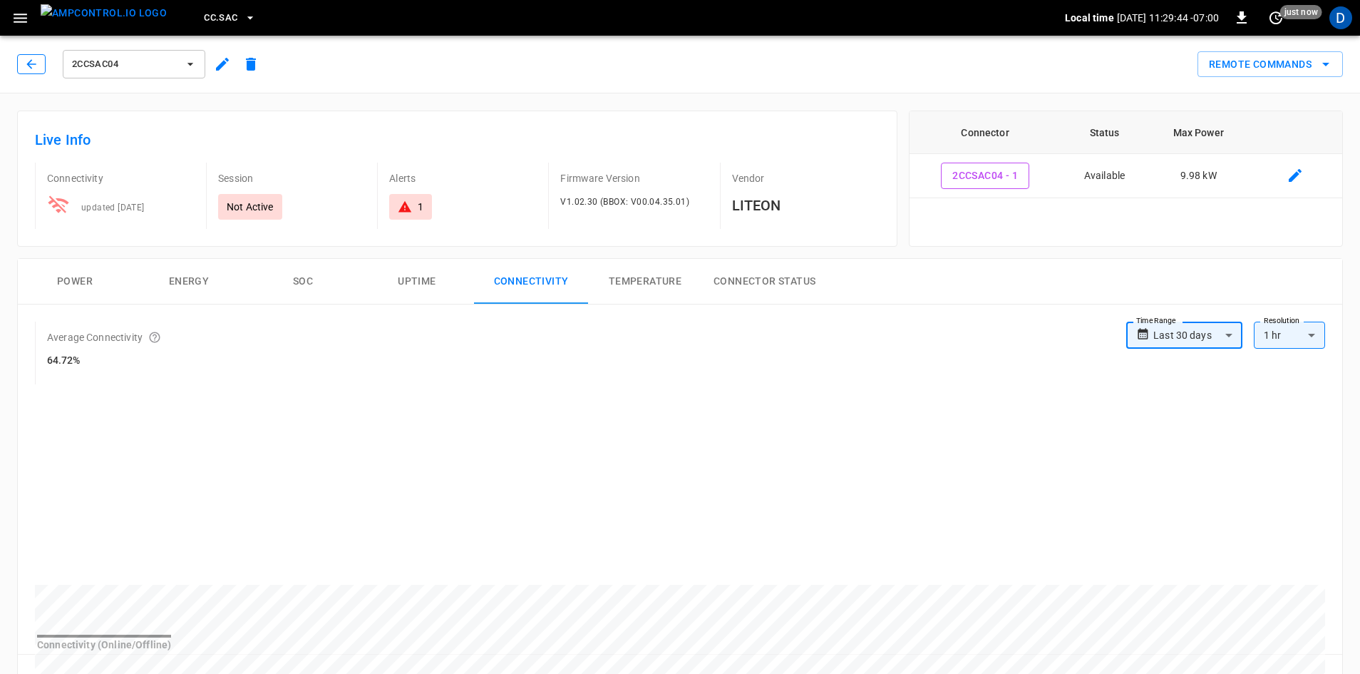
click at [29, 67] on icon "button" at bounding box center [31, 64] width 14 height 14
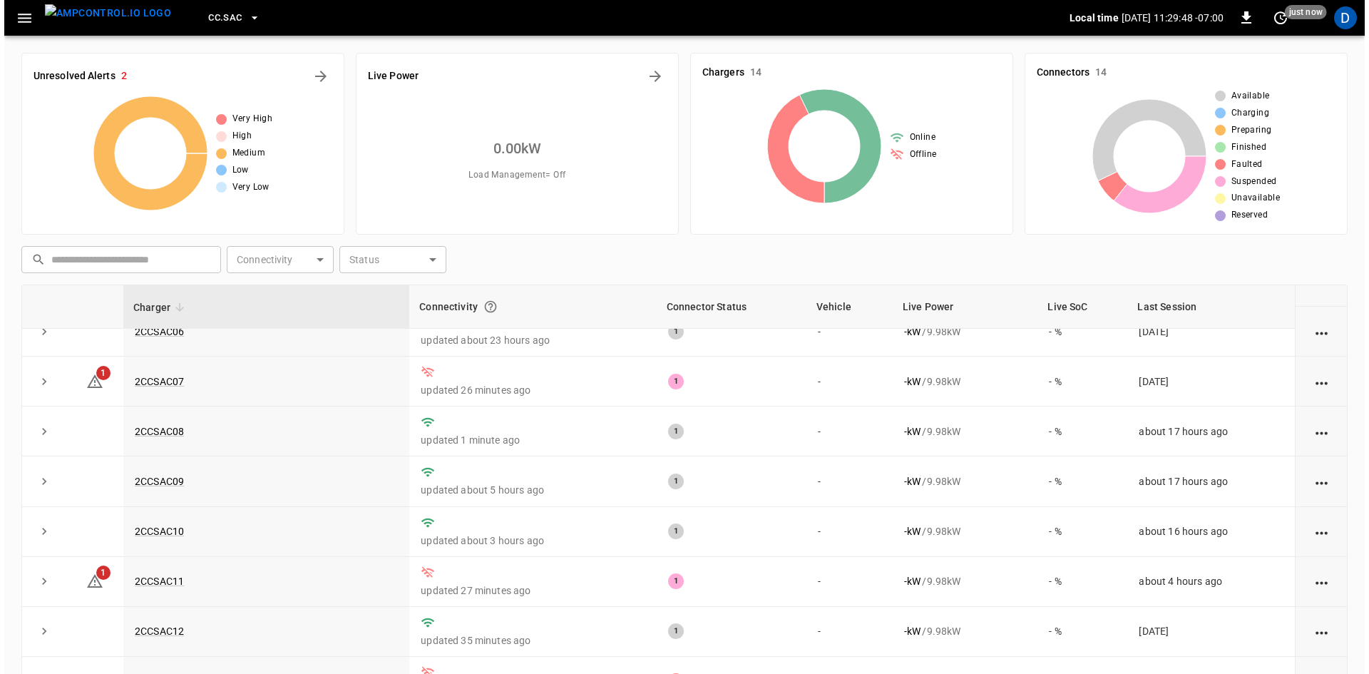
scroll to position [282, 0]
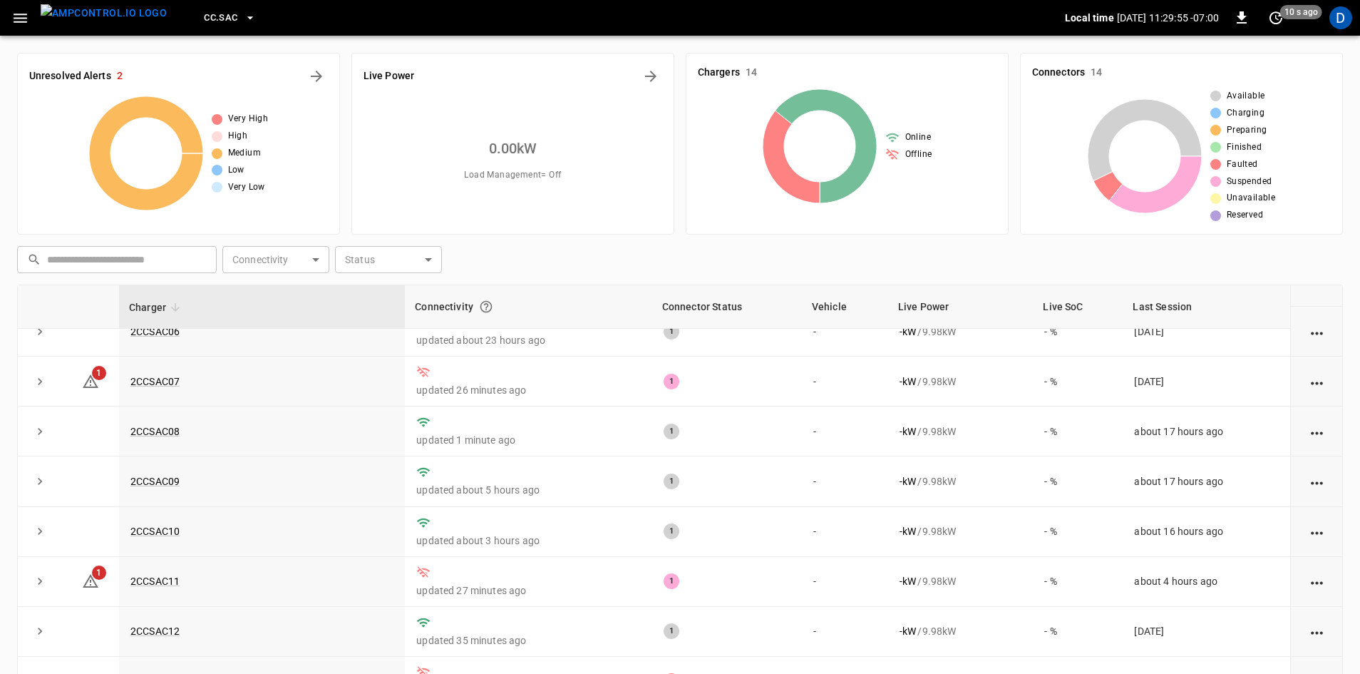
click at [19, 19] on icon "button" at bounding box center [20, 18] width 18 height 18
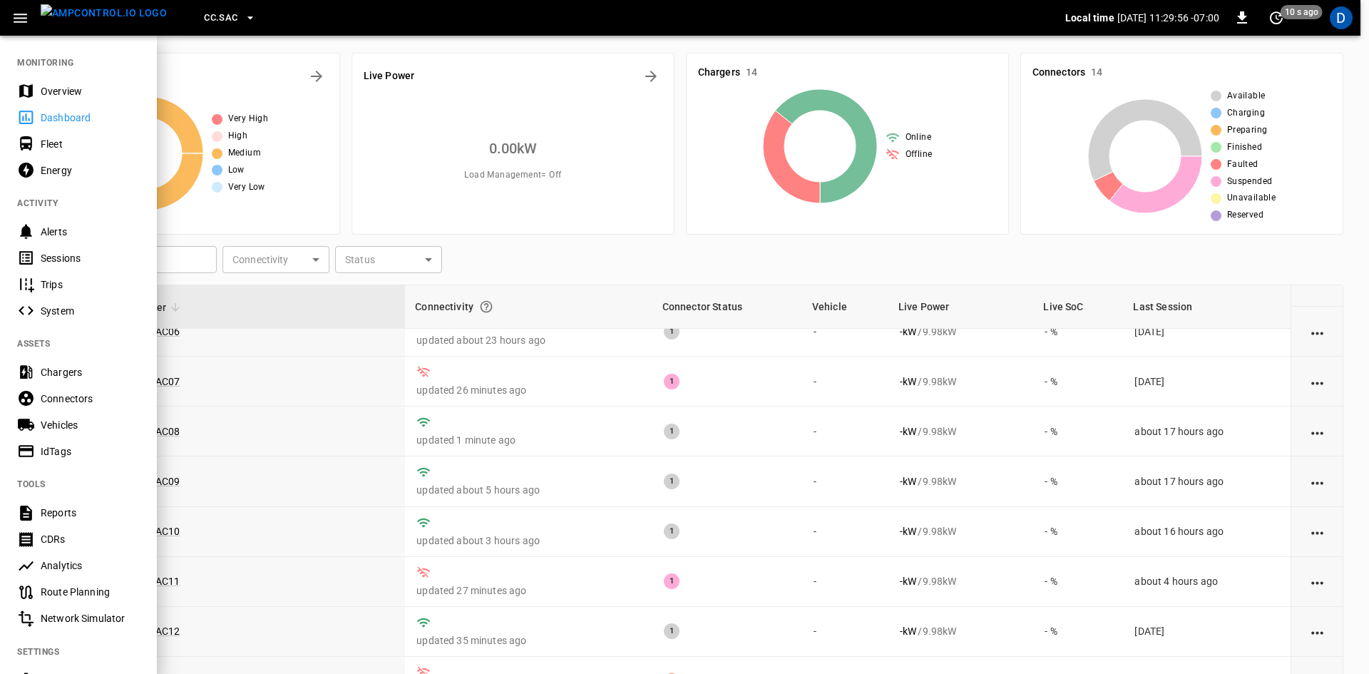
click at [56, 97] on div "Overview" at bounding box center [90, 91] width 99 height 14
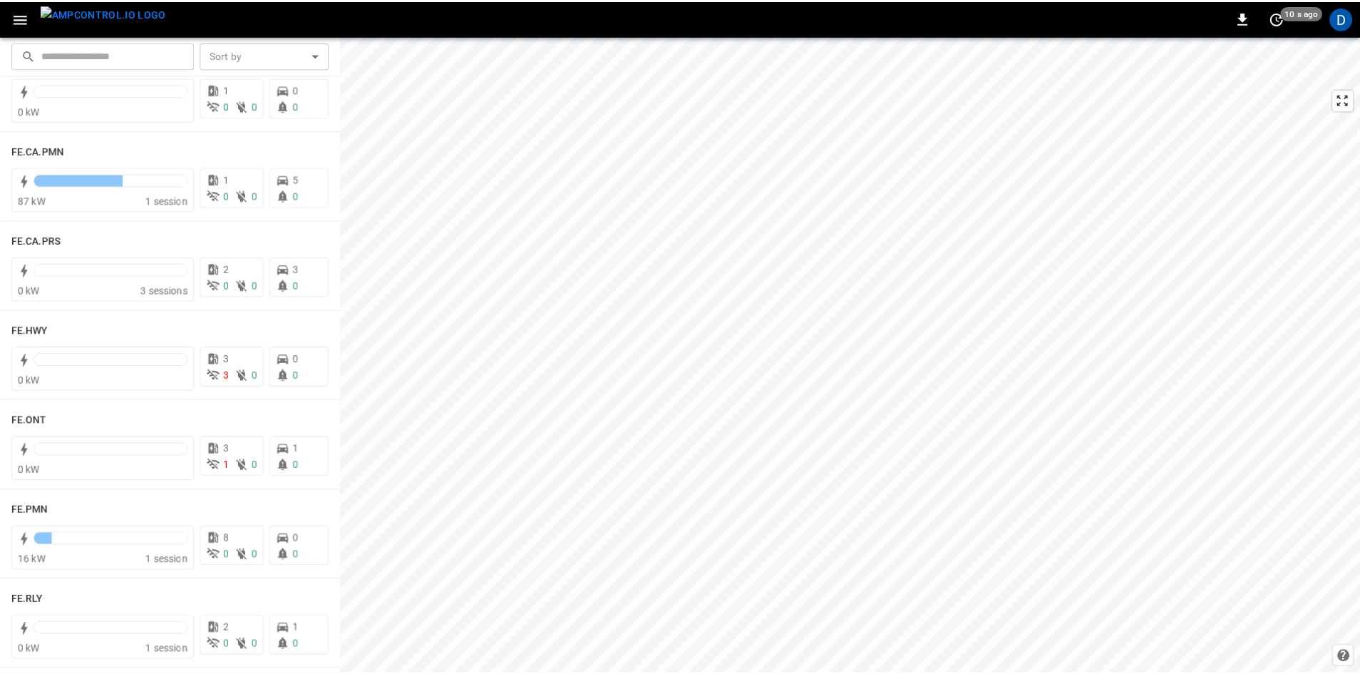
scroll to position [1354, 0]
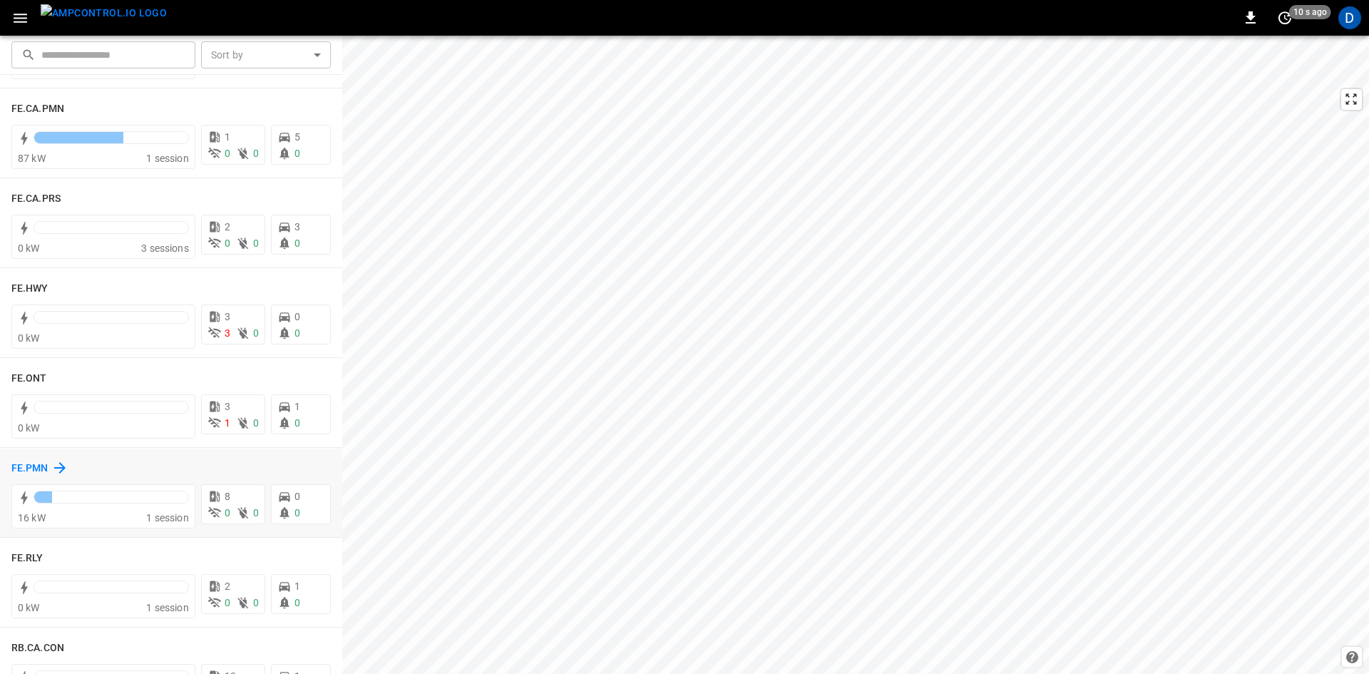
click at [24, 468] on h6 "FE.PMN" at bounding box center [29, 469] width 37 height 16
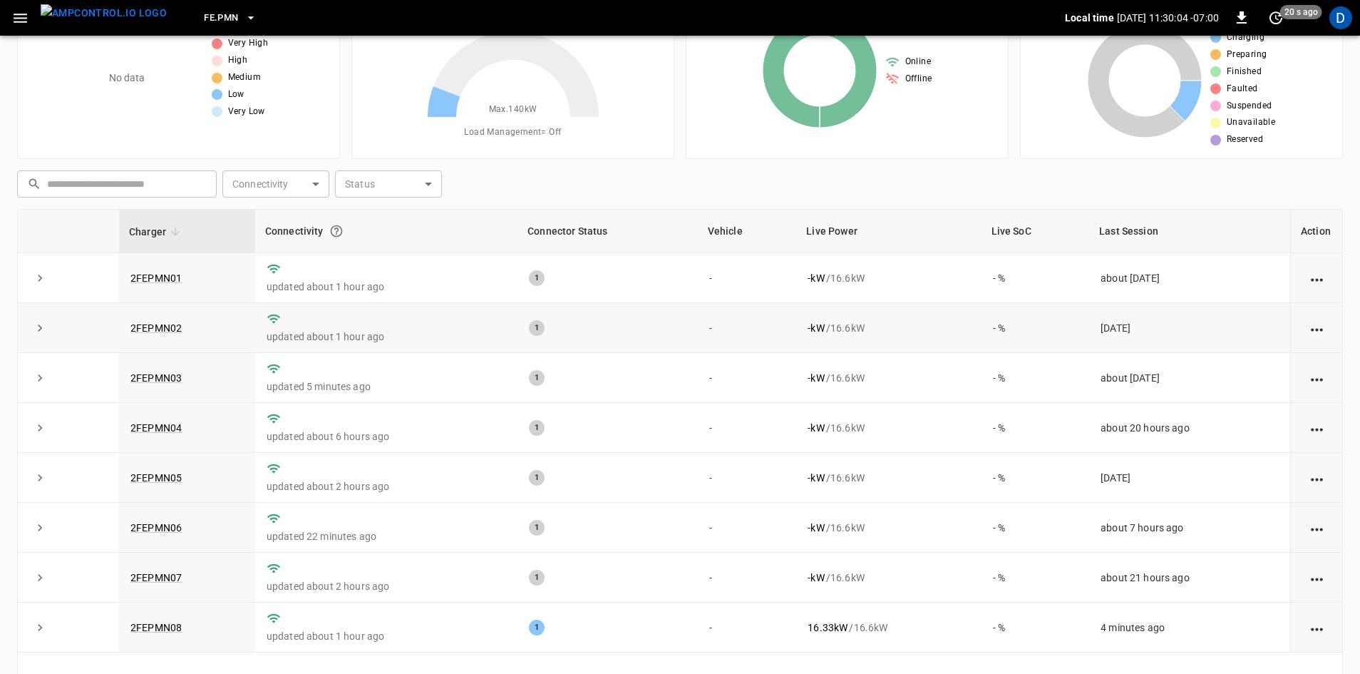
scroll to position [138, 0]
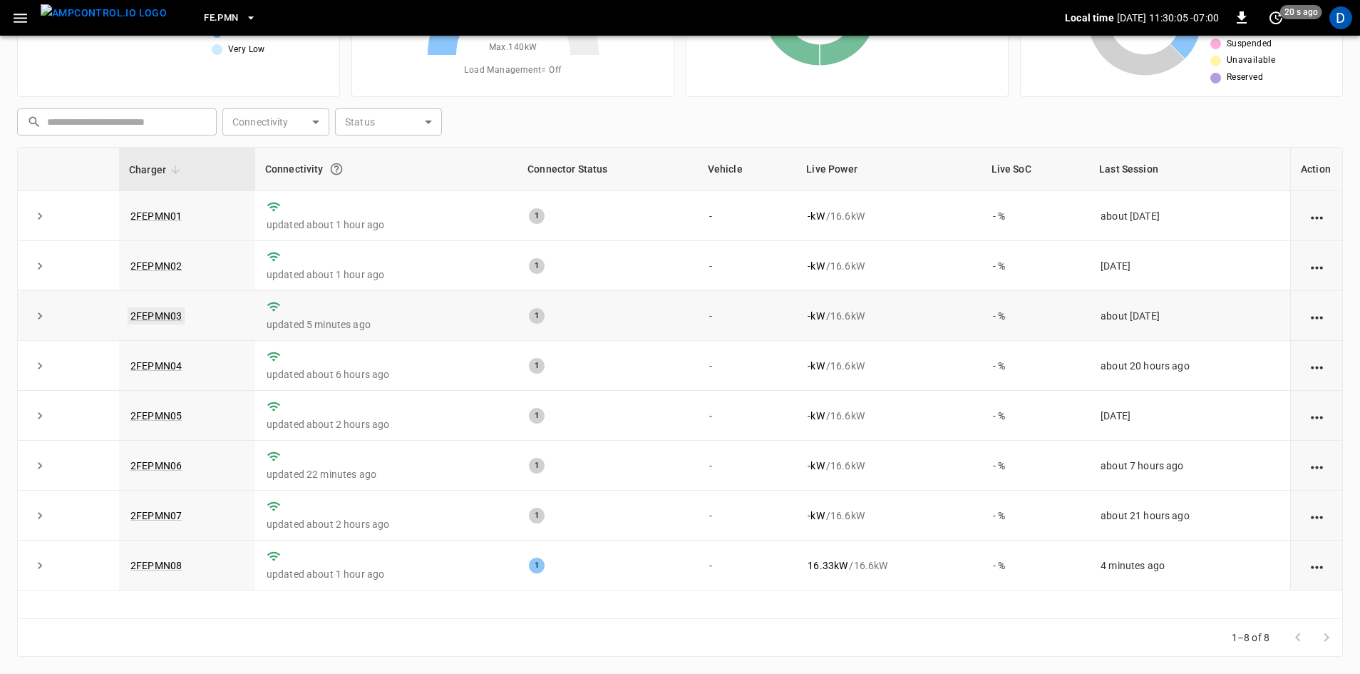
click at [162, 311] on link "2FEPMN03" at bounding box center [156, 315] width 57 height 17
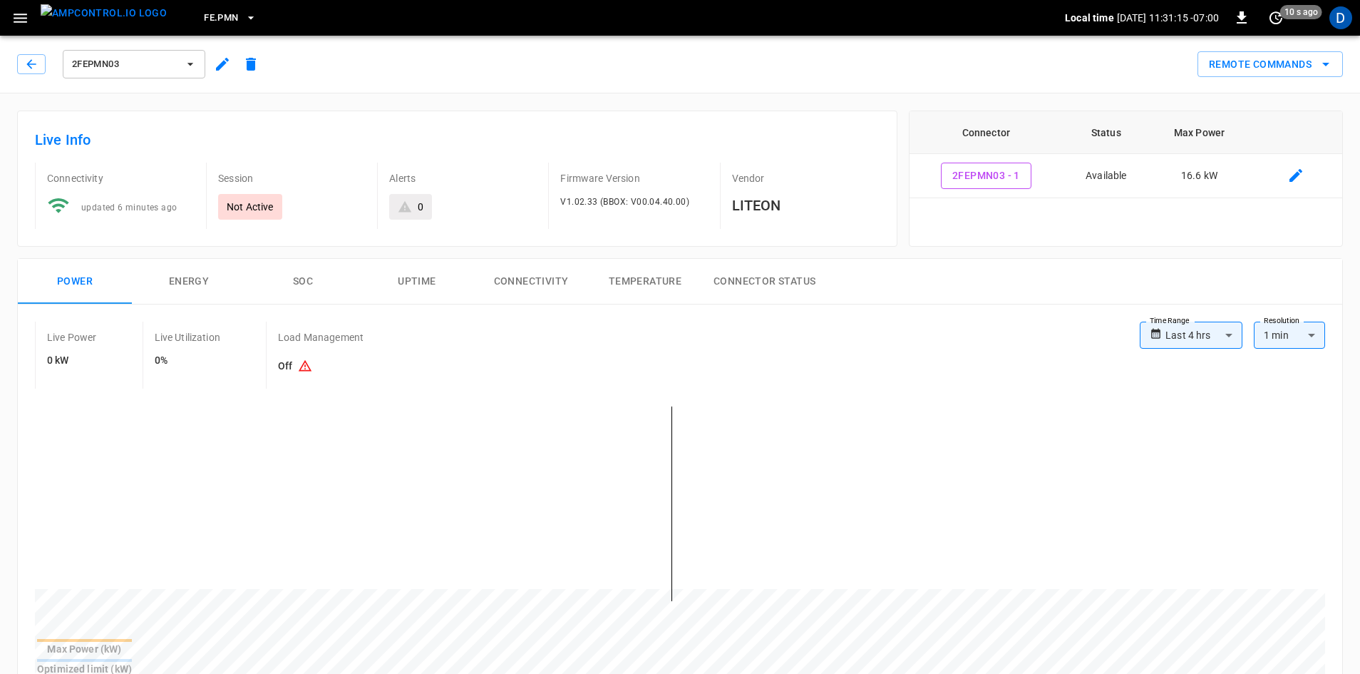
click at [204, 15] on span "FE.PMN" at bounding box center [221, 18] width 34 height 16
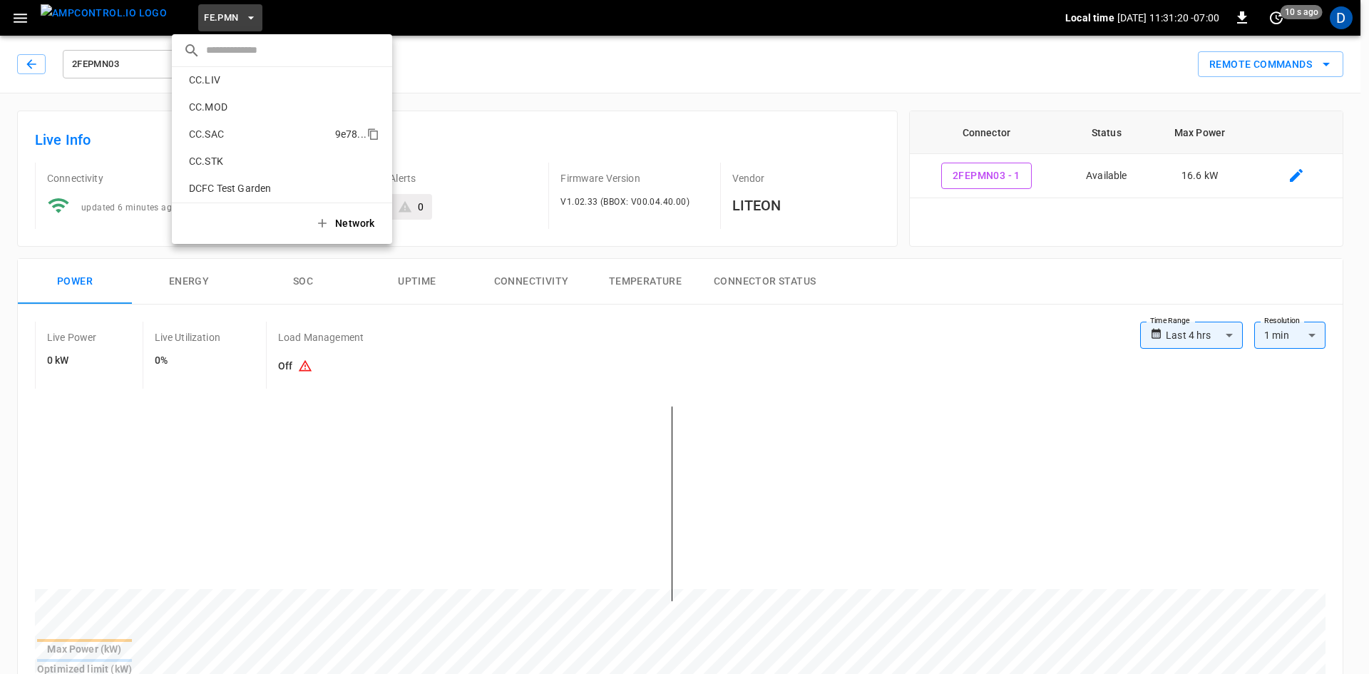
scroll to position [334, 0]
click at [212, 126] on p "CC.SAC" at bounding box center [259, 132] width 152 height 14
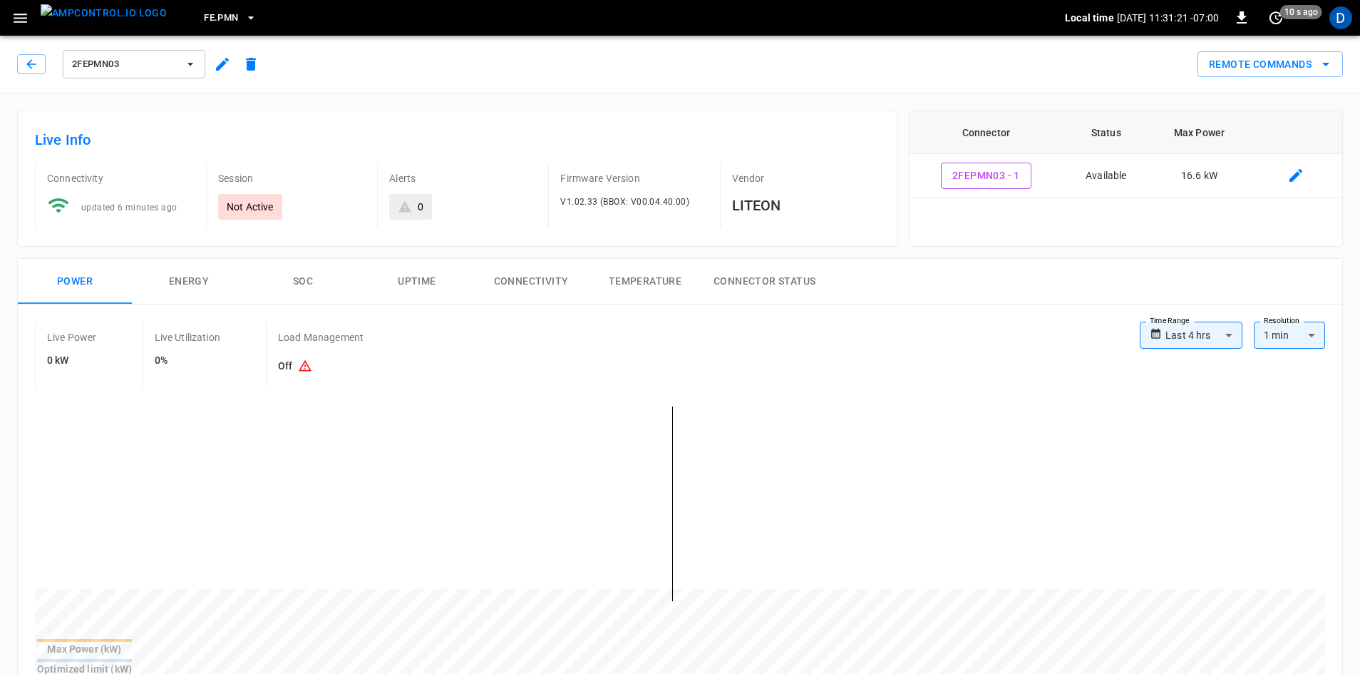
click at [28, 25] on icon "button" at bounding box center [20, 18] width 18 height 18
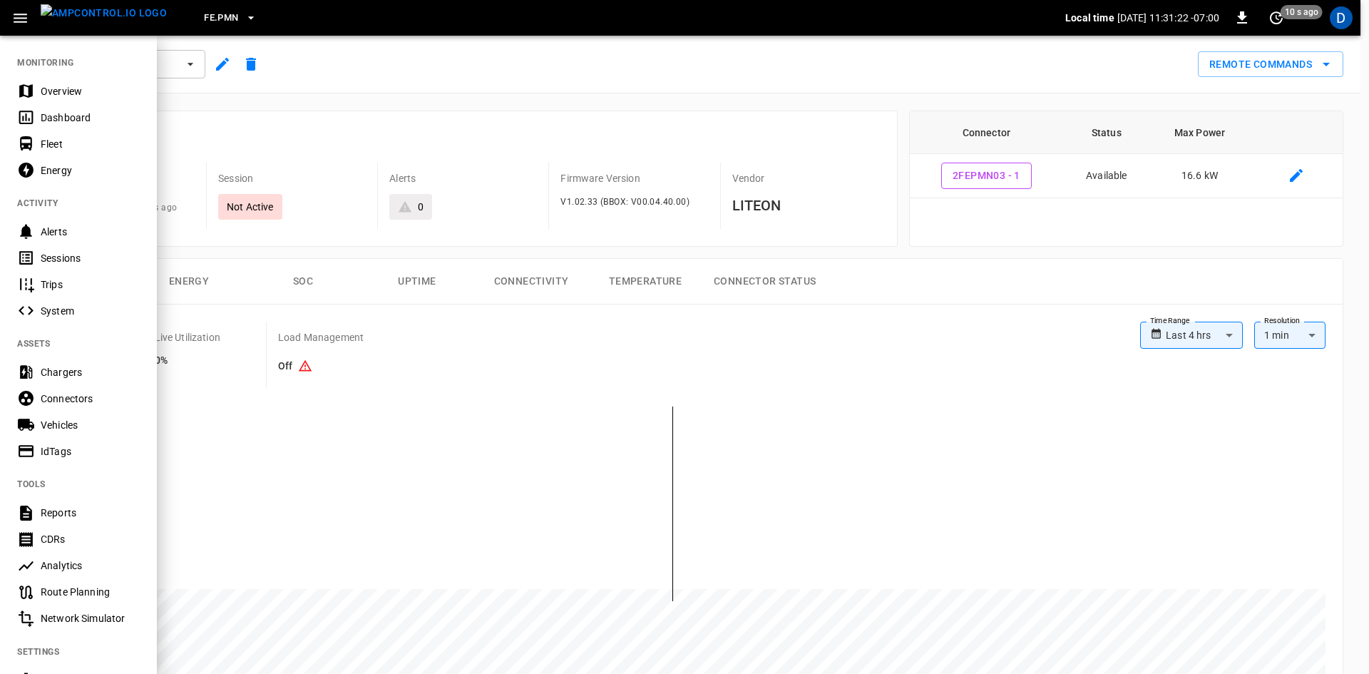
click at [39, 66] on nav "MONITORING Overview Dashboard Fleet Energy ACTIVITY Alerts Sessions Trips Syste…" at bounding box center [78, 406] width 157 height 744
click at [43, 90] on div "Overview" at bounding box center [90, 91] width 99 height 14
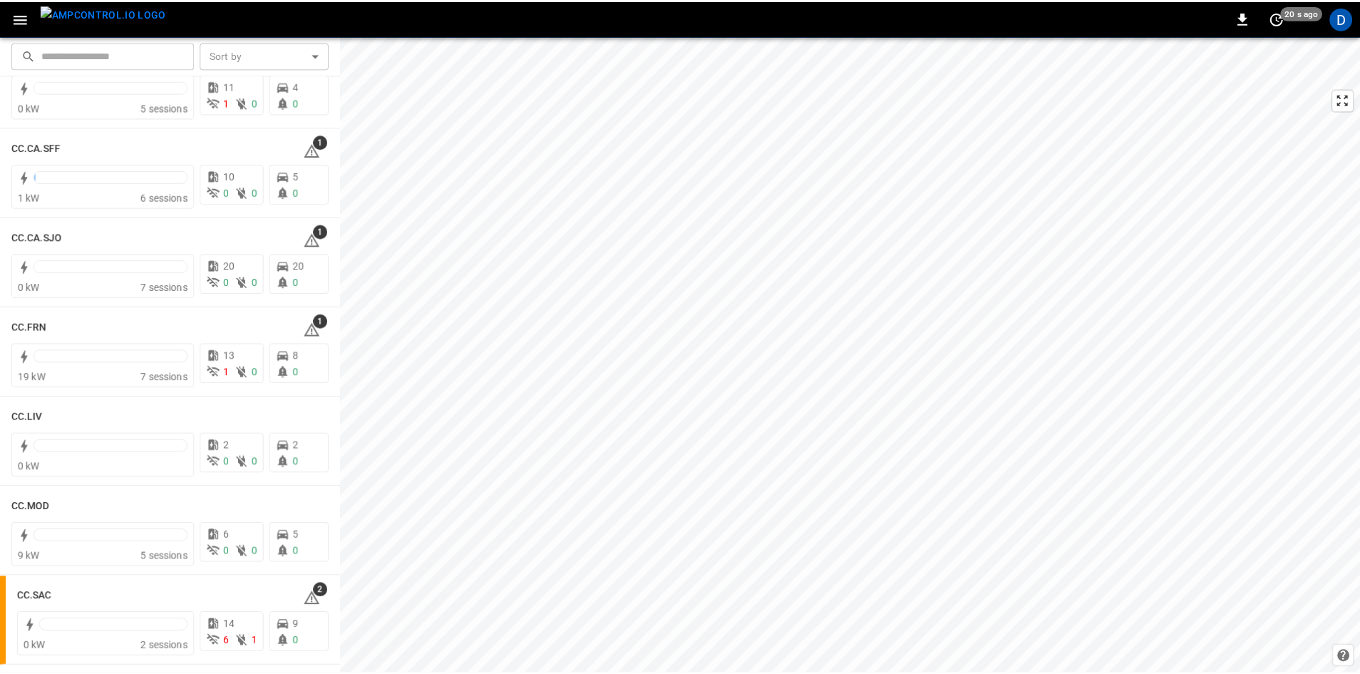
scroll to position [642, 0]
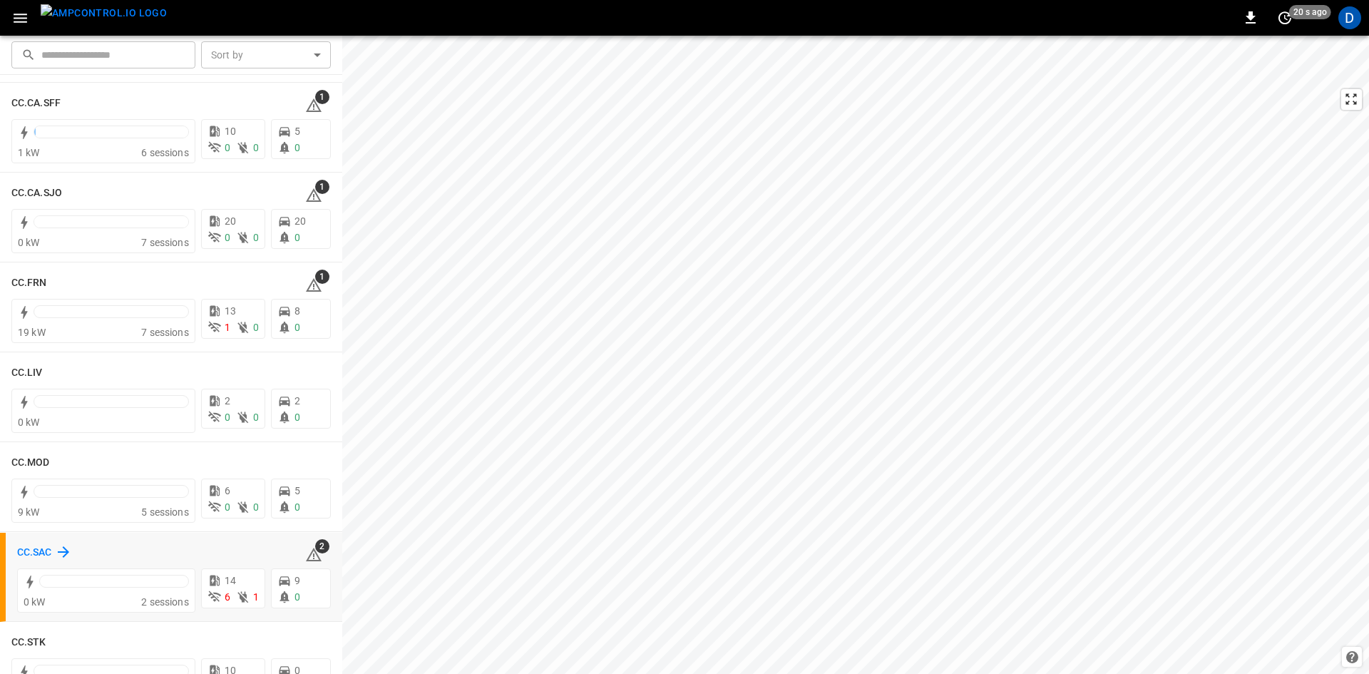
click at [51, 545] on h6 "CC.SAC" at bounding box center [34, 553] width 35 height 16
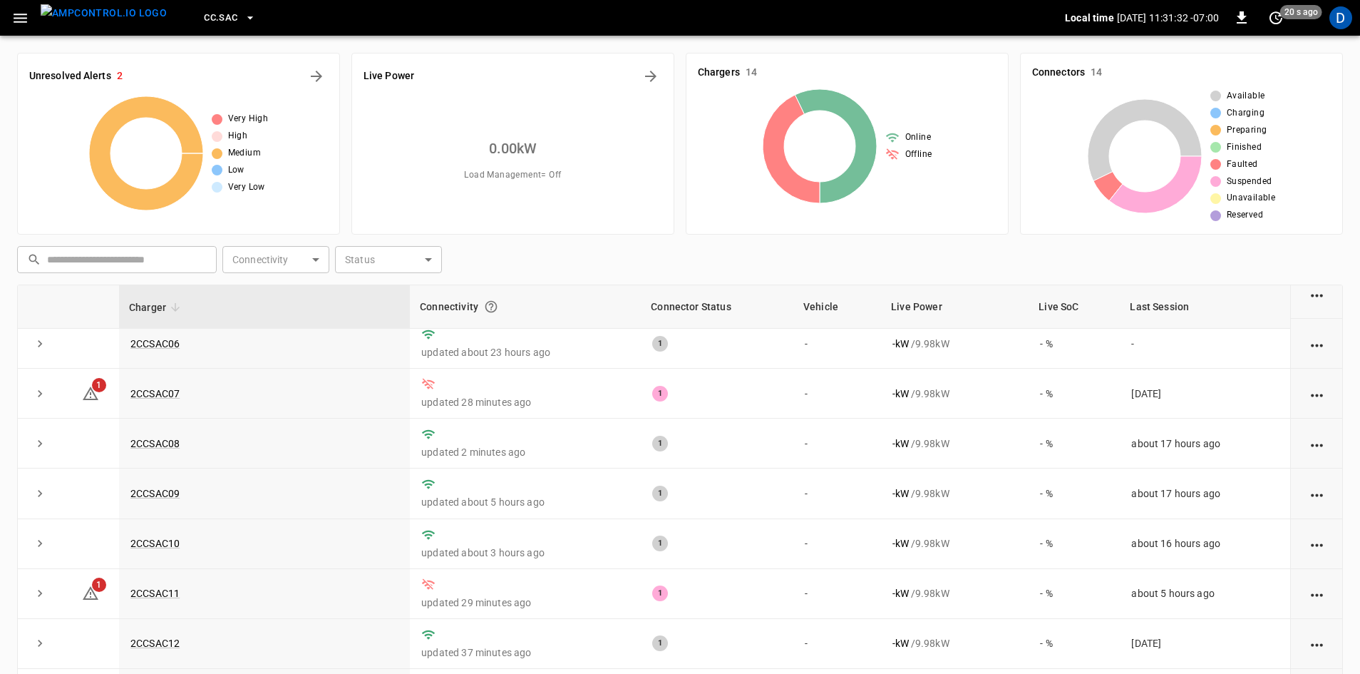
scroll to position [282, 0]
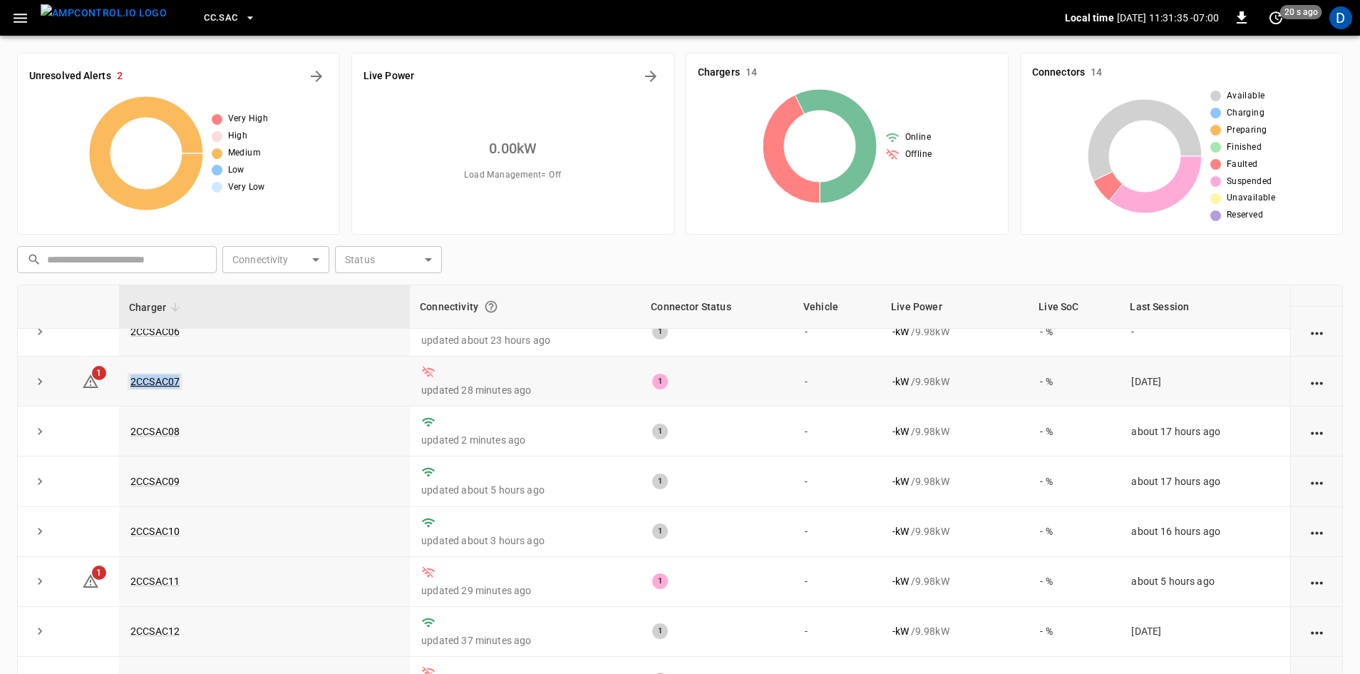
drag, startPoint x: 182, startPoint y: 372, endPoint x: 131, endPoint y: 371, distance: 51.3
click at [131, 371] on td "2CCSAC07" at bounding box center [264, 381] width 291 height 50
copy link "2CCSAC07"
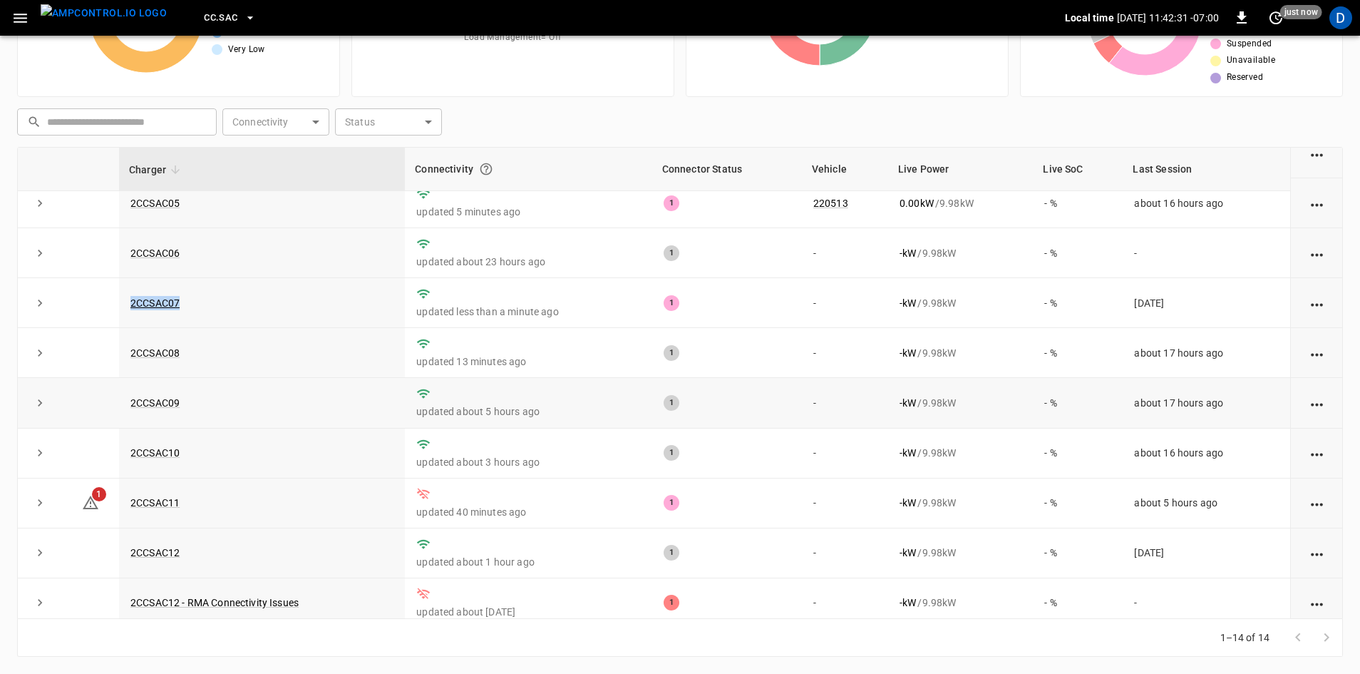
scroll to position [210, 0]
click at [158, 308] on link "2CCSAC07" at bounding box center [155, 305] width 55 height 17
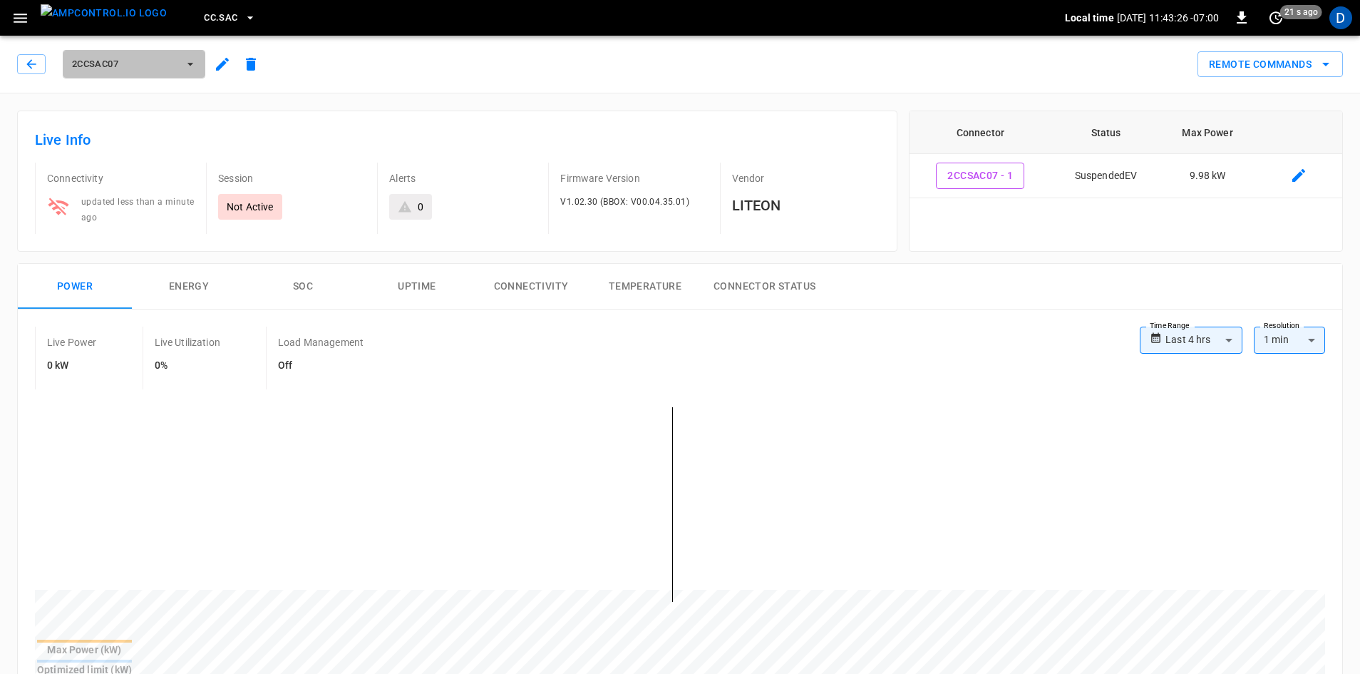
click at [142, 67] on span "2CCSAC07" at bounding box center [125, 64] width 106 height 16
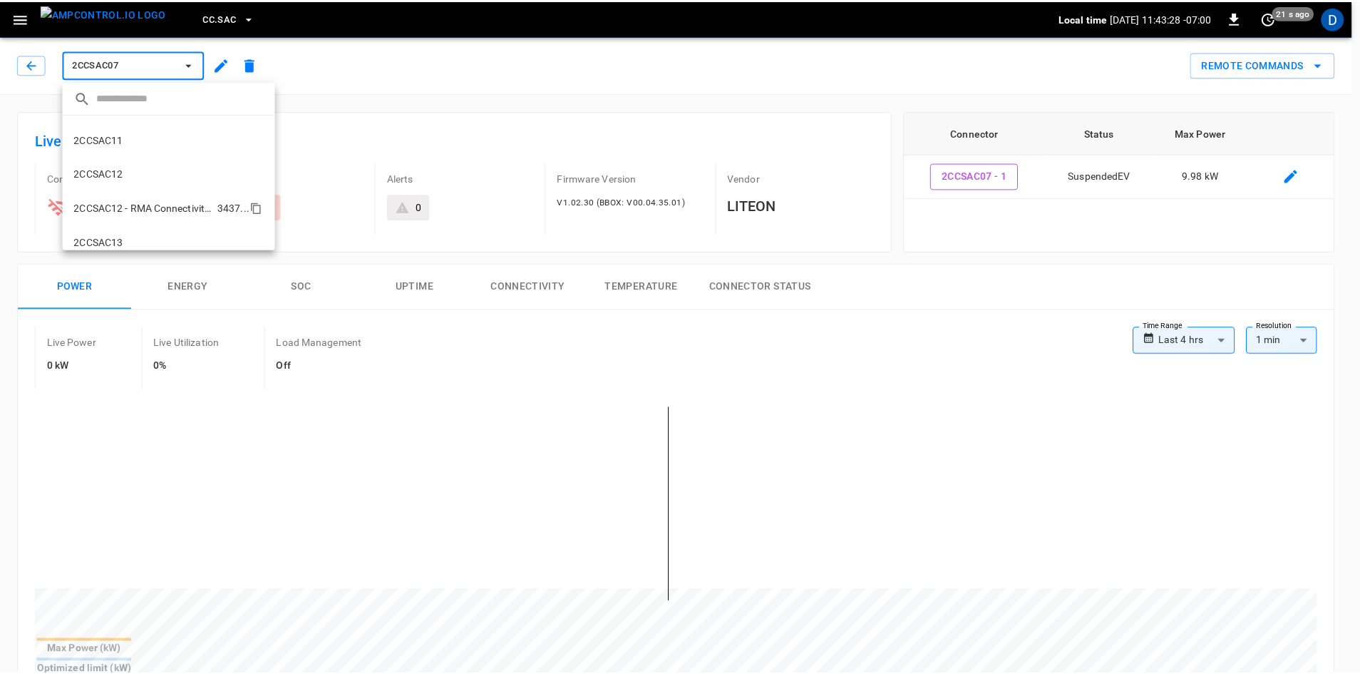
scroll to position [338, 0]
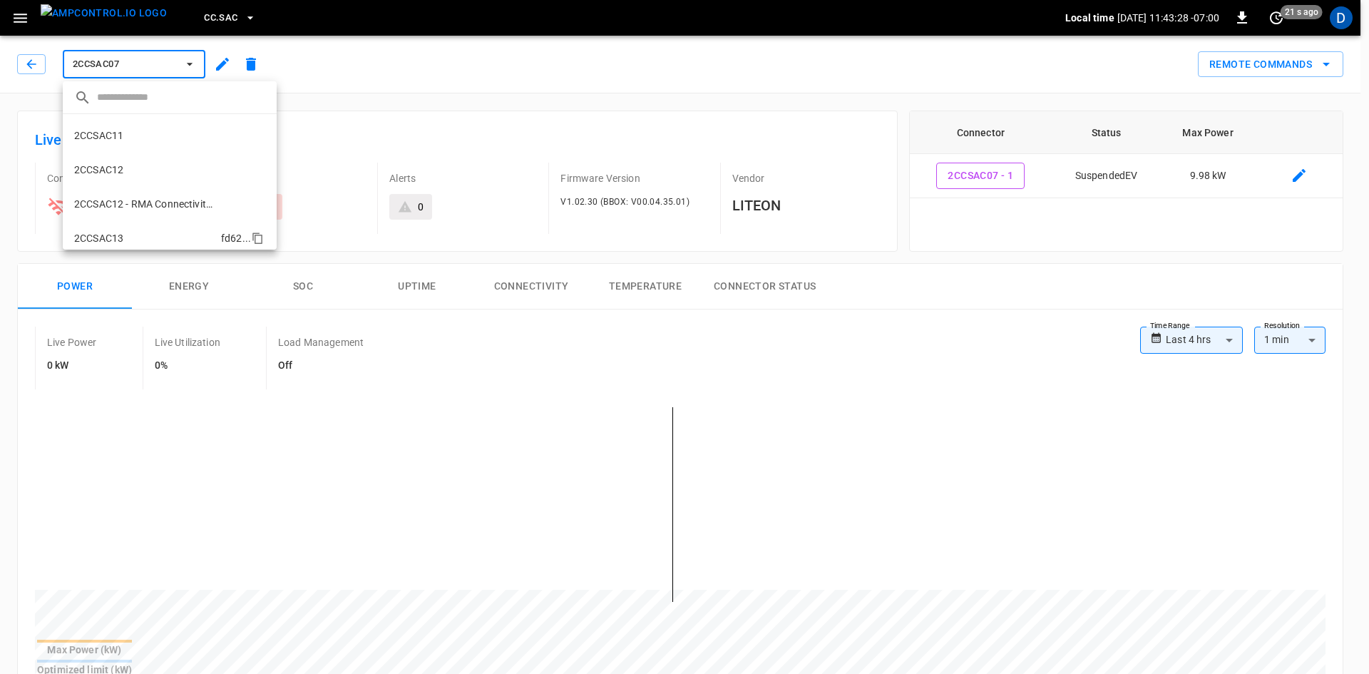
click at [110, 230] on li "2CCSAC13 fd62 ..." at bounding box center [170, 238] width 214 height 34
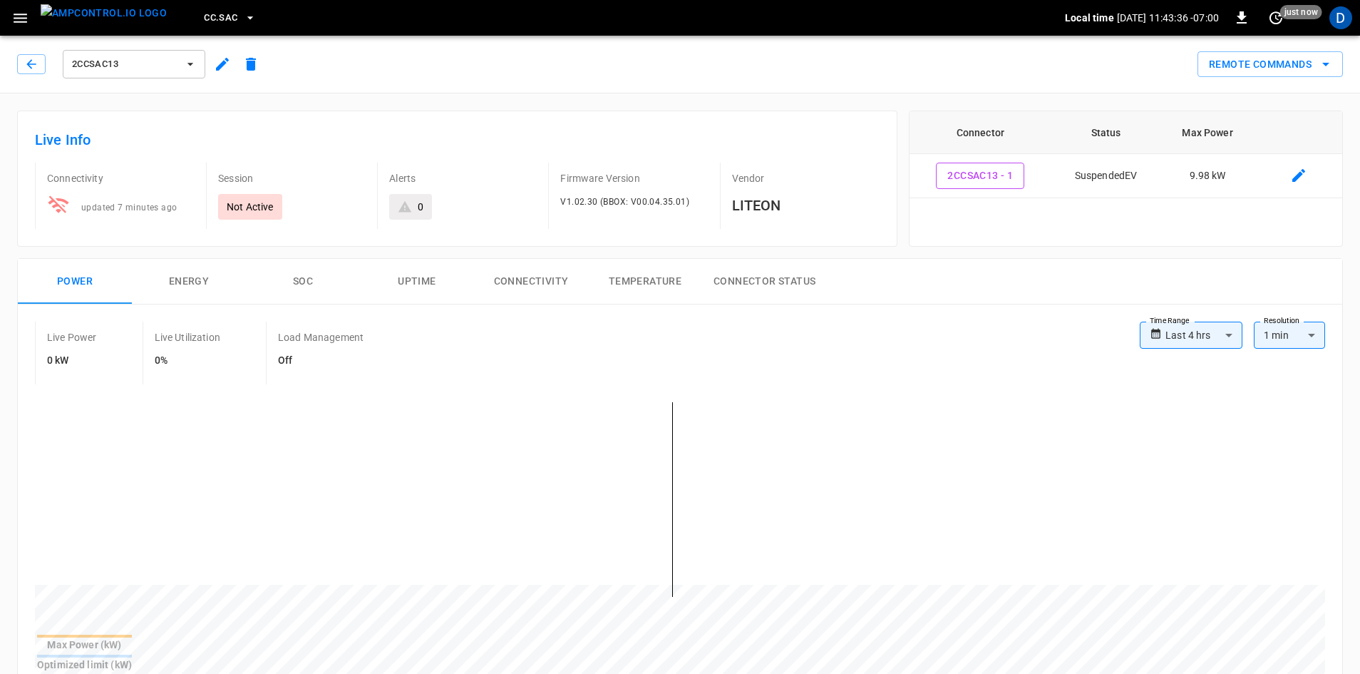
click at [30, 14] on button "button" at bounding box center [20, 18] width 29 height 26
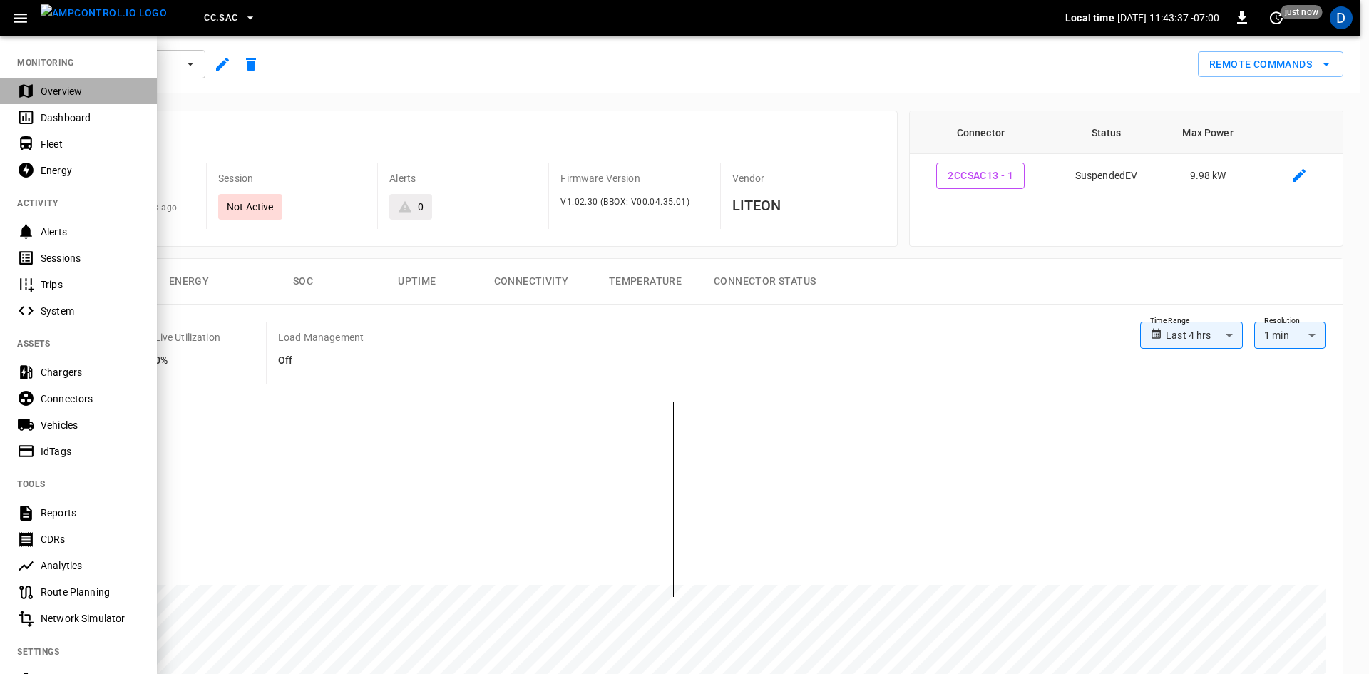
click at [40, 86] on div "Overview" at bounding box center [78, 91] width 157 height 26
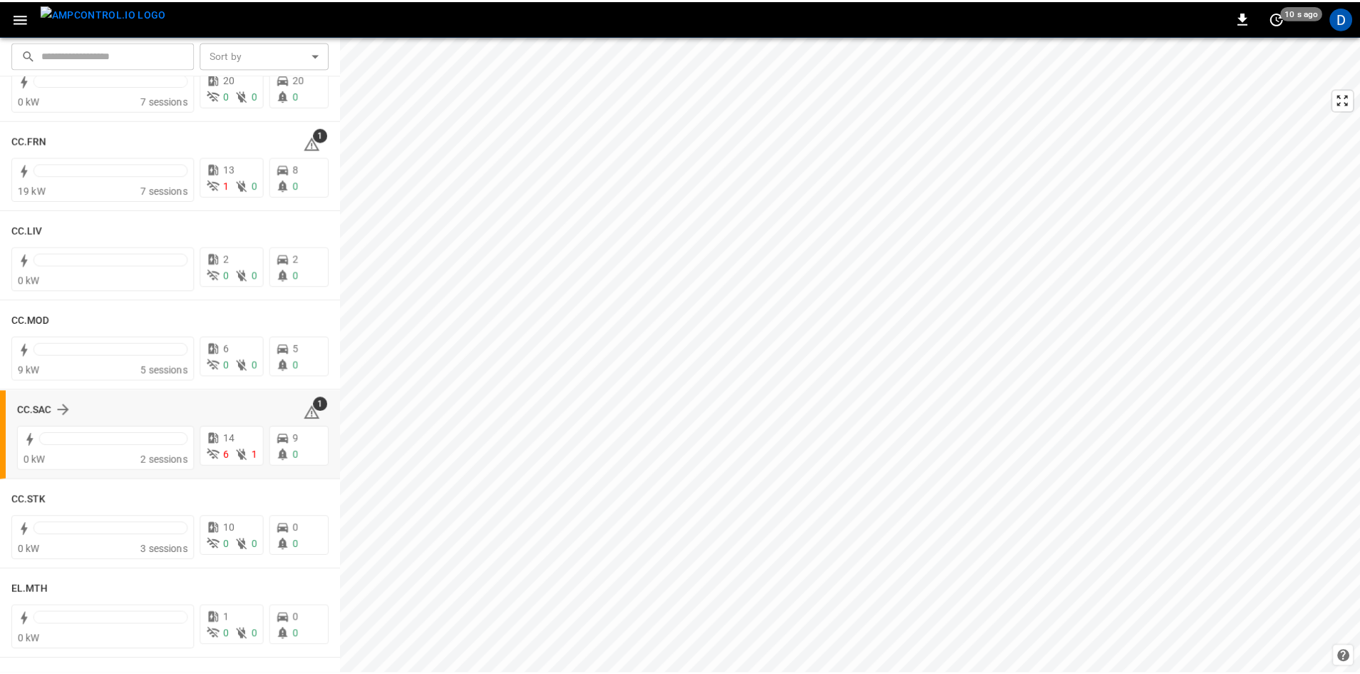
scroll to position [784, 0]
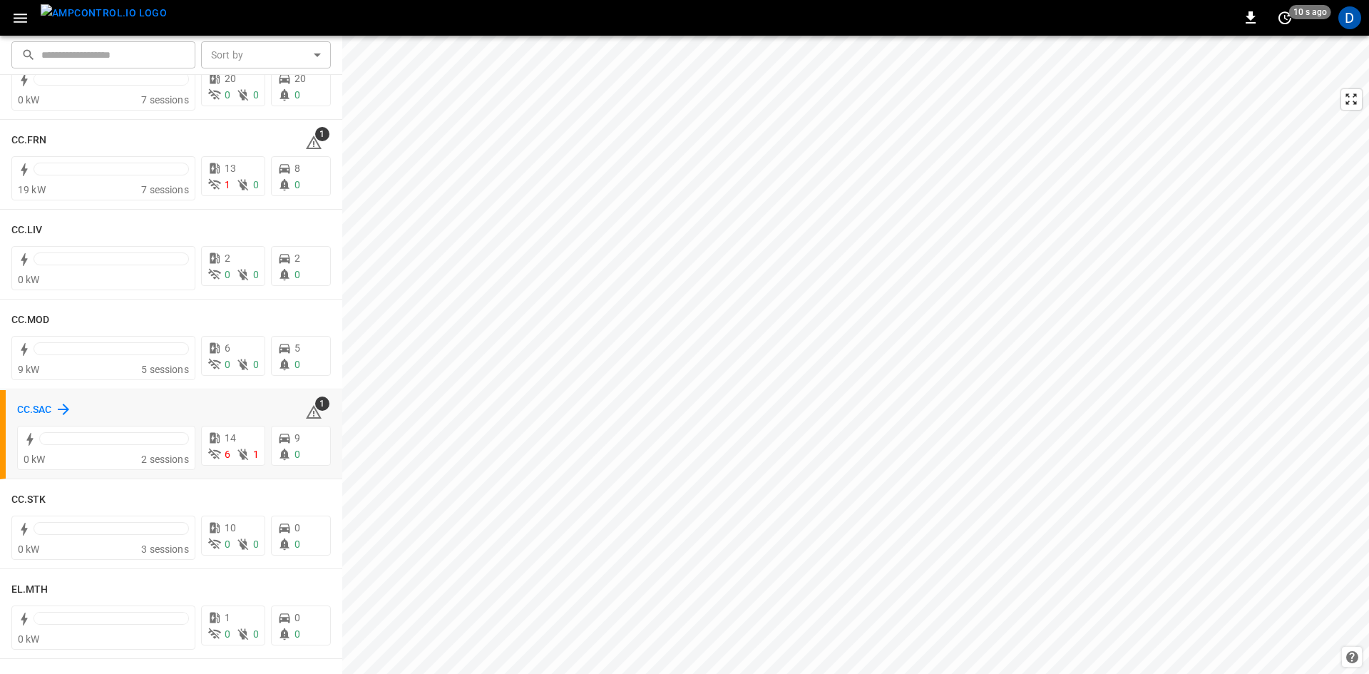
click at [51, 403] on h6 "CC.SAC" at bounding box center [34, 410] width 35 height 16
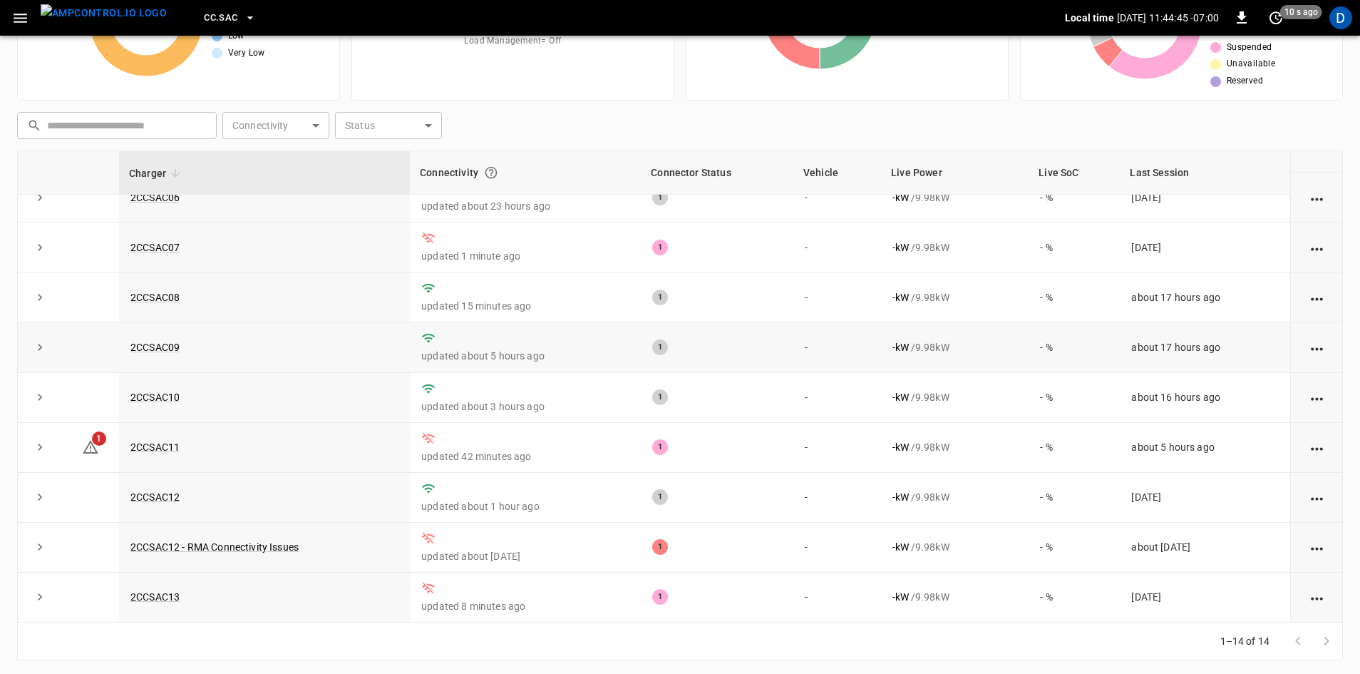
scroll to position [138, 0]
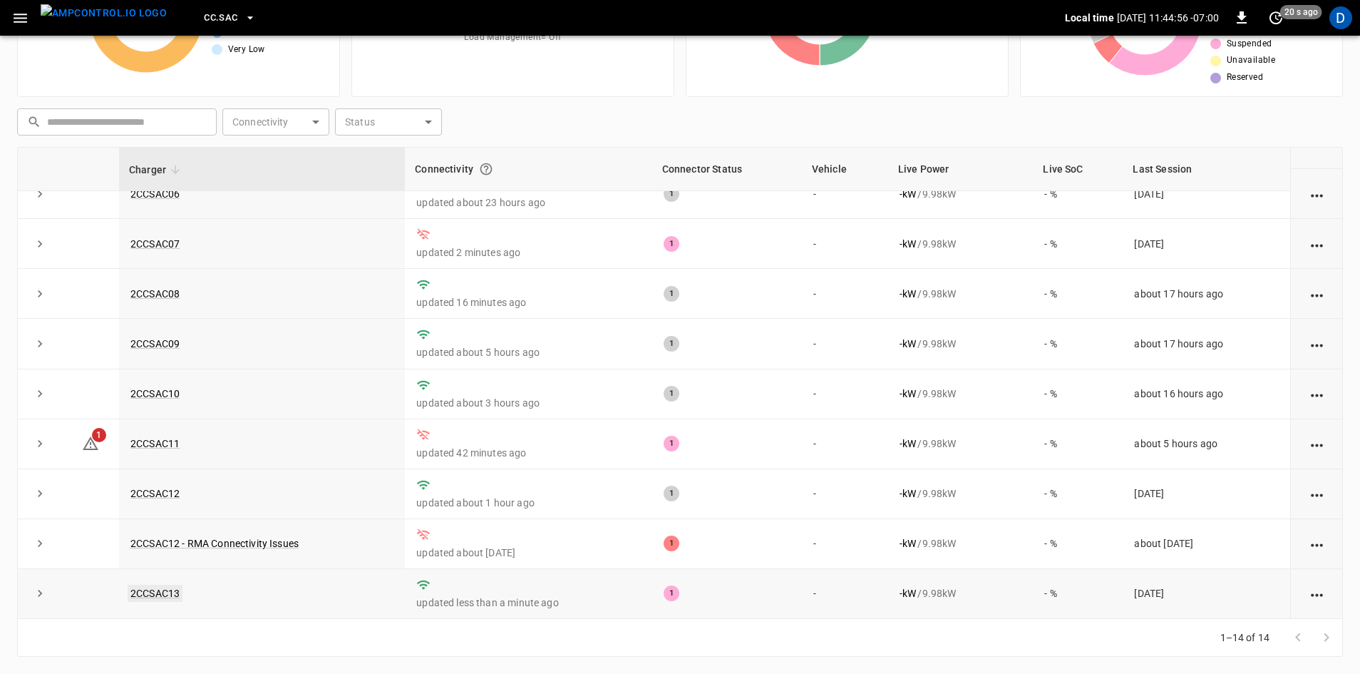
click at [163, 592] on link "2CCSAC13" at bounding box center [155, 593] width 55 height 17
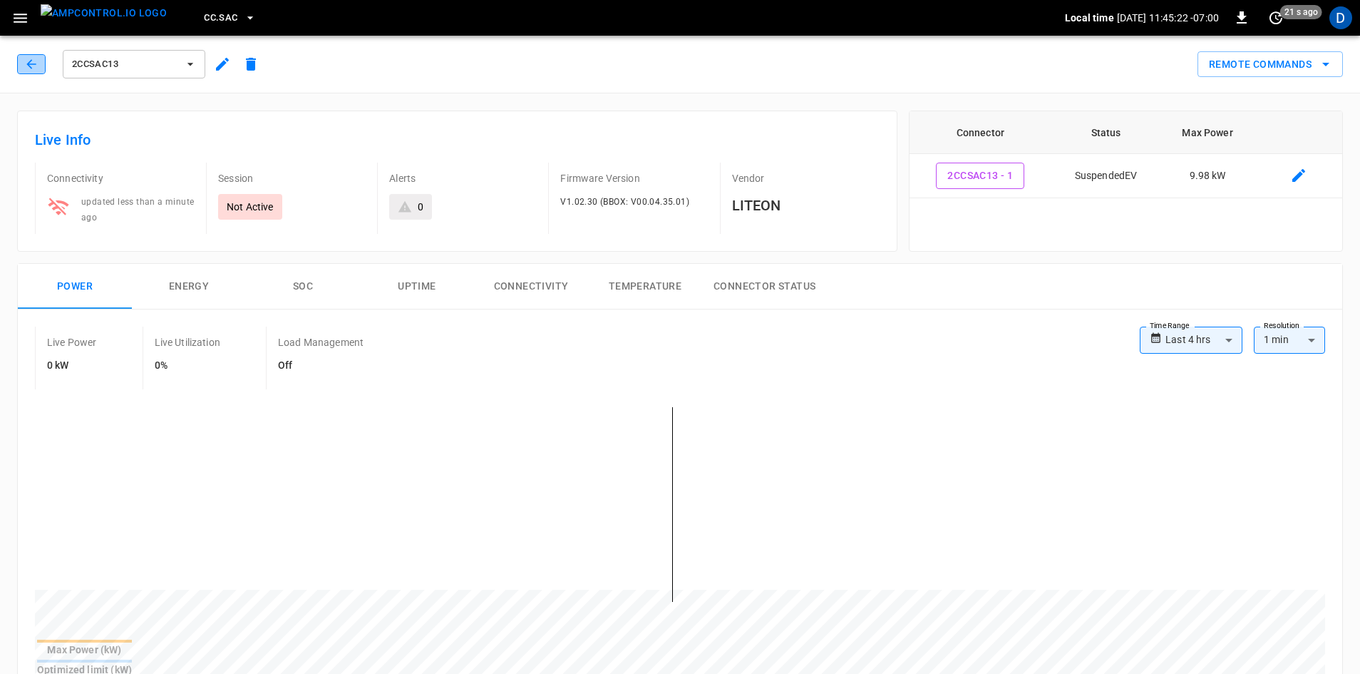
click at [29, 71] on icon "button" at bounding box center [31, 64] width 14 height 14
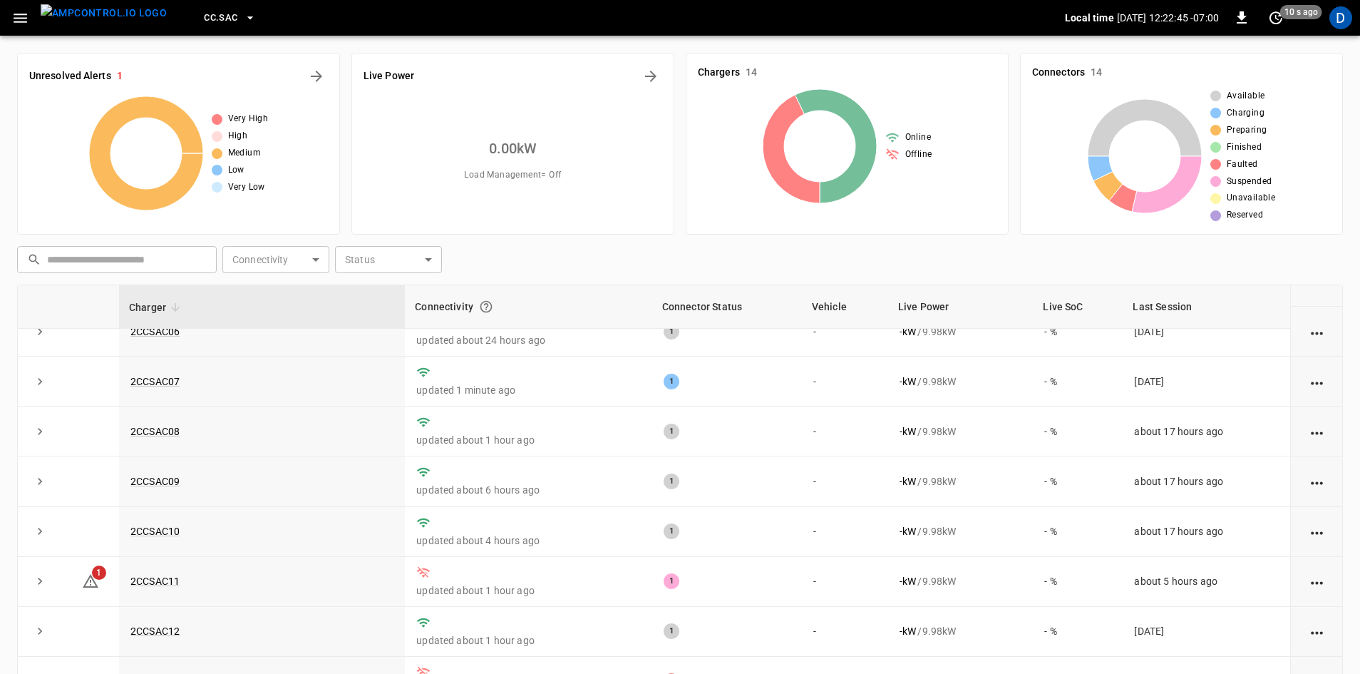
drag, startPoint x: 16, startPoint y: 23, endPoint x: 21, endPoint y: 31, distance: 10.3
click at [16, 23] on icon "button" at bounding box center [20, 18] width 18 height 18
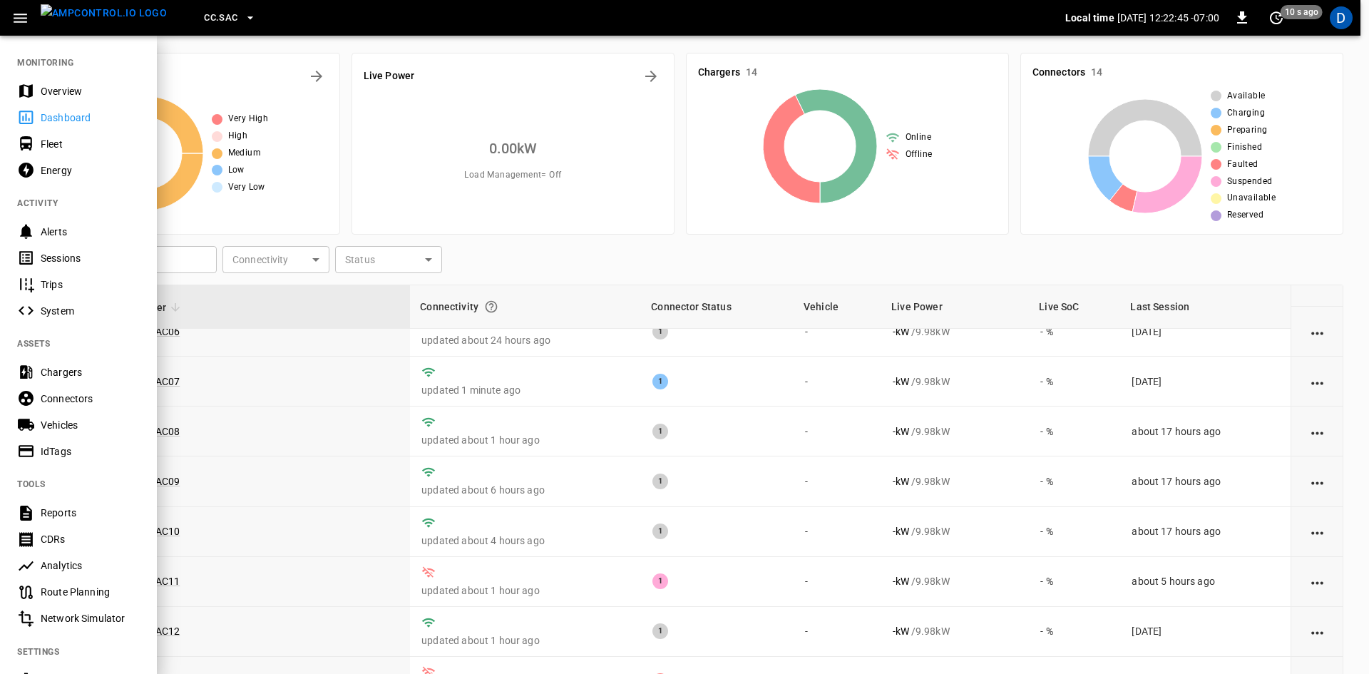
click at [68, 86] on div "Overview" at bounding box center [90, 91] width 99 height 14
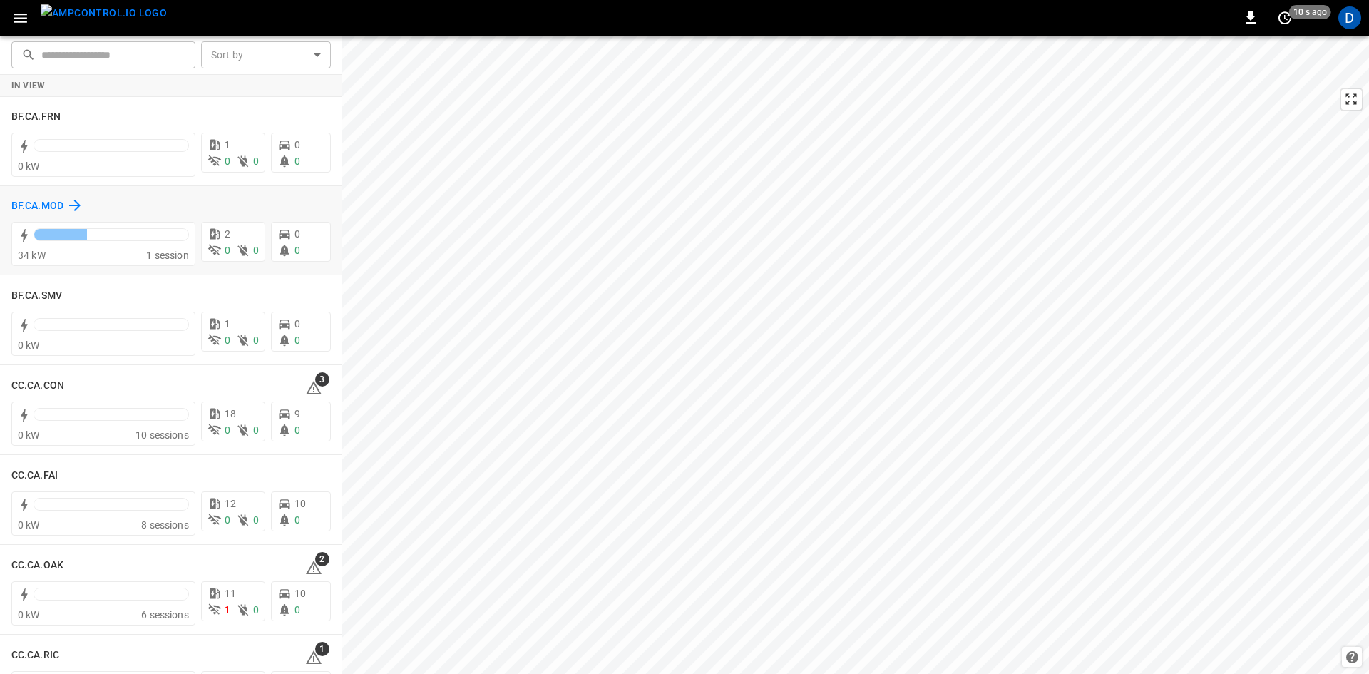
click at [34, 205] on h6 "BF.CA.MOD" at bounding box center [37, 206] width 52 height 16
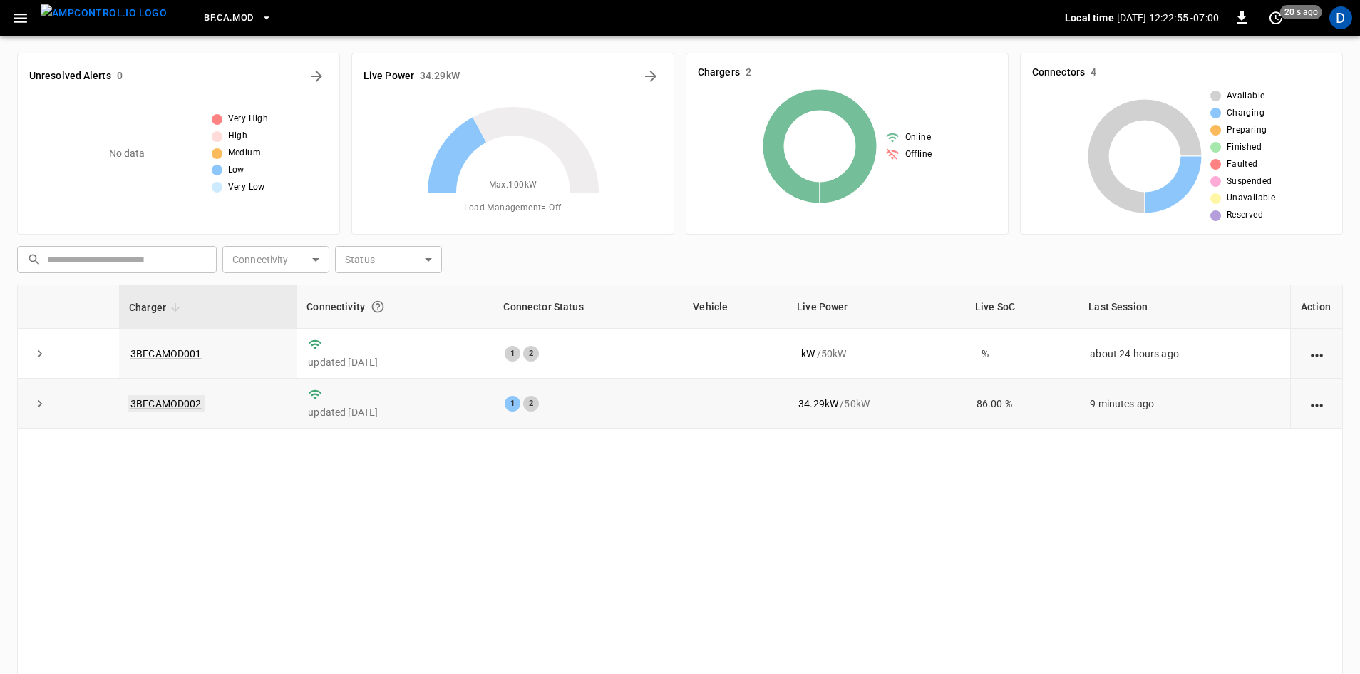
click at [165, 406] on link "3BFCAMOD002" at bounding box center [166, 403] width 77 height 17
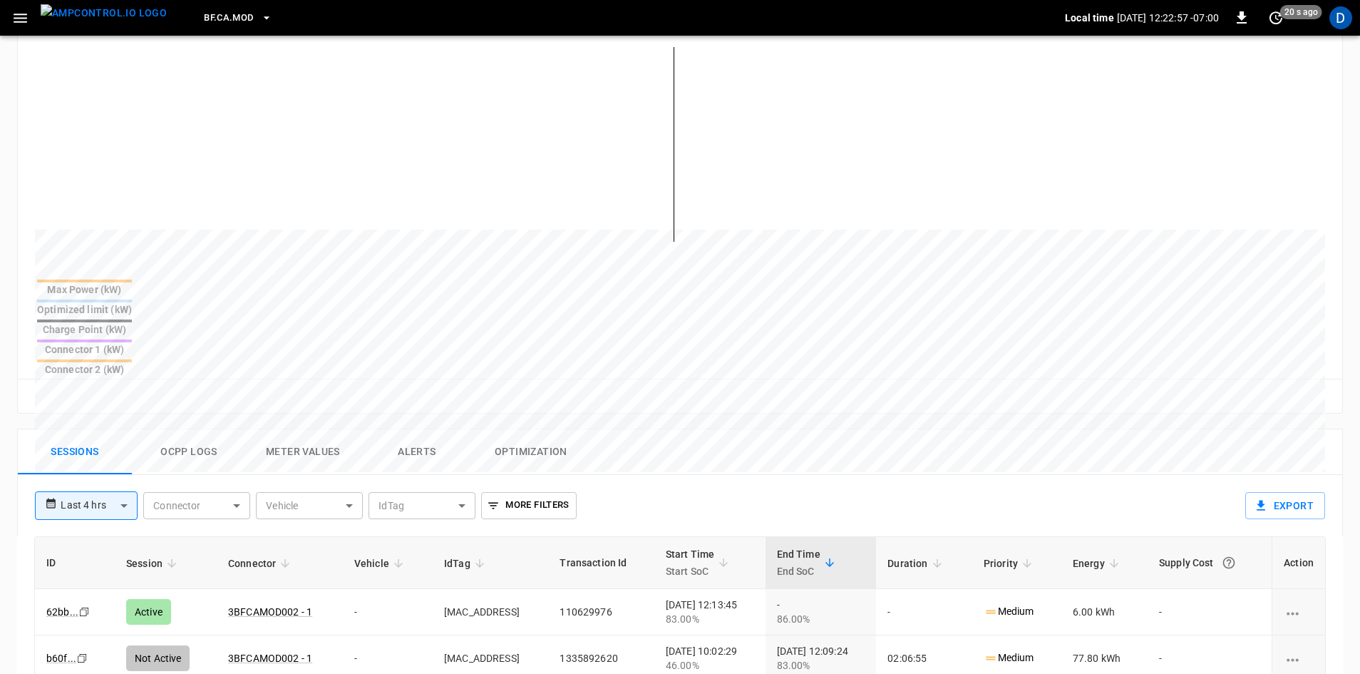
scroll to position [356, 0]
click at [419, 428] on button "Alerts" at bounding box center [417, 451] width 114 height 46
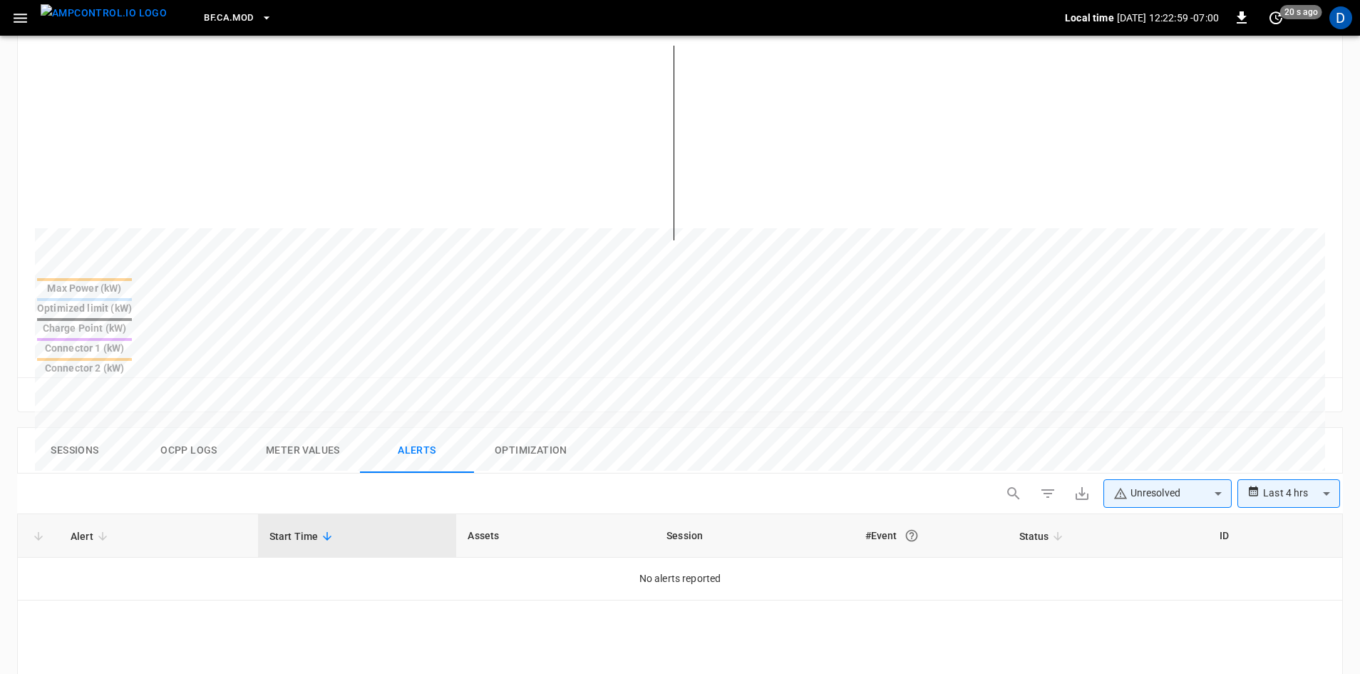
click at [1142, 423] on body "**********" at bounding box center [680, 363] width 1360 height 1439
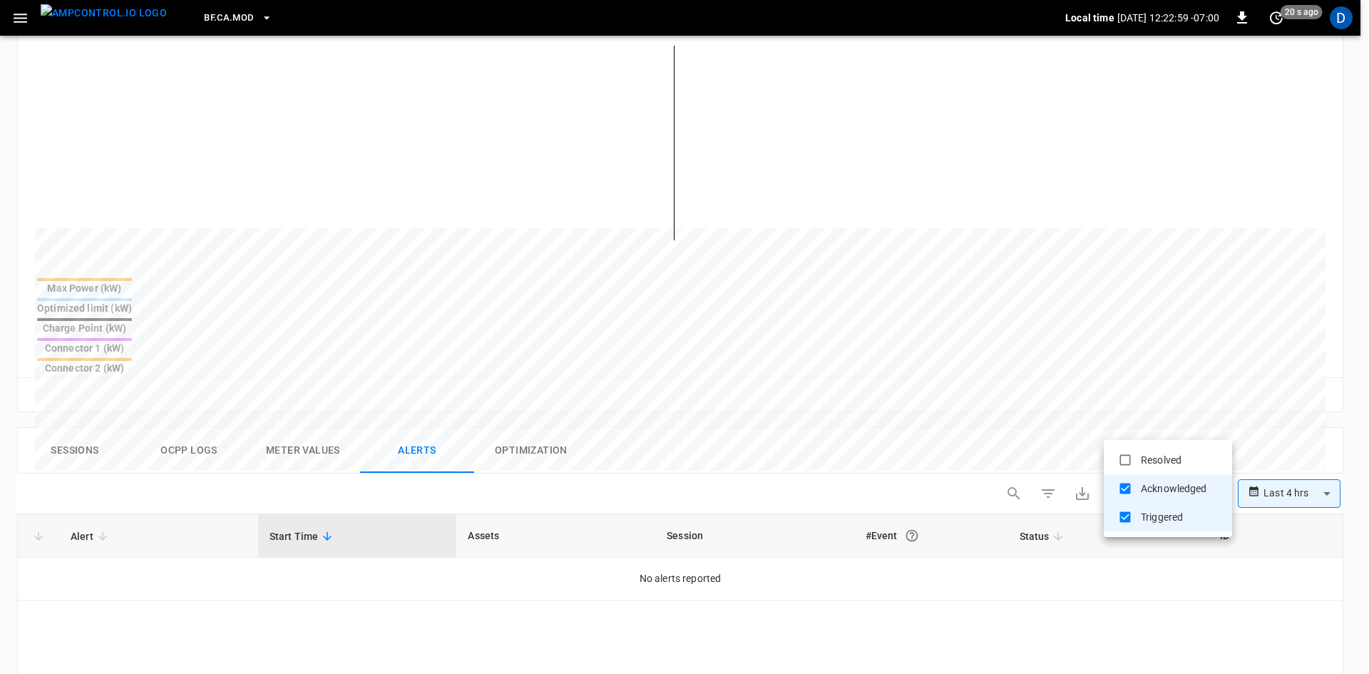
click at [1154, 457] on li "Resolved" at bounding box center [1168, 460] width 128 height 29
type input "**********"
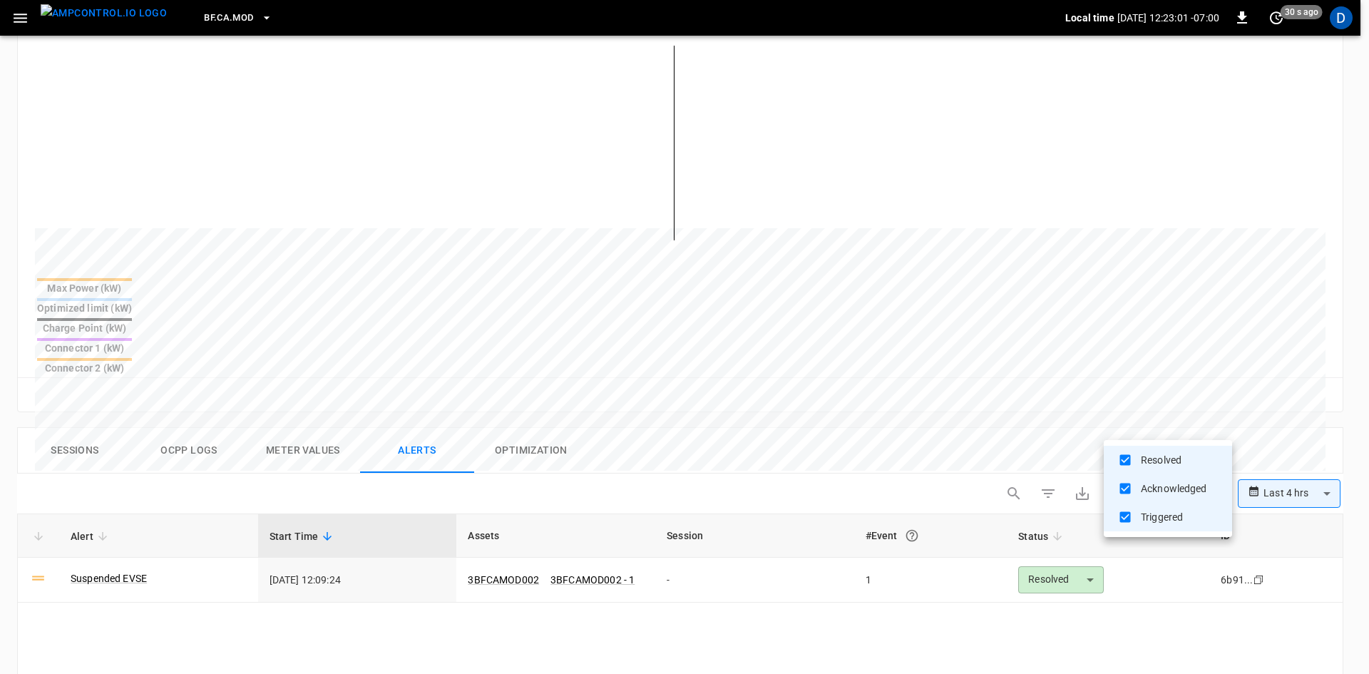
click at [1154, 419] on div at bounding box center [684, 337] width 1369 height 674
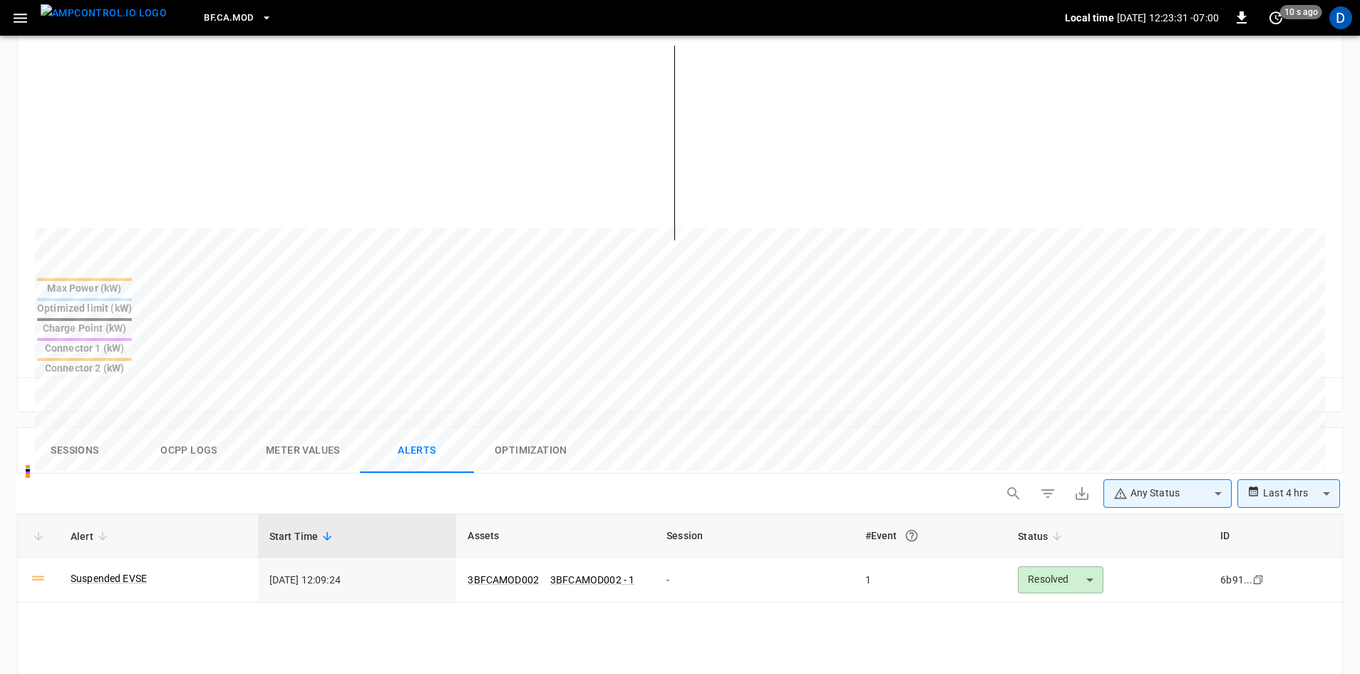
click at [59, 428] on button "Sessions" at bounding box center [75, 451] width 114 height 46
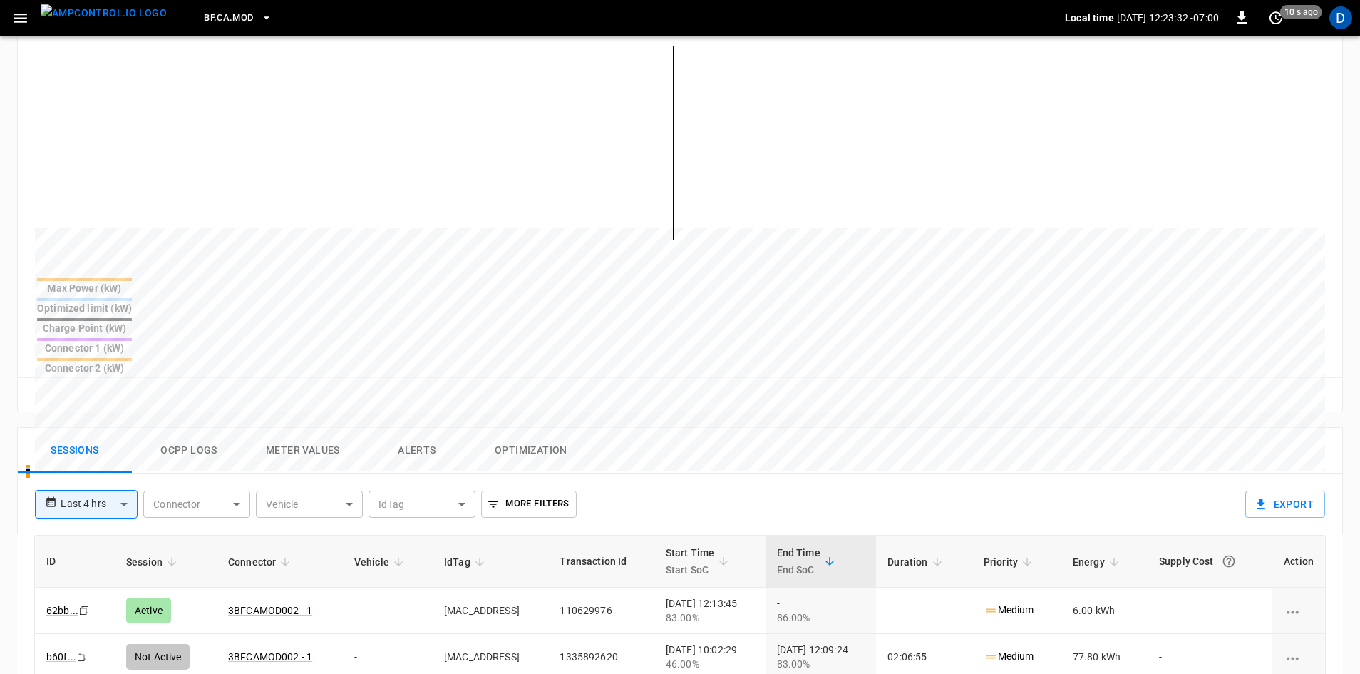
click at [418, 428] on button "Alerts" at bounding box center [417, 451] width 114 height 46
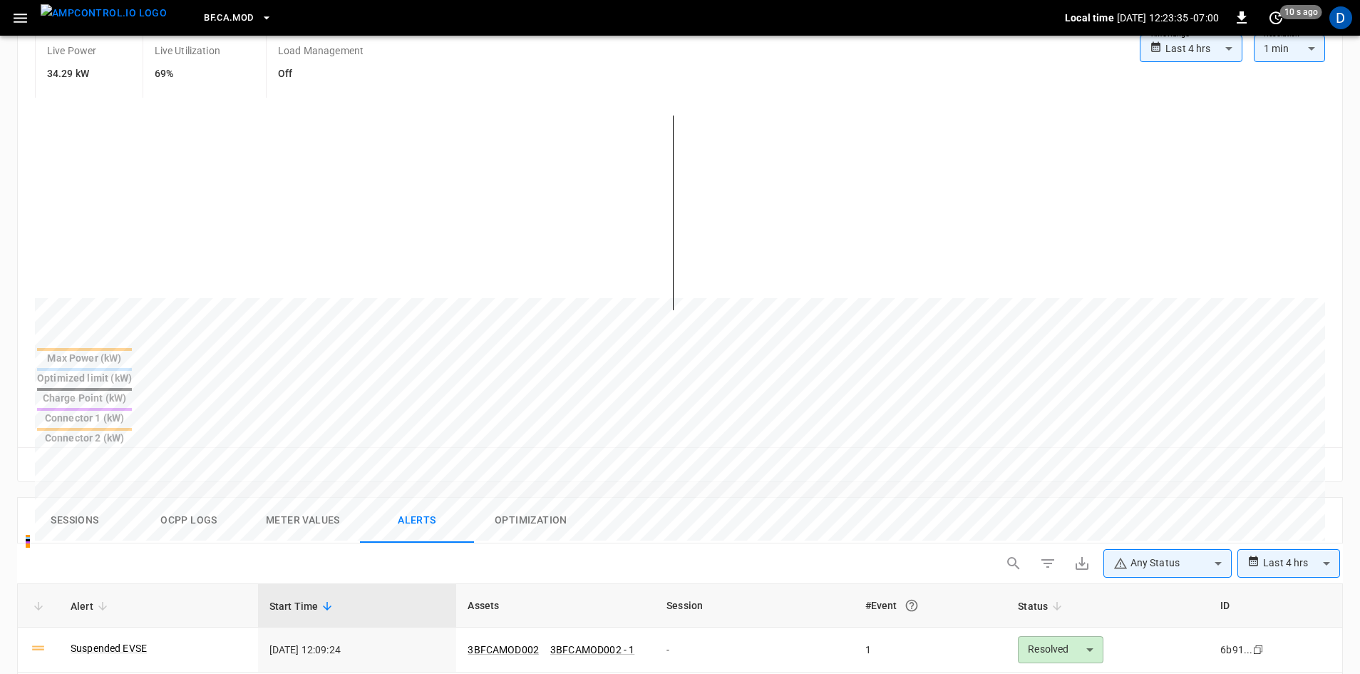
scroll to position [285, 0]
click at [91, 499] on button "Sessions" at bounding box center [75, 522] width 114 height 46
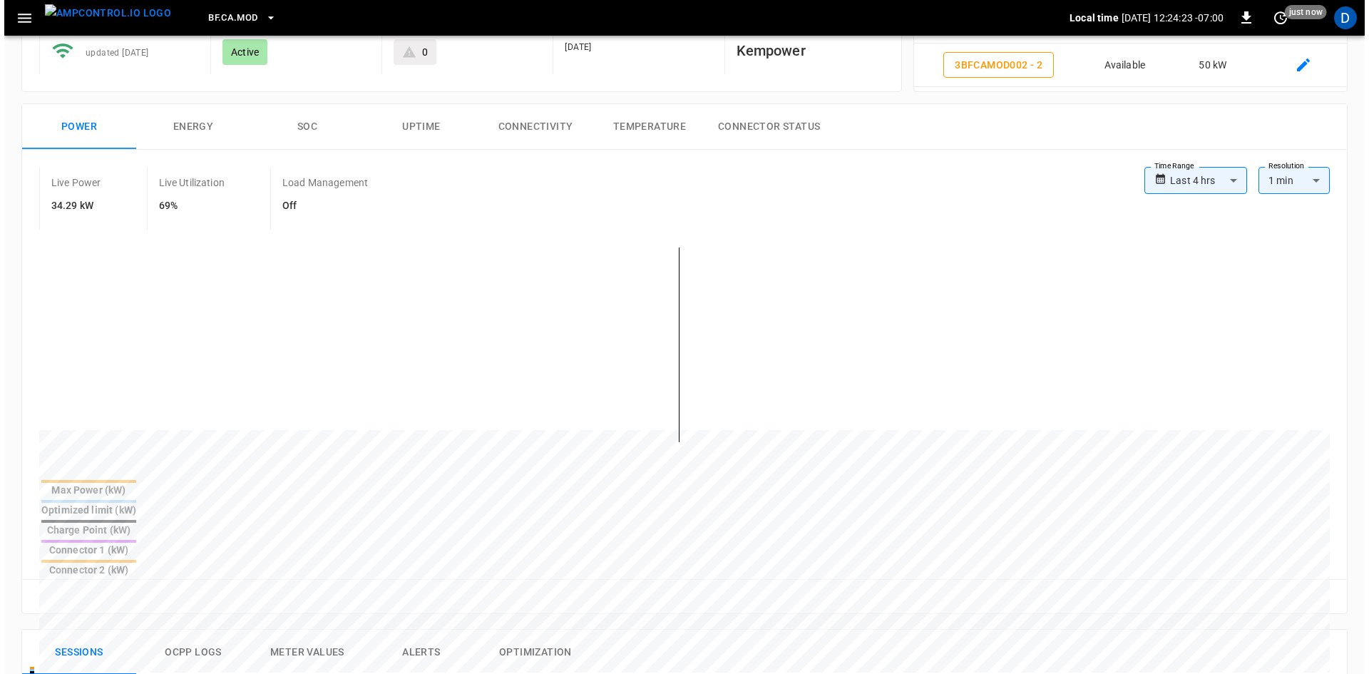
scroll to position [0, 0]
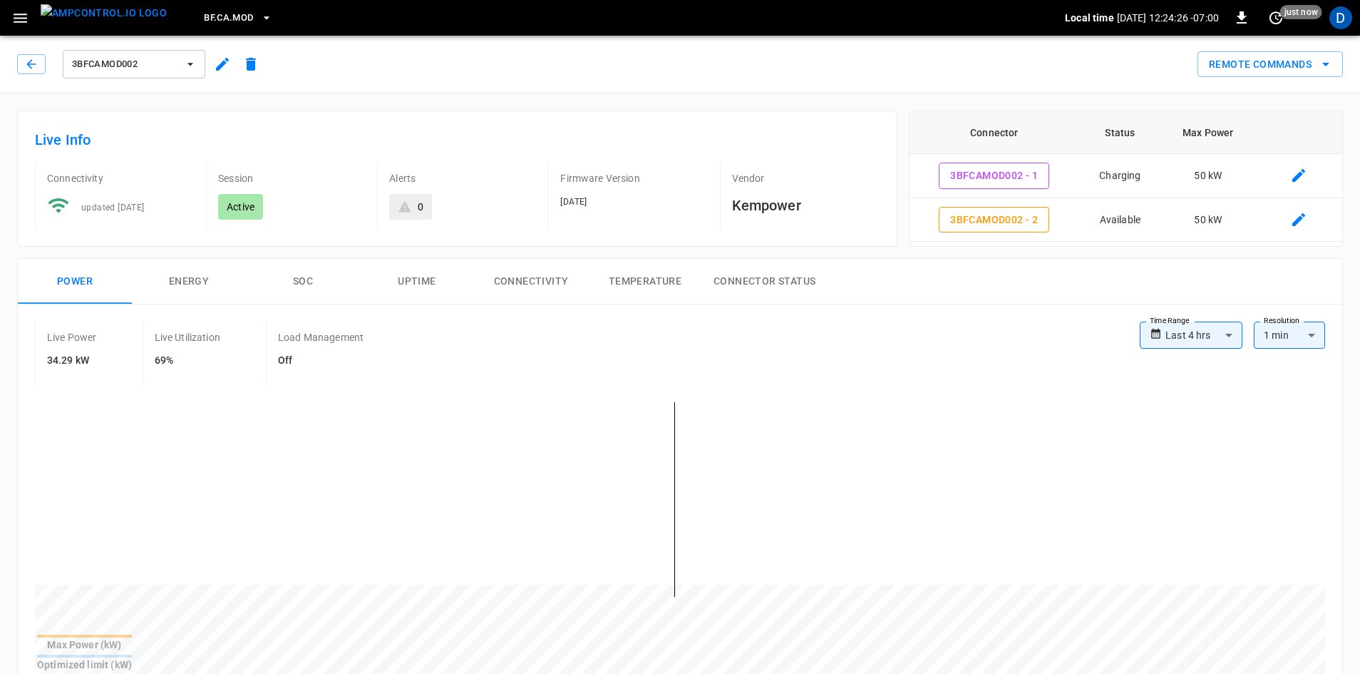
click at [19, 14] on icon "button" at bounding box center [21, 18] width 14 height 9
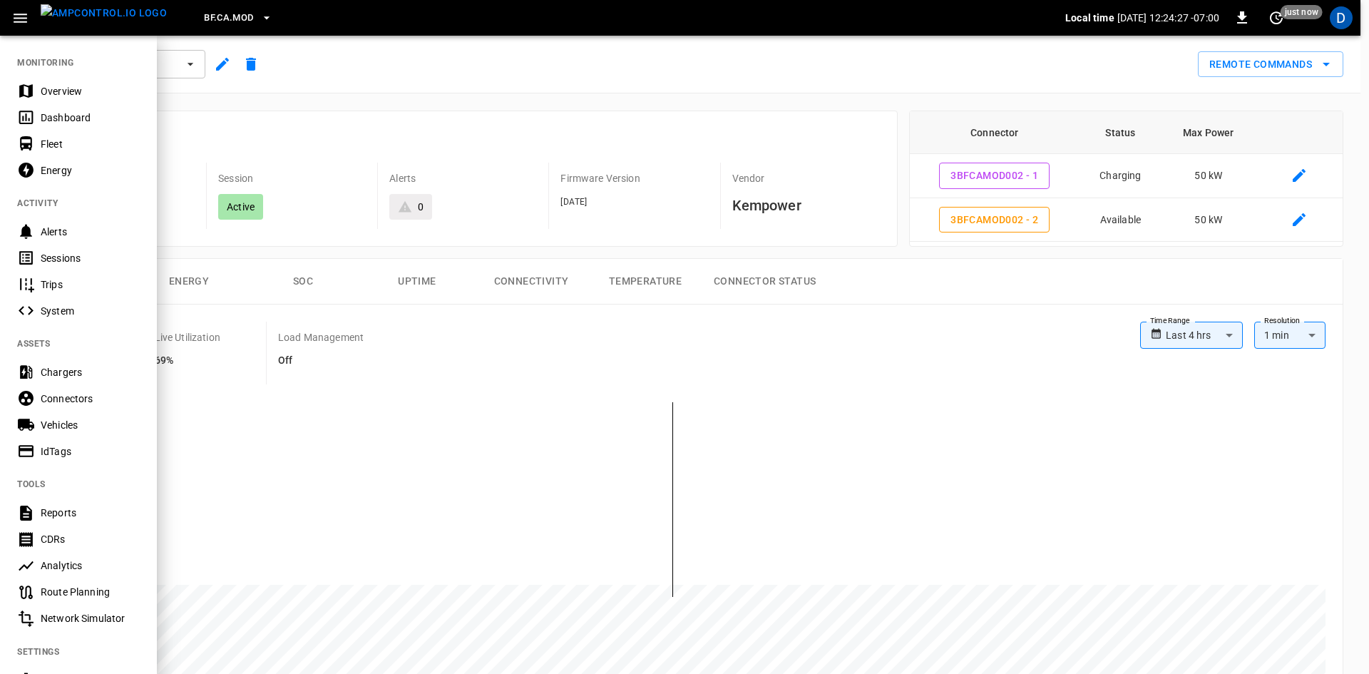
click at [60, 89] on div "Overview" at bounding box center [90, 91] width 99 height 14
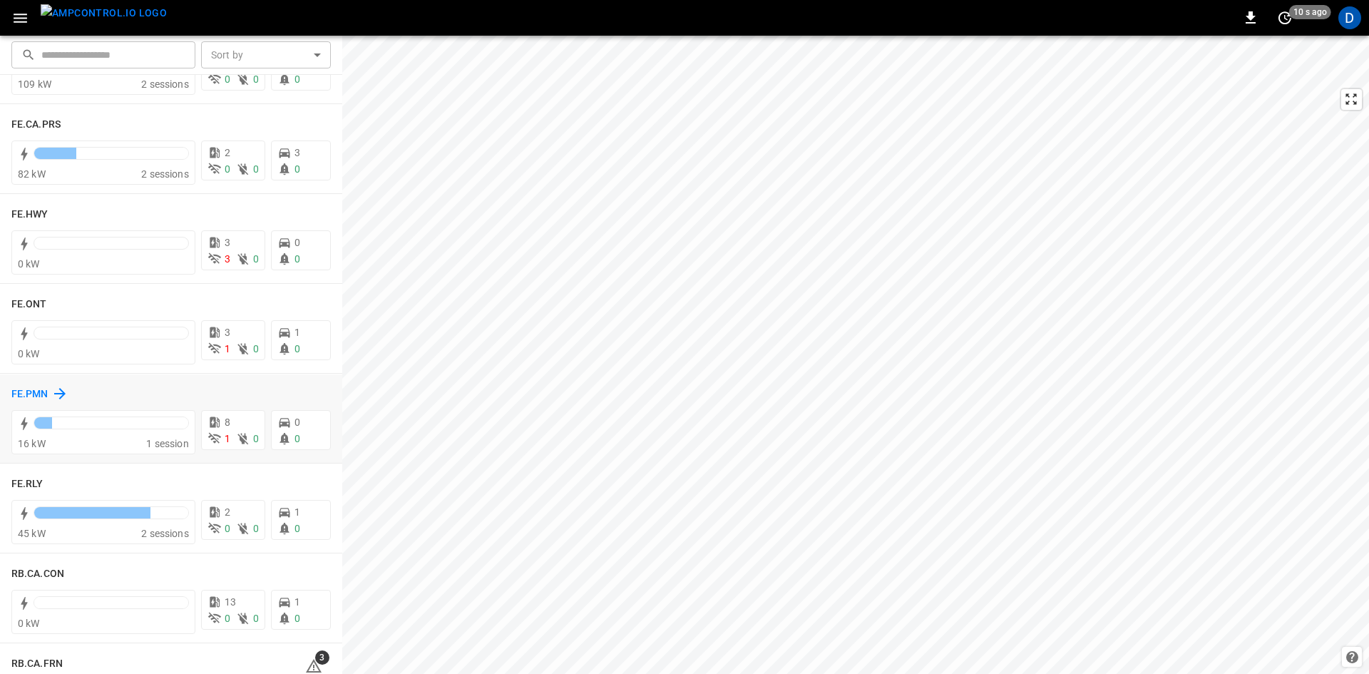
scroll to position [1426, 0]
click at [24, 394] on h6 "FE.PMN" at bounding box center [29, 397] width 37 height 16
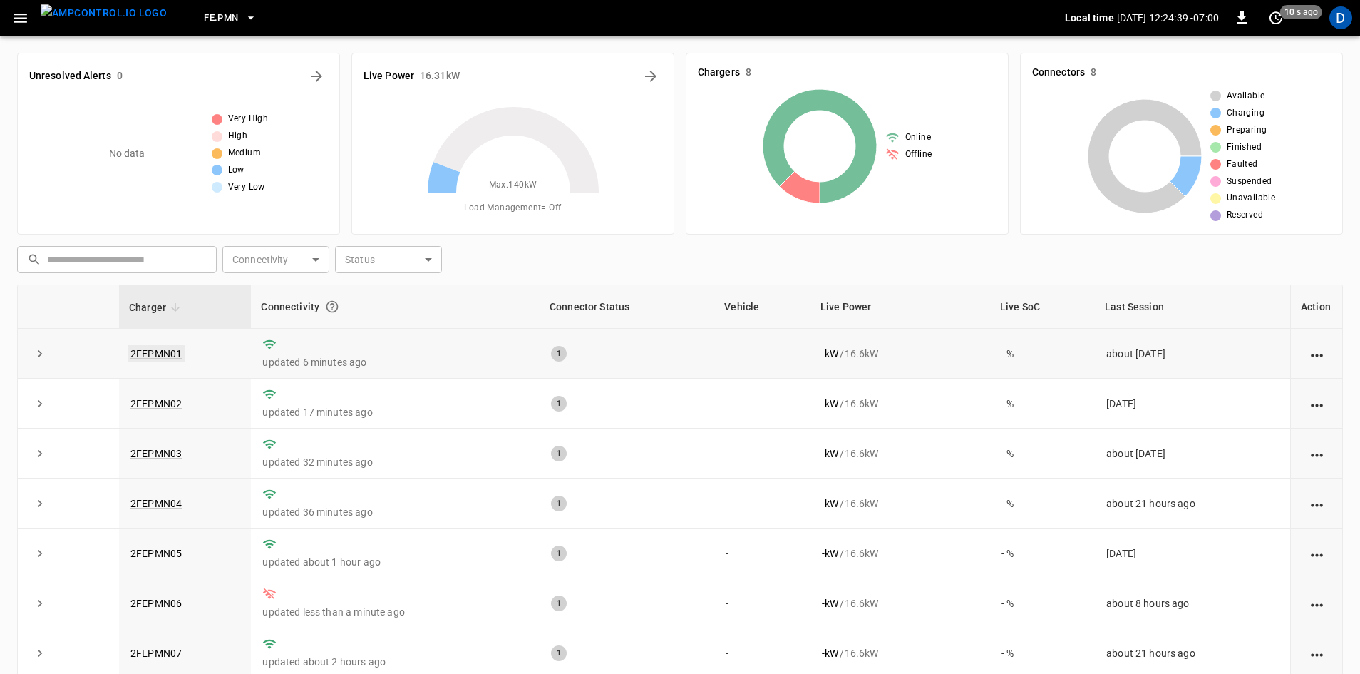
click at [156, 350] on link "2FEPMN01" at bounding box center [156, 353] width 57 height 17
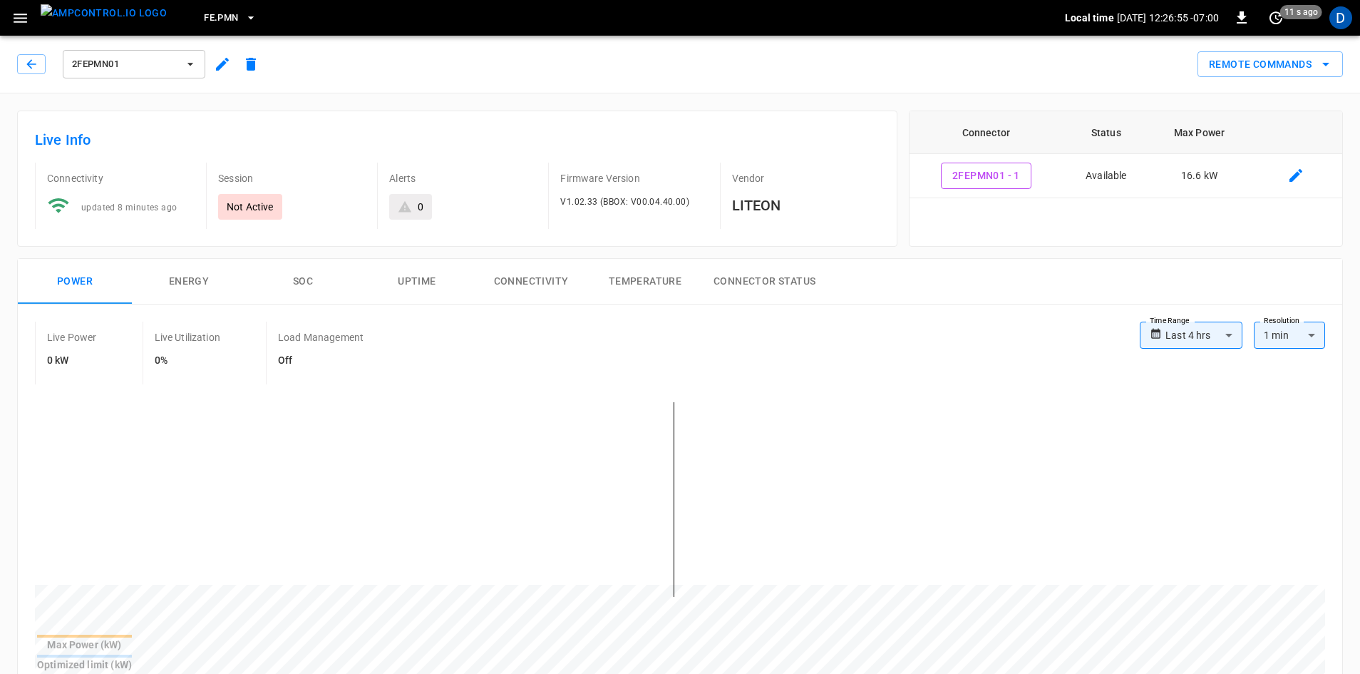
click at [27, 22] on icon "button" at bounding box center [20, 18] width 18 height 18
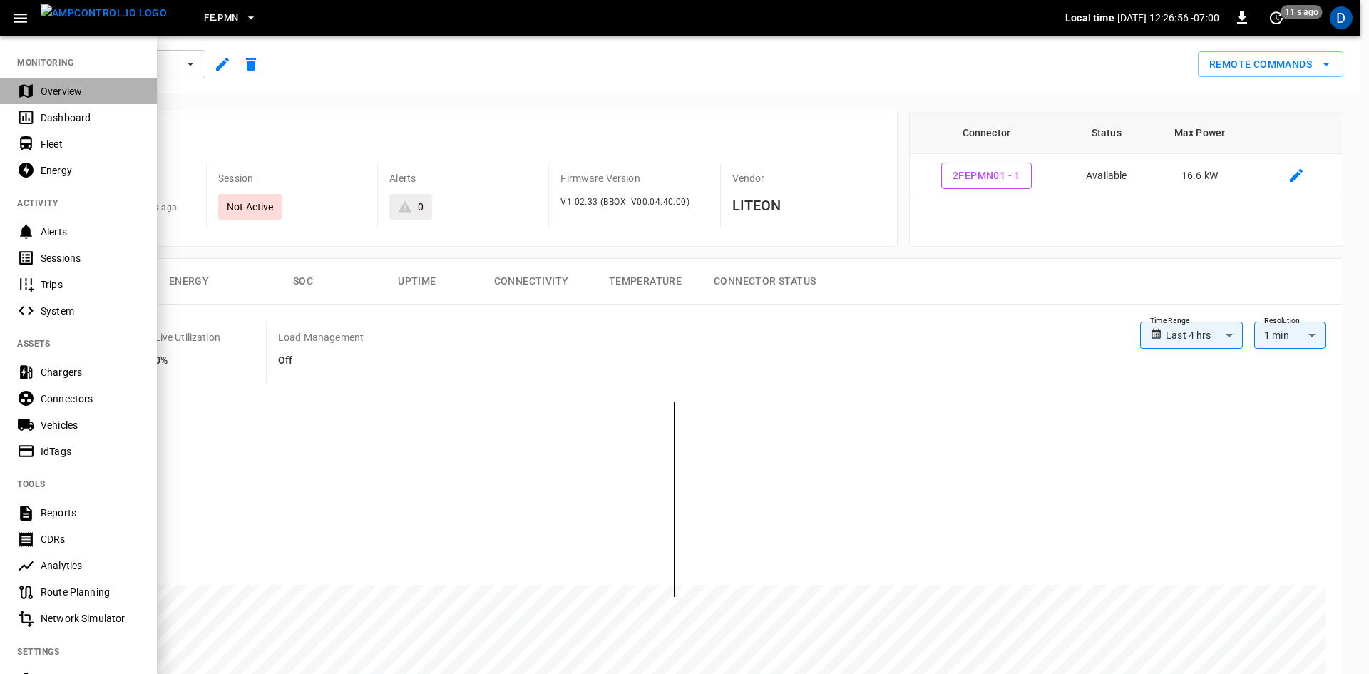
click at [48, 96] on div "Overview" at bounding box center [90, 91] width 99 height 14
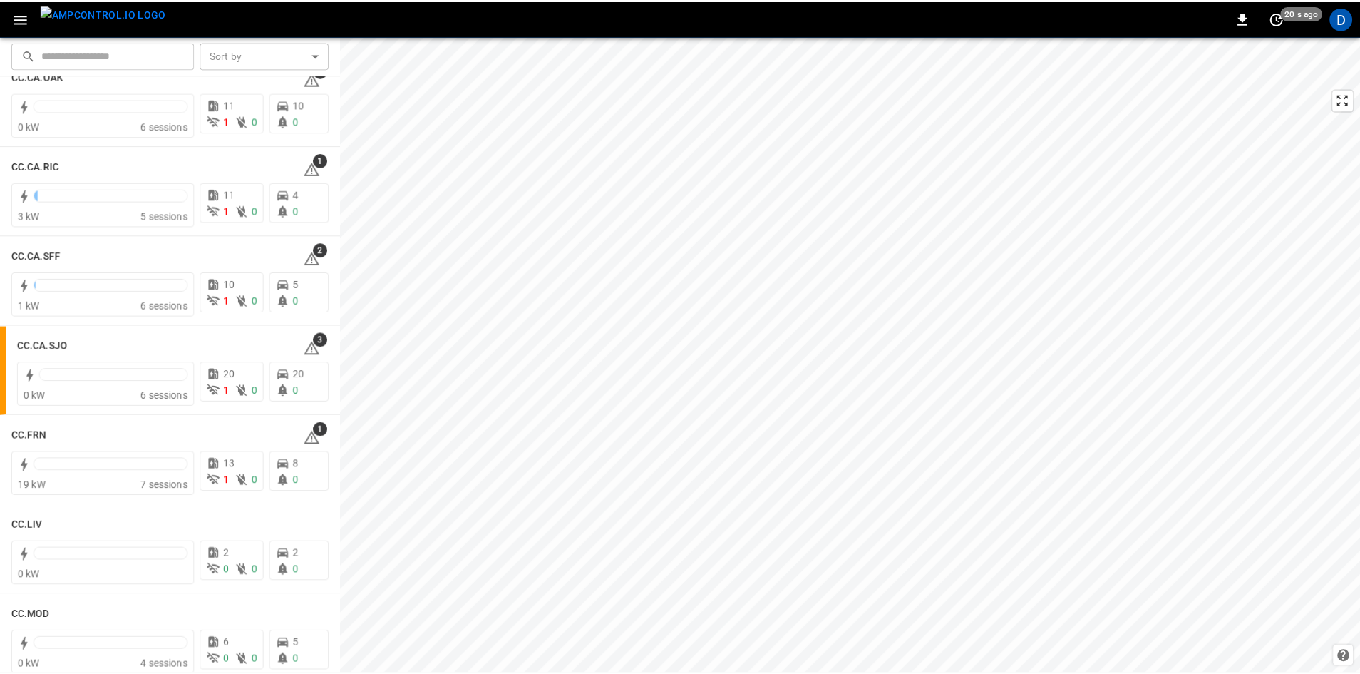
scroll to position [499, 0]
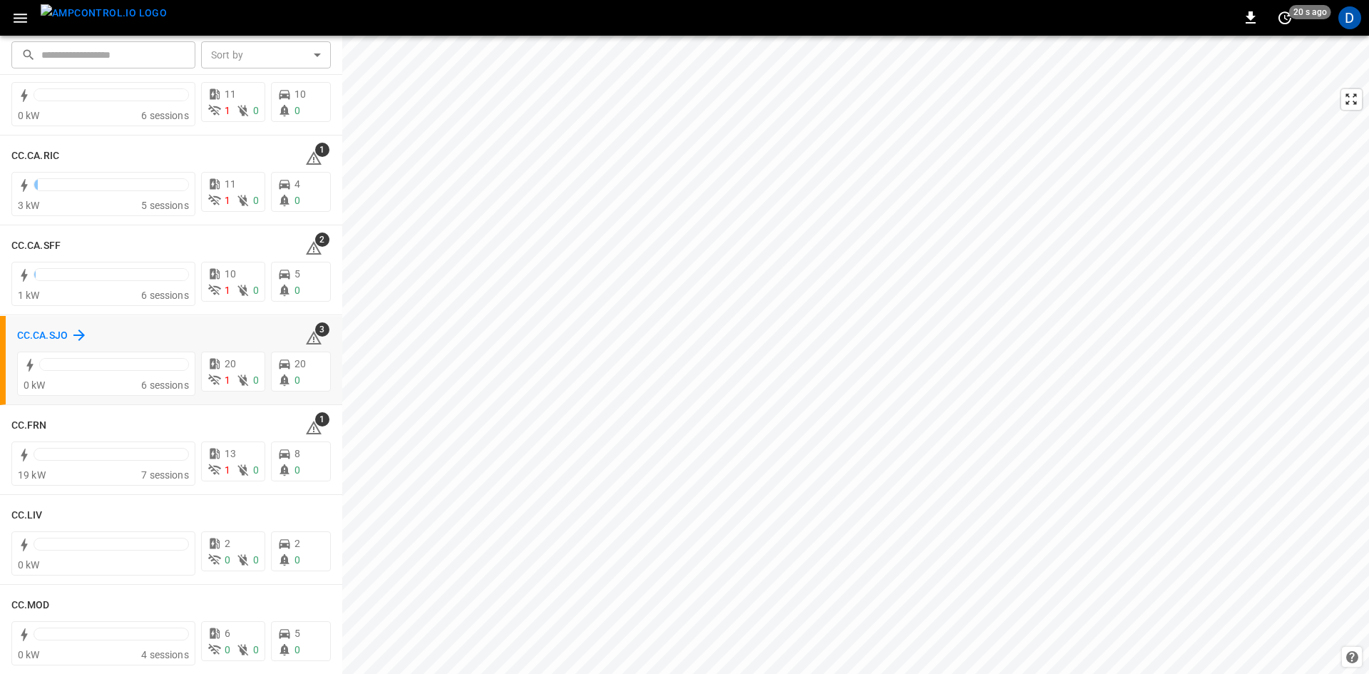
click at [52, 328] on h6 "CC.CA.SJO" at bounding box center [42, 336] width 51 height 16
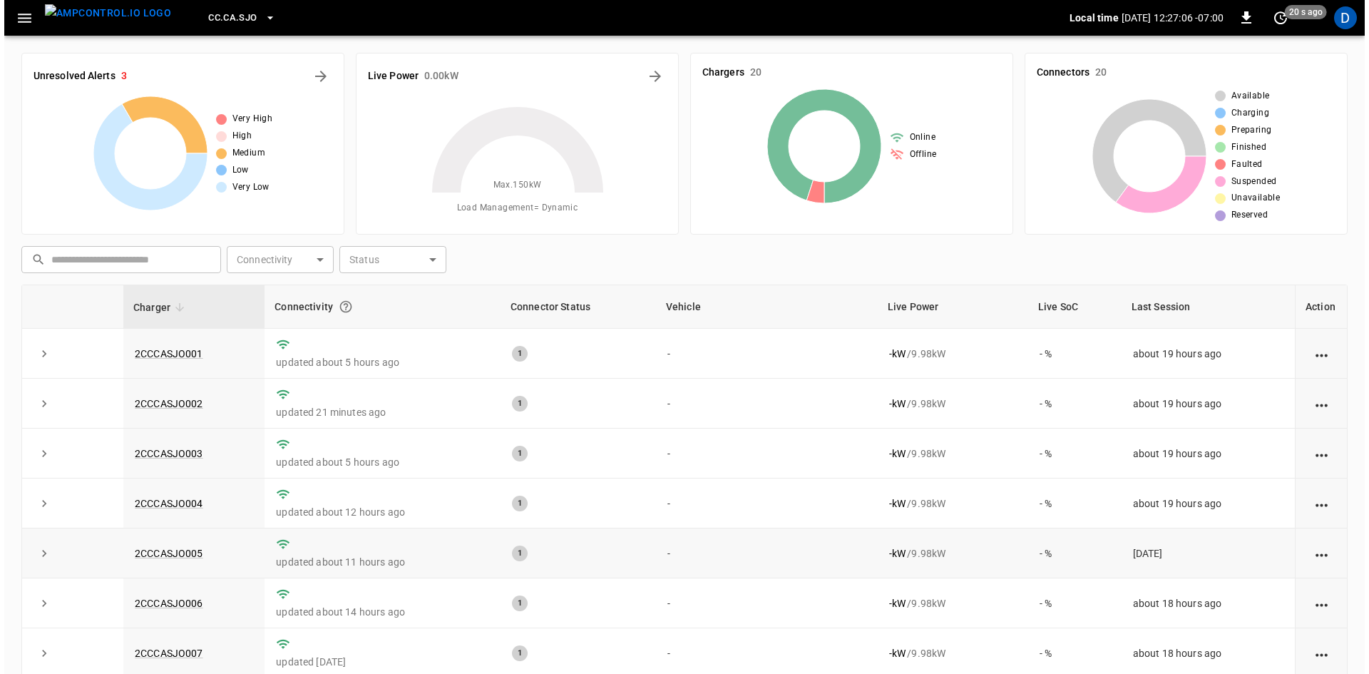
scroll to position [356, 0]
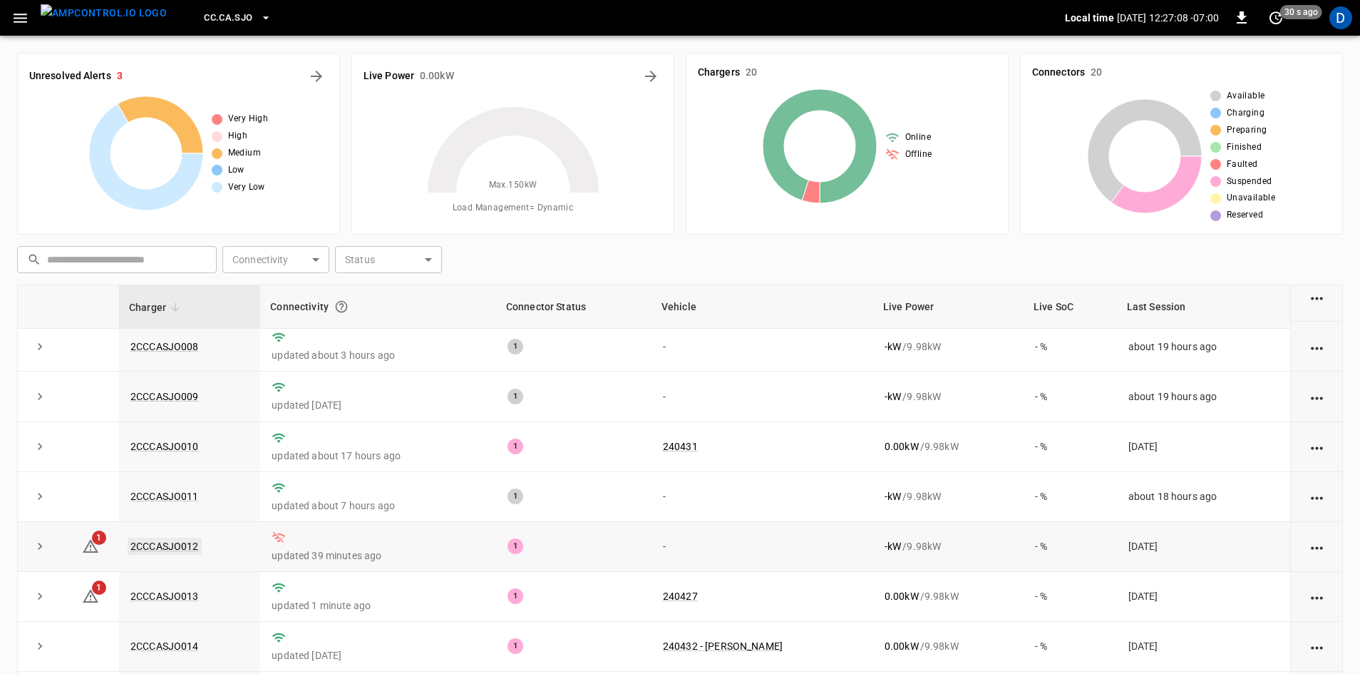
click at [190, 547] on link "2CCCASJO012" at bounding box center [165, 546] width 74 height 17
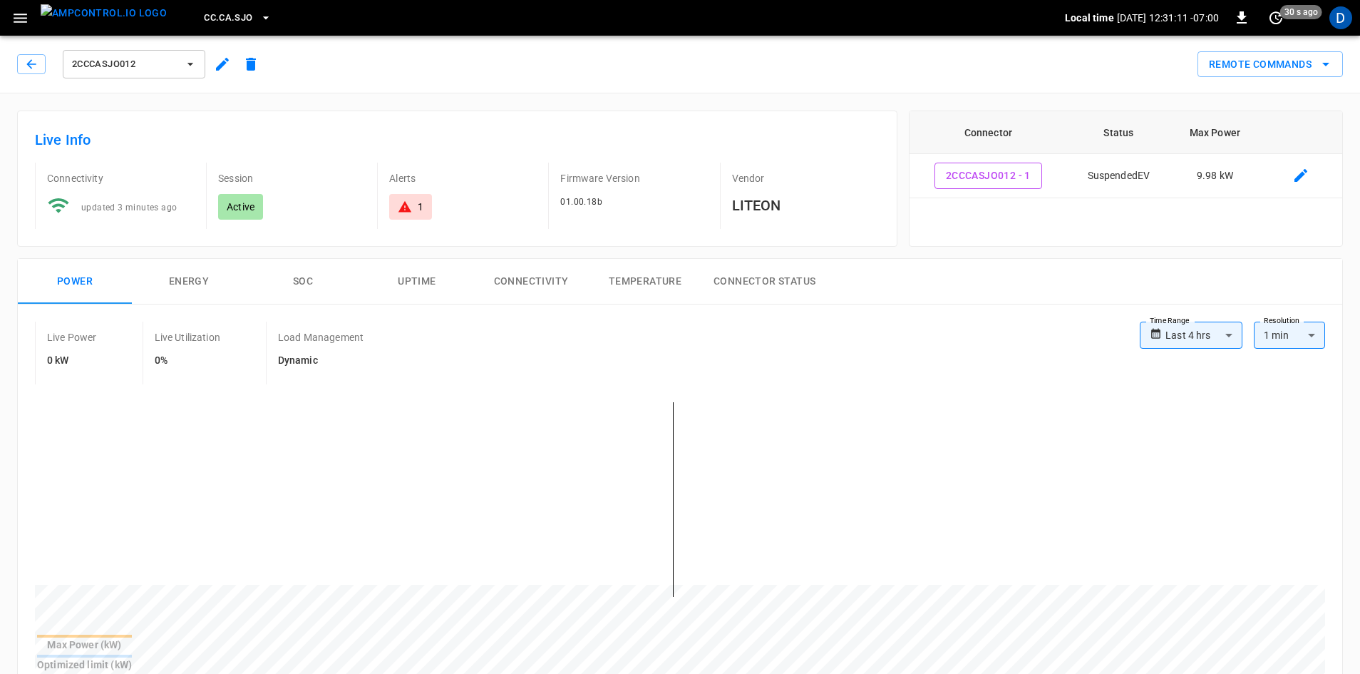
click at [24, 19] on icon "button" at bounding box center [21, 18] width 14 height 9
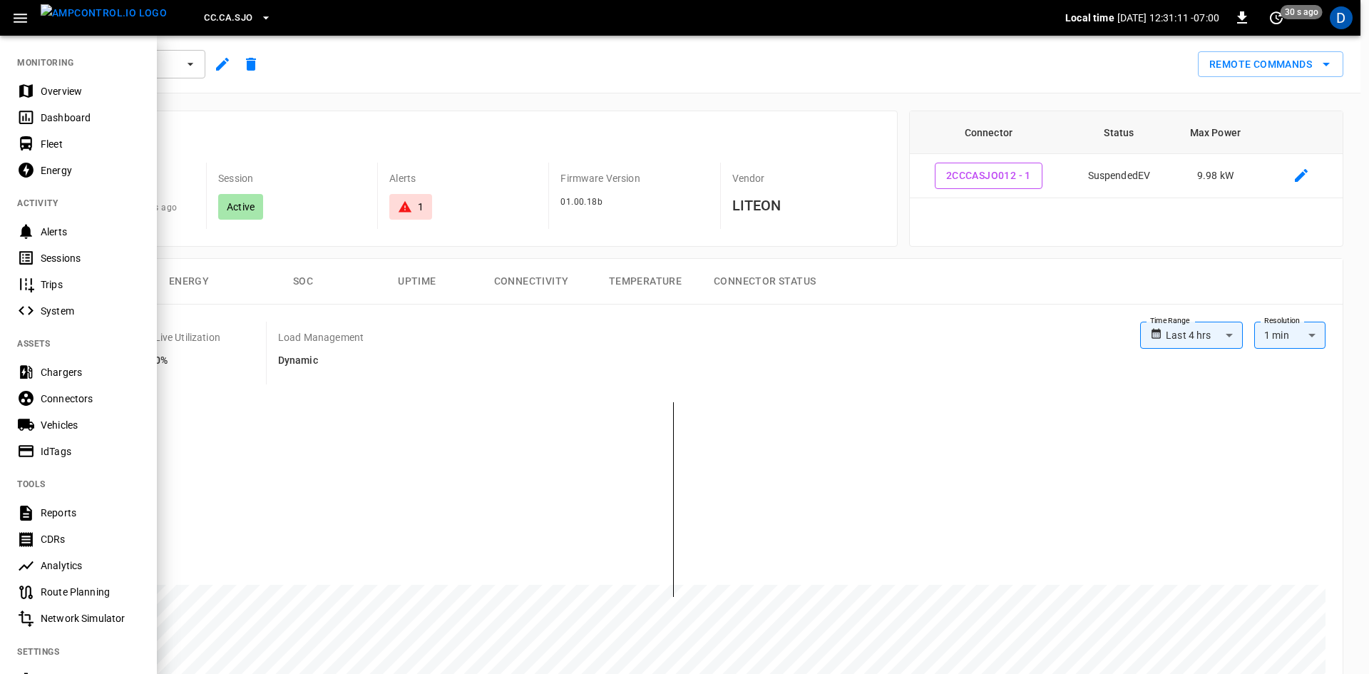
click at [71, 90] on div "Overview" at bounding box center [90, 91] width 99 height 14
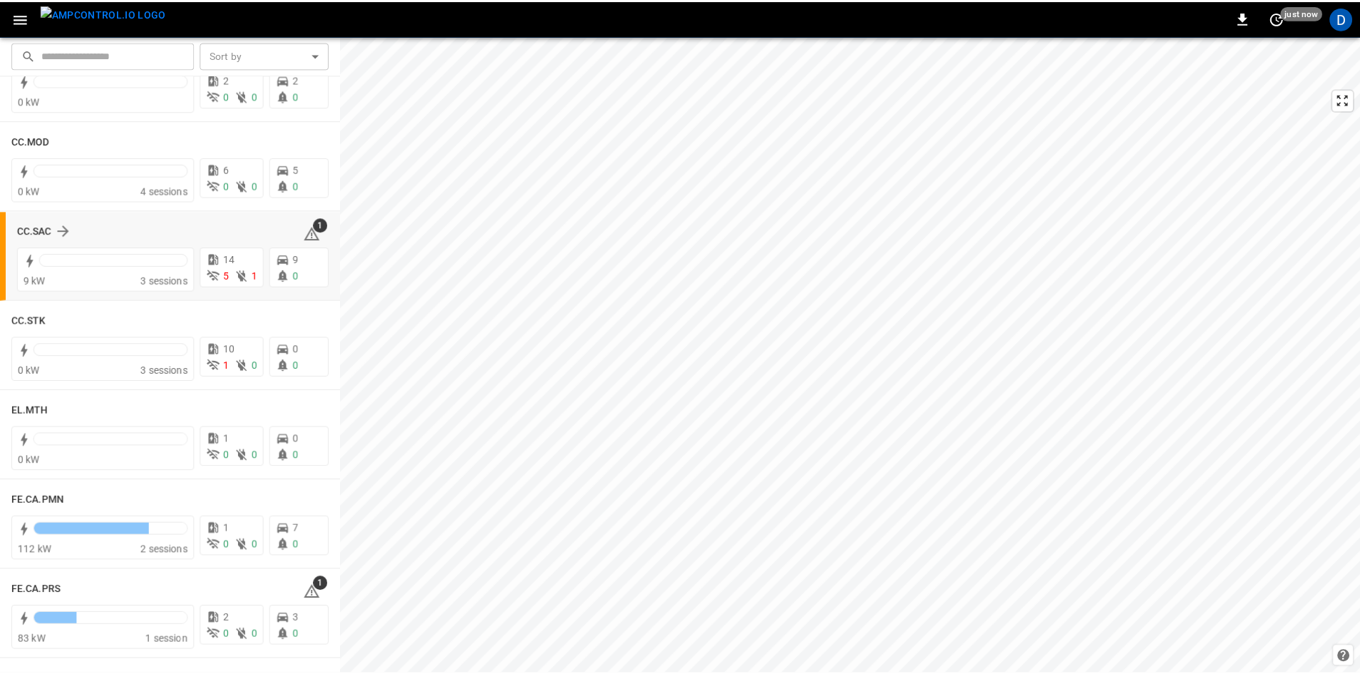
scroll to position [998, 0]
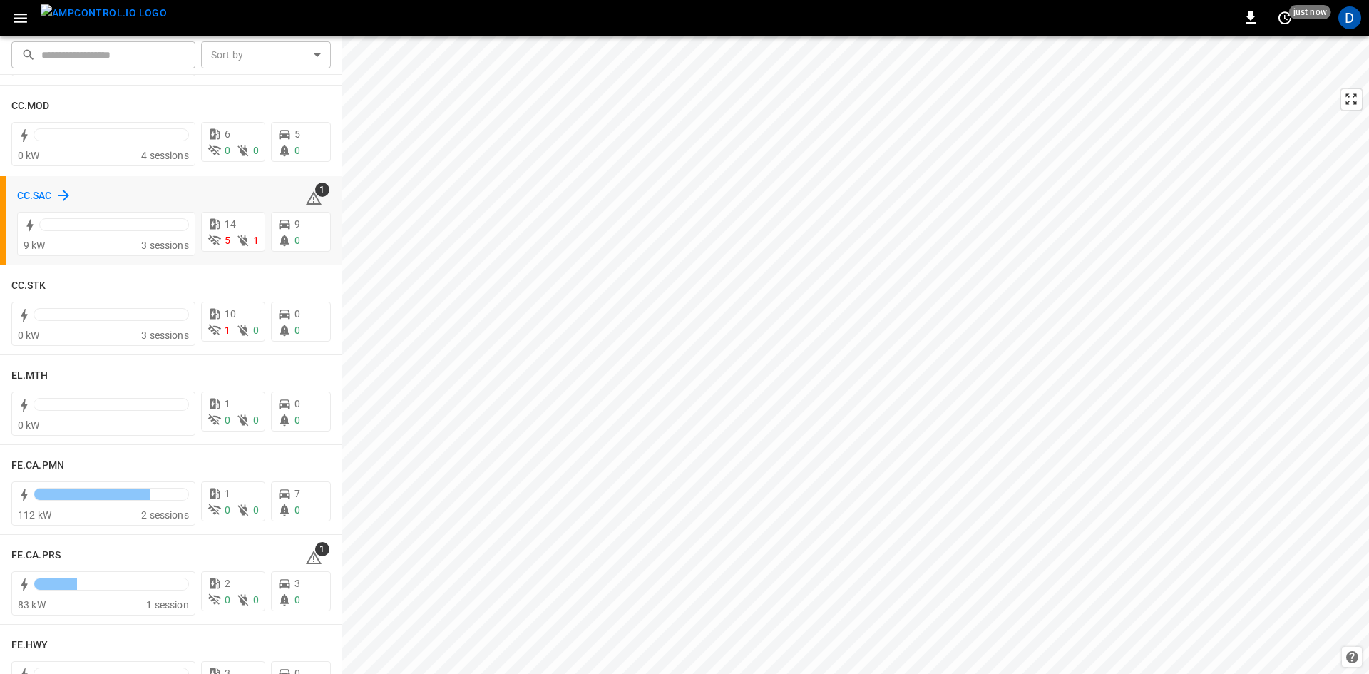
click at [33, 199] on h6 "CC.SAC" at bounding box center [34, 196] width 35 height 16
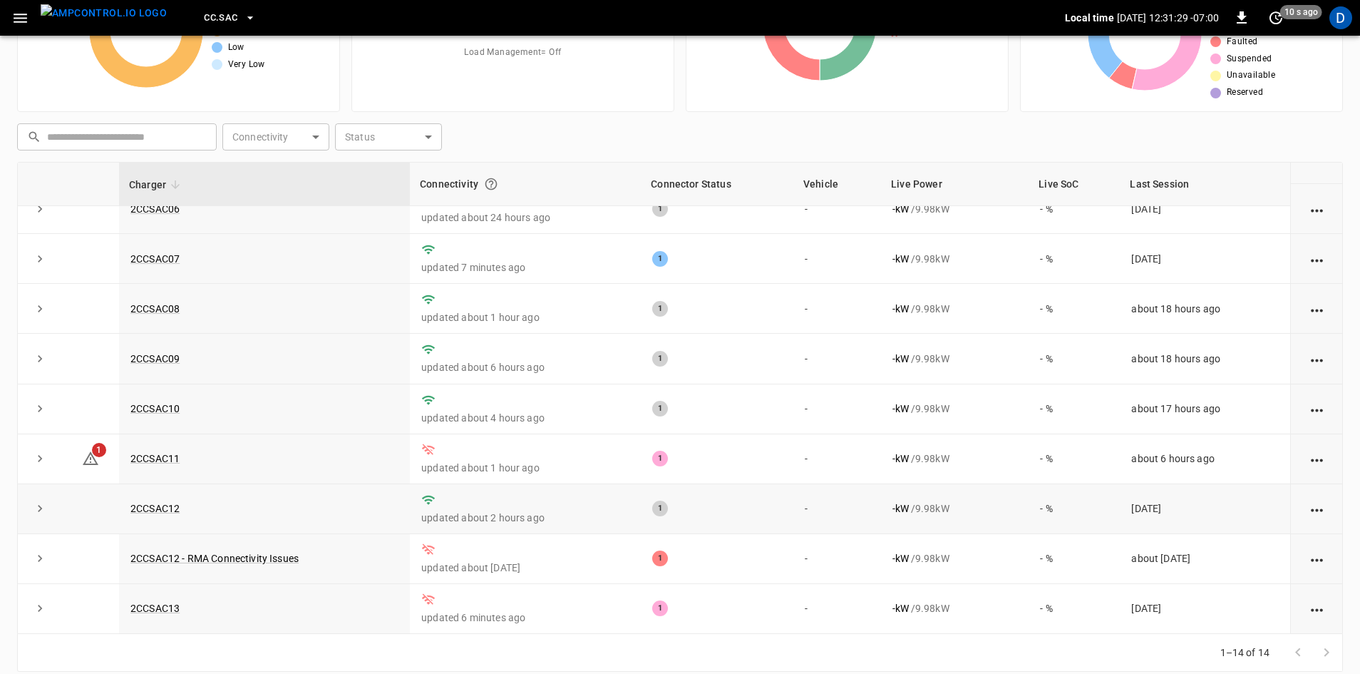
scroll to position [138, 0]
